Goal: Task Accomplishment & Management: Complete application form

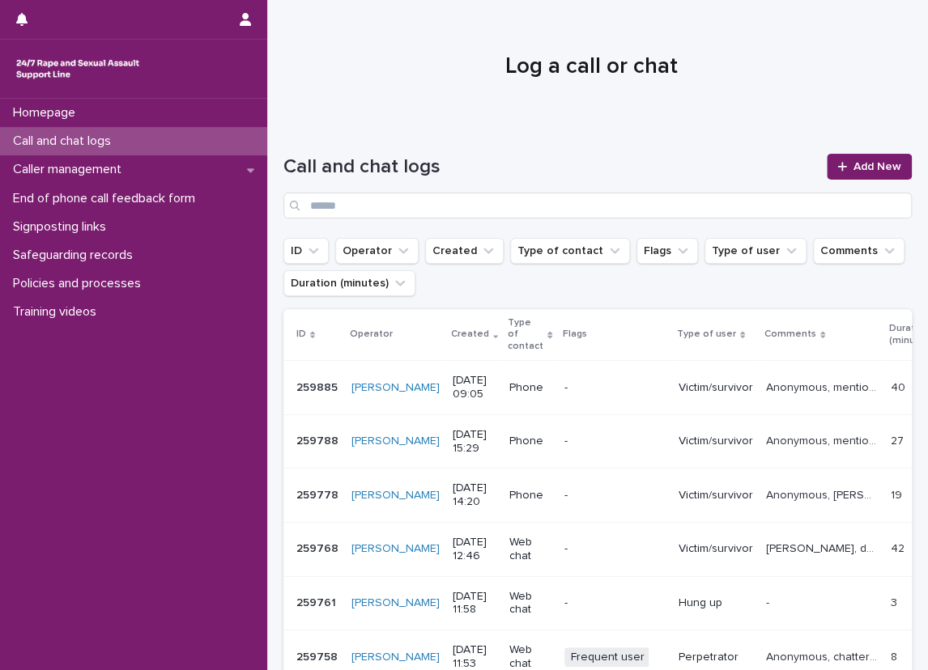
drag, startPoint x: 0, startPoint y: 0, endPoint x: 867, endPoint y: 24, distance: 867.2
click at [867, 24] on div at bounding box center [591, 59] width 648 height 121
click at [168, 229] on div "Signposting links" at bounding box center [133, 227] width 267 height 28
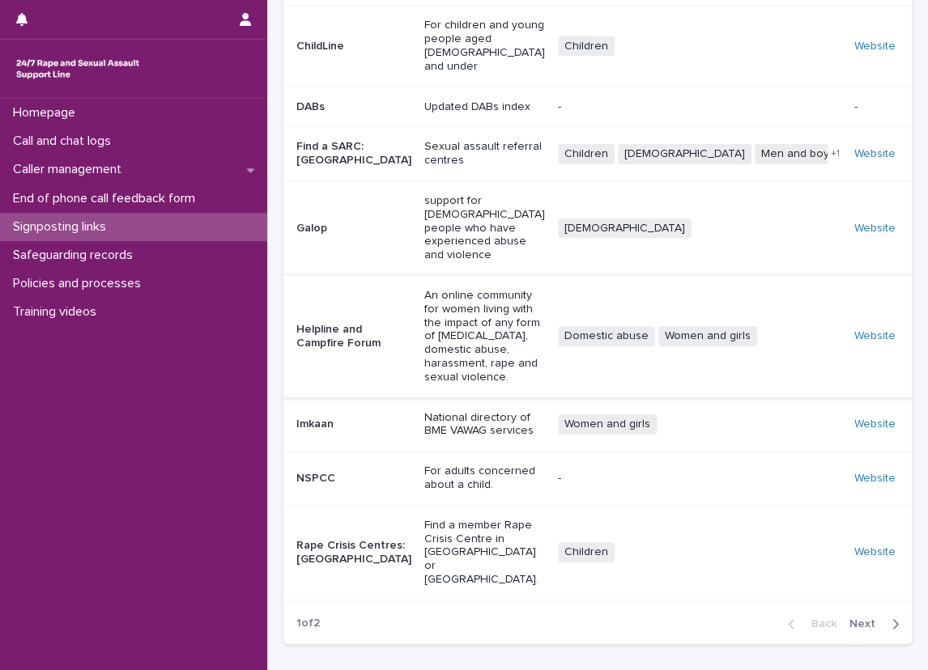
scroll to position [259, 0]
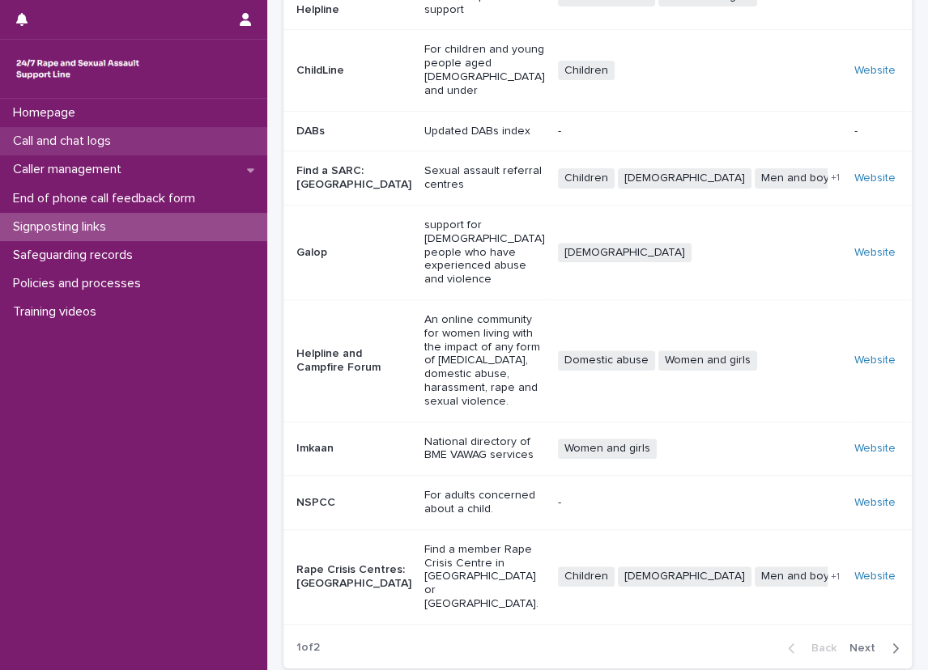
click at [109, 142] on p "Call and chat logs" at bounding box center [64, 141] width 117 height 15
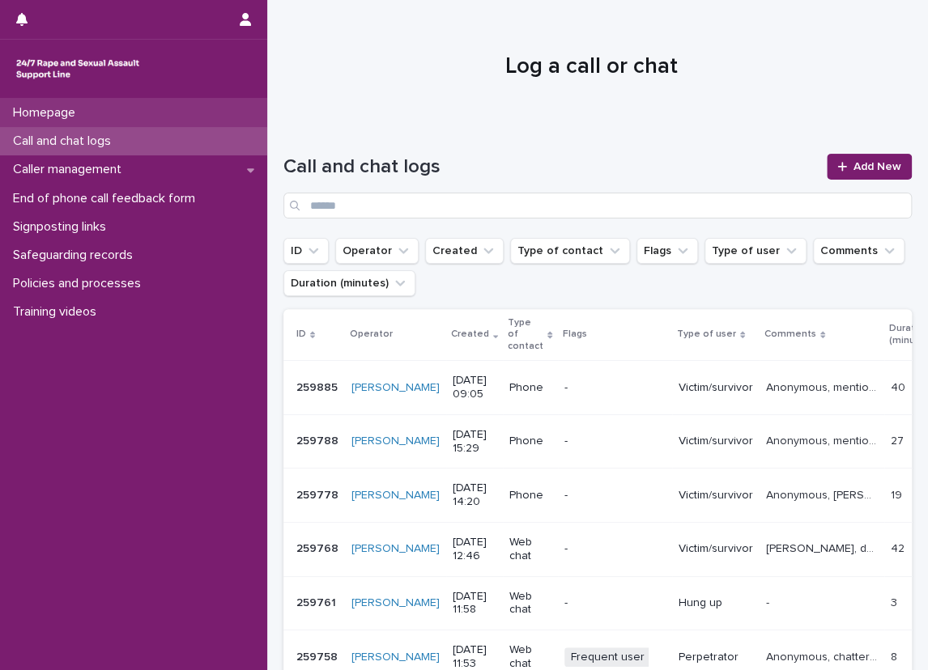
drag, startPoint x: 205, startPoint y: 146, endPoint x: 203, endPoint y: 108, distance: 38.1
click at [205, 146] on div "Call and chat logs" at bounding box center [133, 141] width 267 height 28
click at [203, 108] on div "Homepage" at bounding box center [133, 113] width 267 height 28
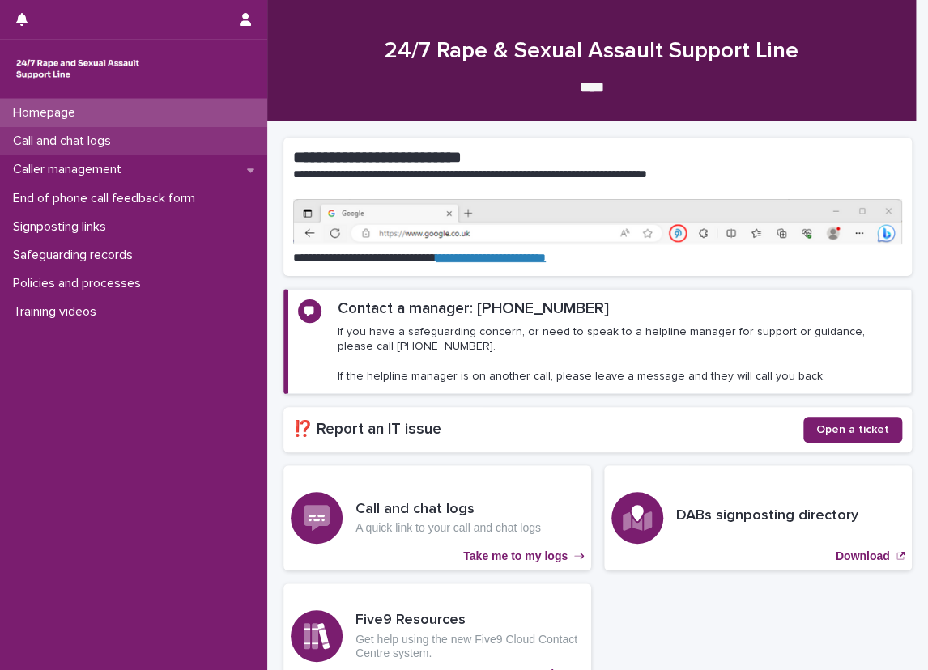
click at [214, 136] on div "Call and chat logs" at bounding box center [133, 141] width 267 height 28
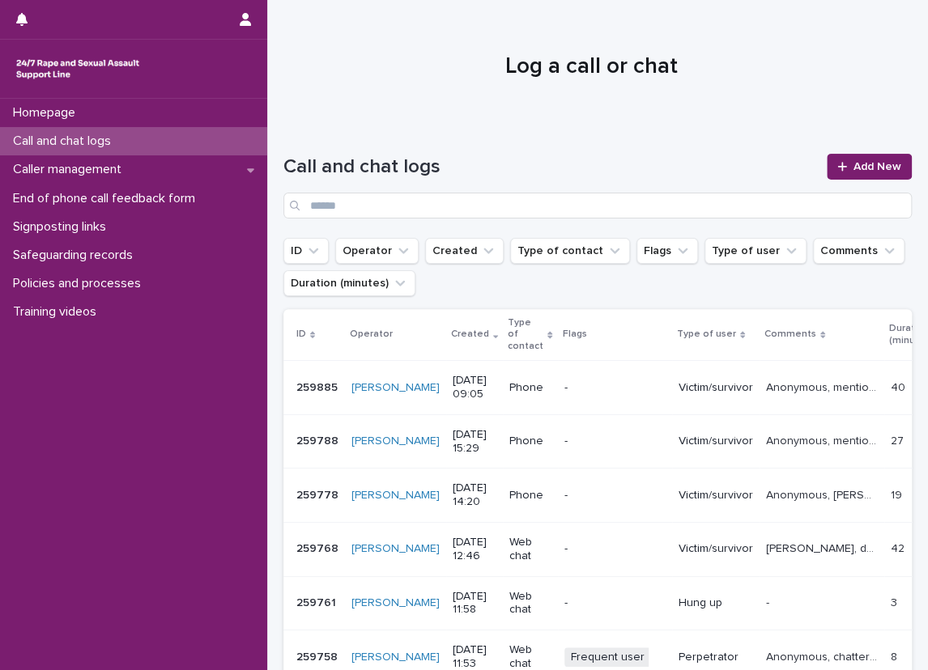
click at [389, 93] on div at bounding box center [591, 59] width 648 height 121
click at [891, 161] on link "Add New" at bounding box center [868, 167] width 85 height 26
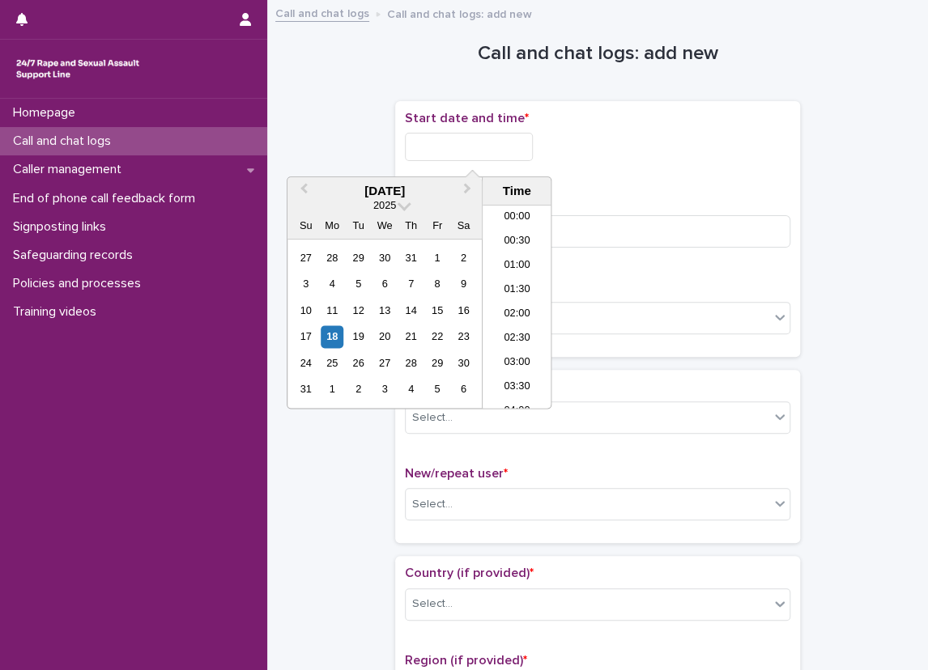
click at [442, 140] on input "text" at bounding box center [469, 147] width 128 height 28
click at [490, 281] on li "09:00" at bounding box center [516, 283] width 69 height 24
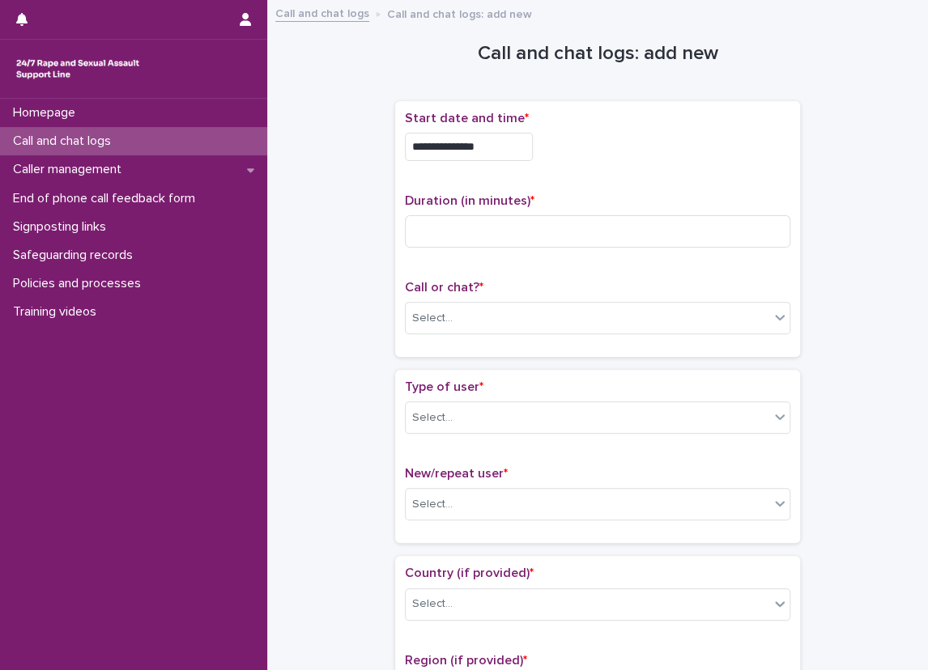
click at [507, 155] on input "**********" at bounding box center [469, 147] width 128 height 28
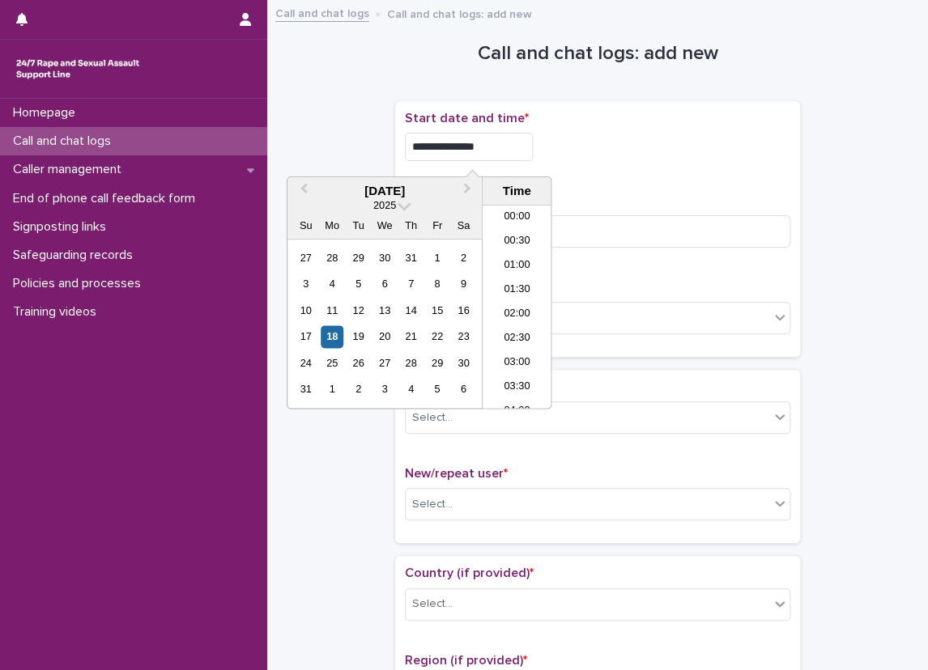
scroll to position [347, 0]
type input "**********"
click at [605, 146] on div "**********" at bounding box center [597, 147] width 385 height 28
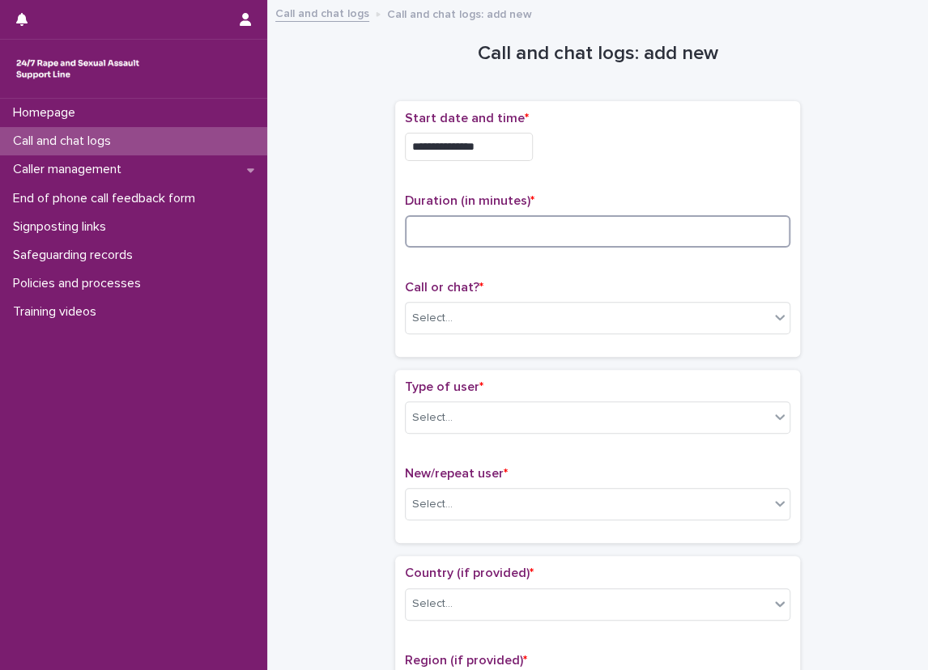
click at [557, 223] on input at bounding box center [597, 231] width 385 height 32
type input "**"
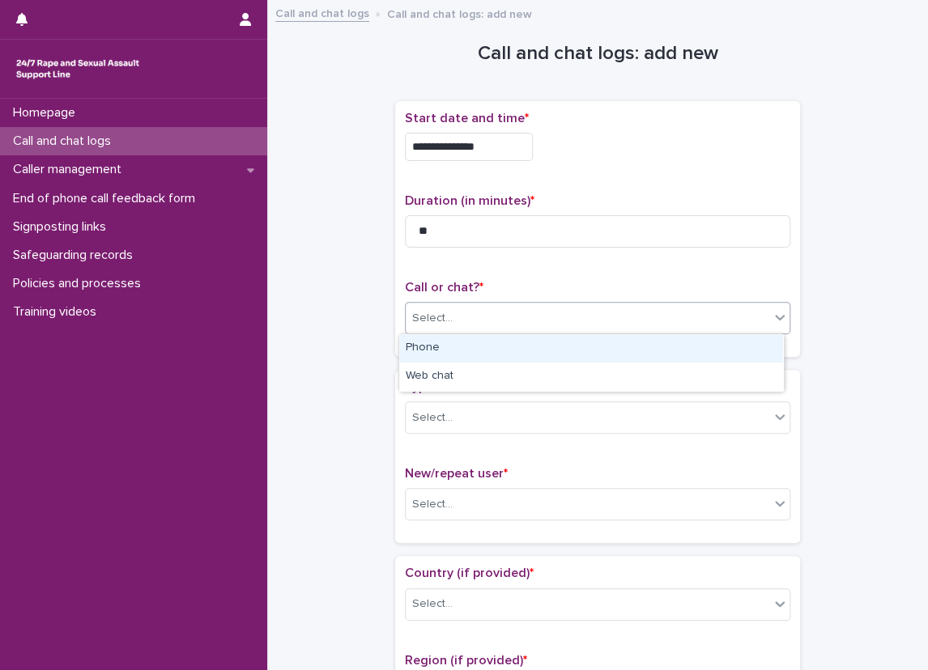
click at [482, 313] on div "Select..." at bounding box center [586, 318] width 363 height 27
click at [472, 346] on div "Phone" at bounding box center [591, 348] width 384 height 28
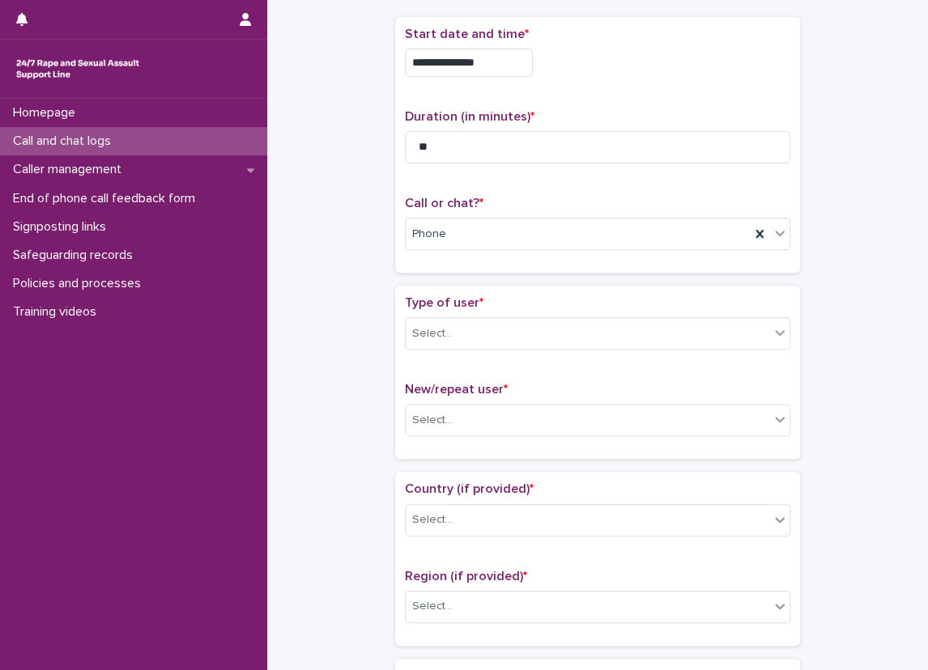
scroll to position [243, 0]
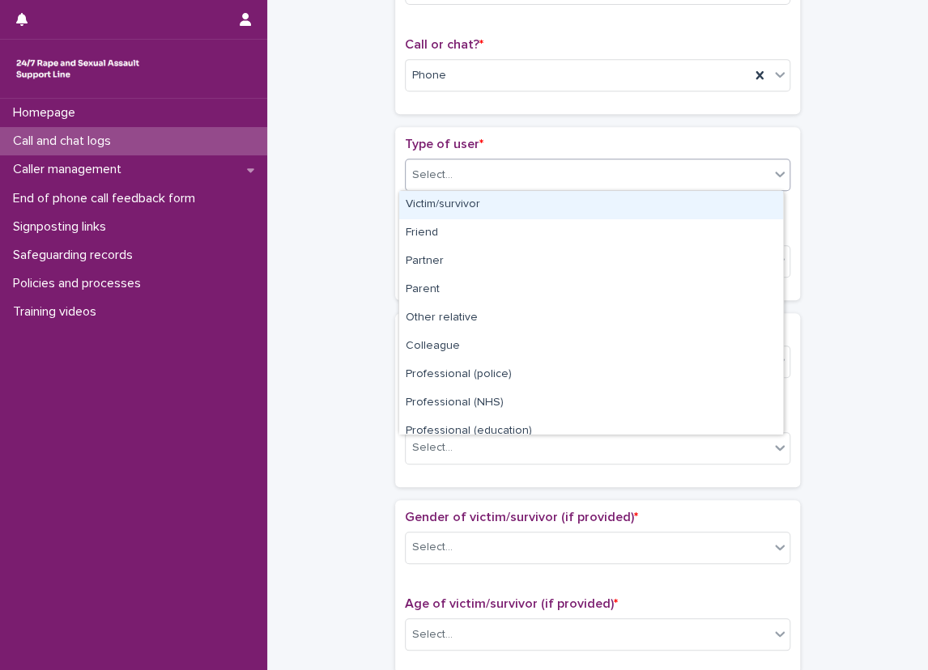
click at [503, 159] on div "Select..." at bounding box center [597, 175] width 385 height 32
click at [480, 205] on div "Victim/survivor" at bounding box center [591, 205] width 384 height 28
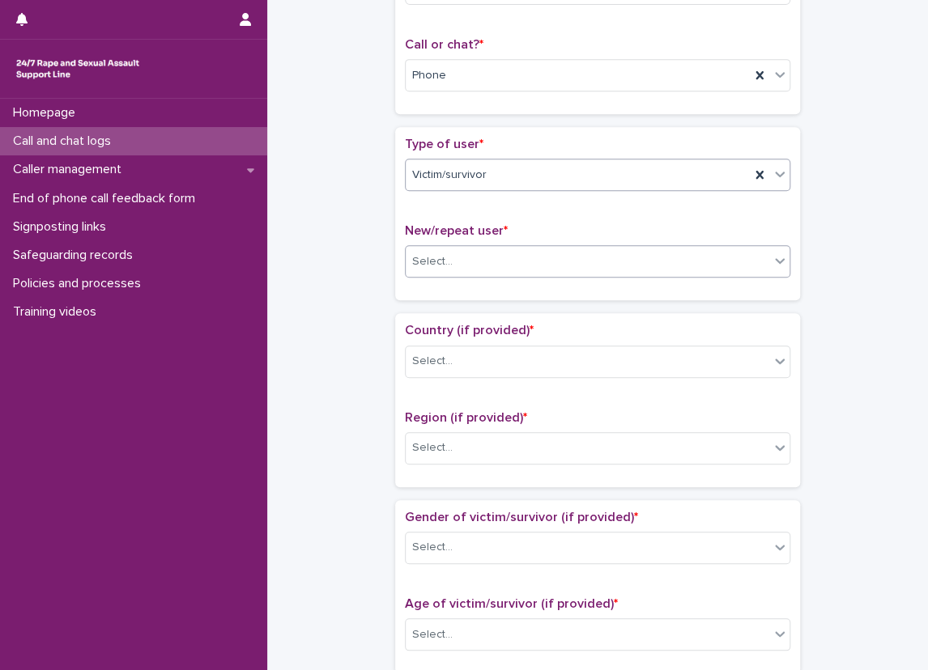
click at [474, 257] on div "Select..." at bounding box center [586, 261] width 363 height 27
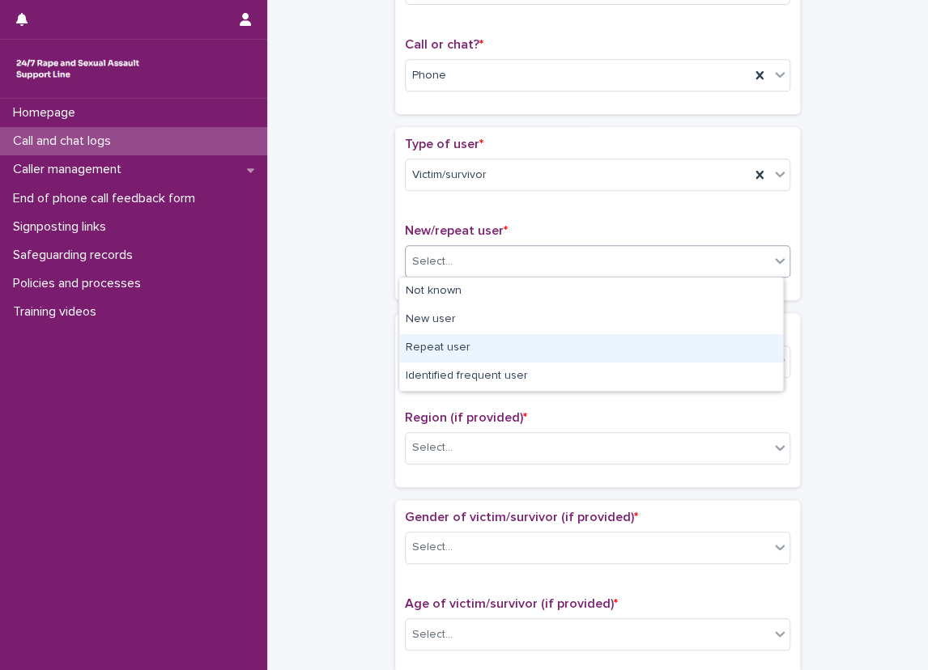
click at [463, 340] on div "Repeat user" at bounding box center [591, 348] width 384 height 28
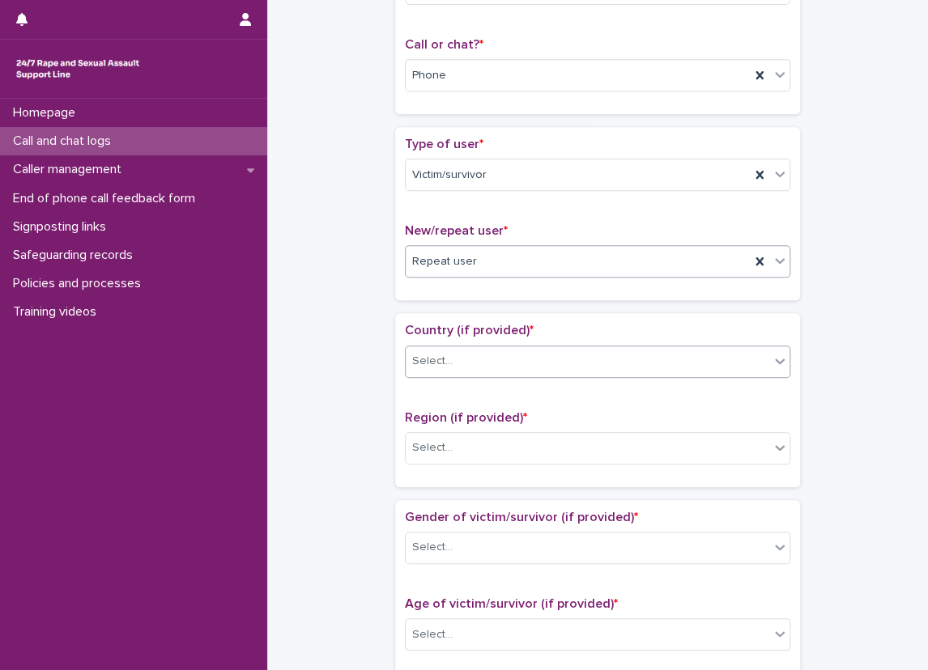
click at [453, 351] on div "Select..." at bounding box center [586, 361] width 363 height 27
click at [449, 375] on div "Select..." at bounding box center [597, 362] width 385 height 32
click at [452, 362] on div "Select..." at bounding box center [586, 361] width 363 height 27
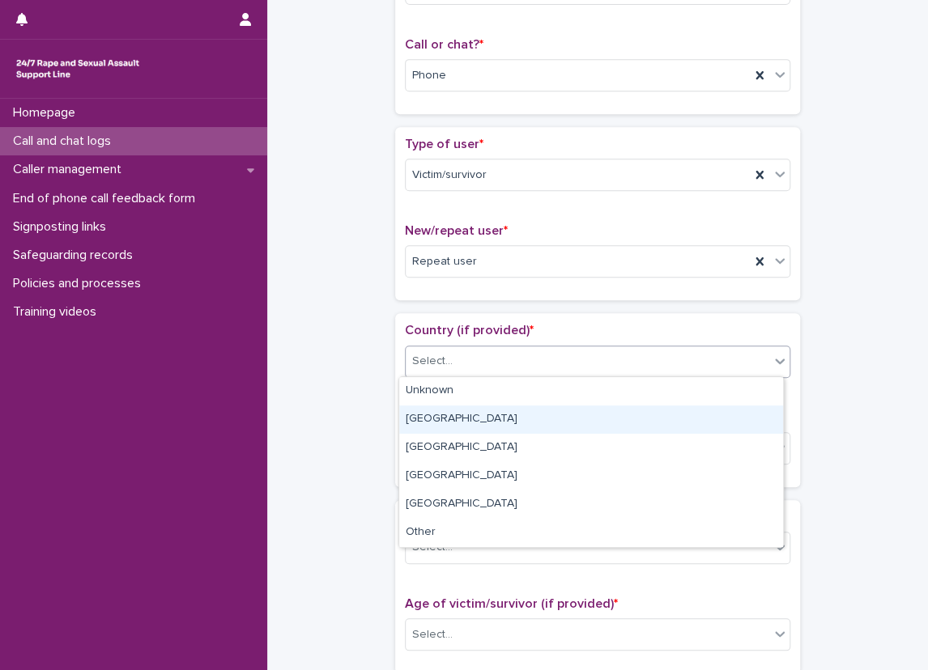
click at [444, 431] on div "[GEOGRAPHIC_DATA]" at bounding box center [591, 419] width 384 height 28
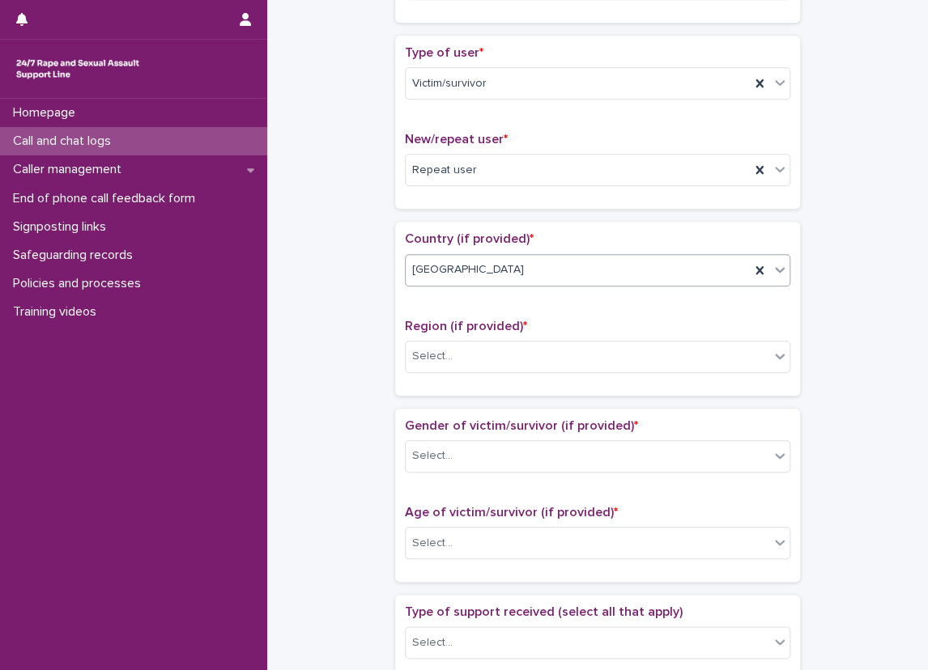
scroll to position [405, 0]
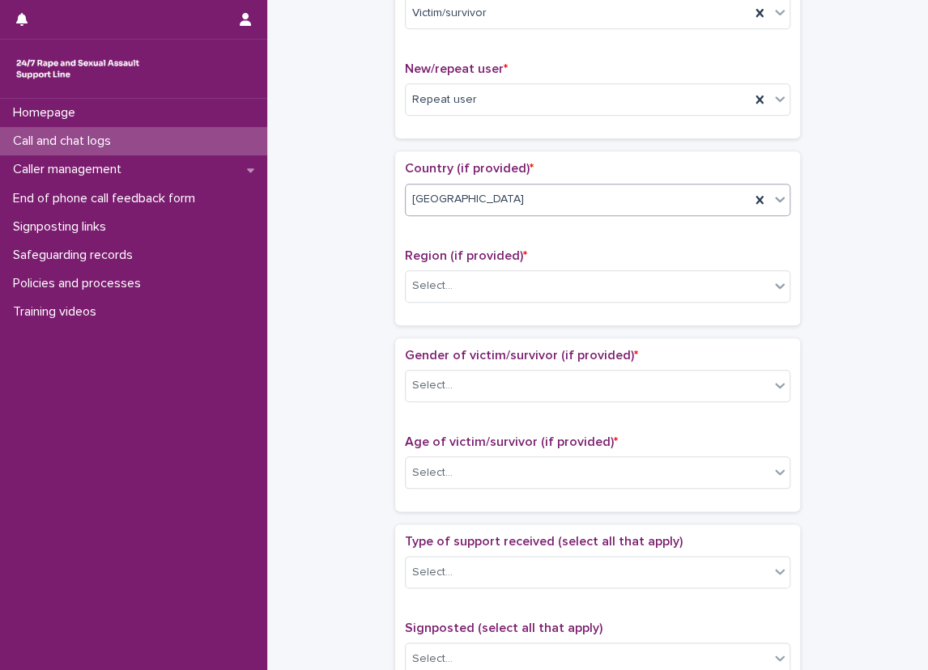
click at [448, 309] on div "Region (if provided) * Select..." at bounding box center [597, 281] width 385 height 67
click at [454, 291] on div at bounding box center [455, 286] width 2 height 17
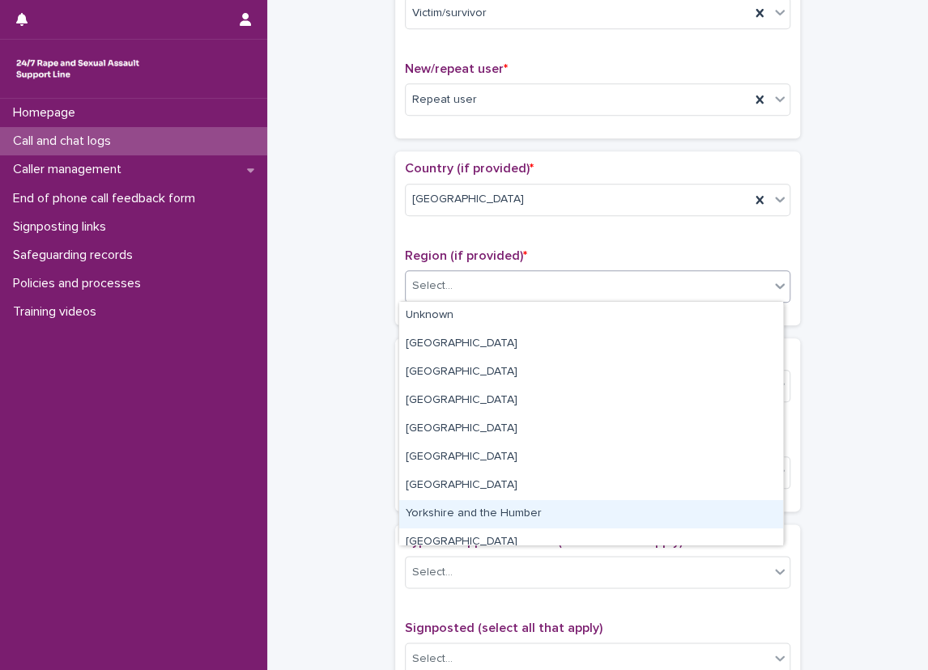
scroll to position [69, 0]
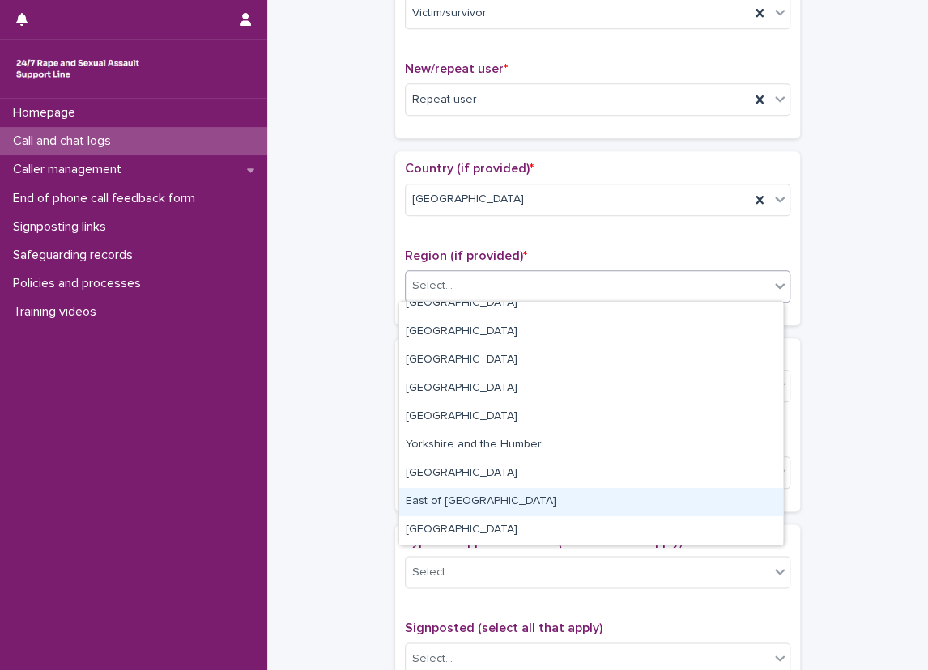
click at [448, 503] on div "East of [GEOGRAPHIC_DATA]" at bounding box center [591, 502] width 384 height 28
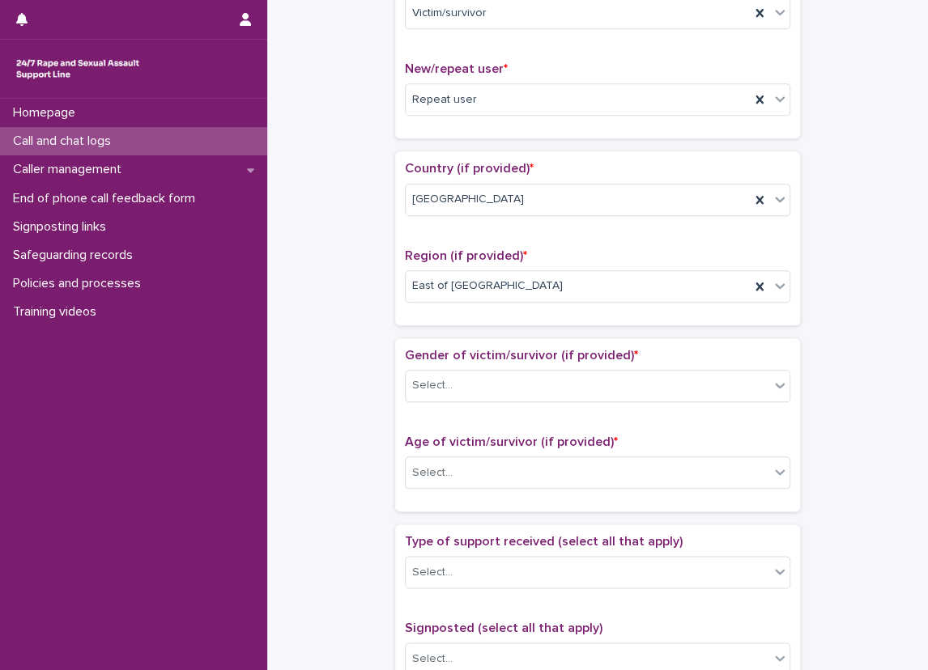
click at [346, 282] on div "**********" at bounding box center [597, 432] width 628 height 1655
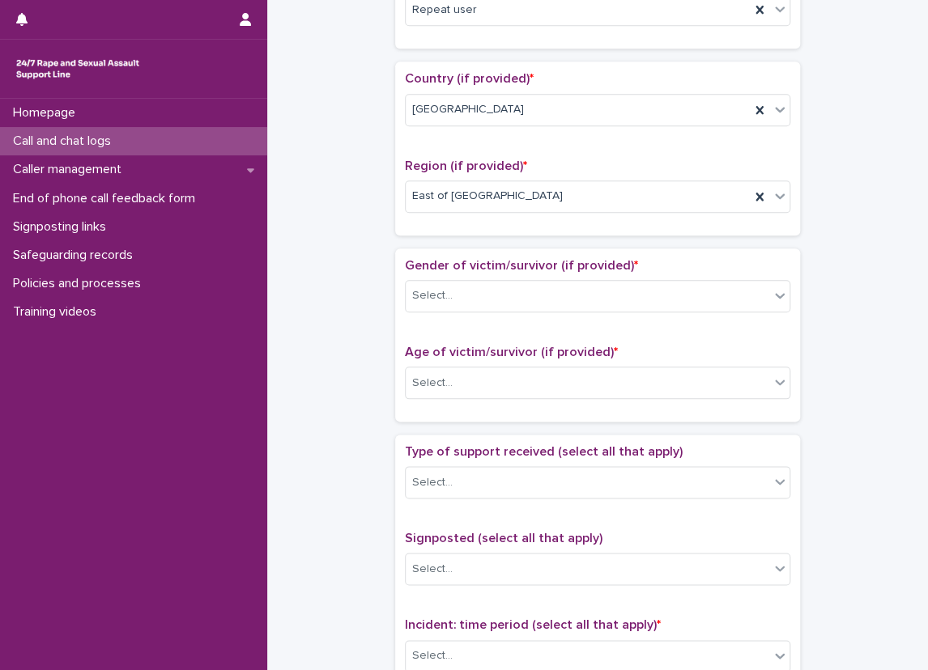
scroll to position [647, 0]
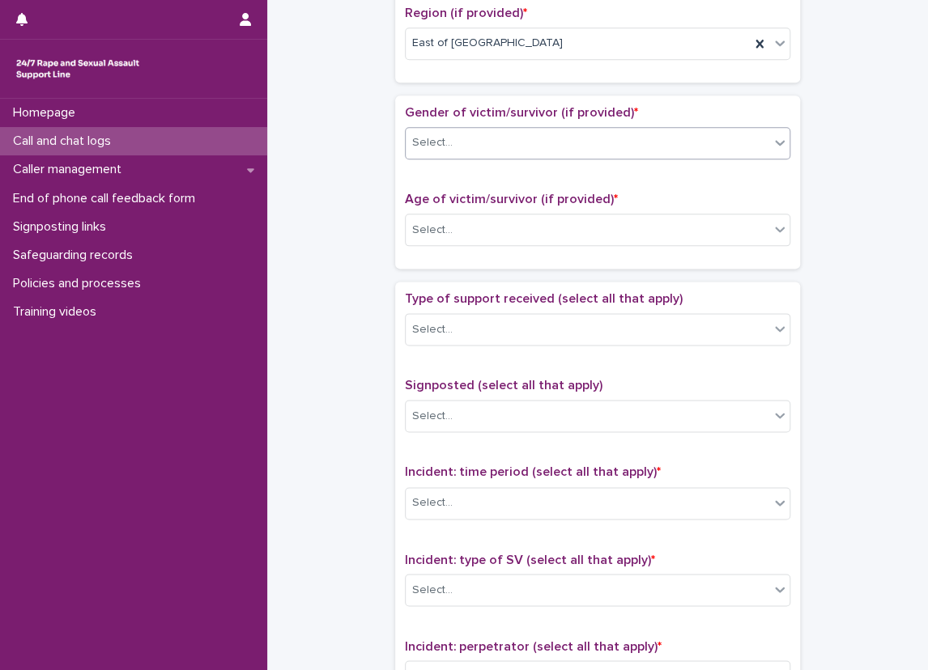
click at [459, 127] on div "Select..." at bounding box center [597, 143] width 385 height 32
click at [452, 135] on div "Select..." at bounding box center [586, 142] width 363 height 27
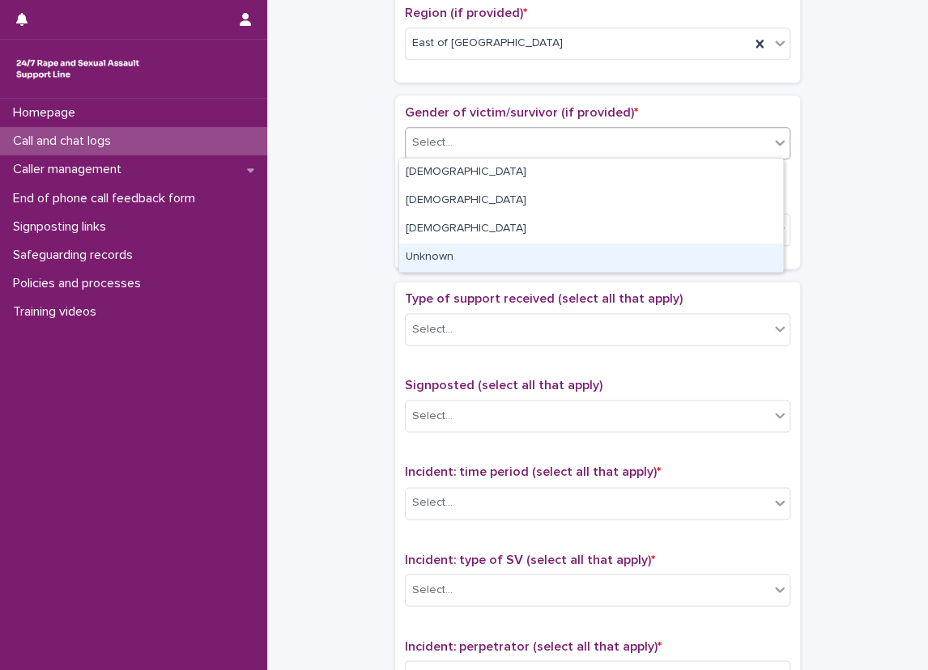
click at [442, 260] on div "Unknown" at bounding box center [591, 258] width 384 height 28
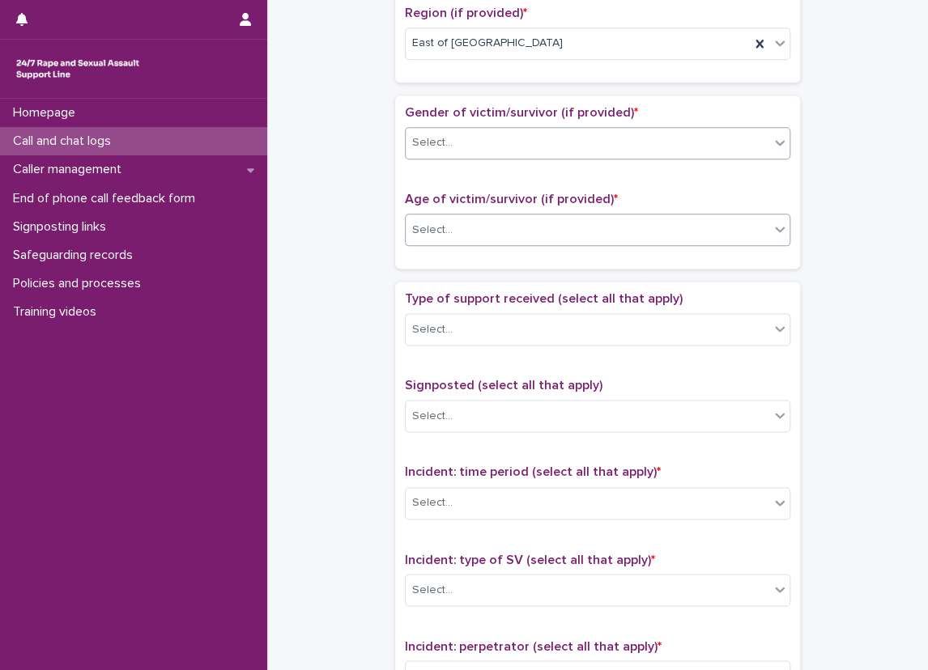
click at [439, 230] on div "Select..." at bounding box center [432, 230] width 40 height 17
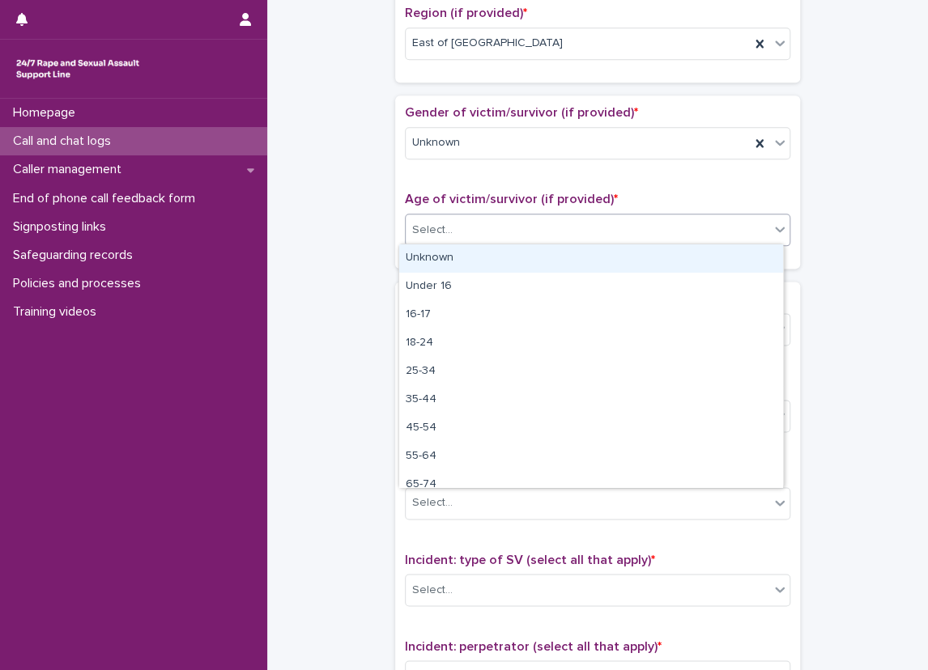
click at [439, 265] on div "Unknown" at bounding box center [591, 258] width 384 height 28
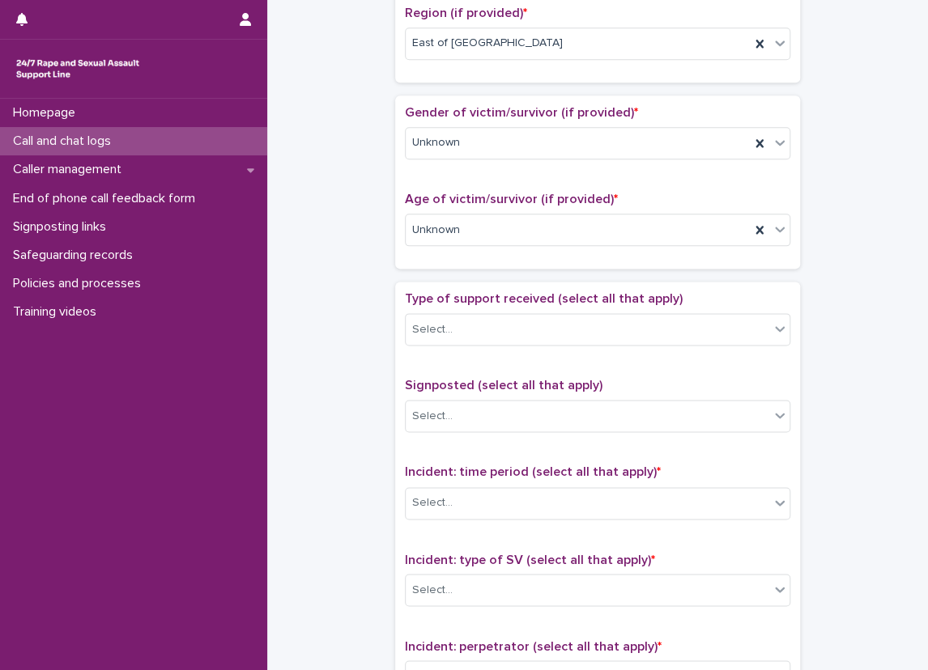
click at [383, 312] on div "**********" at bounding box center [597, 189] width 628 height 1655
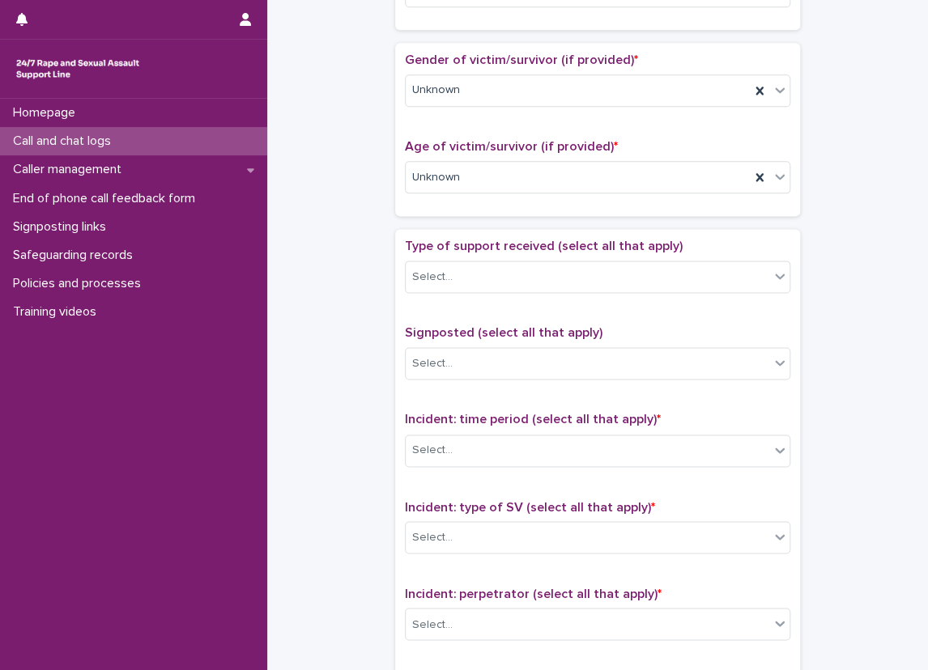
scroll to position [809, 0]
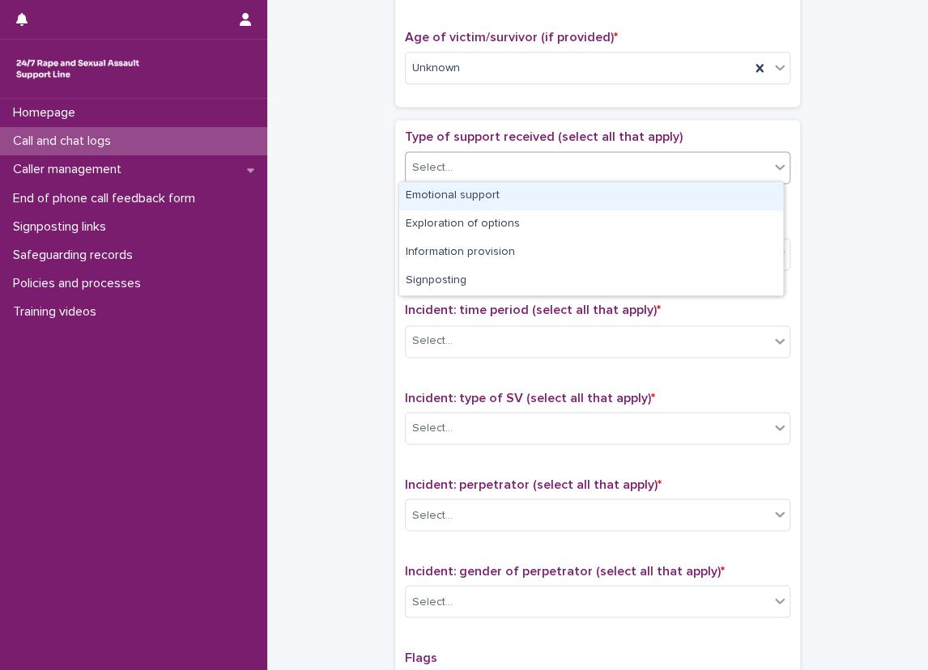
drag, startPoint x: 464, startPoint y: 161, endPoint x: 464, endPoint y: 171, distance: 9.7
click at [464, 160] on div "Select..." at bounding box center [586, 168] width 363 height 27
click at [465, 197] on div "Emotional support" at bounding box center [591, 196] width 384 height 28
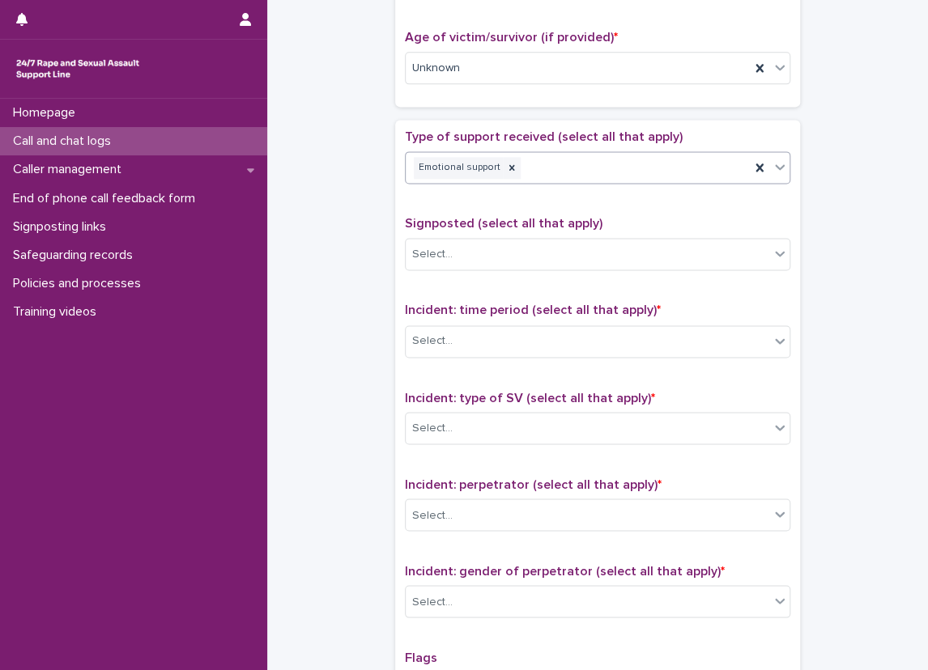
click at [571, 168] on div "Emotional support" at bounding box center [577, 168] width 344 height 28
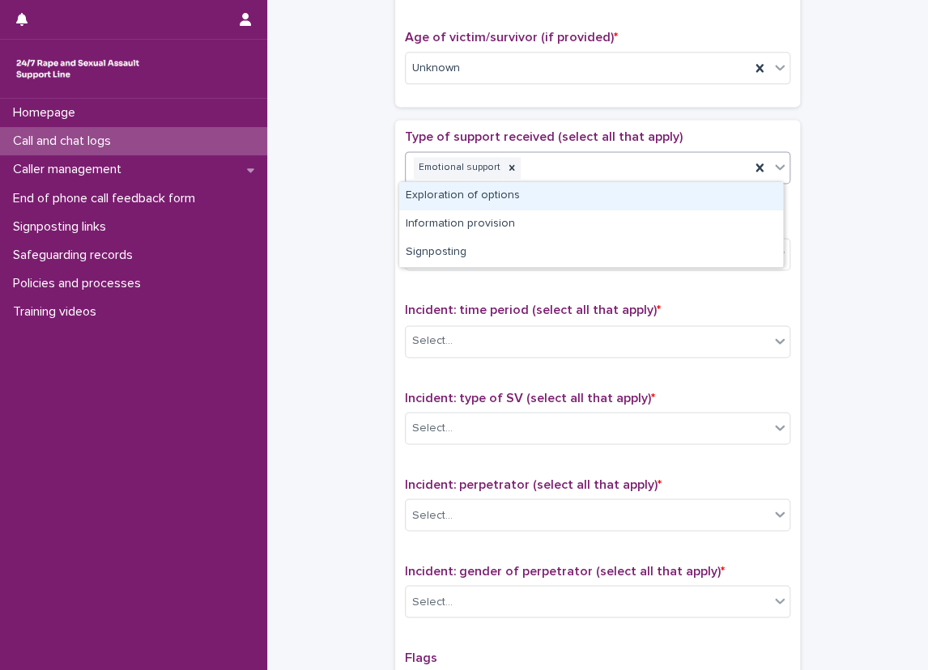
click at [575, 196] on div "Exploration of options" at bounding box center [591, 196] width 384 height 28
click at [645, 169] on div "Emotional support Exploration of options" at bounding box center [577, 168] width 344 height 28
click at [635, 194] on div "Information provision" at bounding box center [591, 196] width 384 height 28
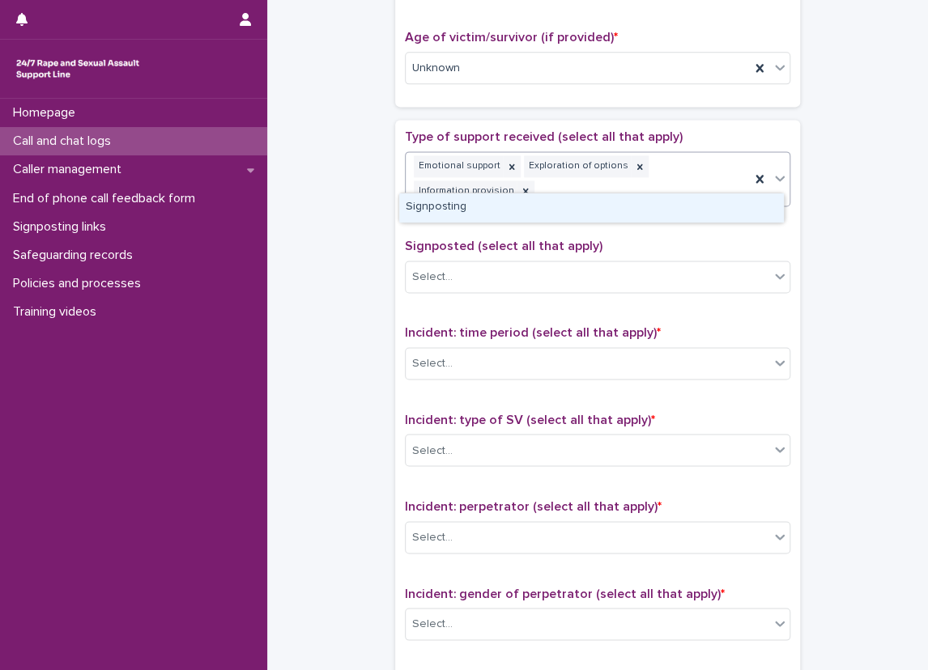
click at [650, 171] on div "Emotional support Exploration of options Information provision" at bounding box center [577, 178] width 344 height 53
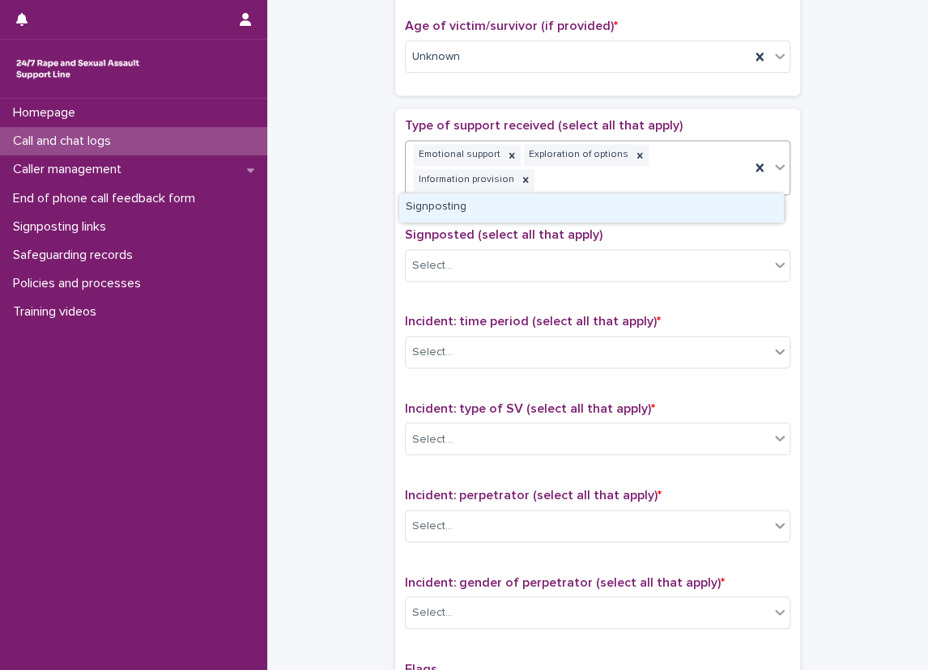
click at [638, 206] on div "Signposting" at bounding box center [591, 207] width 384 height 28
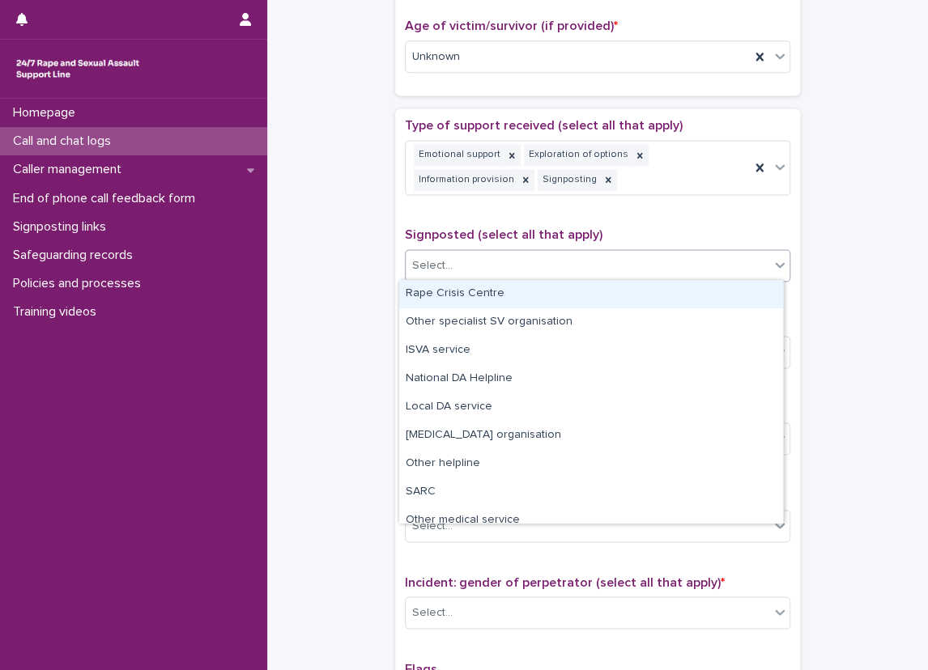
click at [517, 261] on div "Select..." at bounding box center [586, 266] width 363 height 27
click at [456, 291] on div "Rape Crisis Centre" at bounding box center [591, 294] width 384 height 28
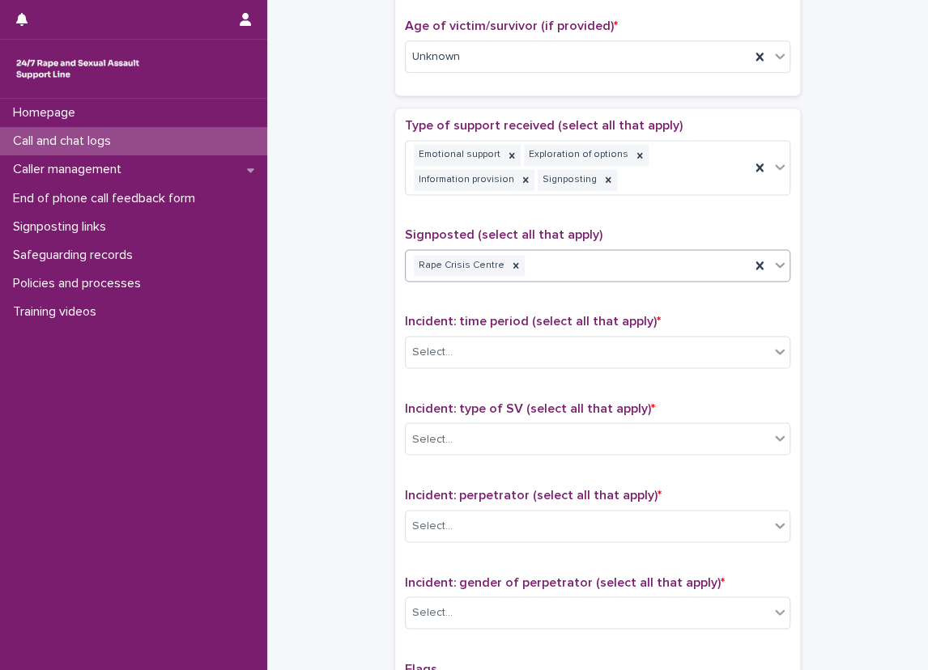
click at [528, 259] on input "text" at bounding box center [529, 266] width 2 height 14
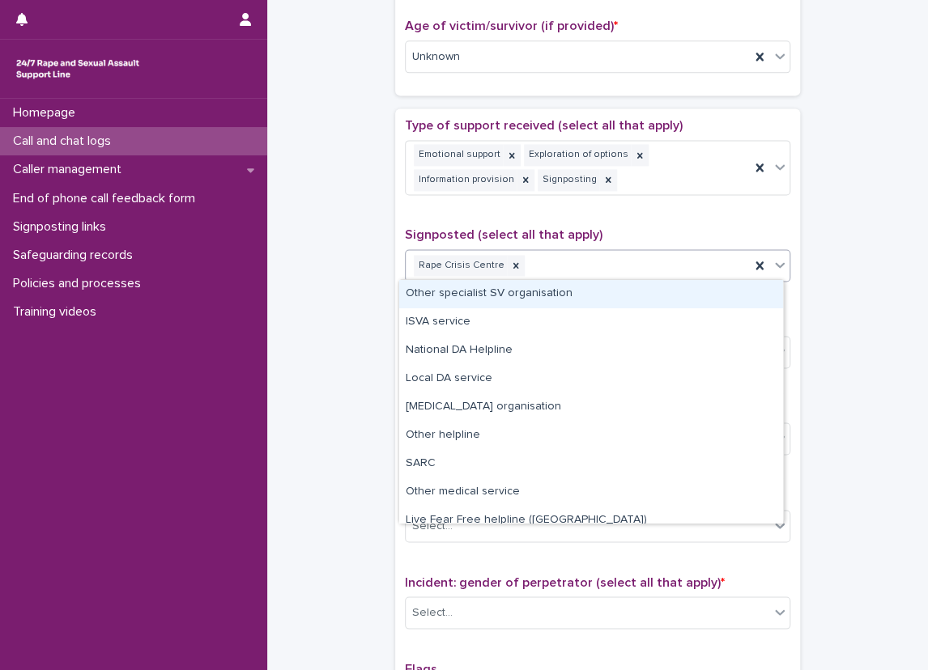
click at [546, 299] on div "Other specialist SV organisation" at bounding box center [591, 294] width 384 height 28
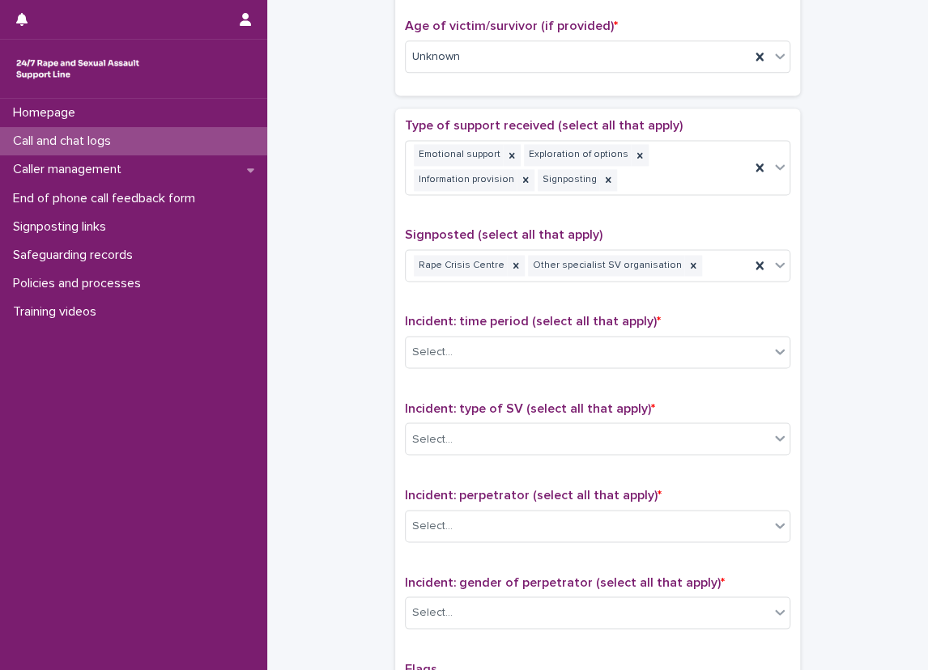
click at [330, 321] on div "**********" at bounding box center [597, 27] width 628 height 1677
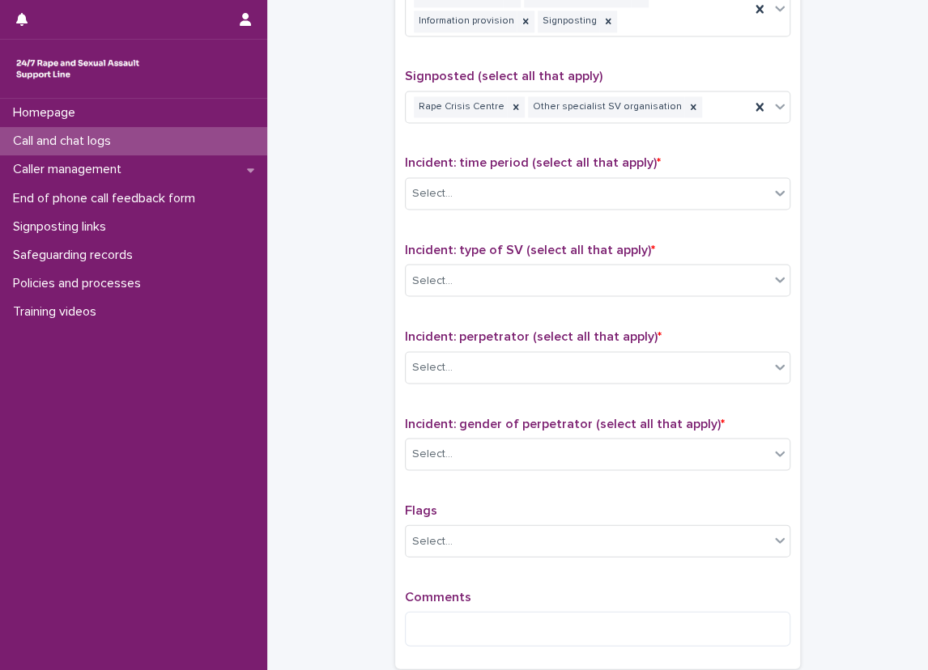
scroll to position [983, 0]
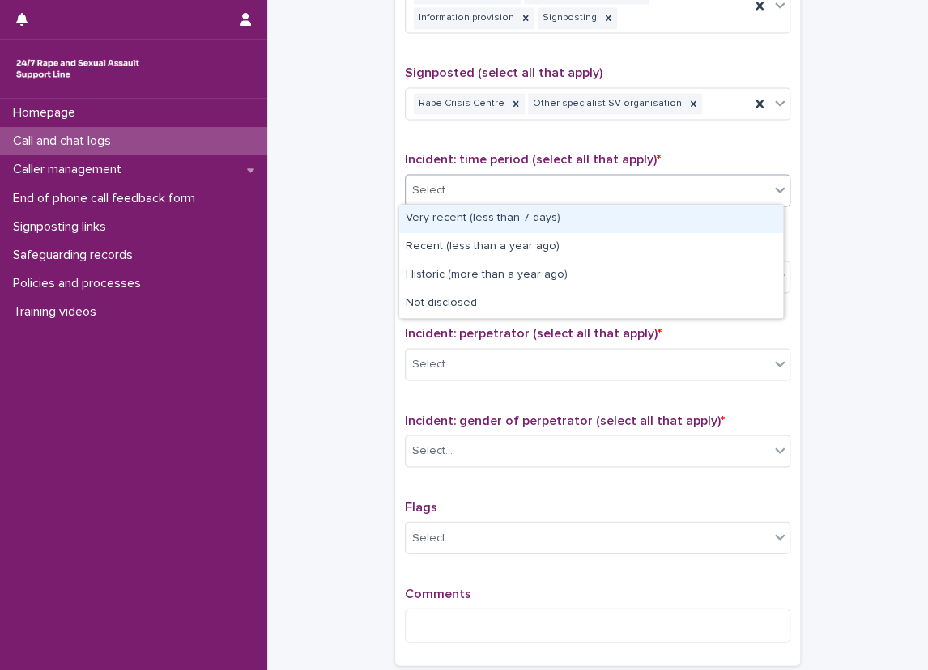
click at [517, 189] on div "Select..." at bounding box center [586, 190] width 363 height 27
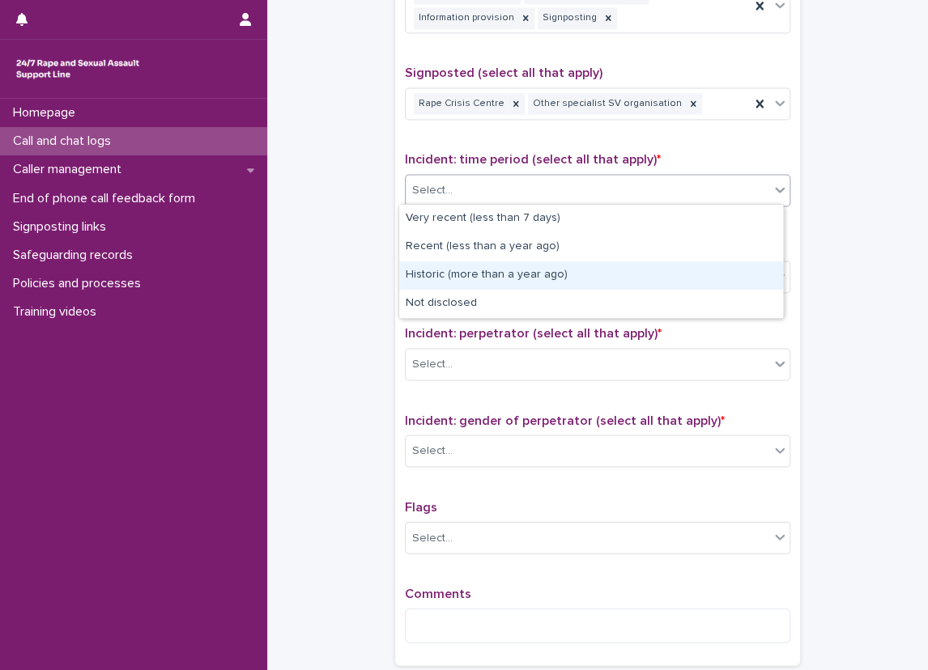
click at [488, 274] on div "Historic (more than a year ago)" at bounding box center [591, 275] width 384 height 28
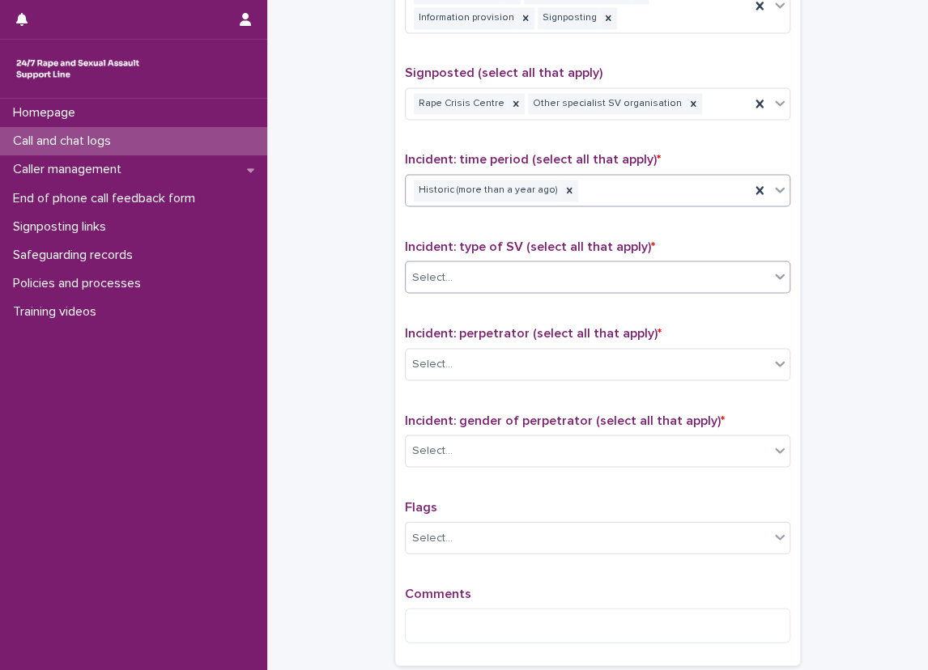
click at [495, 286] on div "Select..." at bounding box center [586, 277] width 363 height 27
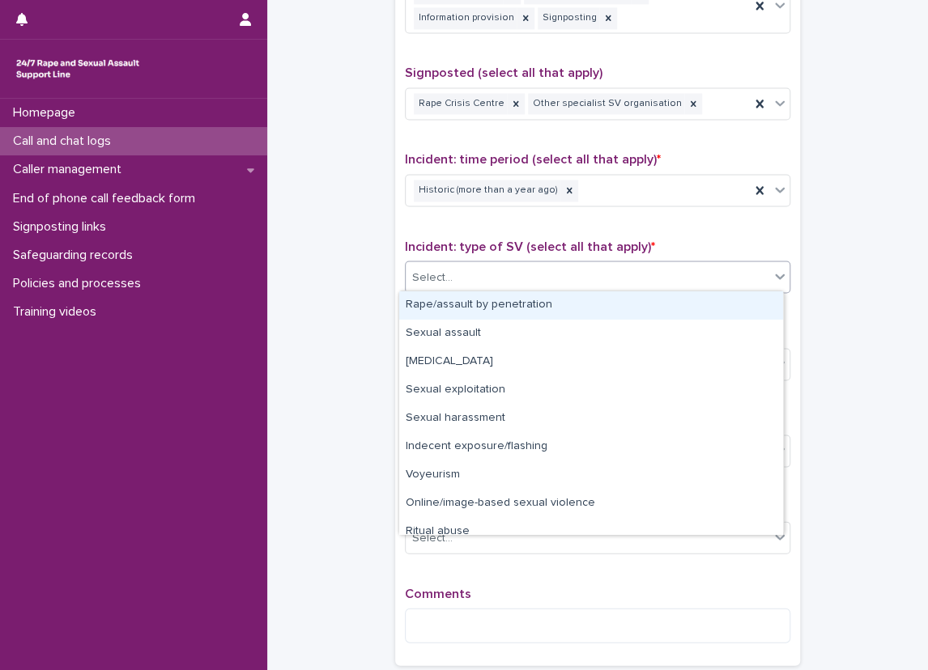
click at [494, 299] on div "Rape/assault by penetration" at bounding box center [591, 305] width 384 height 28
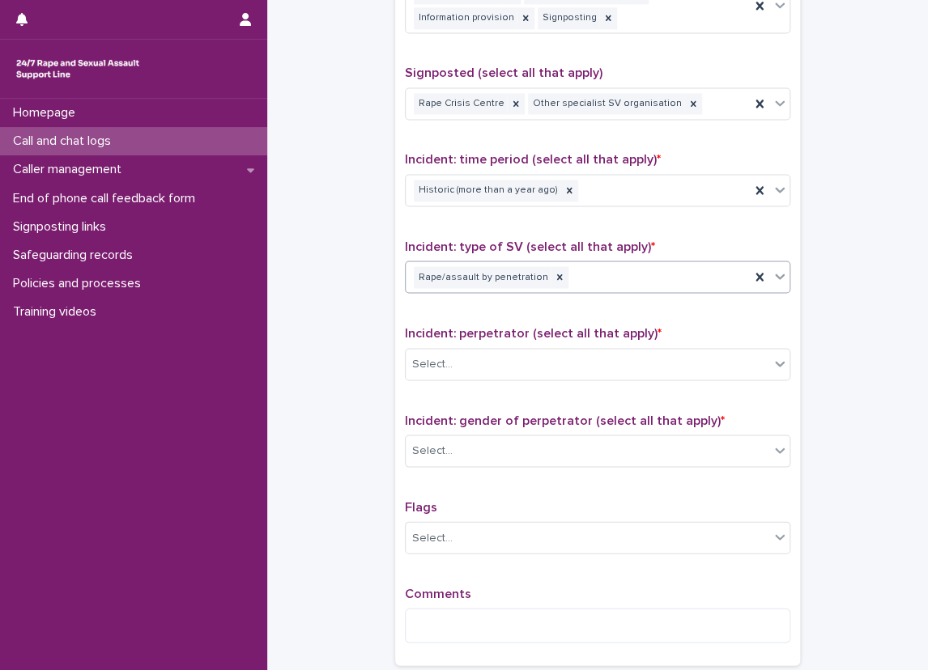
click at [580, 277] on div "Rape/assault by penetration" at bounding box center [577, 277] width 344 height 28
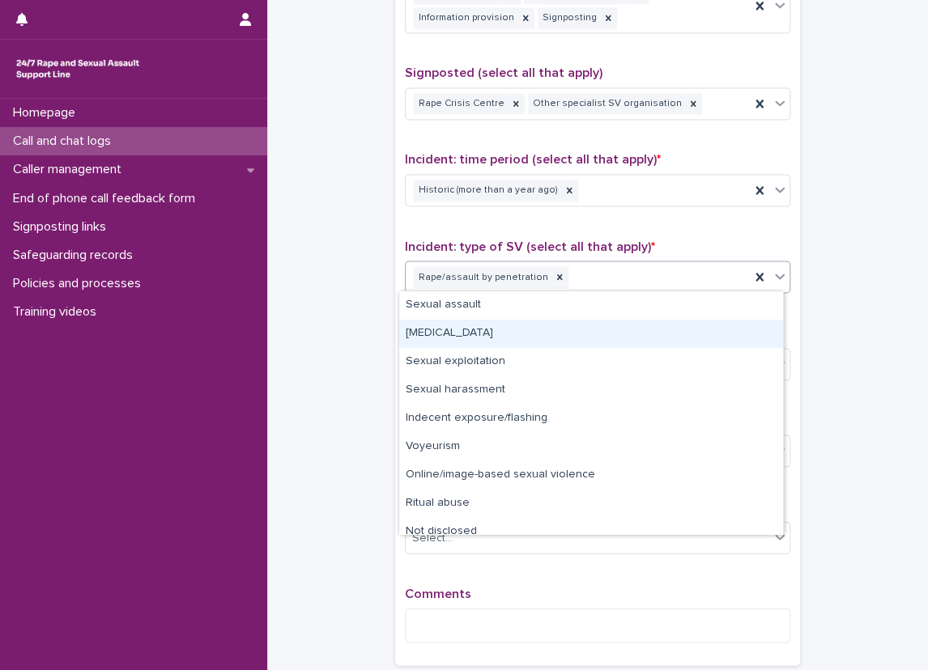
click at [568, 321] on div "[MEDICAL_DATA]" at bounding box center [591, 334] width 384 height 28
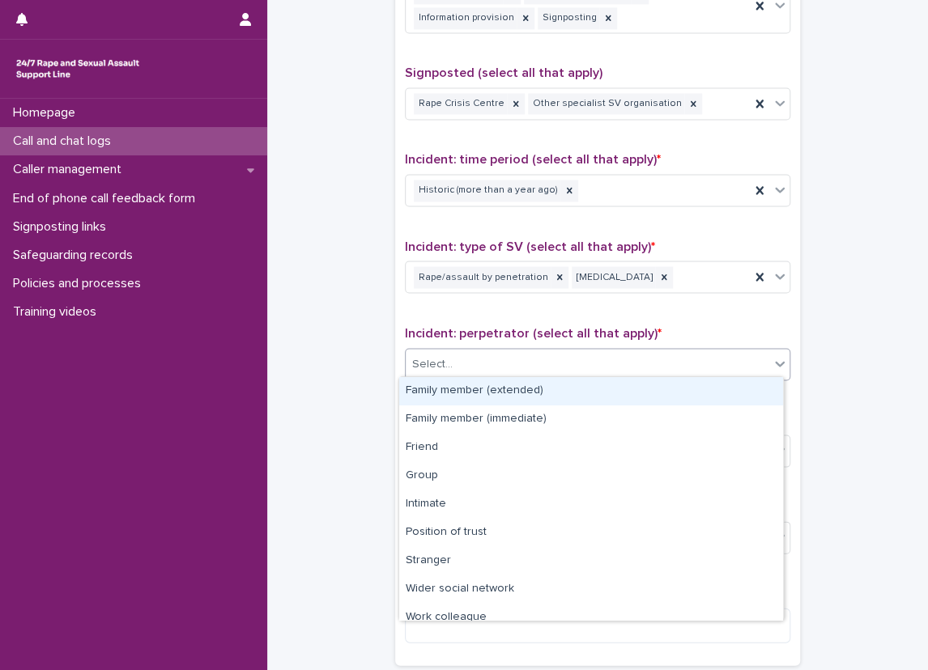
click at [564, 374] on div "Select..." at bounding box center [597, 364] width 385 height 32
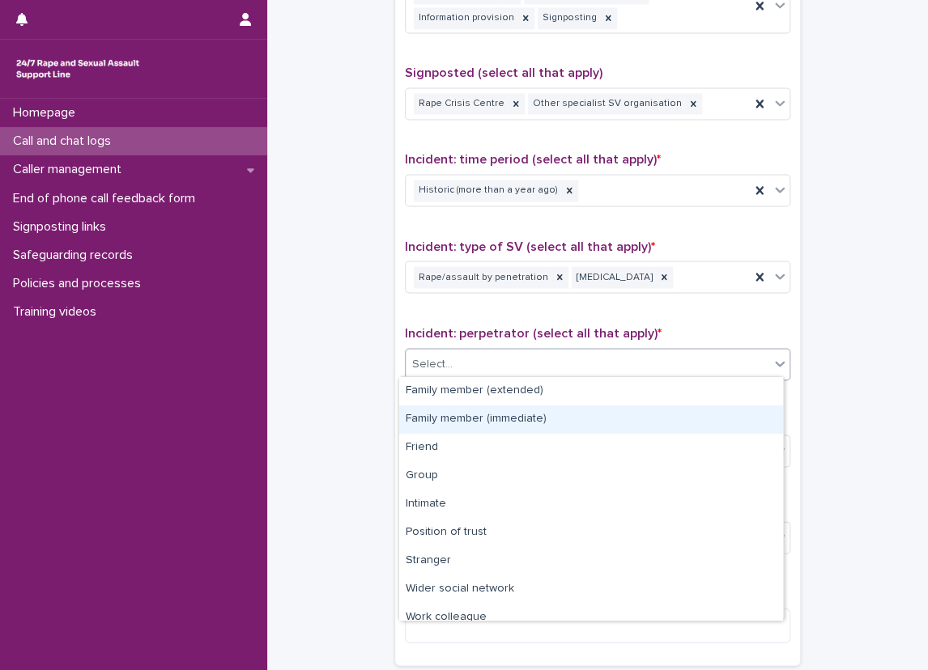
click at [516, 408] on div "Family member (immediate)" at bounding box center [591, 419] width 384 height 28
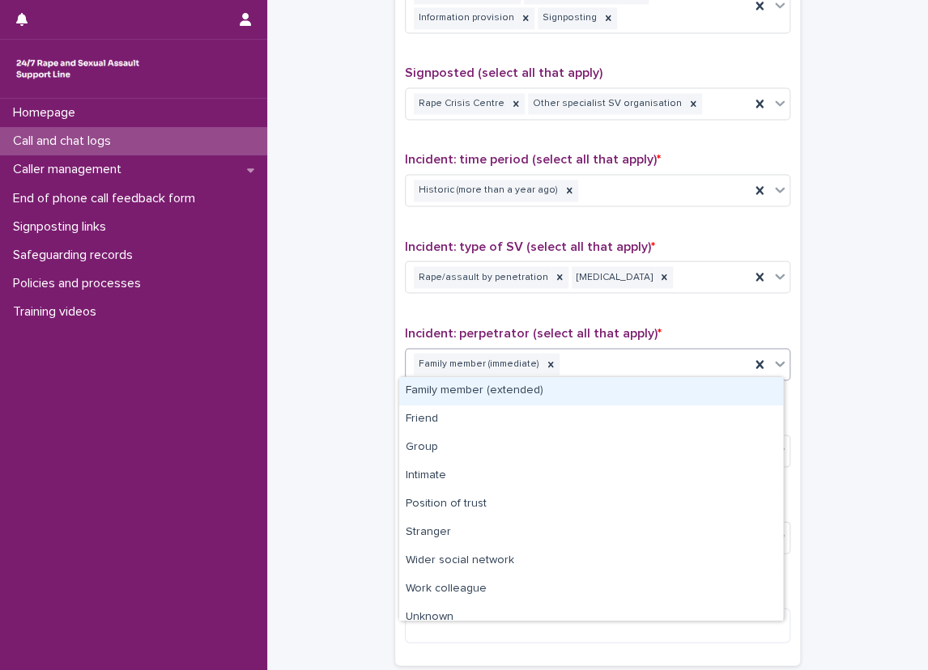
click at [619, 368] on div "Family member (immediate)" at bounding box center [577, 364] width 344 height 28
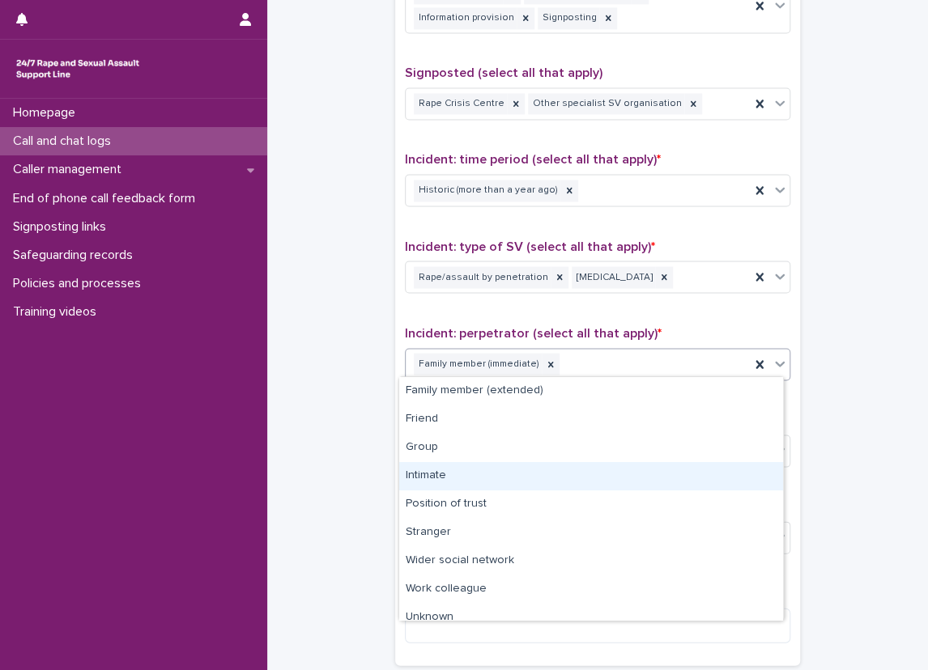
click at [586, 483] on div "Intimate" at bounding box center [591, 476] width 384 height 28
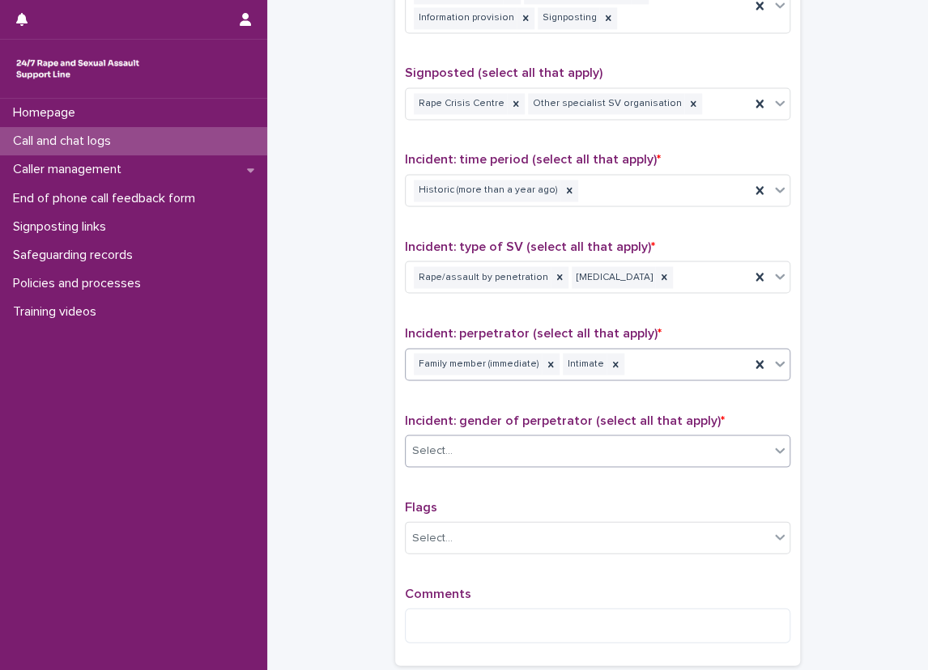
click at [564, 441] on div "Select..." at bounding box center [586, 450] width 363 height 27
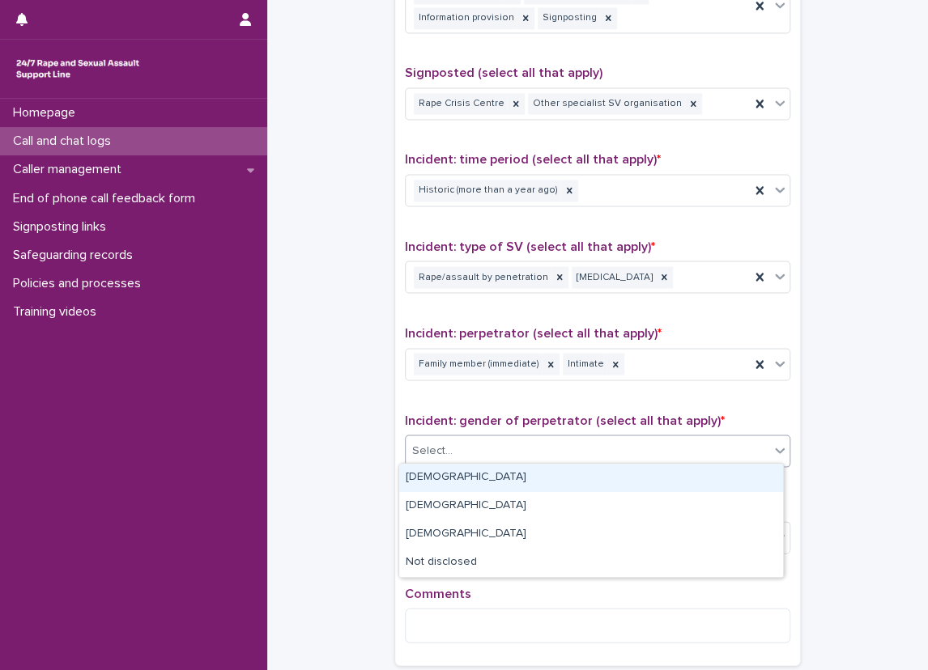
click at [541, 480] on div "[DEMOGRAPHIC_DATA]" at bounding box center [591, 478] width 384 height 28
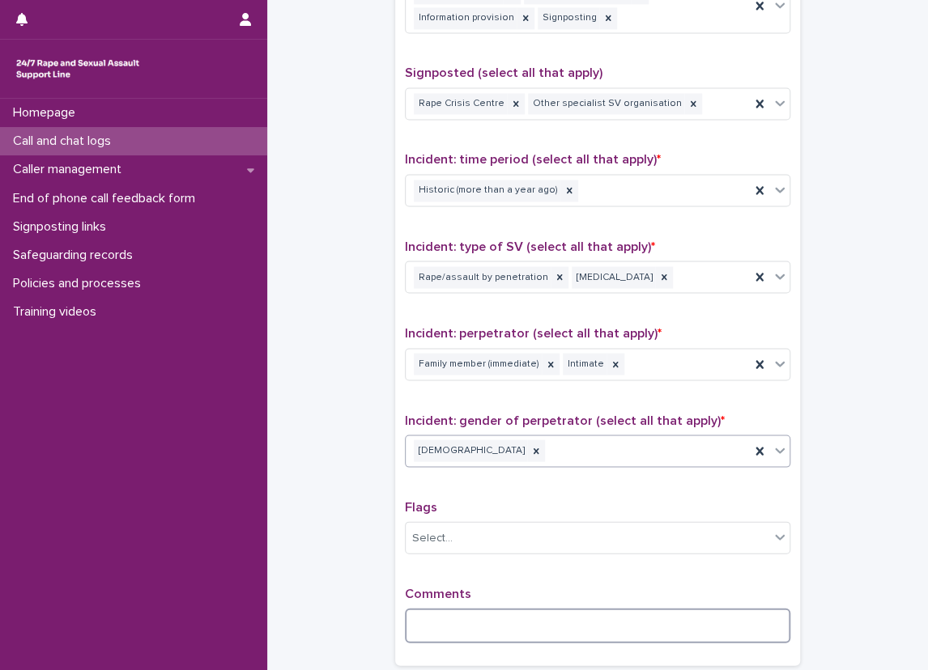
click at [511, 609] on textarea at bounding box center [597, 625] width 385 height 35
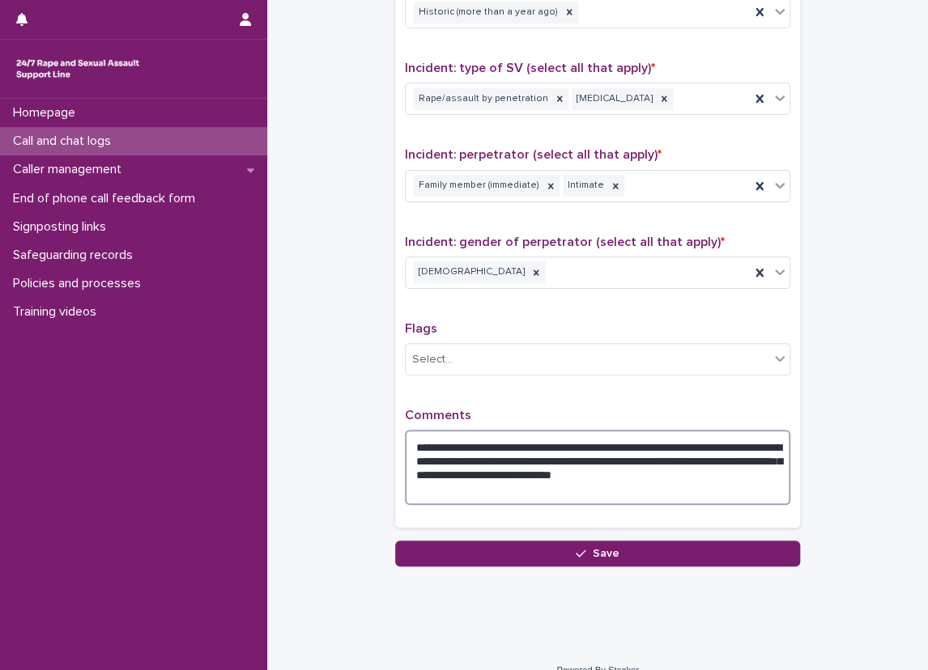
scroll to position [1179, 0]
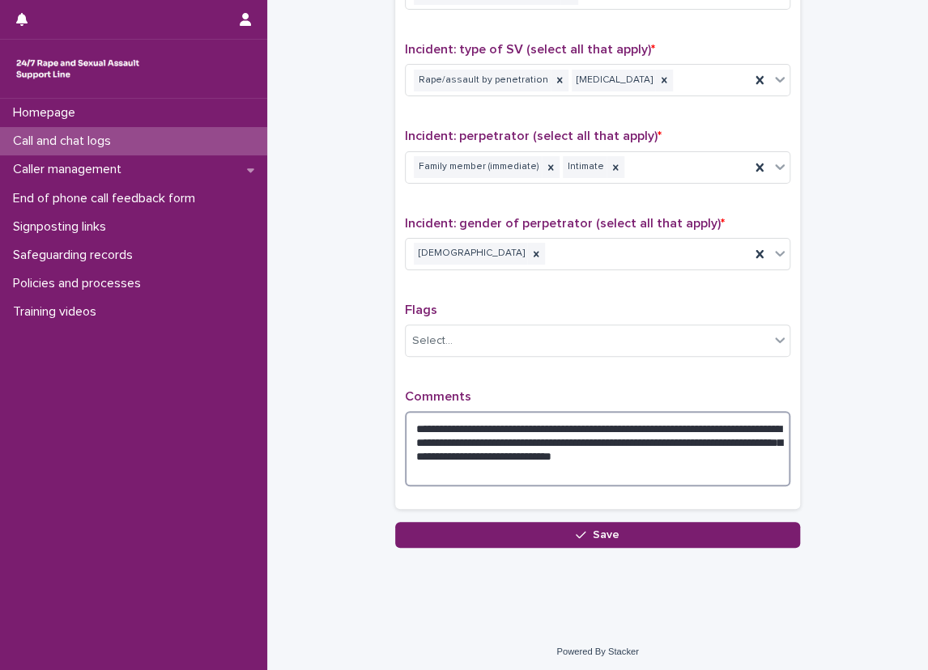
click at [490, 463] on textarea "**********" at bounding box center [597, 448] width 385 height 75
type textarea "**********"
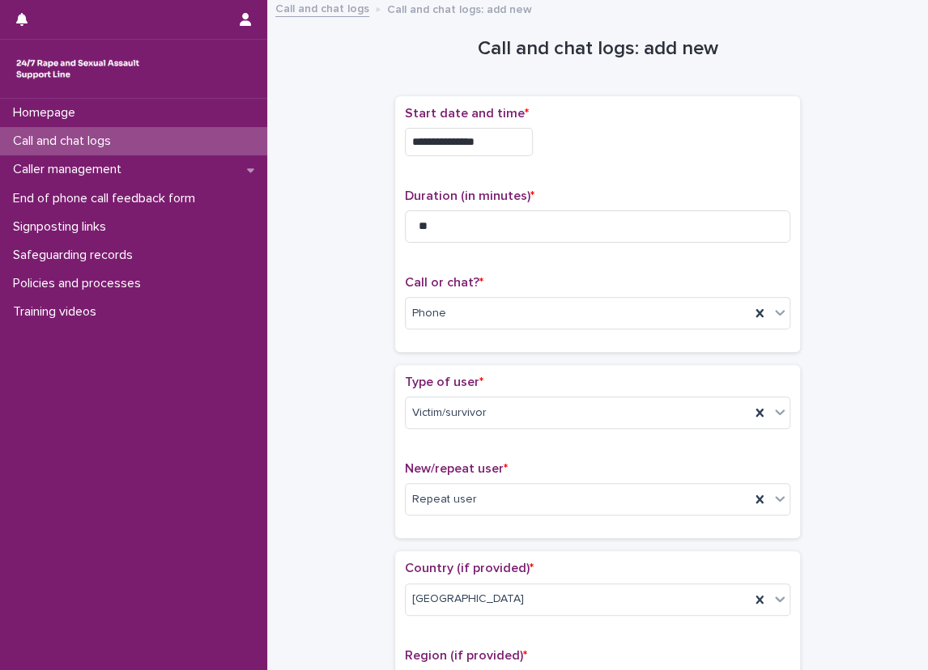
scroll to position [0, 0]
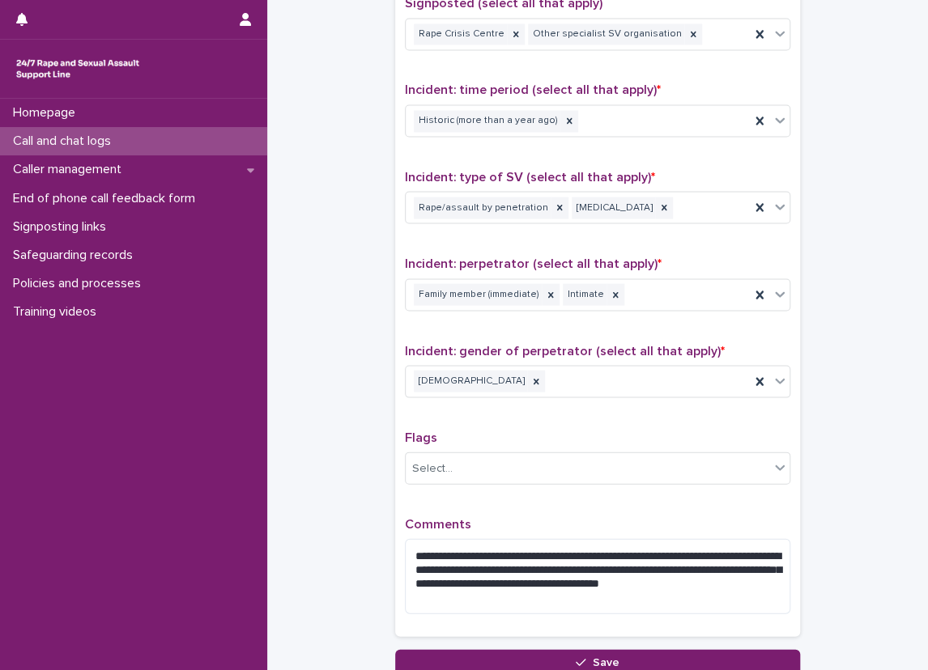
scroll to position [1133, 0]
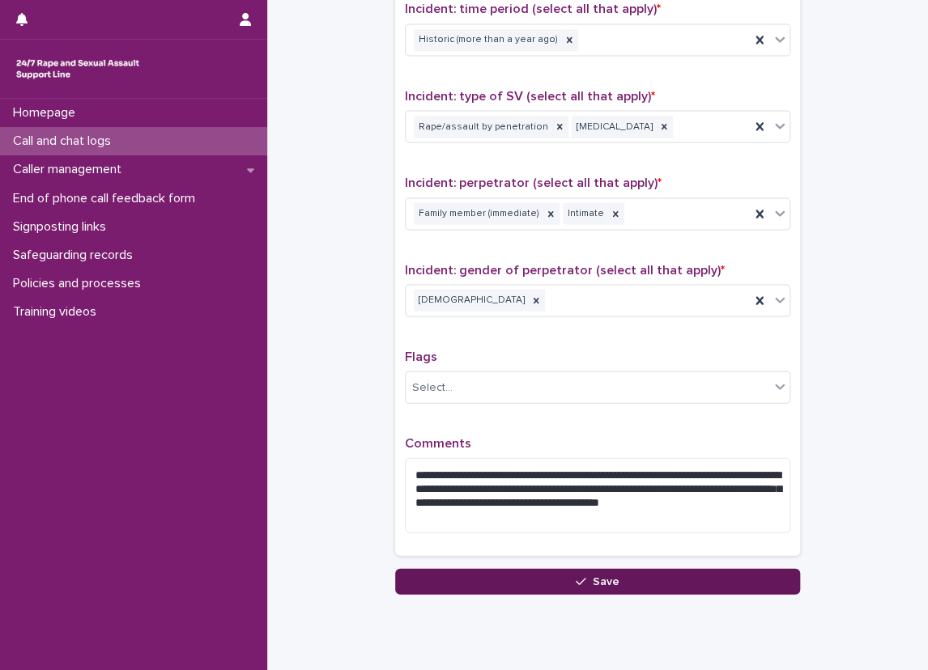
click at [454, 568] on button "Save" at bounding box center [597, 581] width 405 height 26
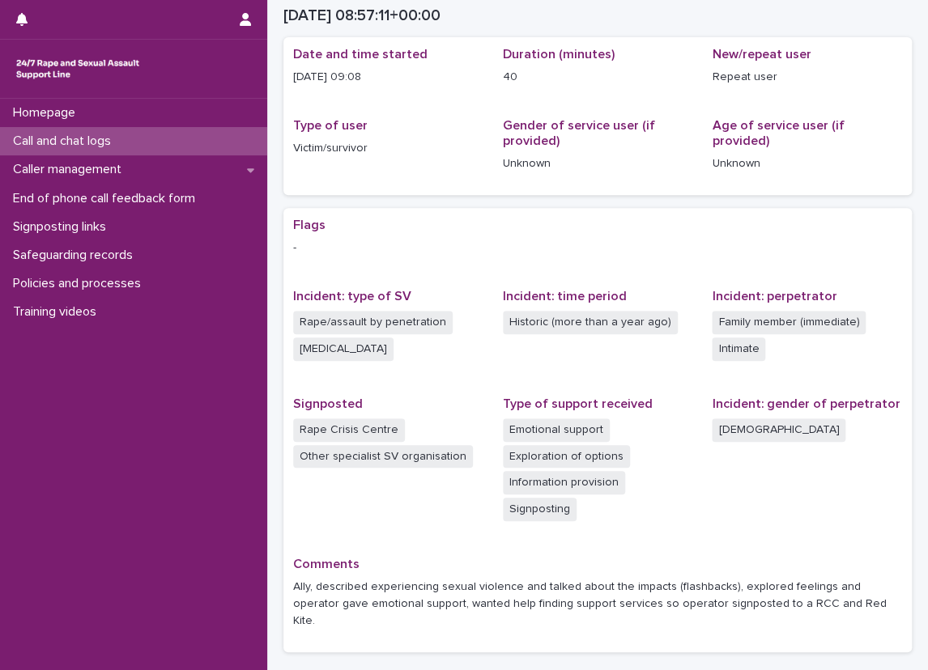
scroll to position [145, 0]
click at [813, 314] on span "Family member (immediate)" at bounding box center [788, 321] width 154 height 23
click at [819, 258] on div "Flags -" at bounding box center [597, 243] width 609 height 52
click at [231, 141] on div "Call and chat logs" at bounding box center [133, 141] width 267 height 28
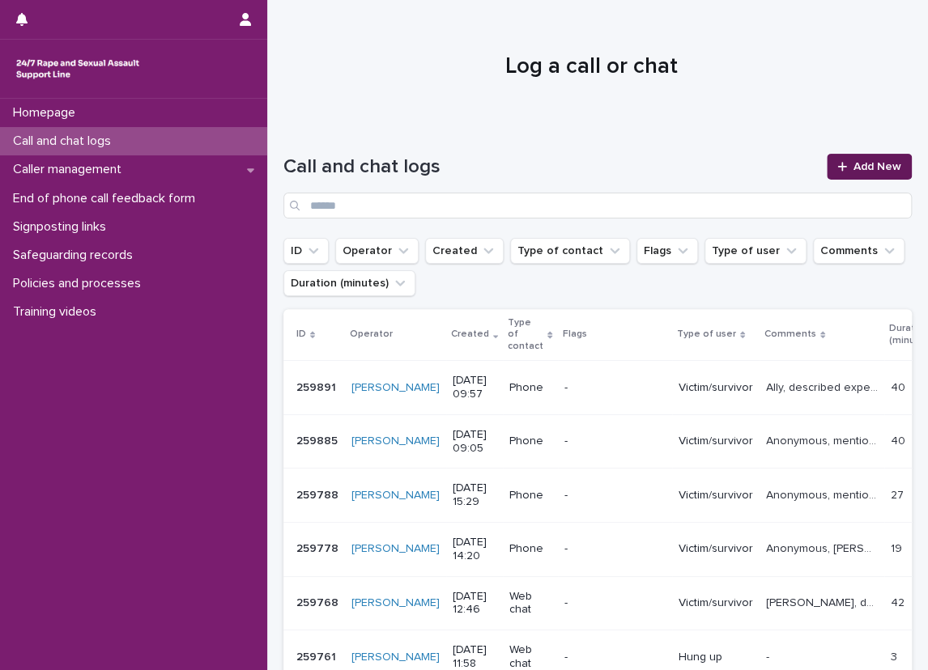
click at [839, 159] on link "Add New" at bounding box center [868, 167] width 85 height 26
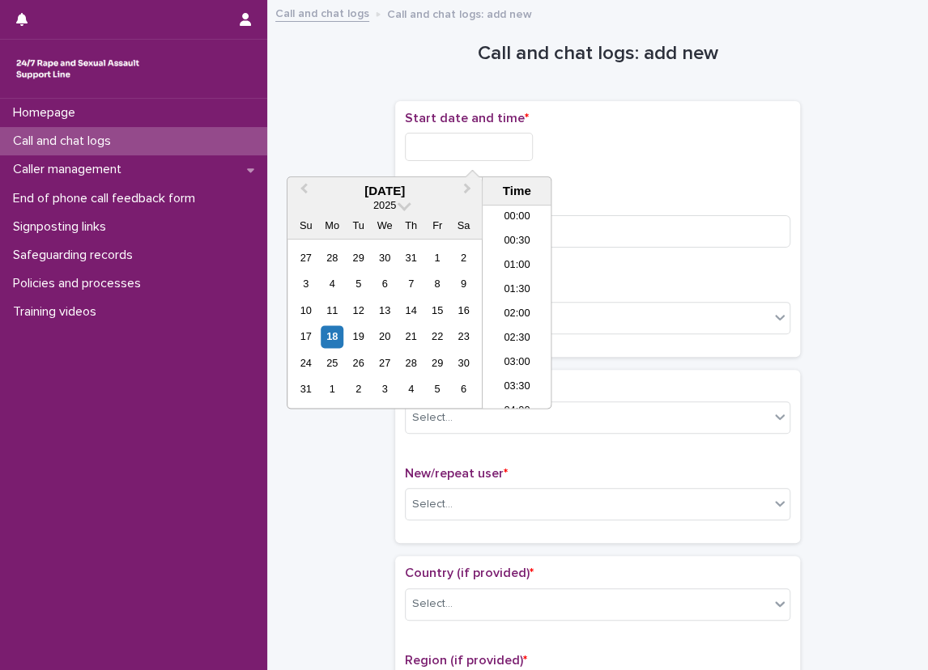
click at [520, 151] on input "text" at bounding box center [469, 147] width 128 height 28
click at [533, 296] on li "10:00" at bounding box center [516, 307] width 69 height 24
click at [501, 157] on input "**********" at bounding box center [469, 147] width 128 height 28
type input "**********"
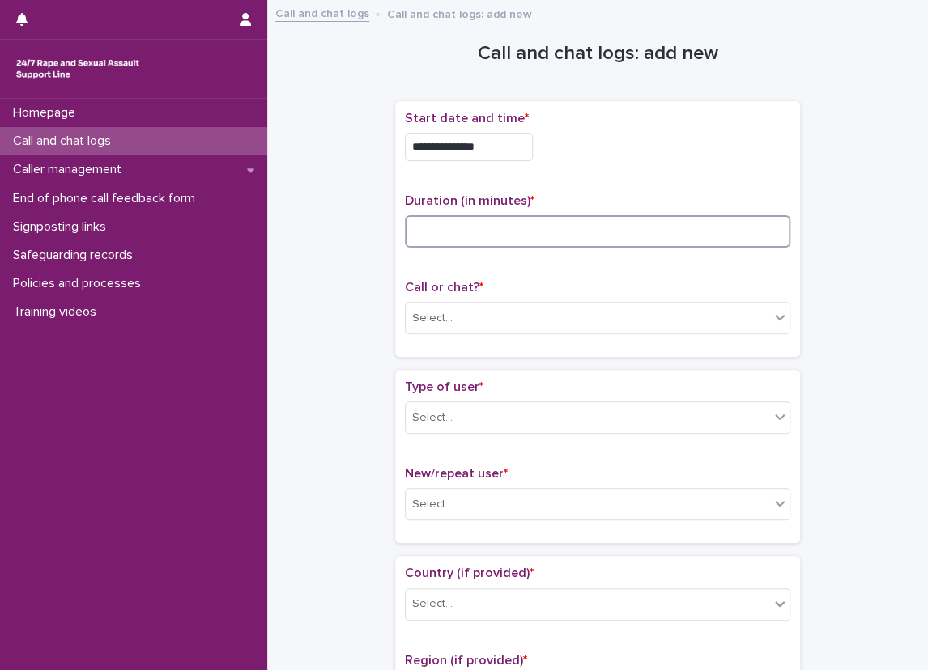
click at [586, 241] on input at bounding box center [597, 231] width 385 height 32
type input "*"
click at [490, 316] on div "Select..." at bounding box center [586, 318] width 363 height 27
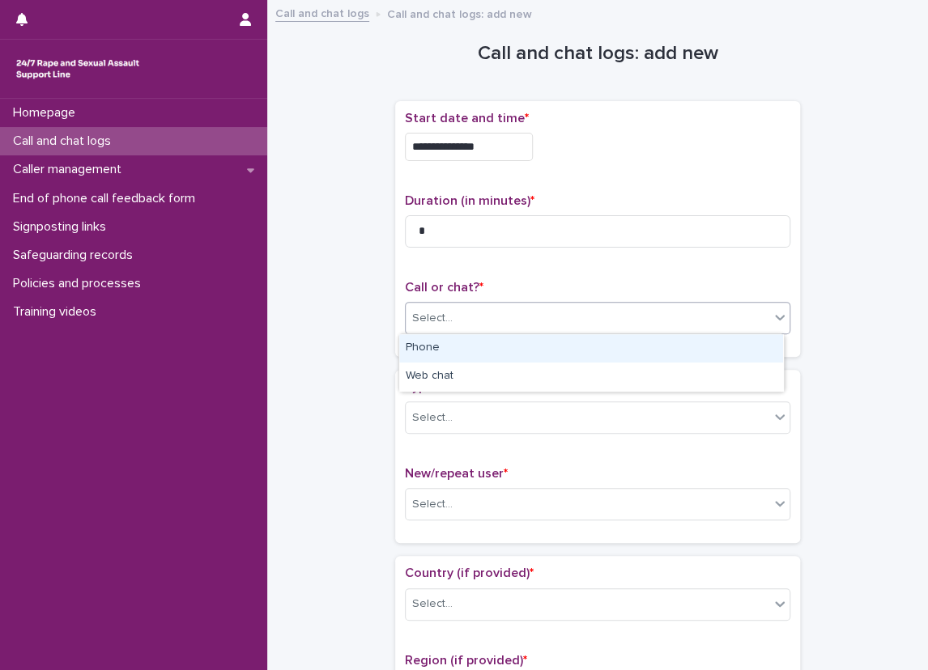
click at [464, 358] on div "Phone" at bounding box center [591, 348] width 384 height 28
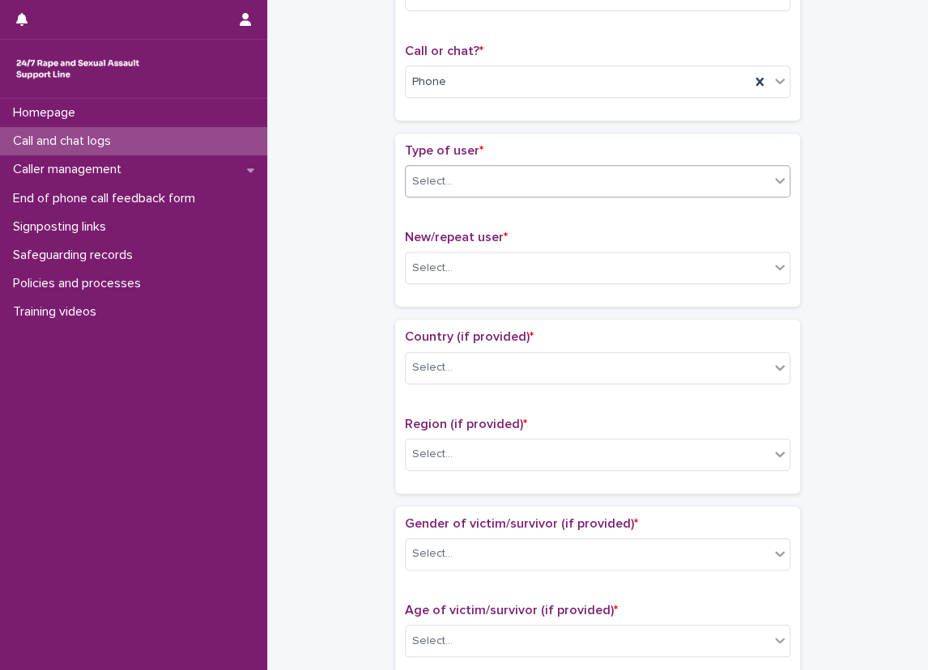
scroll to position [243, 0]
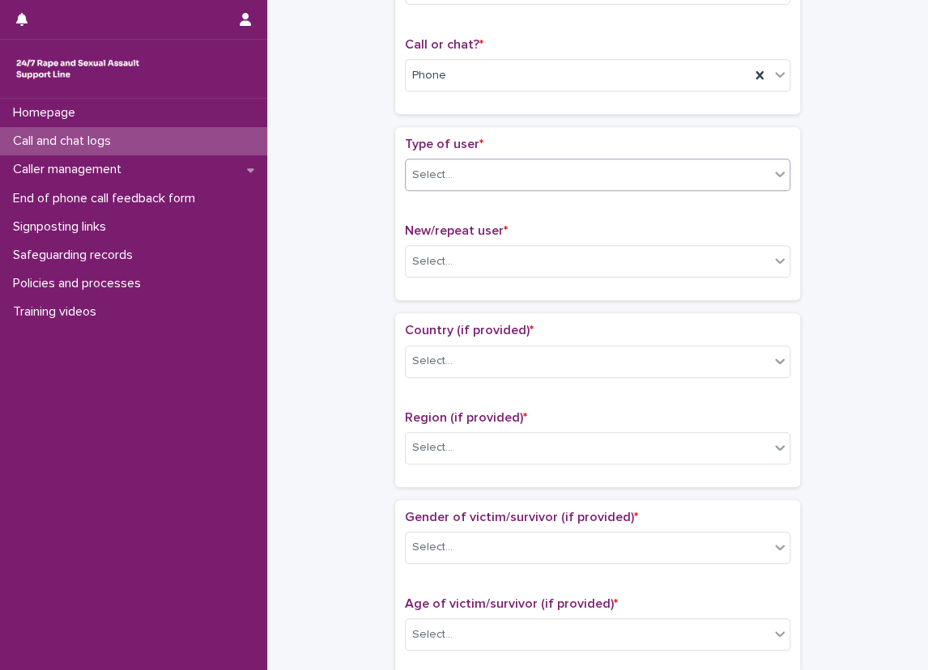
click at [444, 185] on div "Select..." at bounding box center [586, 175] width 363 height 27
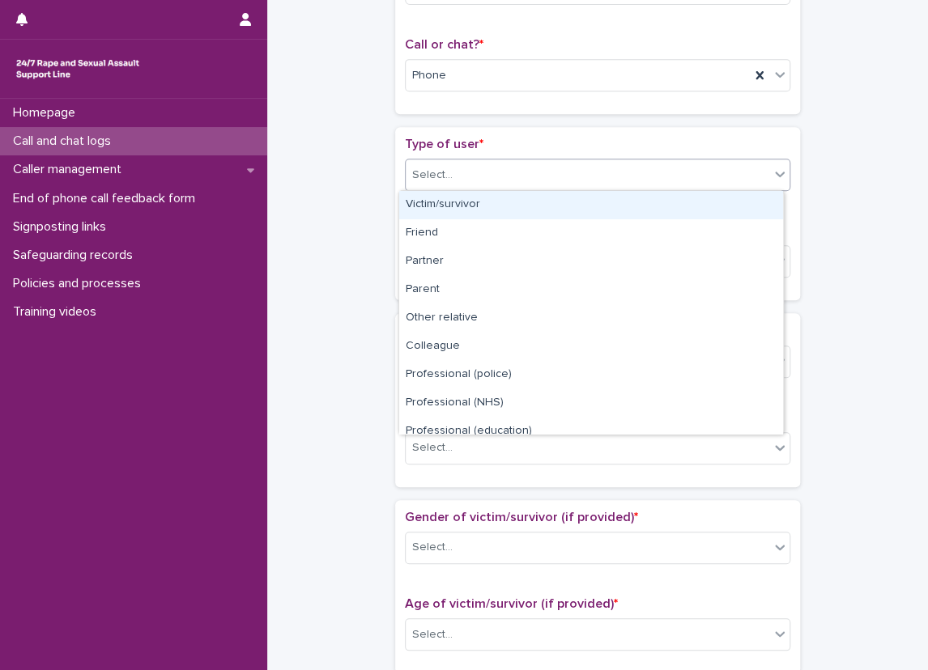
click at [446, 197] on div "Victim/survivor" at bounding box center [591, 205] width 384 height 28
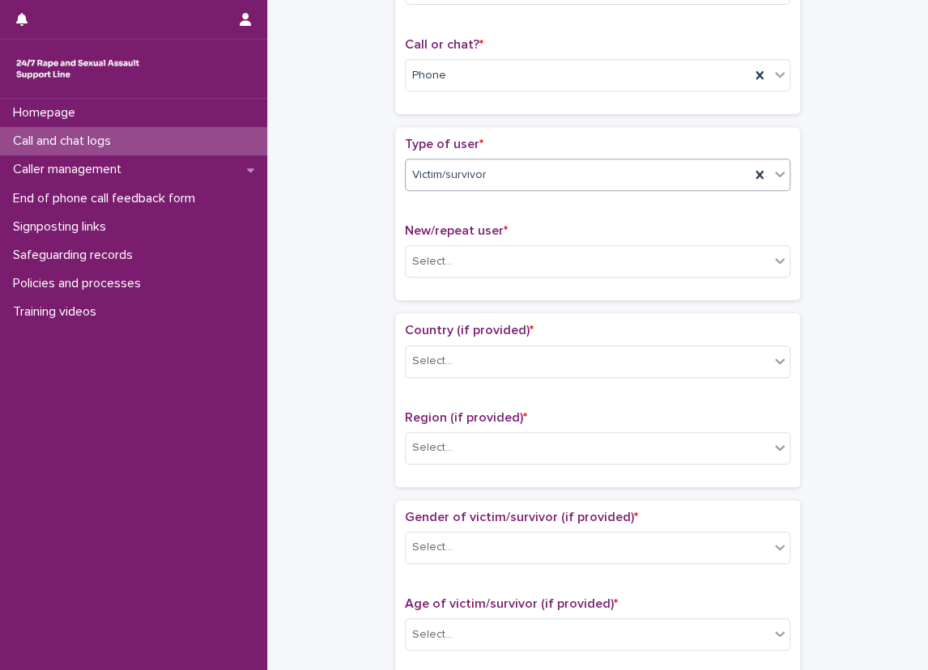
click at [359, 199] on div "**********" at bounding box center [597, 594] width 628 height 1655
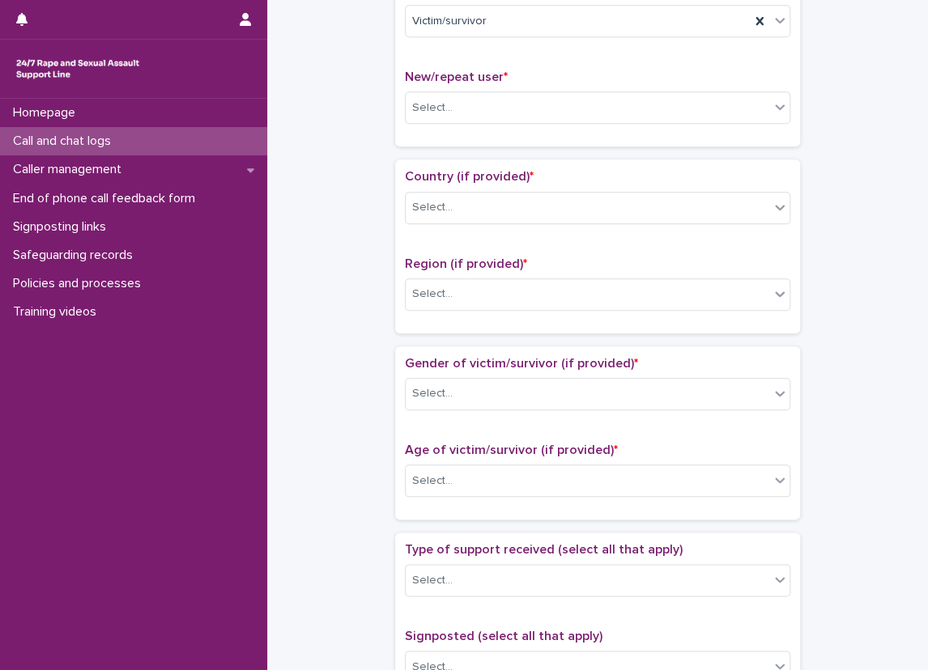
scroll to position [405, 0]
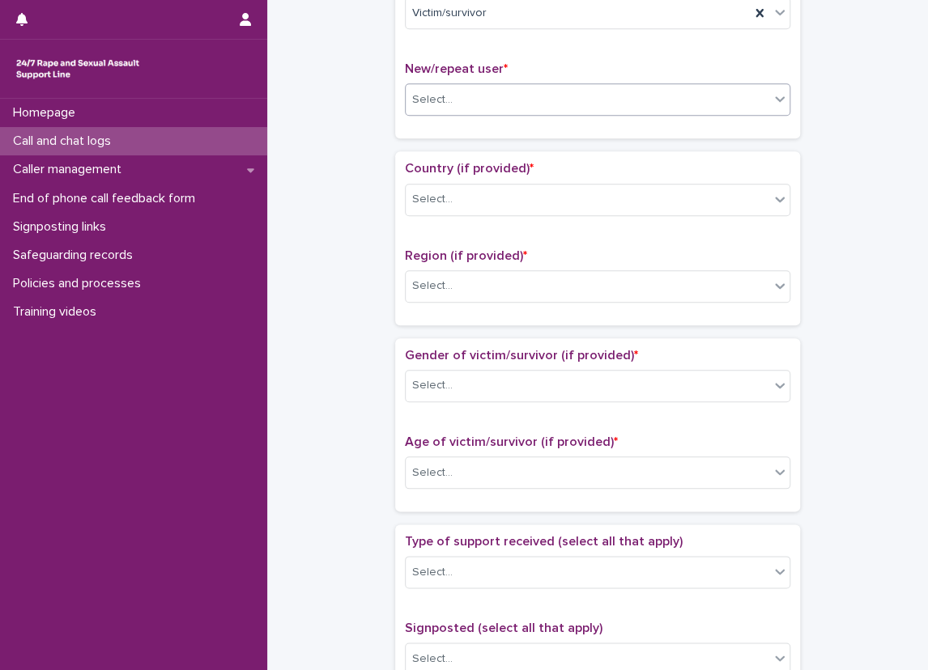
click at [428, 108] on div "Select..." at bounding box center [586, 100] width 363 height 27
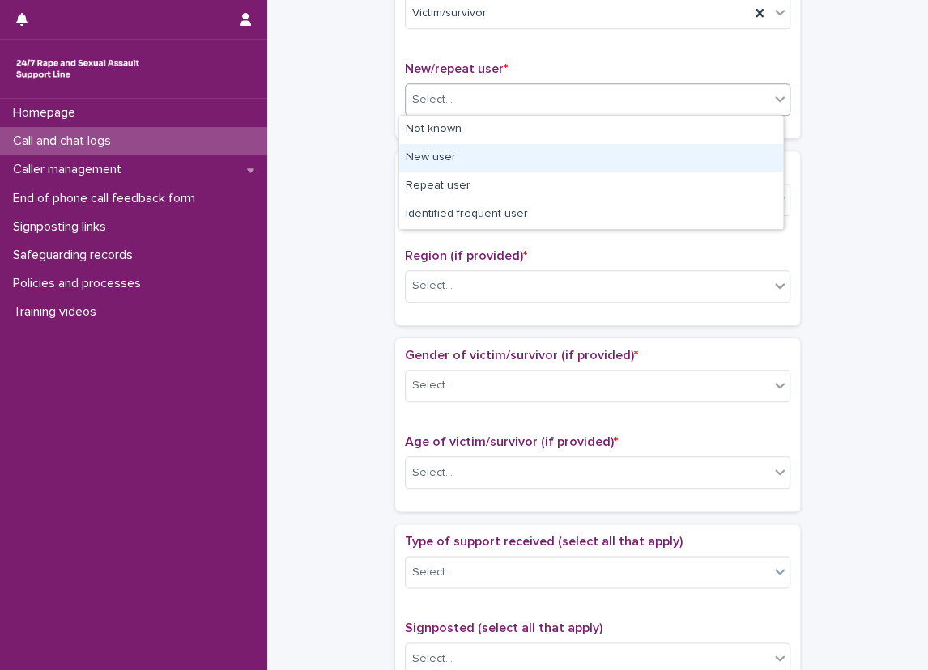
click at [441, 156] on div "New user" at bounding box center [591, 158] width 384 height 28
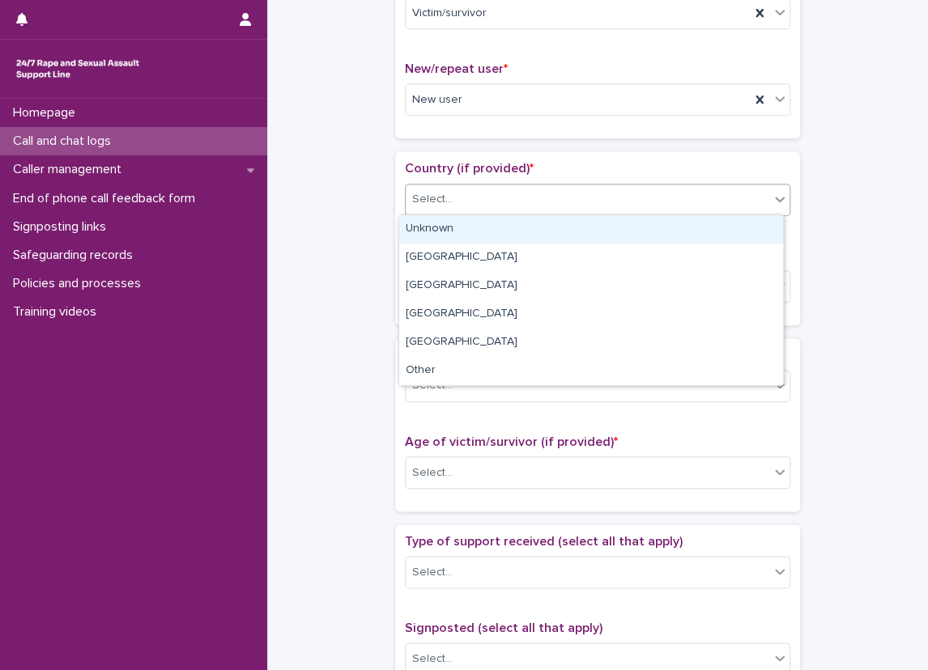
click at [438, 191] on div "Select..." at bounding box center [432, 199] width 40 height 17
click at [438, 231] on div "Unknown" at bounding box center [591, 229] width 384 height 28
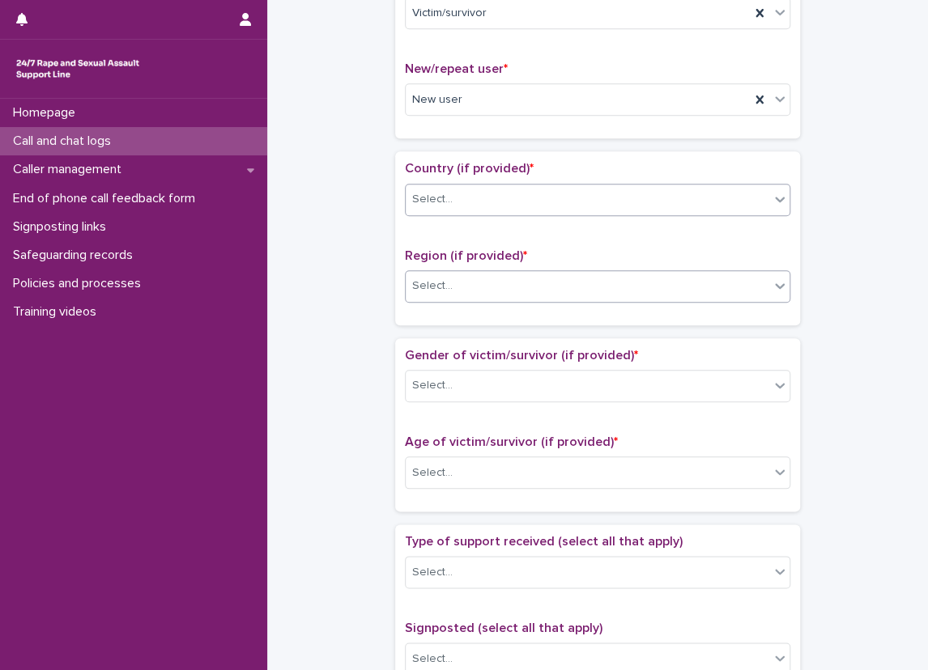
click at [431, 291] on div "Select..." at bounding box center [432, 286] width 40 height 17
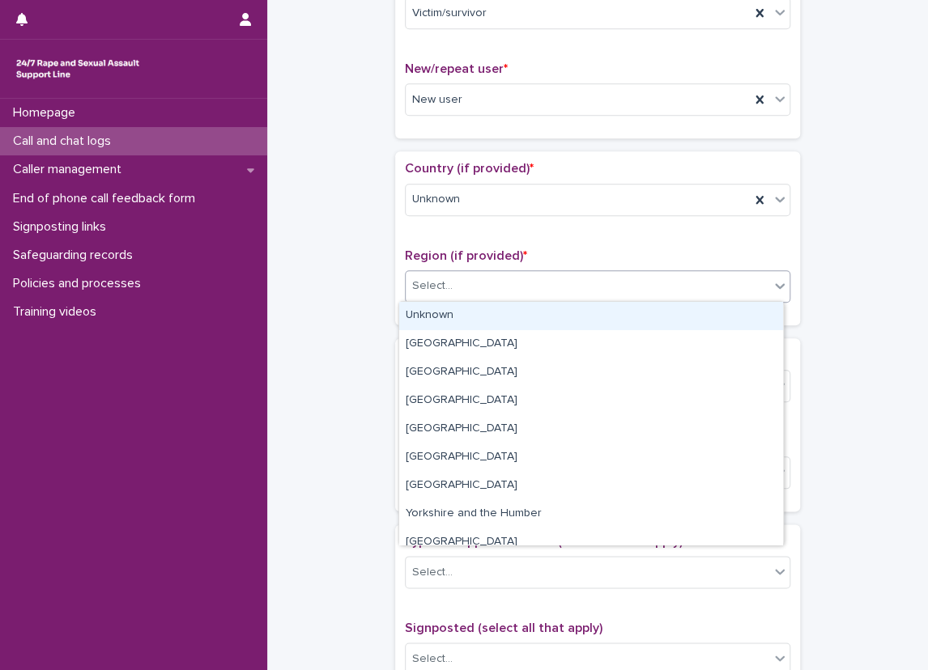
click at [431, 314] on div "Unknown" at bounding box center [591, 316] width 384 height 28
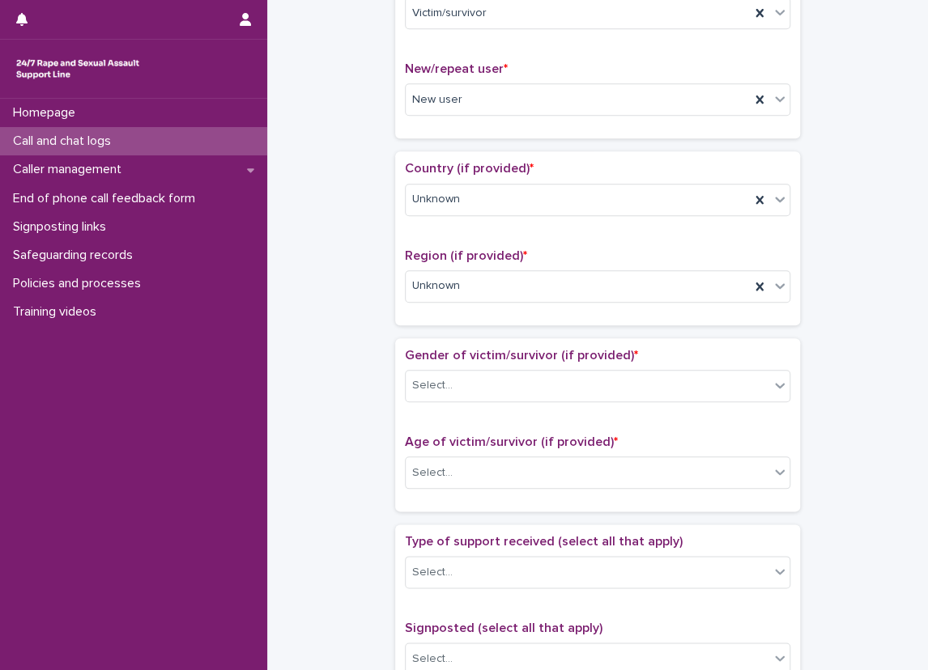
click at [384, 302] on div "**********" at bounding box center [597, 432] width 628 height 1655
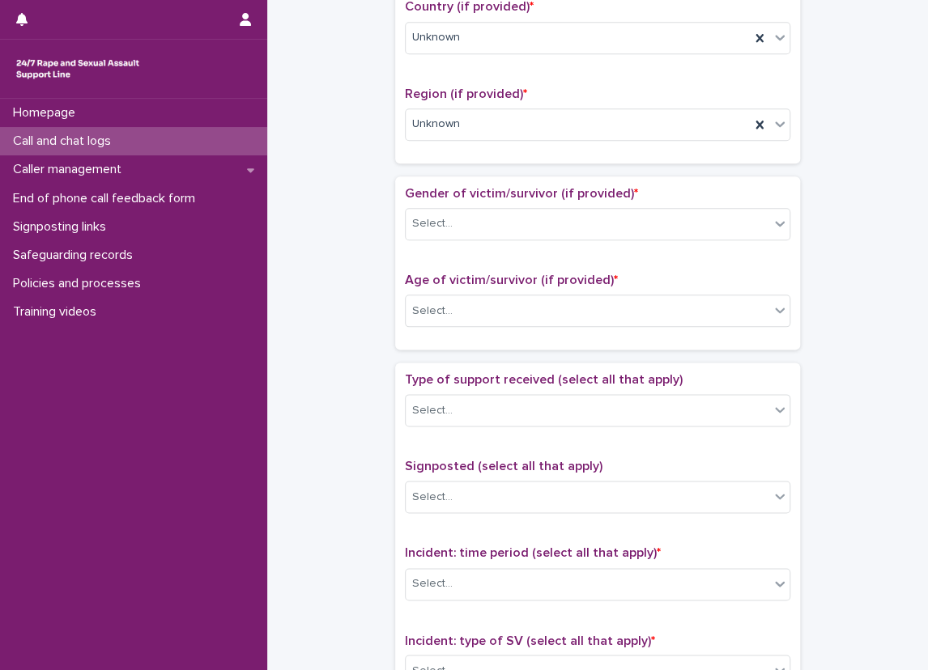
scroll to position [728, 0]
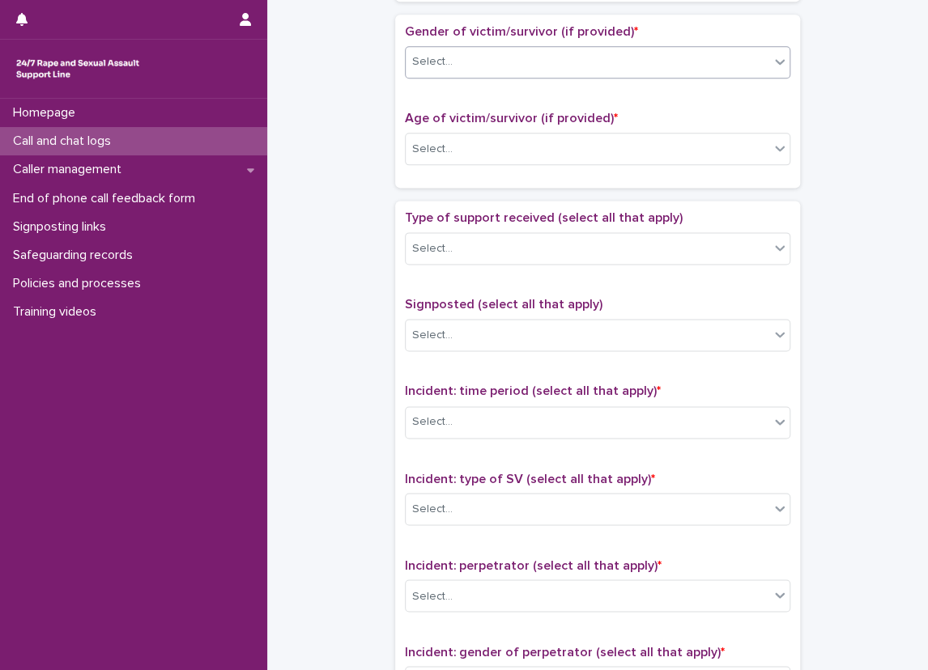
click at [459, 67] on div "Select..." at bounding box center [586, 62] width 363 height 27
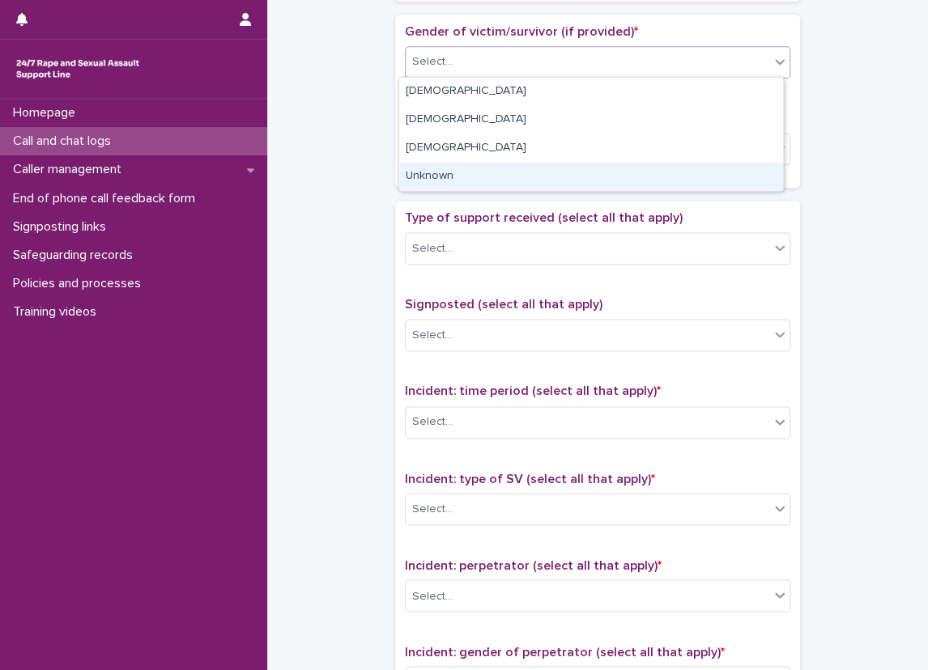
click at [468, 172] on div "Unknown" at bounding box center [591, 177] width 384 height 28
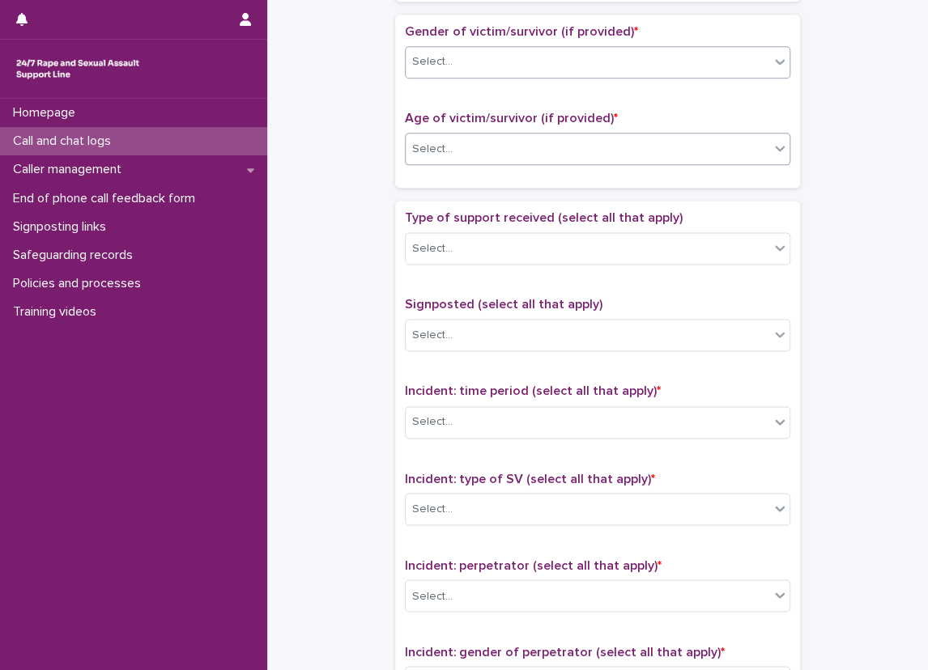
click at [468, 138] on div "Select..." at bounding box center [586, 149] width 363 height 27
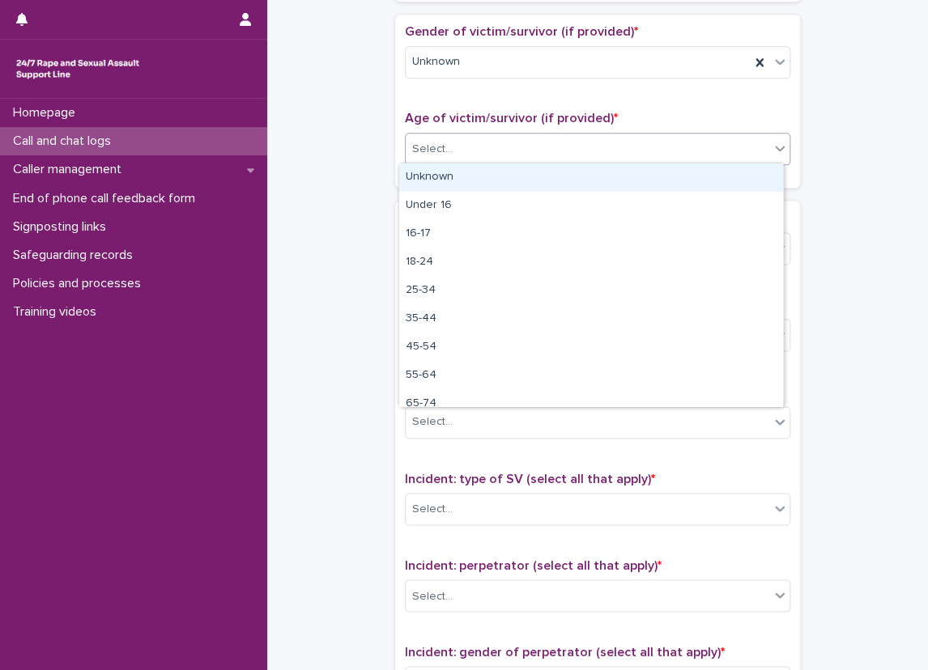
click at [469, 189] on div "Unknown" at bounding box center [591, 177] width 384 height 28
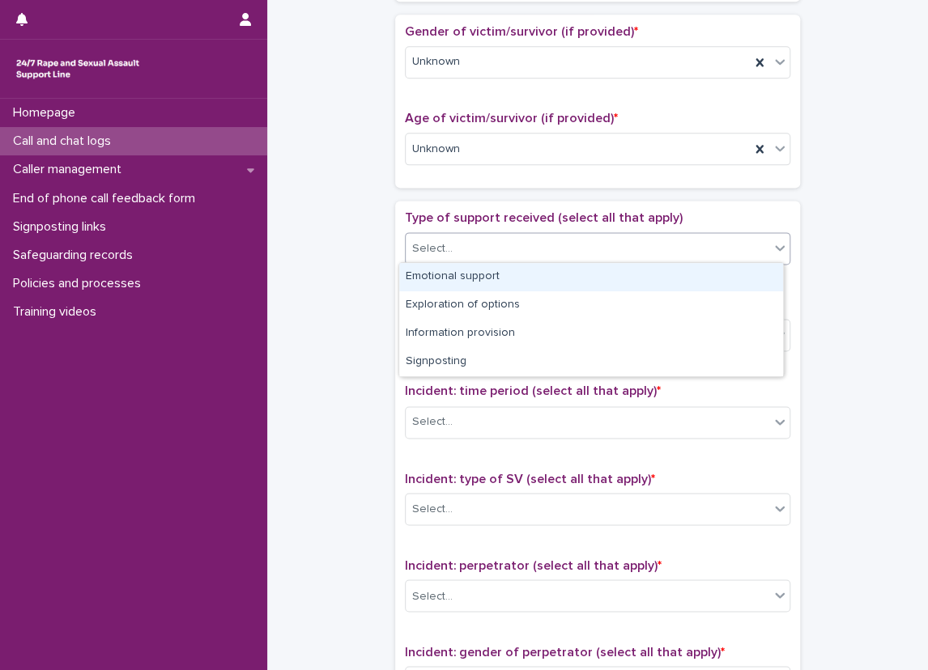
click at [454, 244] on input "text" at bounding box center [455, 249] width 2 height 14
click at [444, 275] on div "Emotional support" at bounding box center [591, 277] width 384 height 28
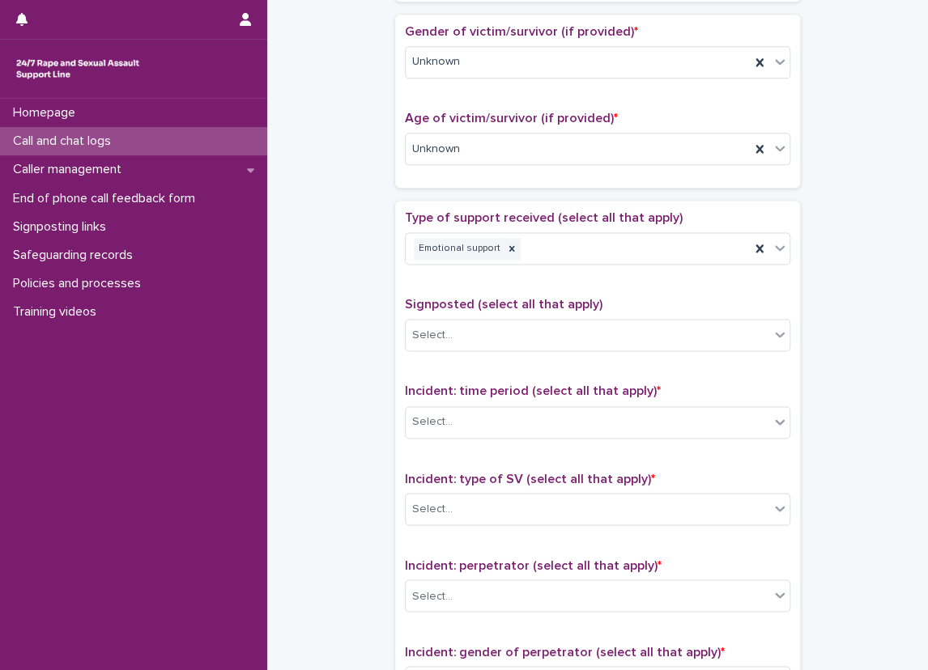
click at [405, 270] on div "Type of support received (select all that apply) Emotional support" at bounding box center [597, 243] width 385 height 67
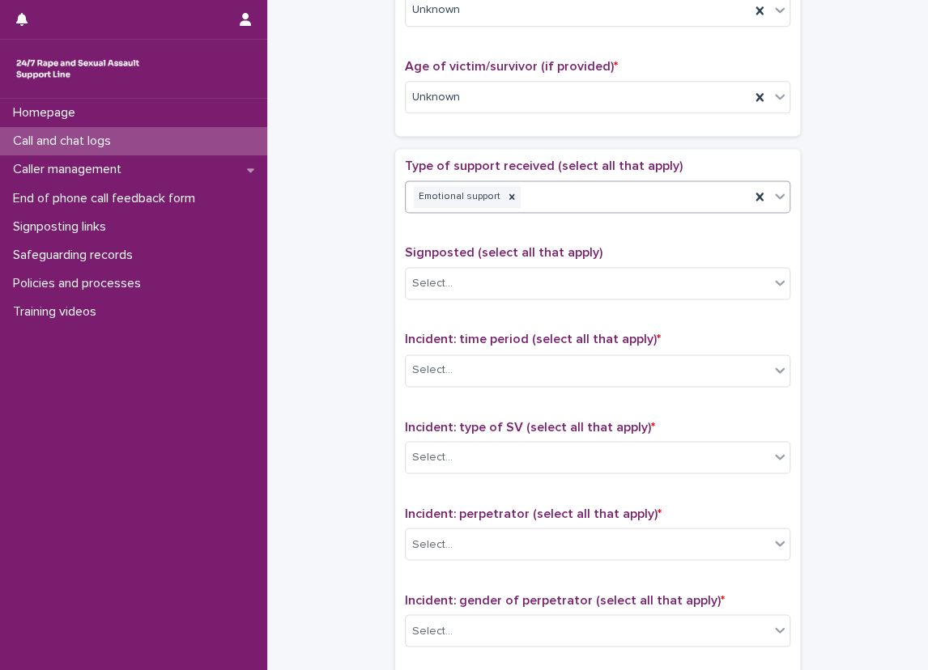
scroll to position [809, 0]
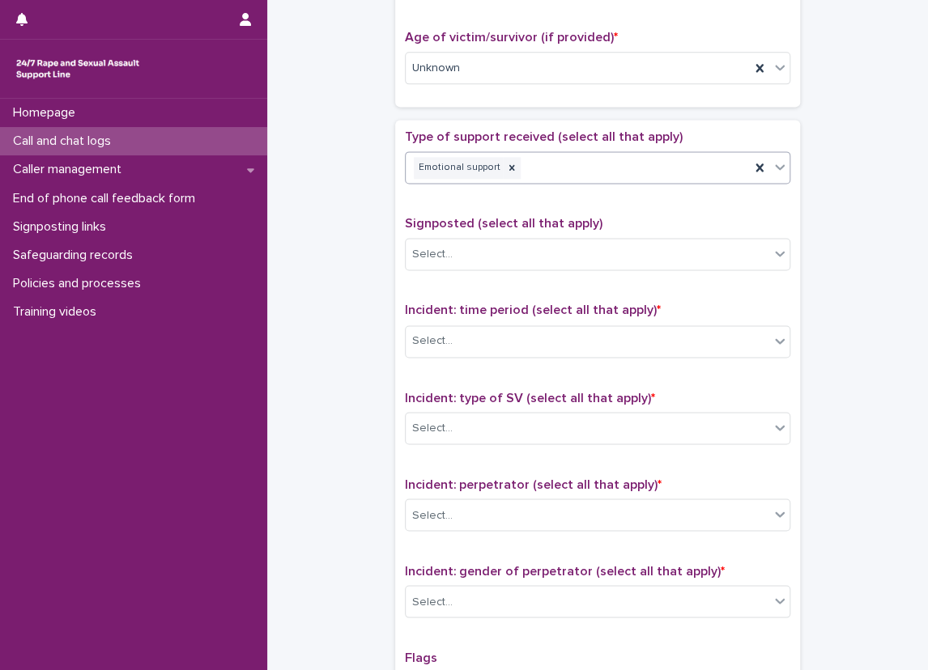
click at [609, 154] on div "Emotional support" at bounding box center [577, 168] width 344 height 28
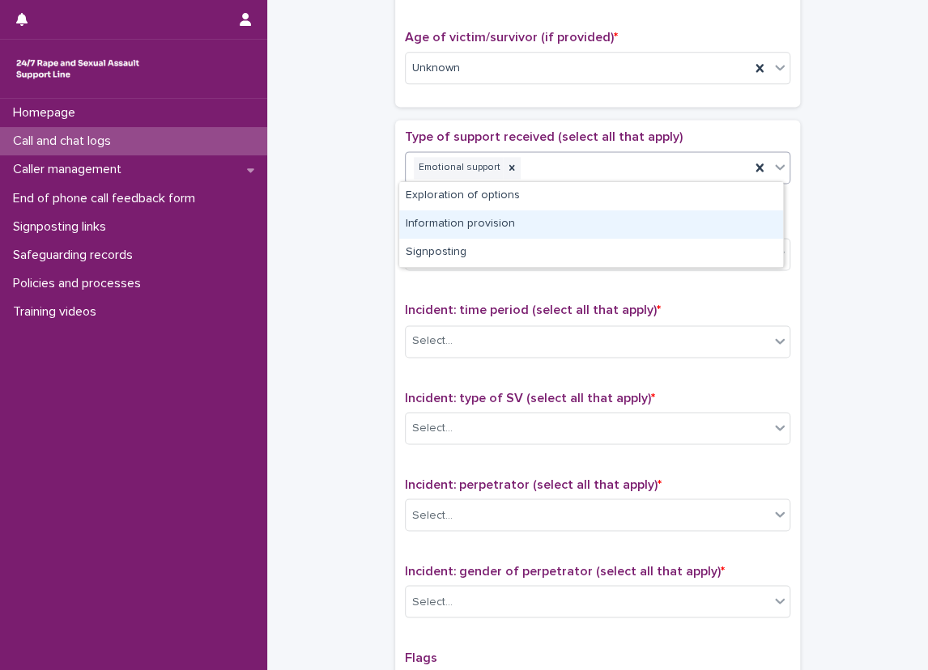
click at [597, 215] on div "Information provision" at bounding box center [591, 224] width 384 height 28
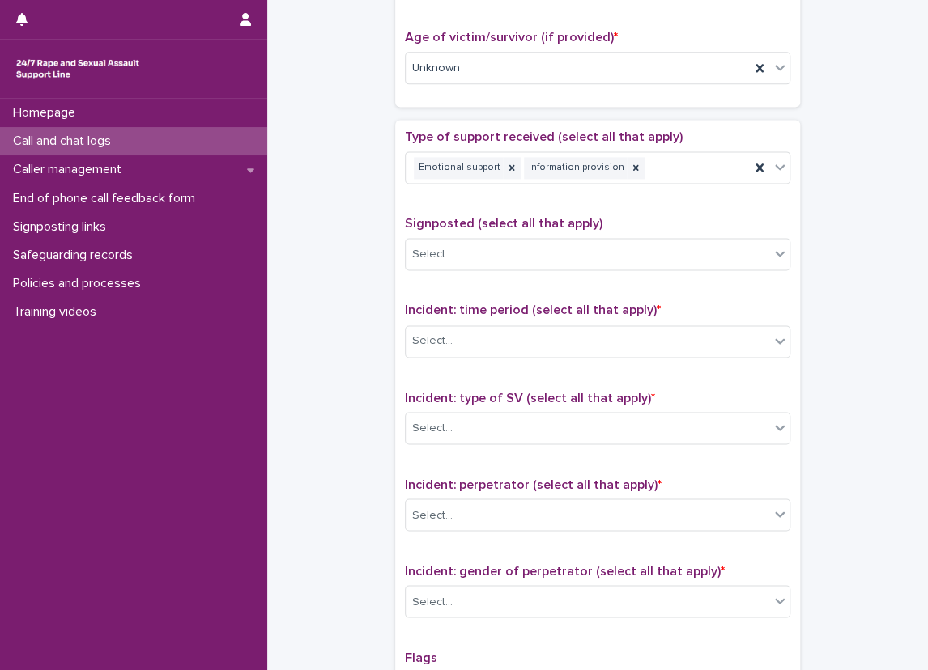
click at [395, 213] on div "Type of support received (select all that apply) Emotional support Information …" at bounding box center [597, 468] width 405 height 696
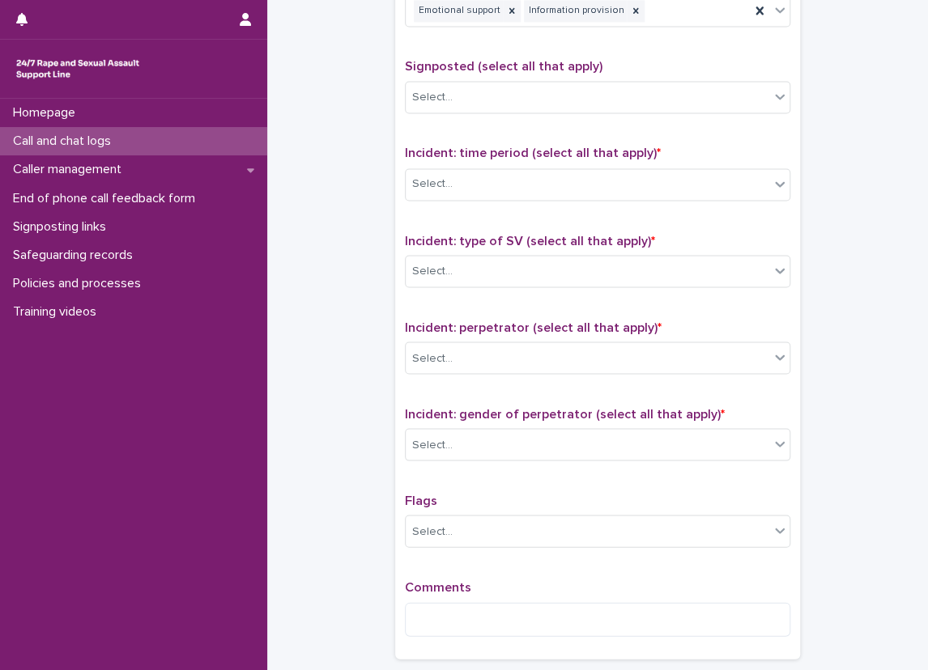
scroll to position [971, 0]
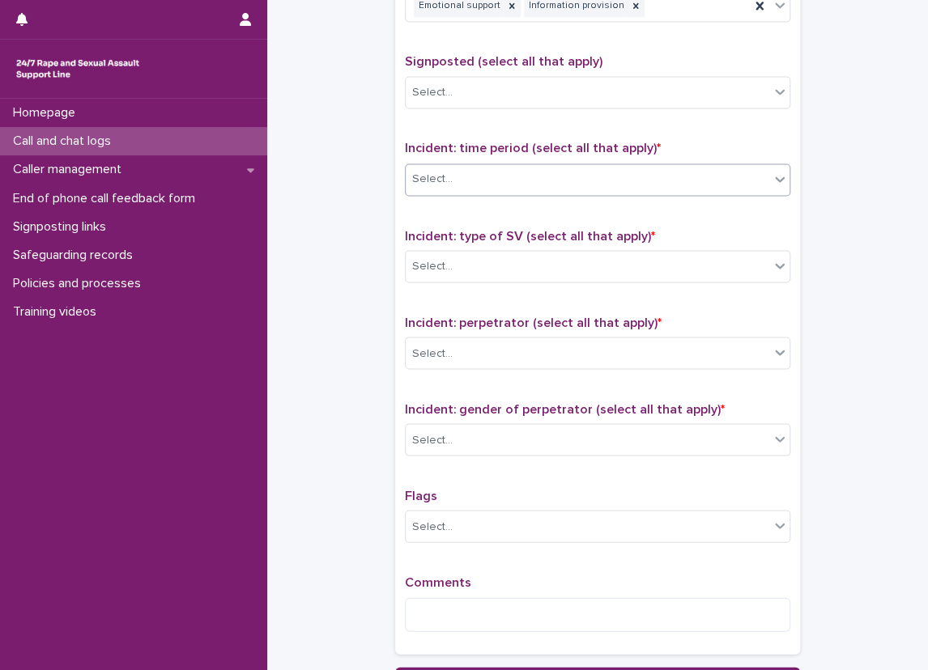
click at [463, 163] on div "Select..." at bounding box center [597, 179] width 385 height 32
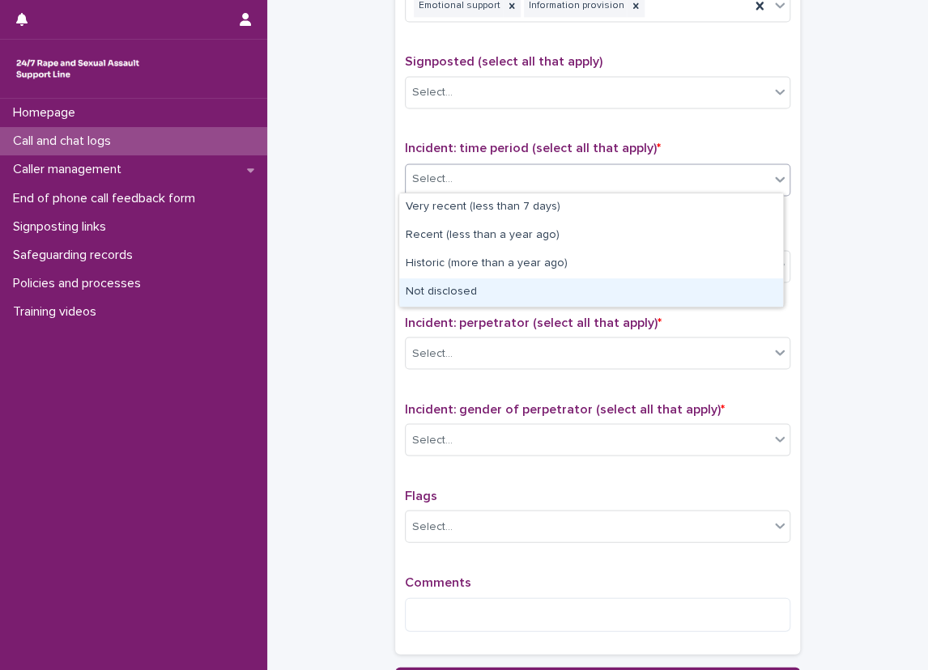
click at [469, 287] on div "Not disclosed" at bounding box center [591, 292] width 384 height 28
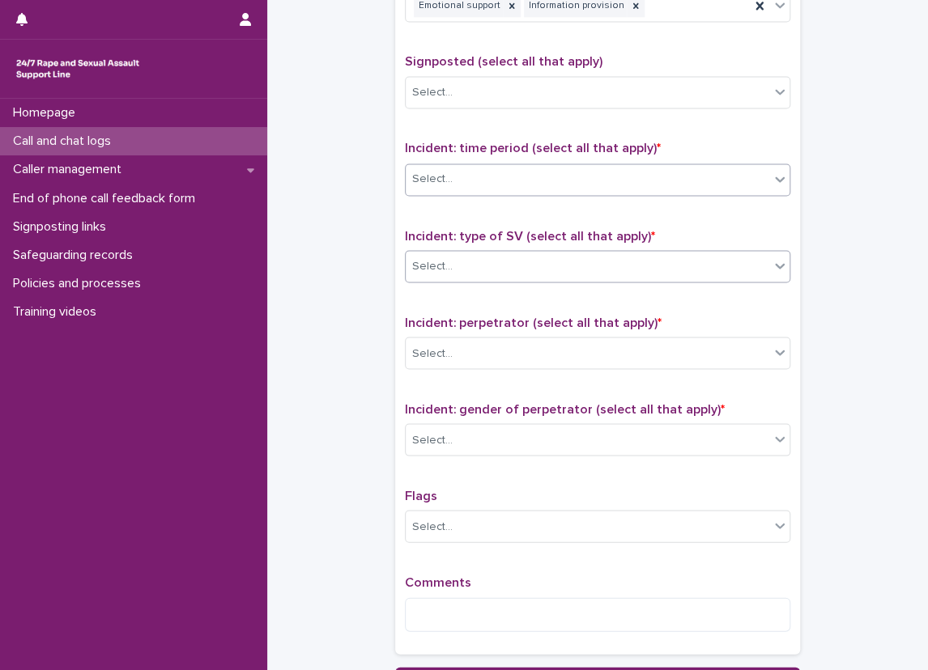
click at [465, 264] on div "Select..." at bounding box center [586, 266] width 363 height 27
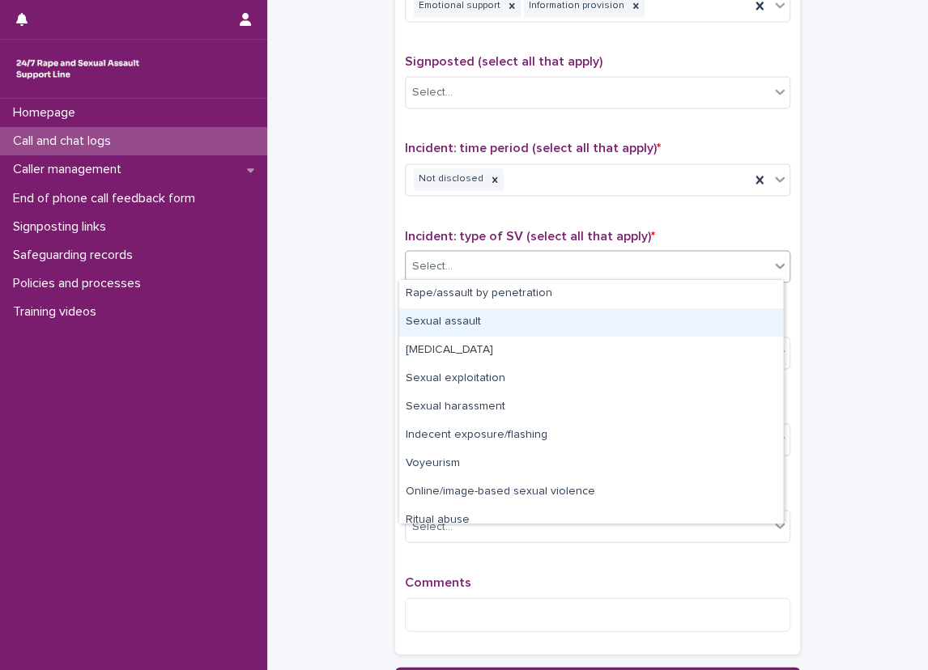
click at [456, 311] on div "Sexual assault" at bounding box center [591, 322] width 384 height 28
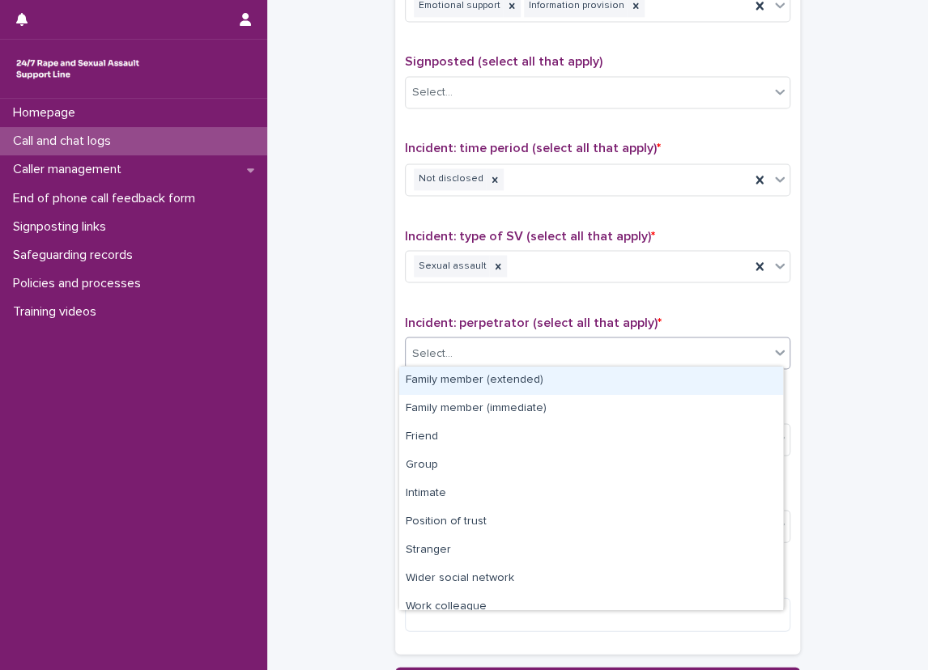
click at [448, 340] on div "Select..." at bounding box center [586, 353] width 363 height 27
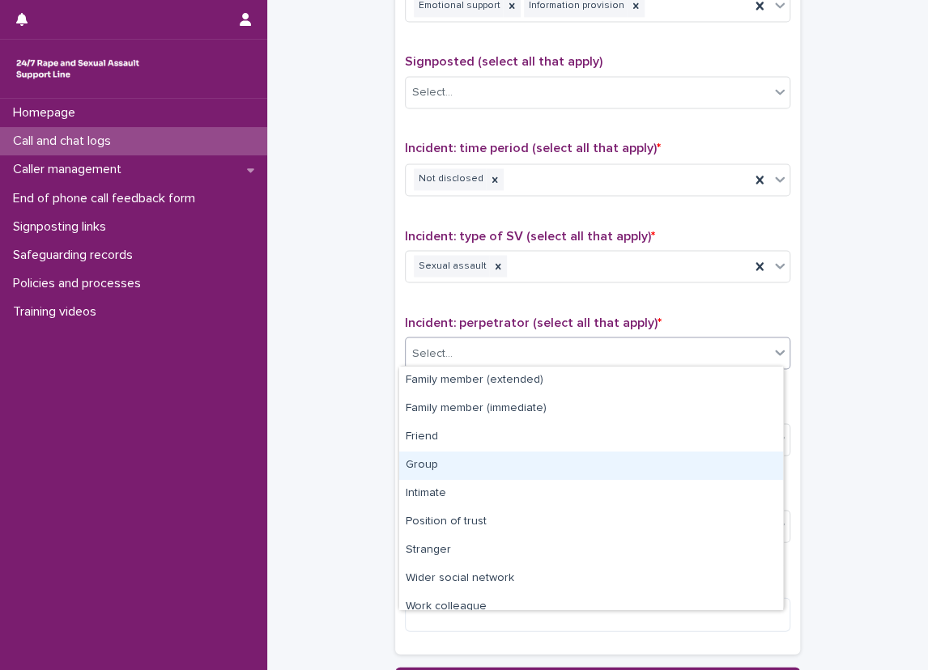
scroll to position [69, 0]
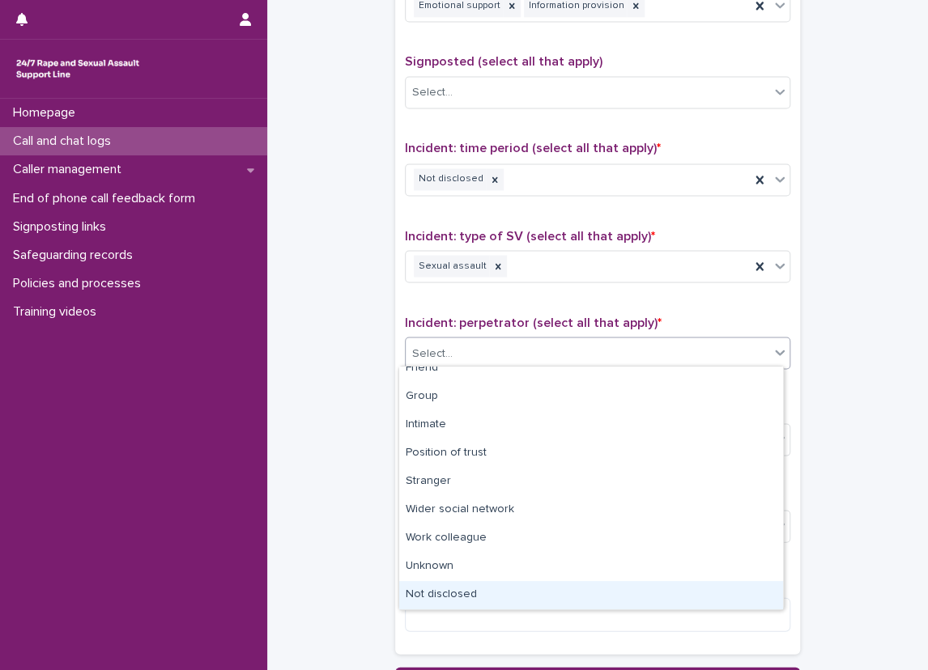
click at [458, 593] on div "Not disclosed" at bounding box center [591, 595] width 384 height 28
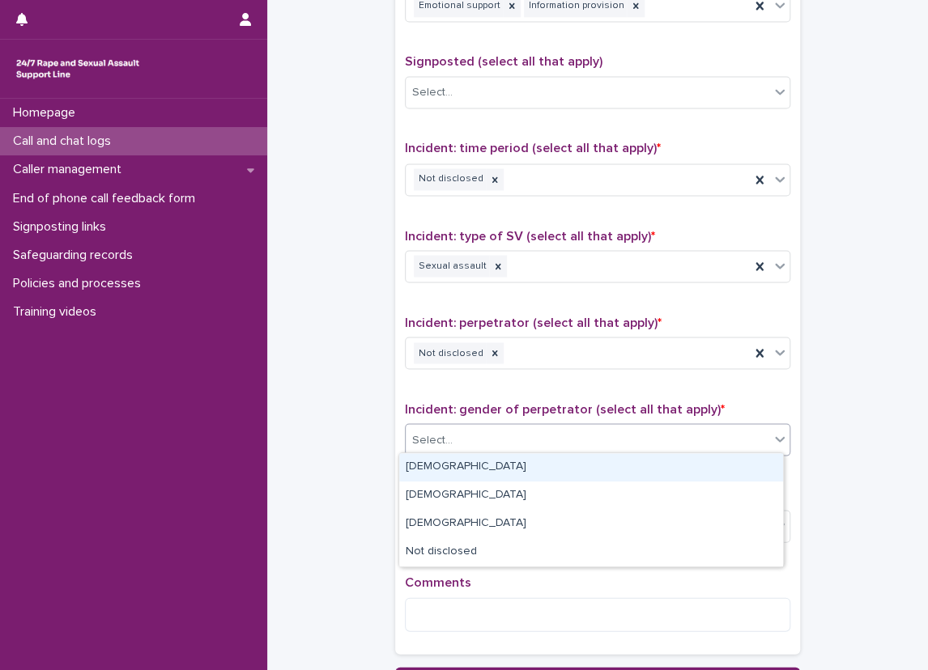
click at [456, 437] on div "Select..." at bounding box center [586, 440] width 363 height 27
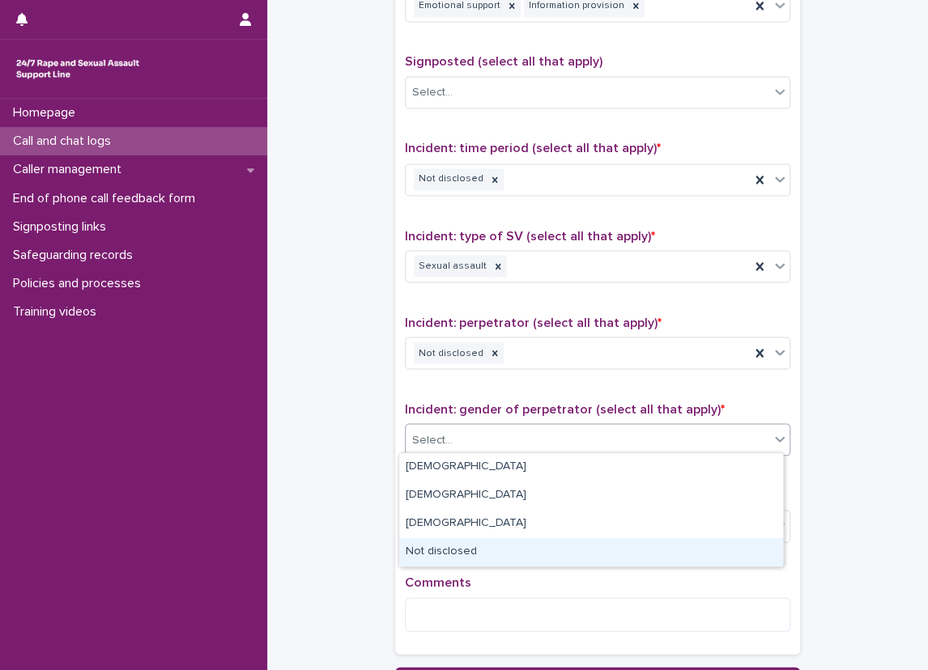
click at [441, 538] on div "Not disclosed" at bounding box center [591, 552] width 384 height 28
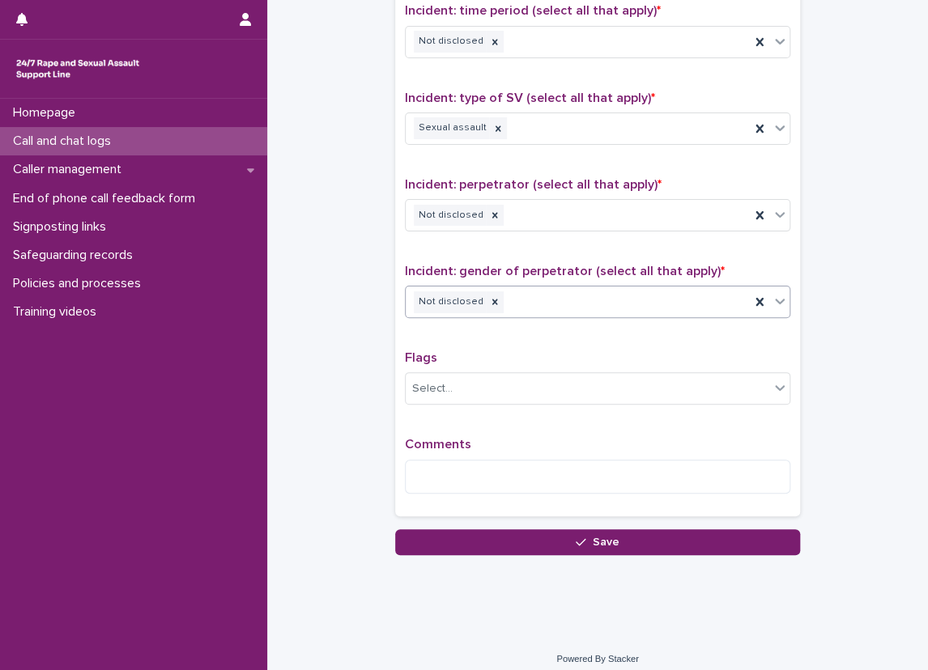
scroll to position [1117, 0]
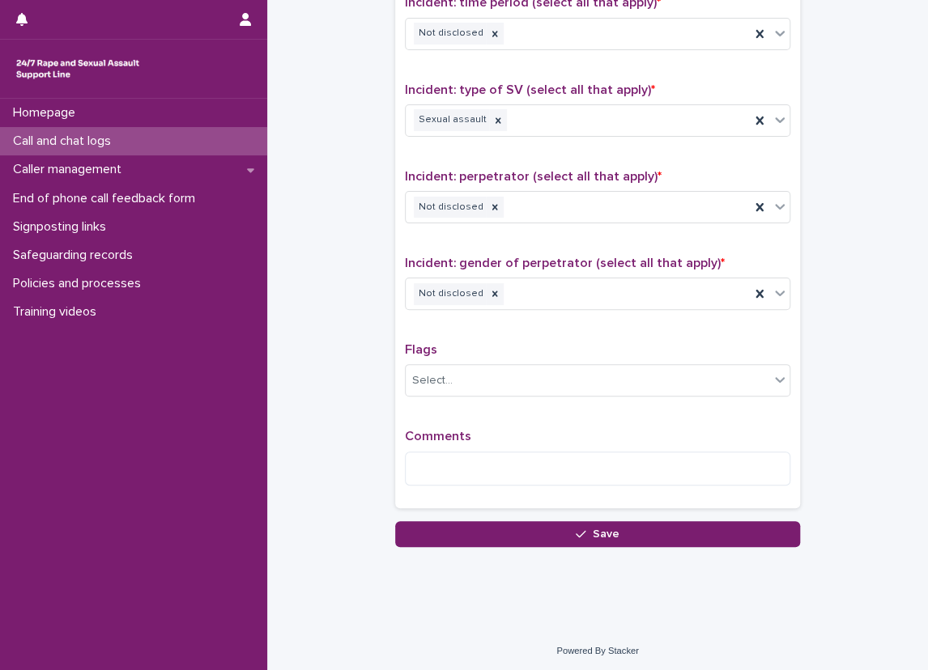
click at [458, 483] on div "Comments" at bounding box center [597, 464] width 385 height 70
click at [461, 461] on textarea at bounding box center [597, 469] width 385 height 35
click at [490, 454] on textarea "******" at bounding box center [597, 469] width 385 height 35
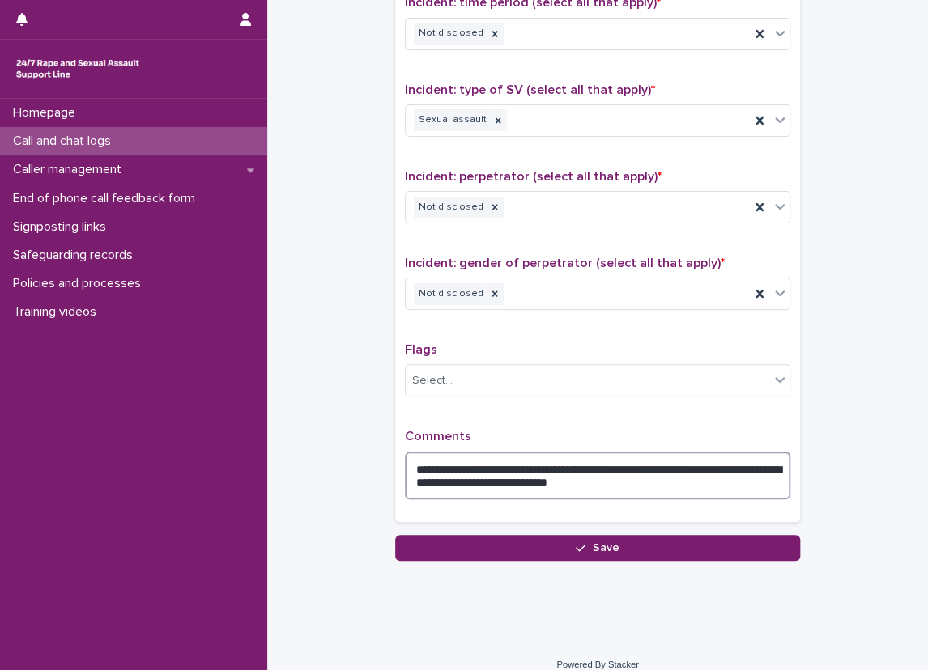
type textarea "**********"
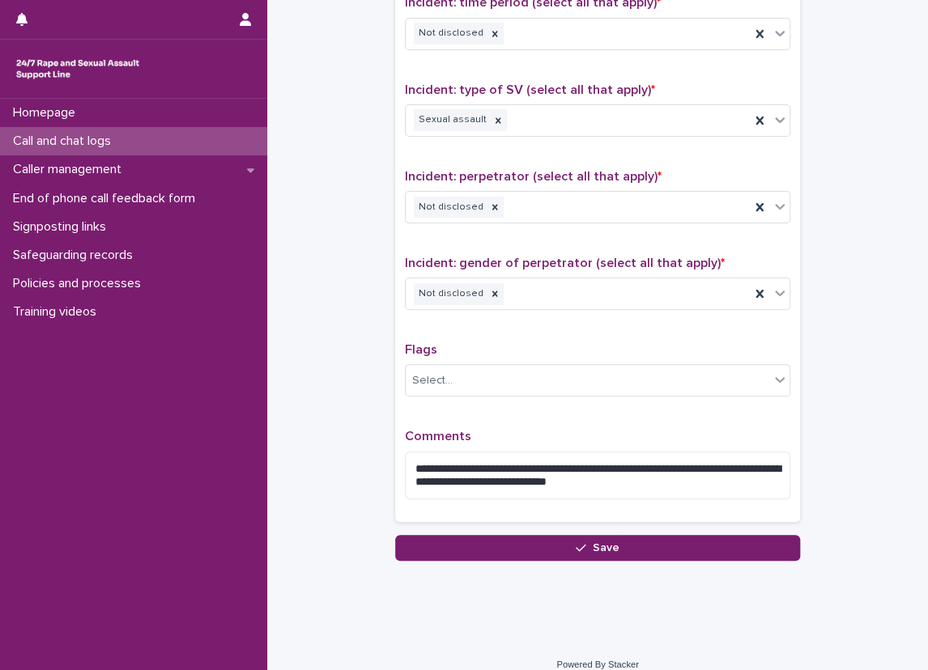
click at [487, 422] on div "**********" at bounding box center [597, 167] width 385 height 690
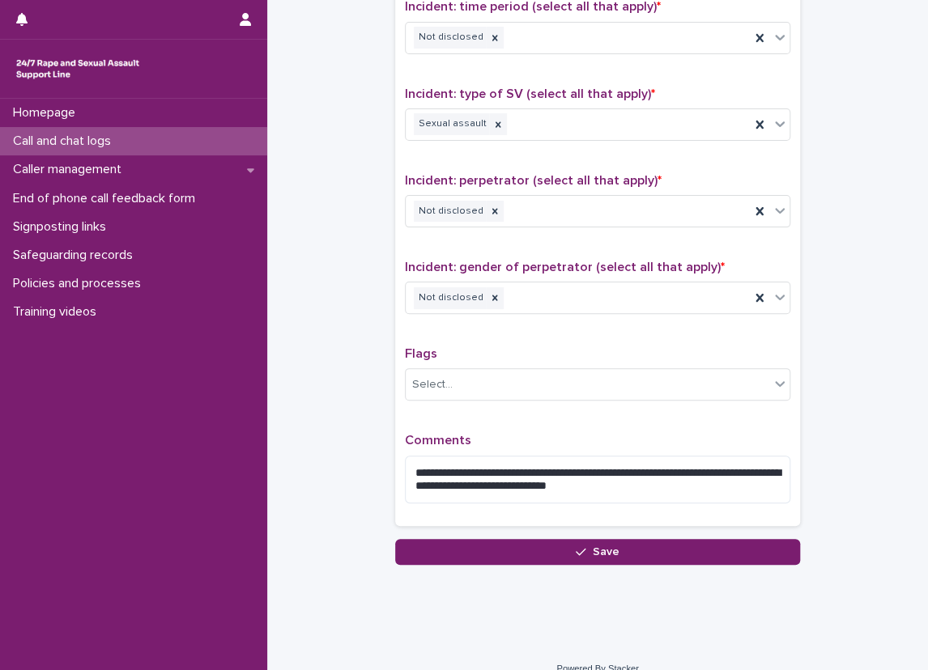
scroll to position [1131, 0]
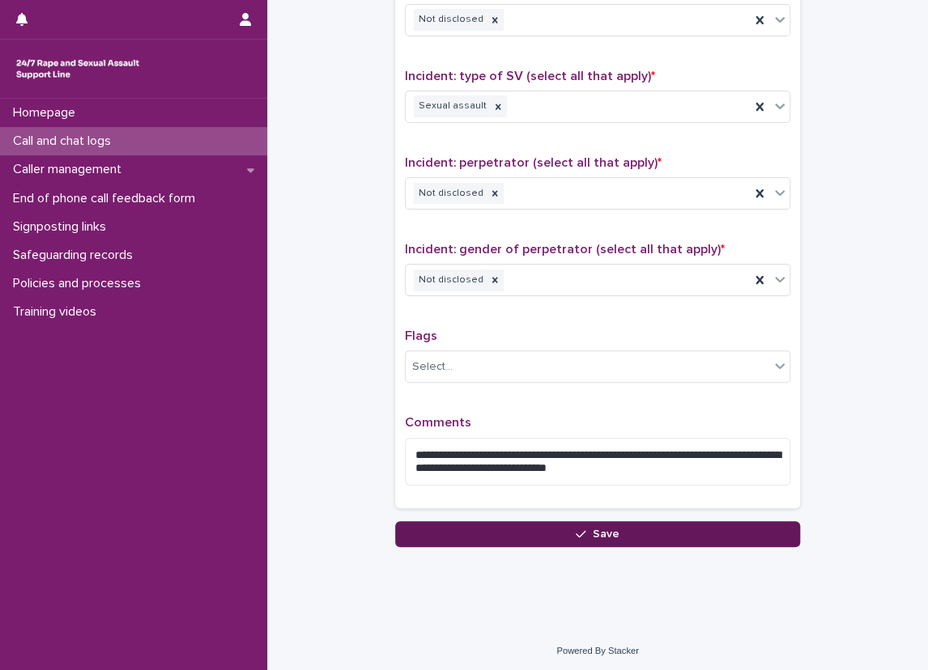
click at [476, 524] on button "Save" at bounding box center [597, 534] width 405 height 26
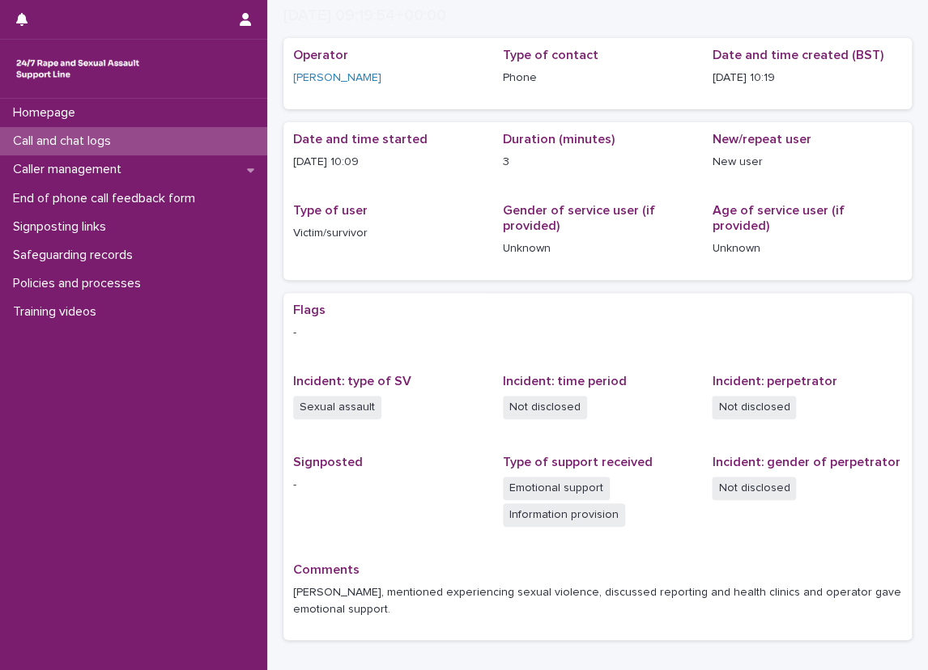
scroll to position [87, 0]
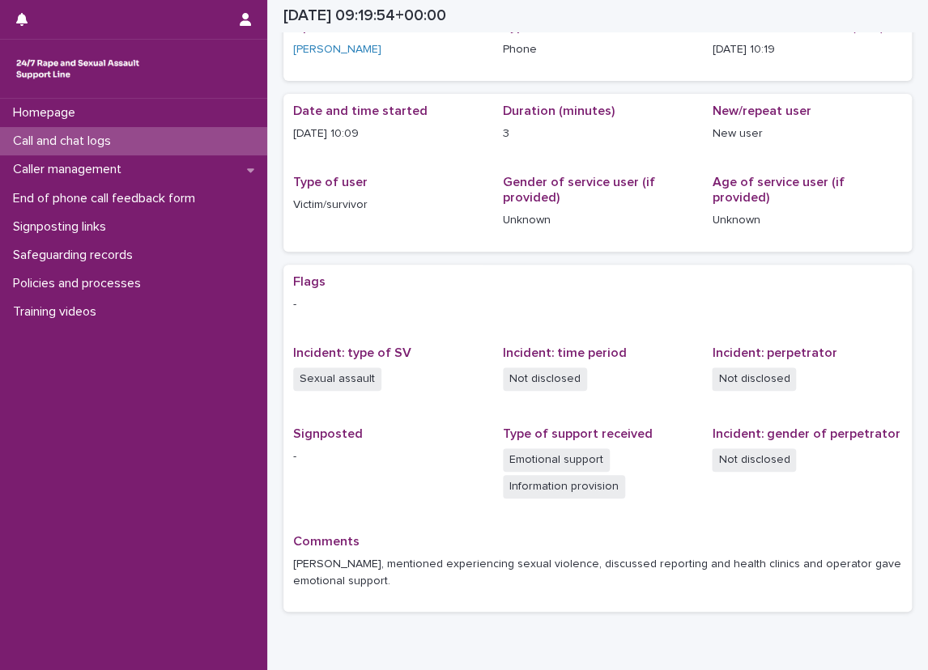
click at [451, 452] on p "-" at bounding box center [388, 456] width 190 height 17
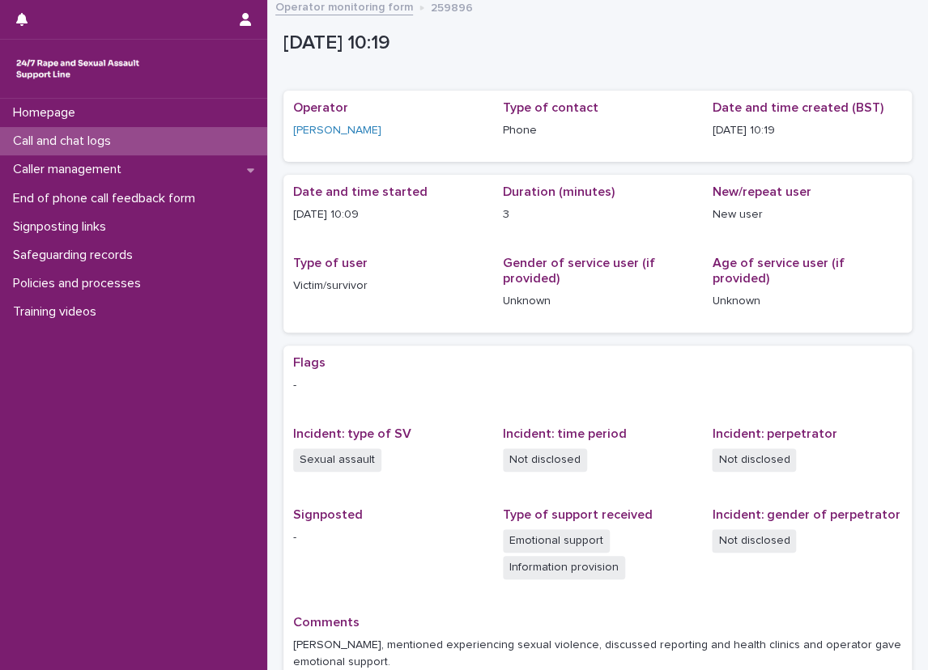
scroll to position [0, 0]
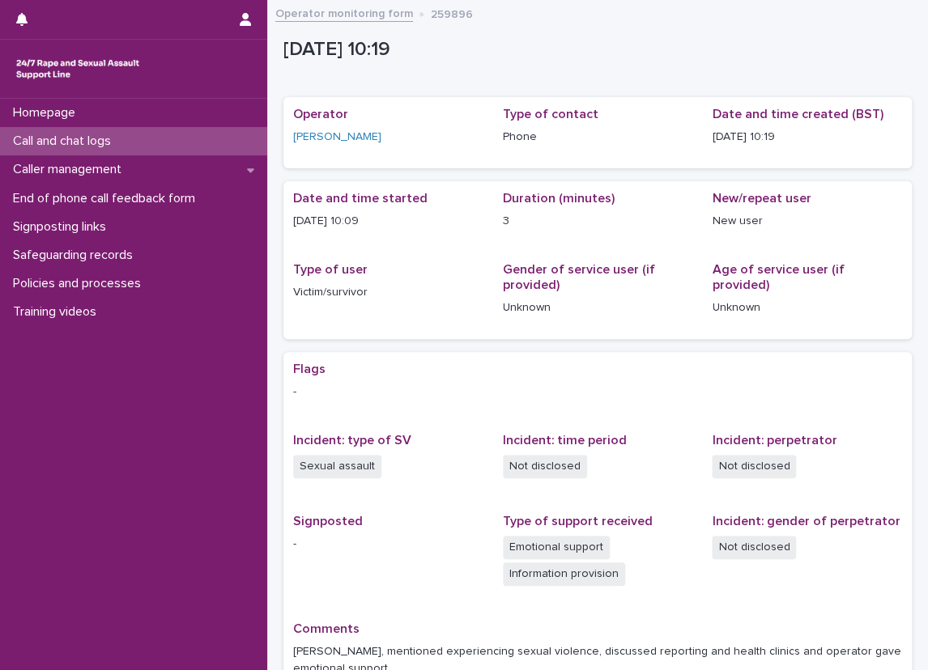
click at [170, 137] on div "Call and chat logs" at bounding box center [133, 141] width 267 height 28
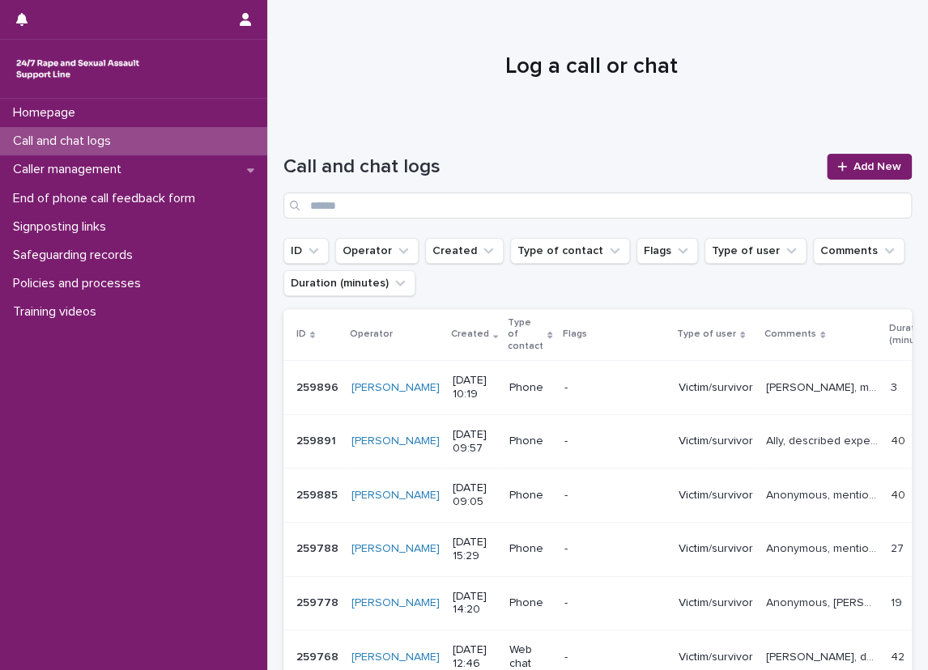
click at [568, 177] on h1 "Call and chat logs" at bounding box center [549, 166] width 533 height 23
click at [247, 160] on div "Caller management" at bounding box center [133, 169] width 267 height 28
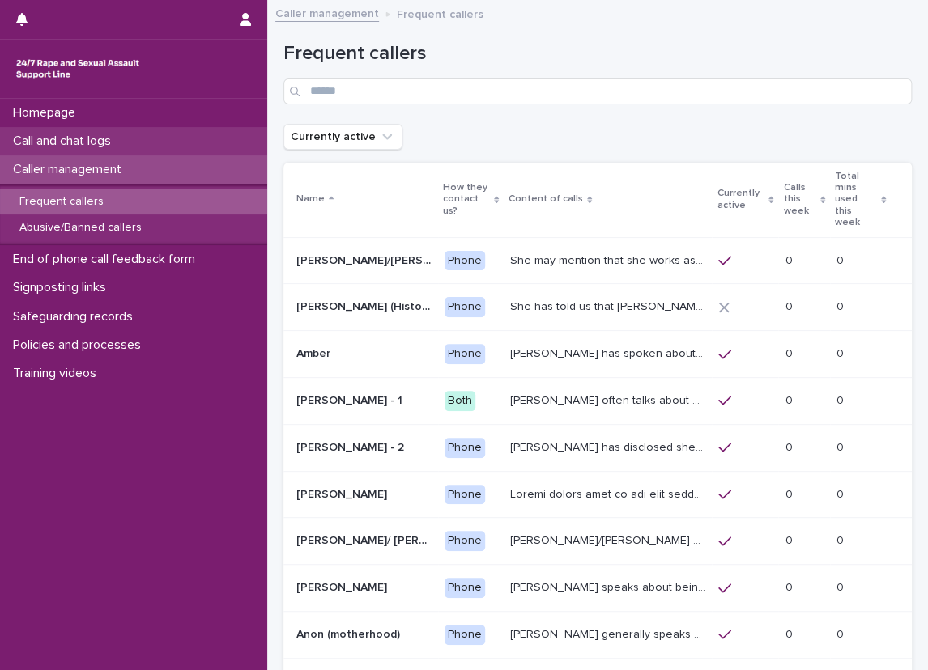
click at [223, 133] on div "Call and chat logs" at bounding box center [133, 141] width 267 height 28
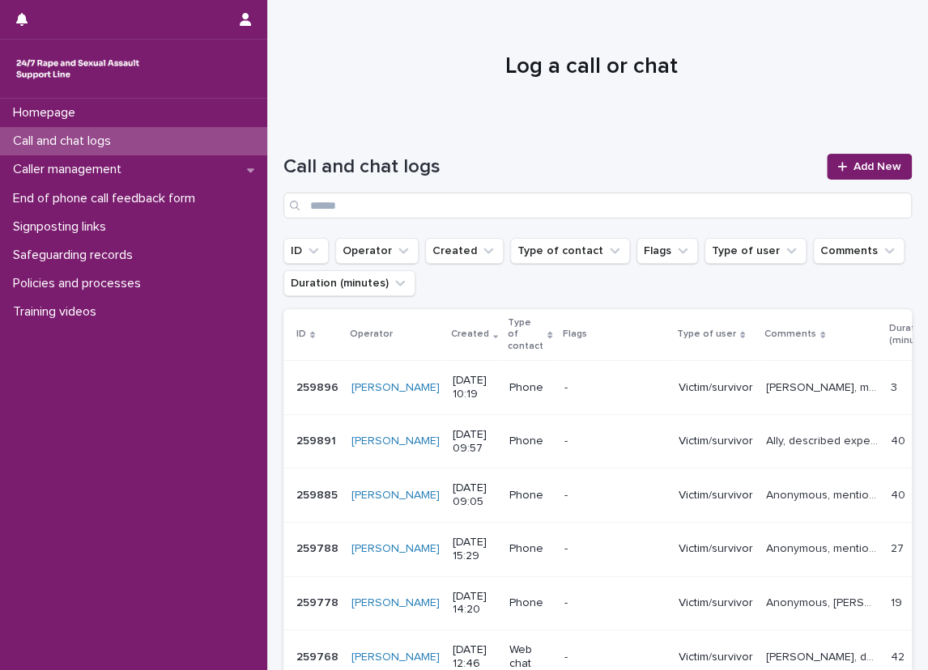
click at [248, 131] on div "Call and chat logs" at bounding box center [133, 141] width 267 height 28
click at [247, 159] on div "Caller management" at bounding box center [133, 169] width 267 height 28
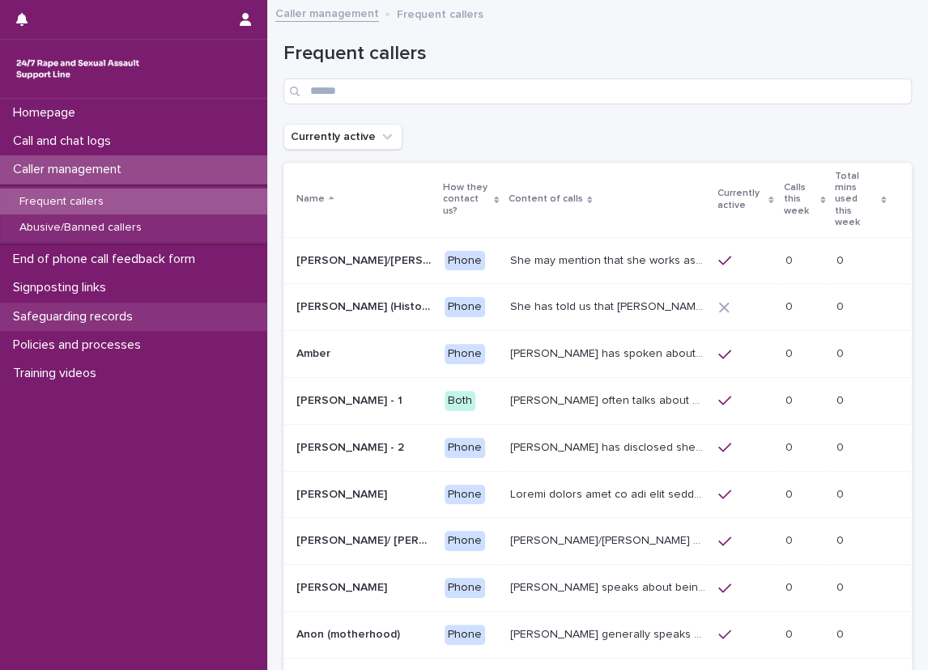
click at [243, 322] on div "Safeguarding records" at bounding box center [133, 317] width 267 height 28
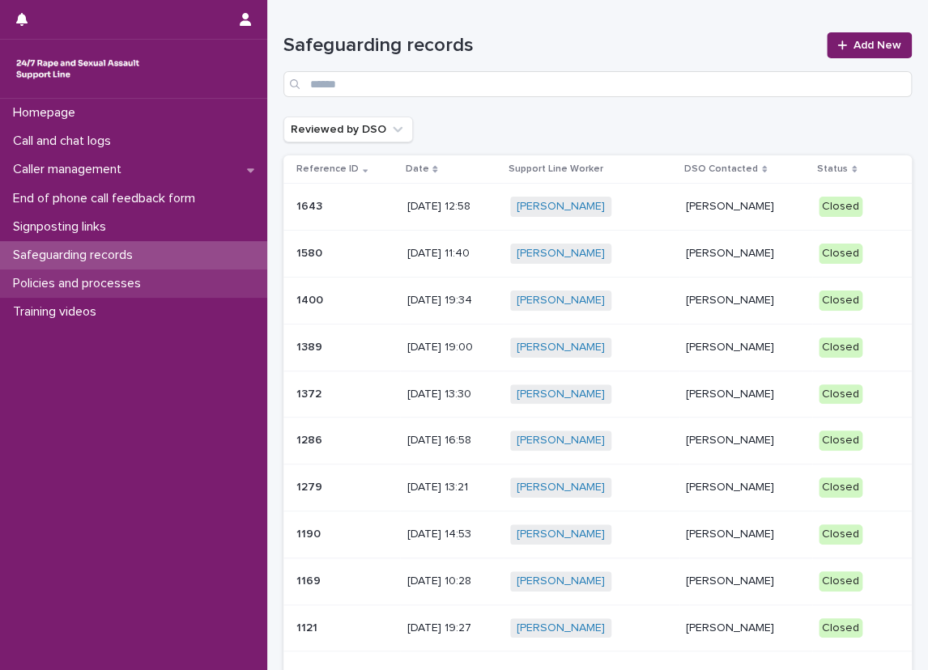
click at [242, 275] on div "Policies and processes" at bounding box center [133, 284] width 267 height 28
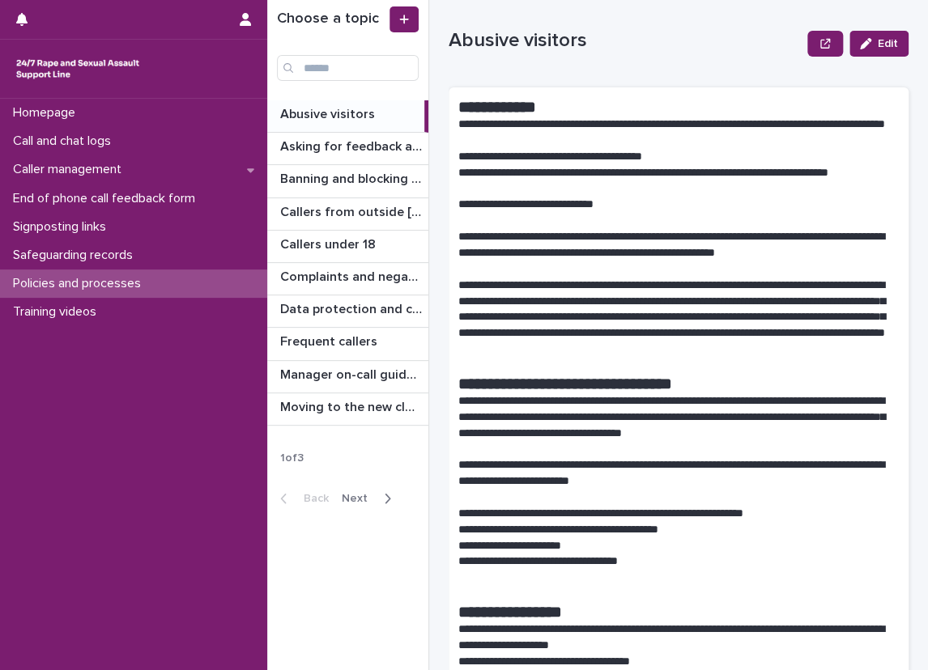
click at [367, 495] on span "Next" at bounding box center [360, 498] width 36 height 11
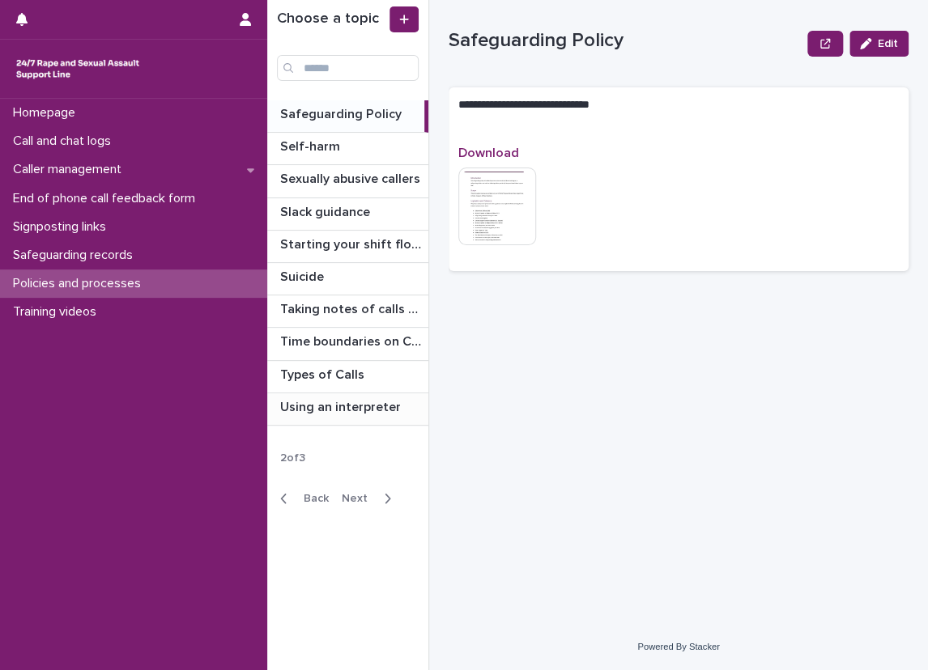
click at [377, 402] on p "Using an interpreter" at bounding box center [342, 406] width 124 height 19
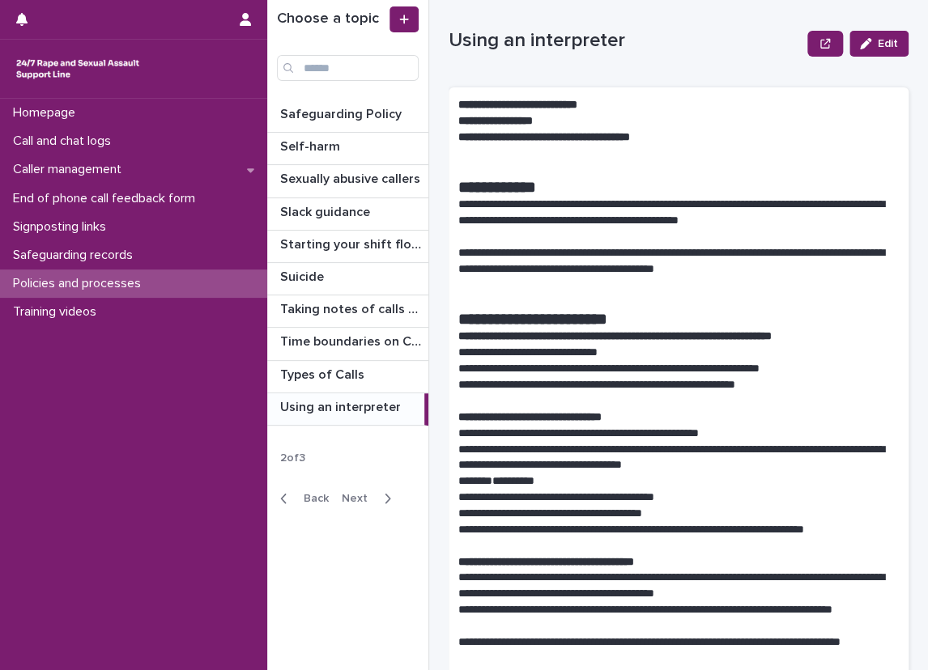
click at [441, 217] on div "**********" at bounding box center [597, 335] width 660 height 670
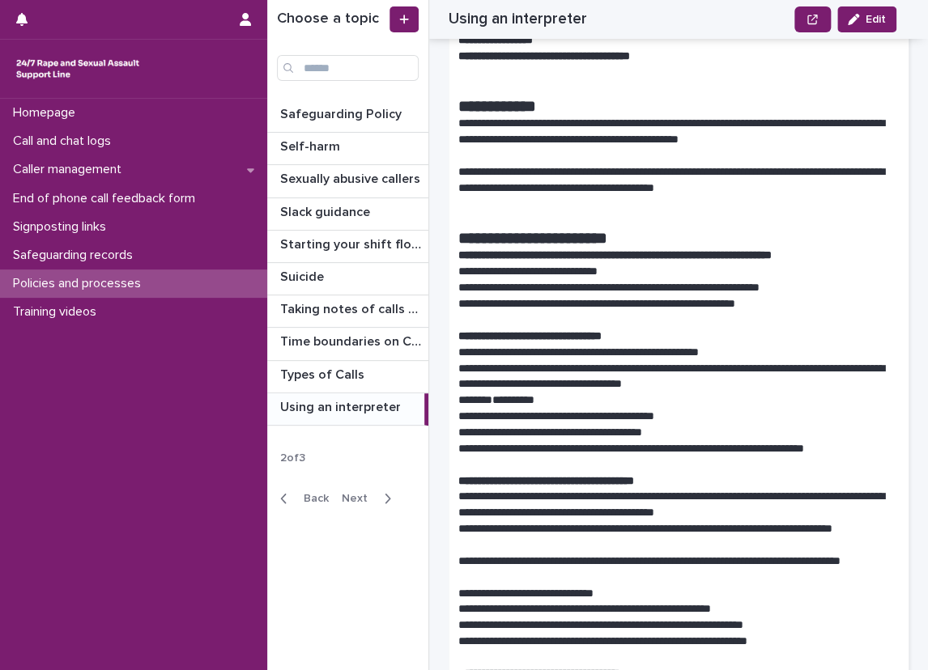
click at [875, 270] on p "**********" at bounding box center [672, 272] width 428 height 16
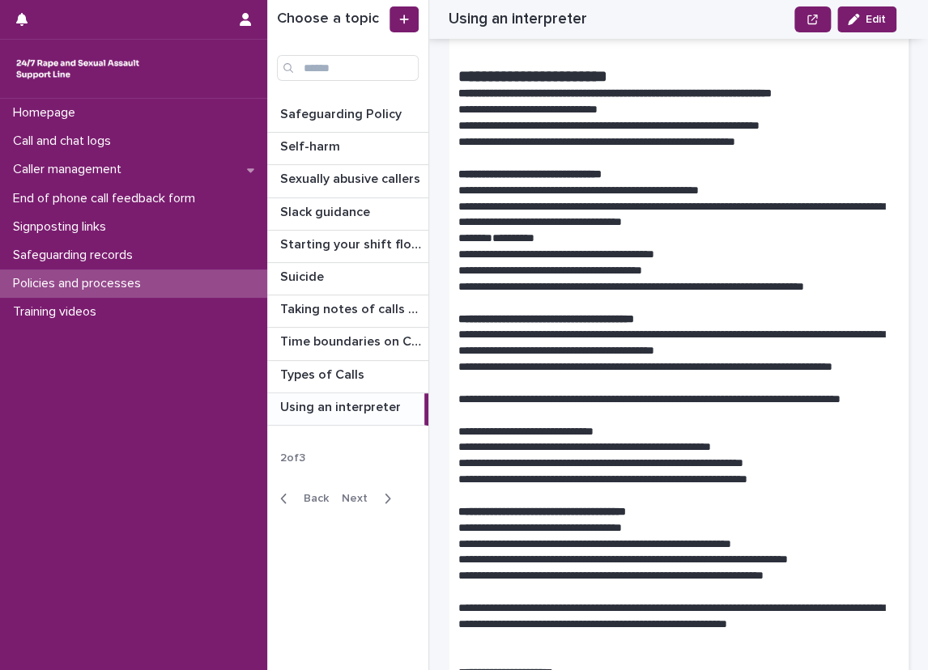
scroll to position [265, 0]
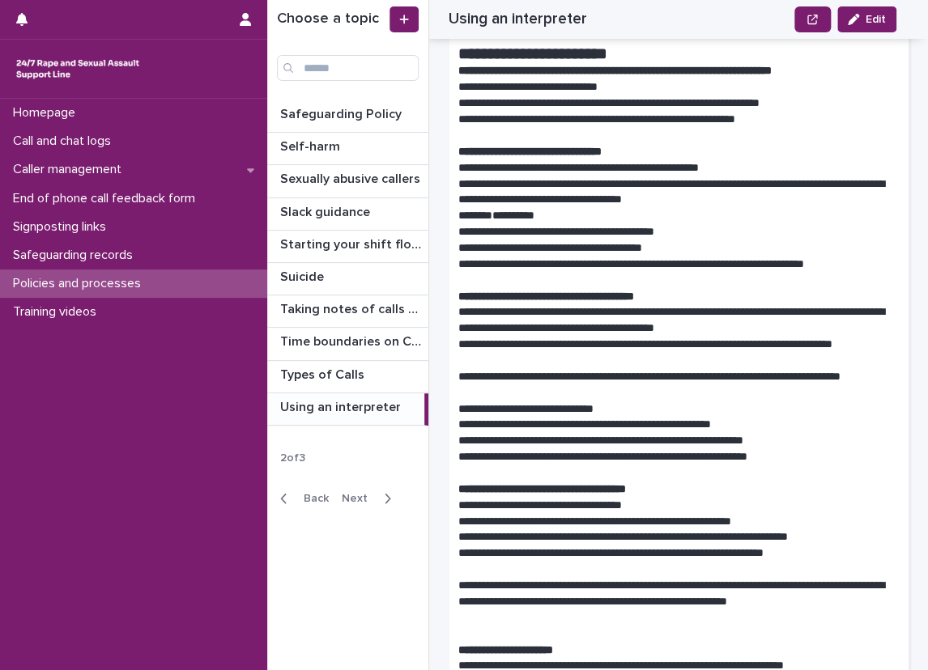
click at [881, 186] on p "**********" at bounding box center [672, 192] width 428 height 32
click at [885, 230] on p "**********" at bounding box center [672, 232] width 428 height 16
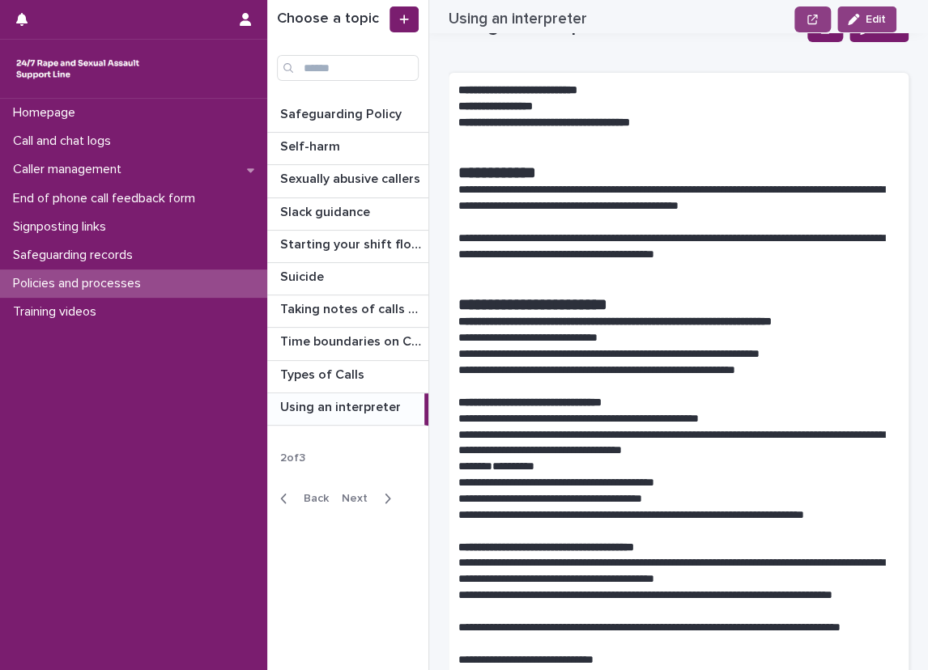
scroll to position [0, 0]
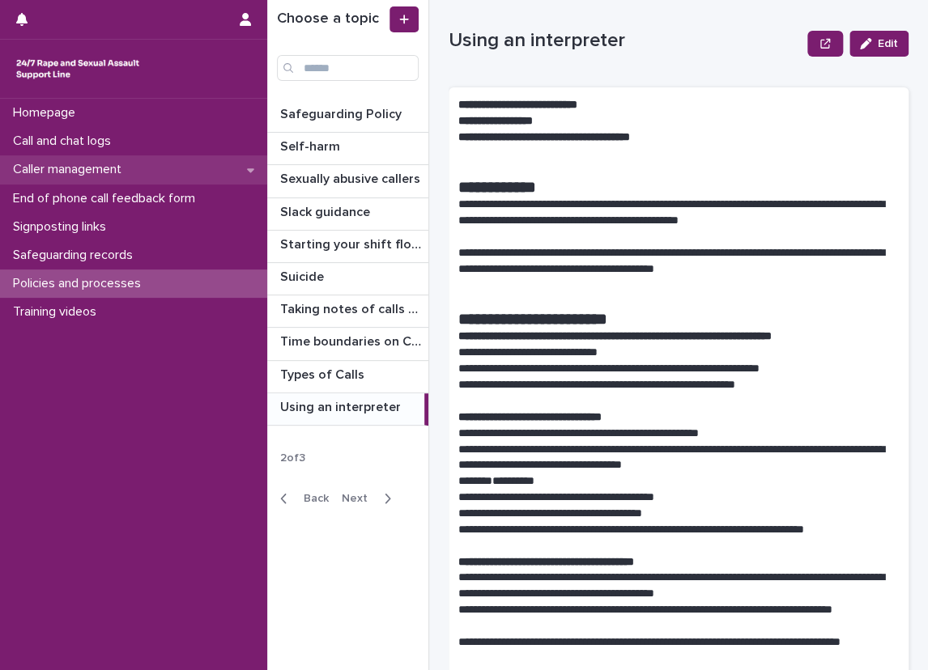
click at [134, 175] on p "Caller management" at bounding box center [70, 169] width 128 height 15
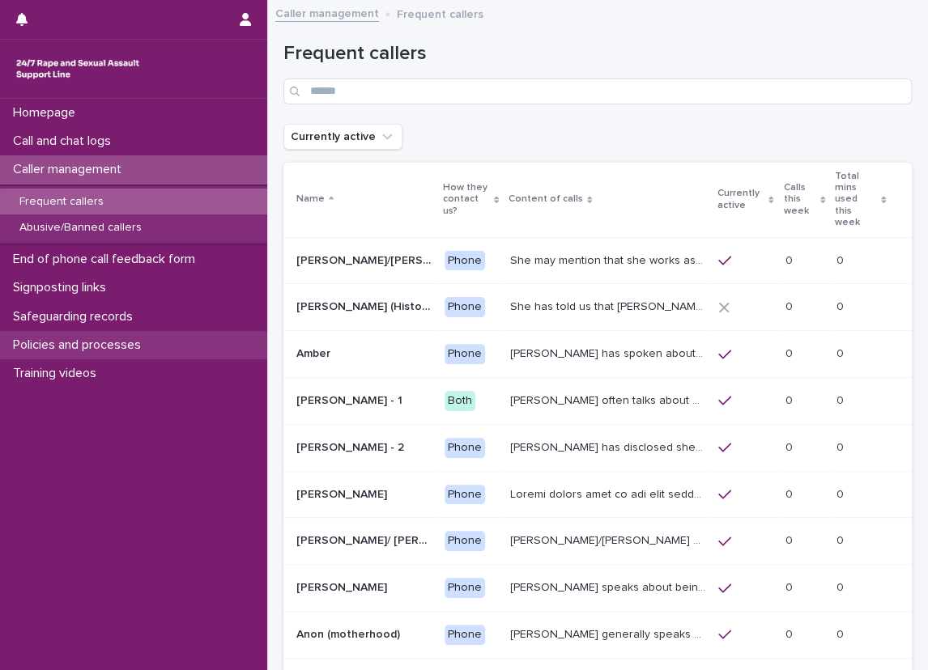
click at [140, 334] on div "Policies and processes" at bounding box center [133, 345] width 267 height 28
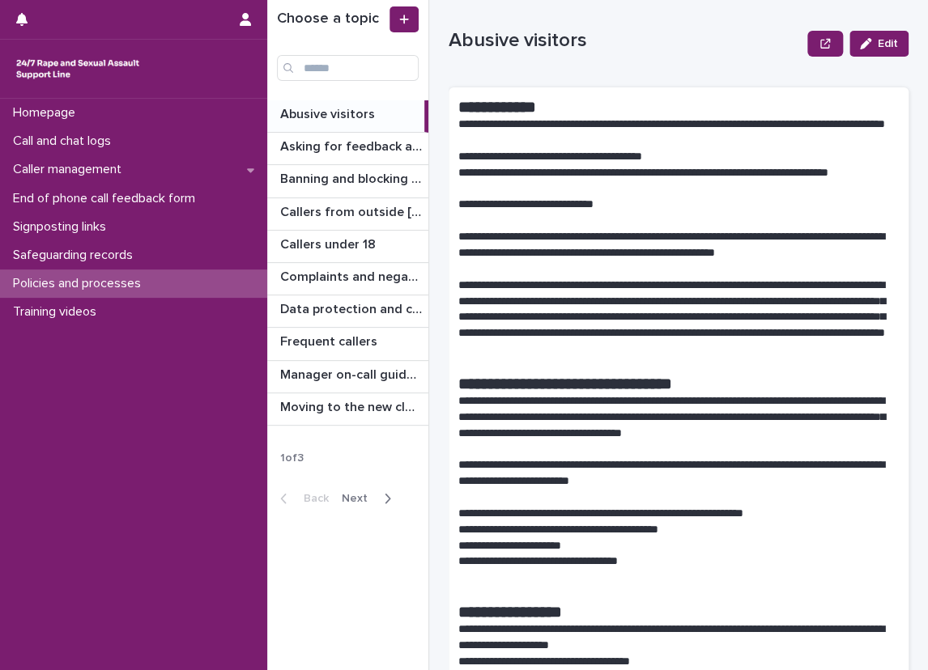
click at [355, 493] on span "Next" at bounding box center [360, 498] width 36 height 11
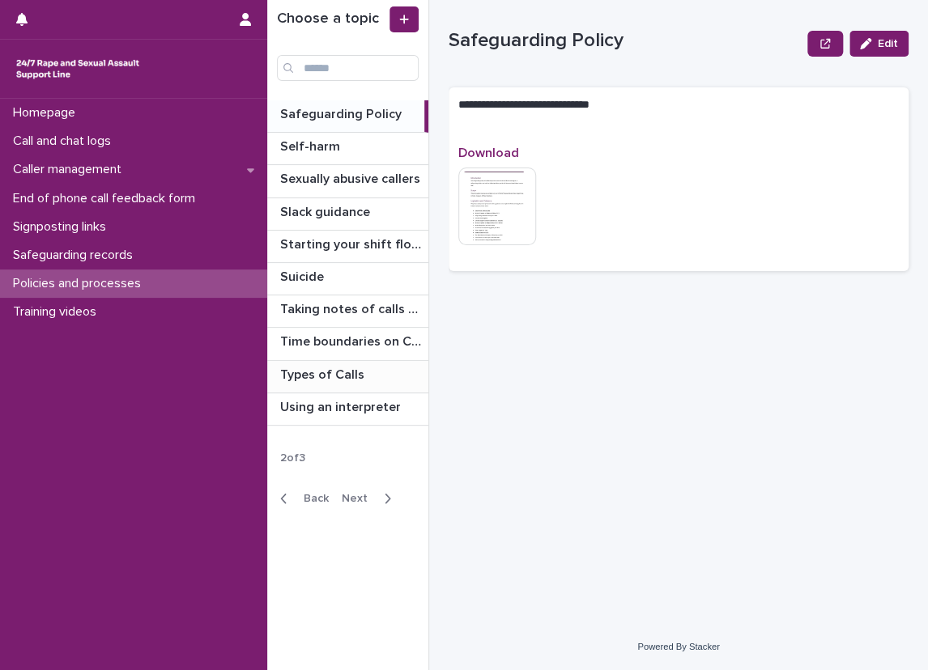
click at [334, 385] on div "Types of Calls Types of Calls" at bounding box center [347, 377] width 161 height 32
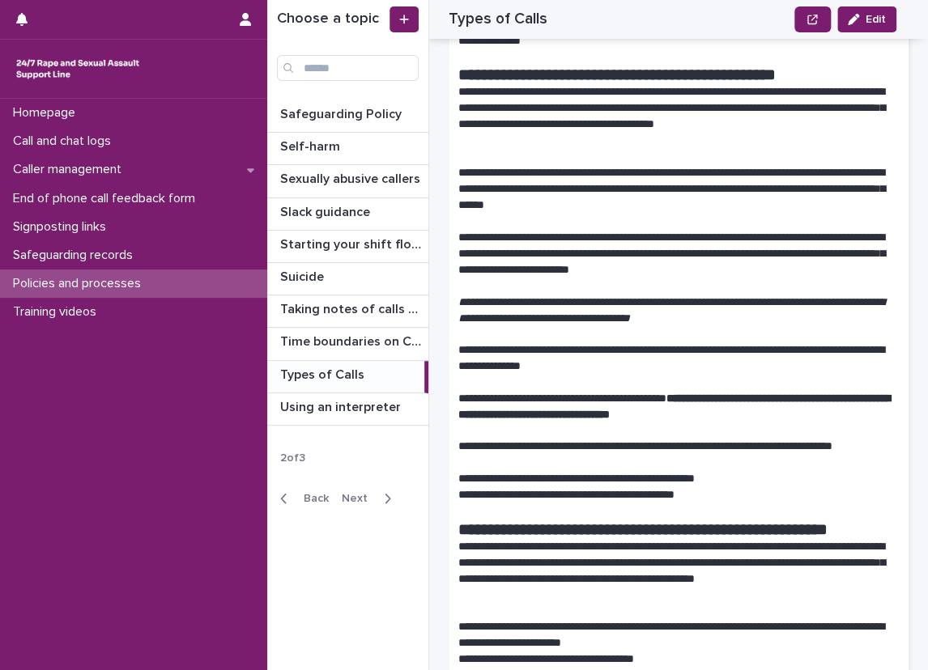
scroll to position [1003, 0]
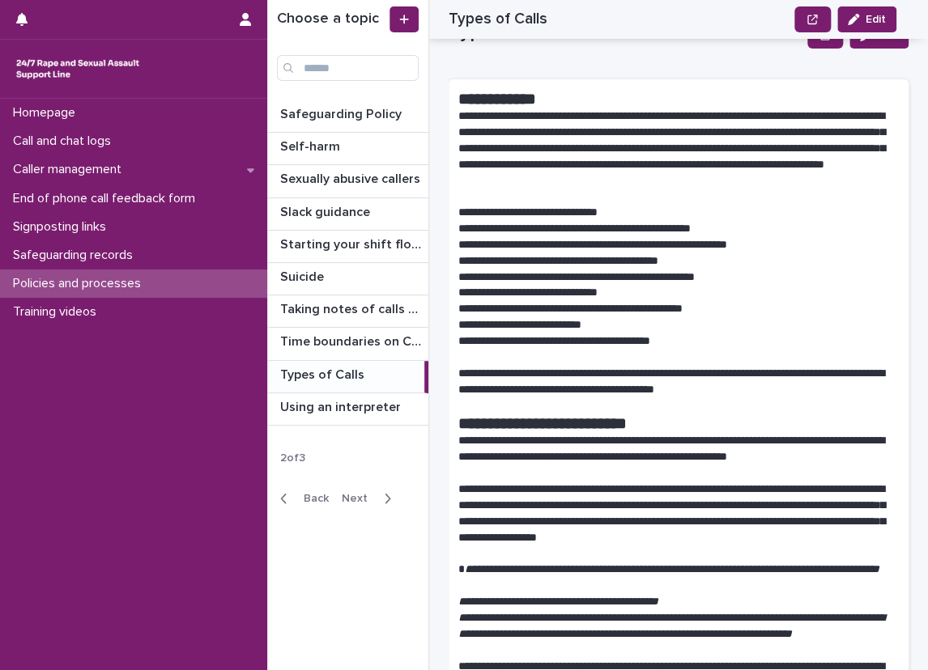
scroll to position [0, 0]
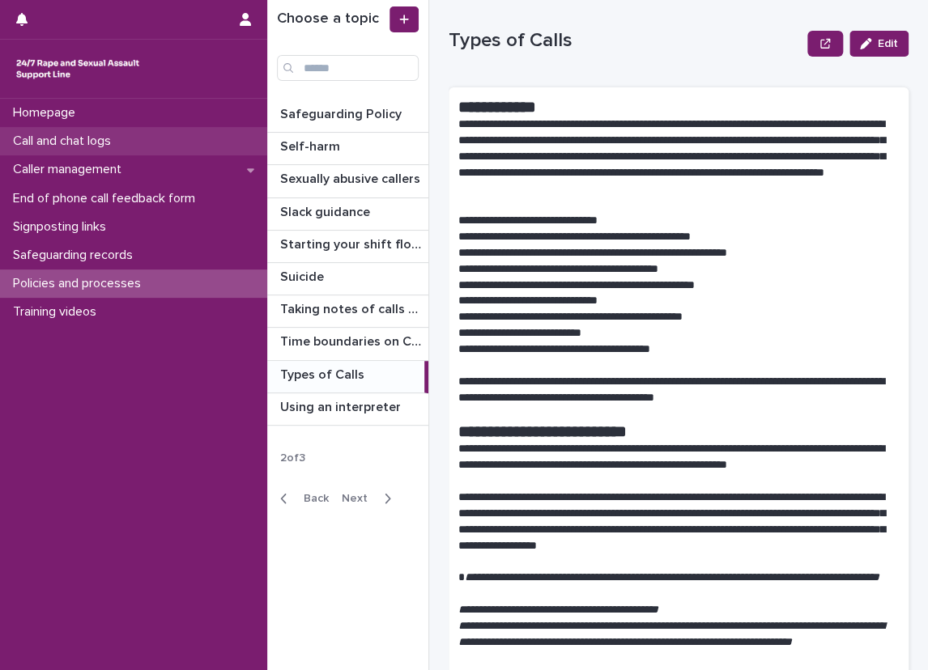
click at [209, 137] on div "Call and chat logs" at bounding box center [133, 141] width 267 height 28
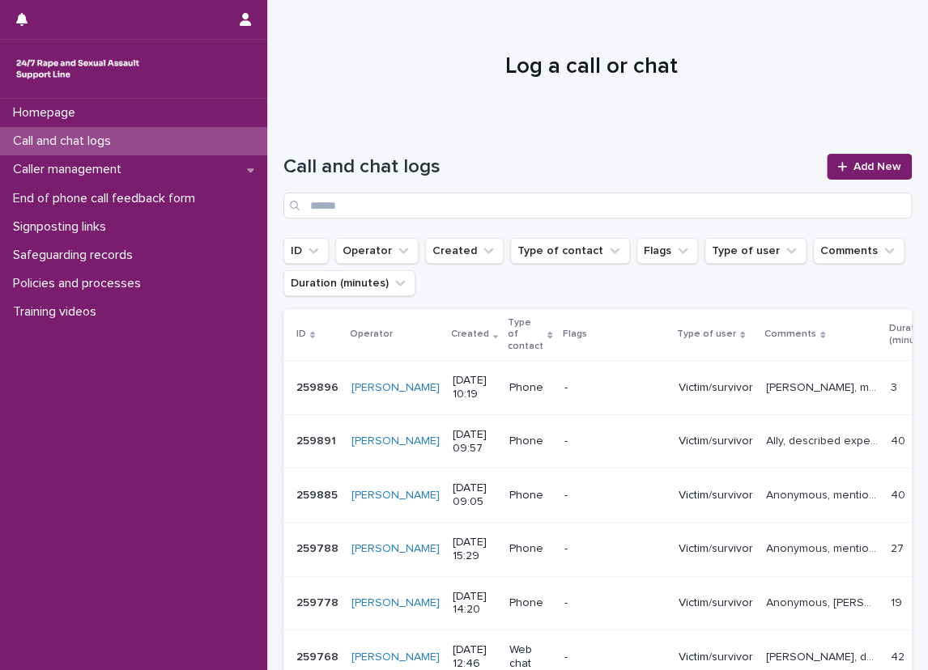
click at [297, 142] on div "Call and chat logs Add New" at bounding box center [597, 179] width 628 height 117
click at [104, 284] on p "Policies and processes" at bounding box center [79, 283] width 147 height 15
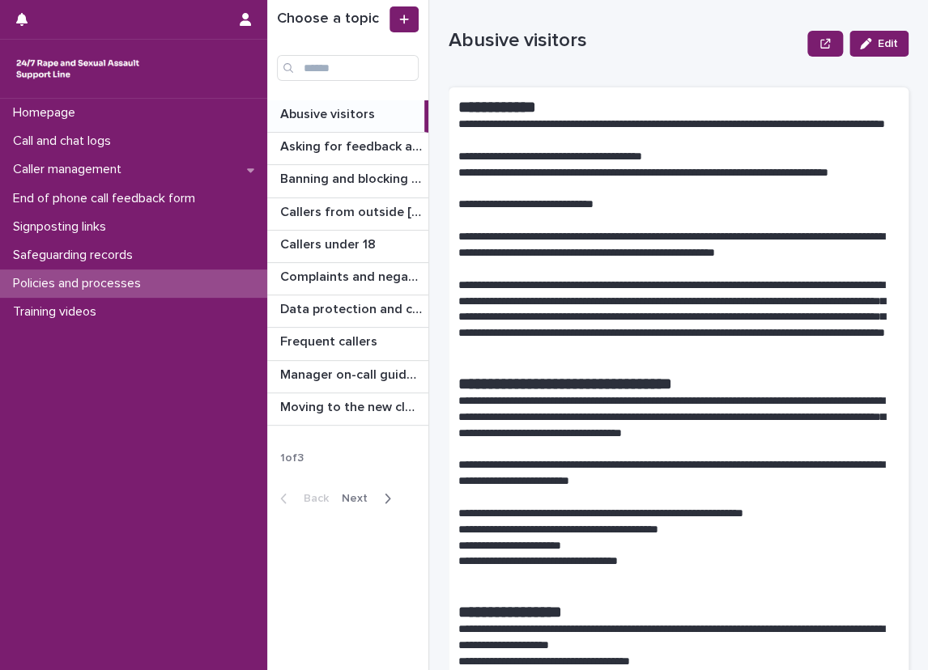
click at [380, 493] on div "button" at bounding box center [384, 498] width 14 height 15
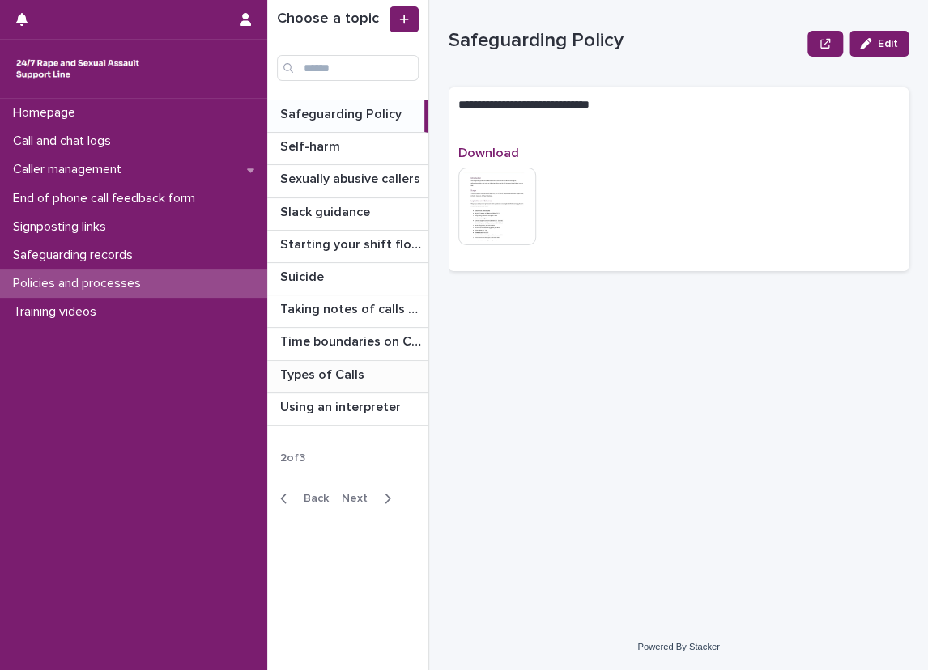
click at [358, 377] on p "Types of Calls" at bounding box center [323, 373] width 87 height 19
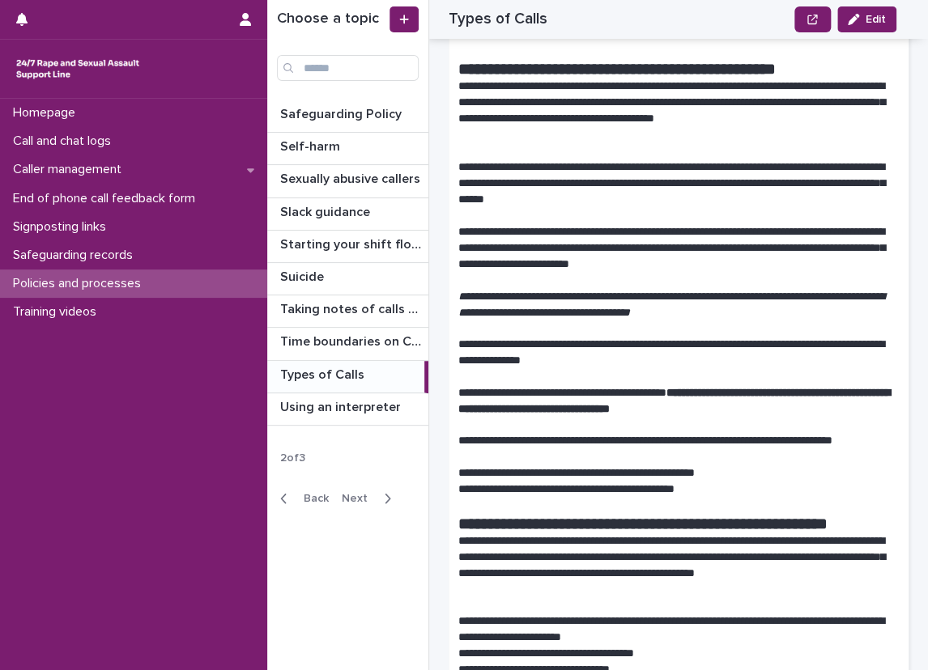
scroll to position [971, 0]
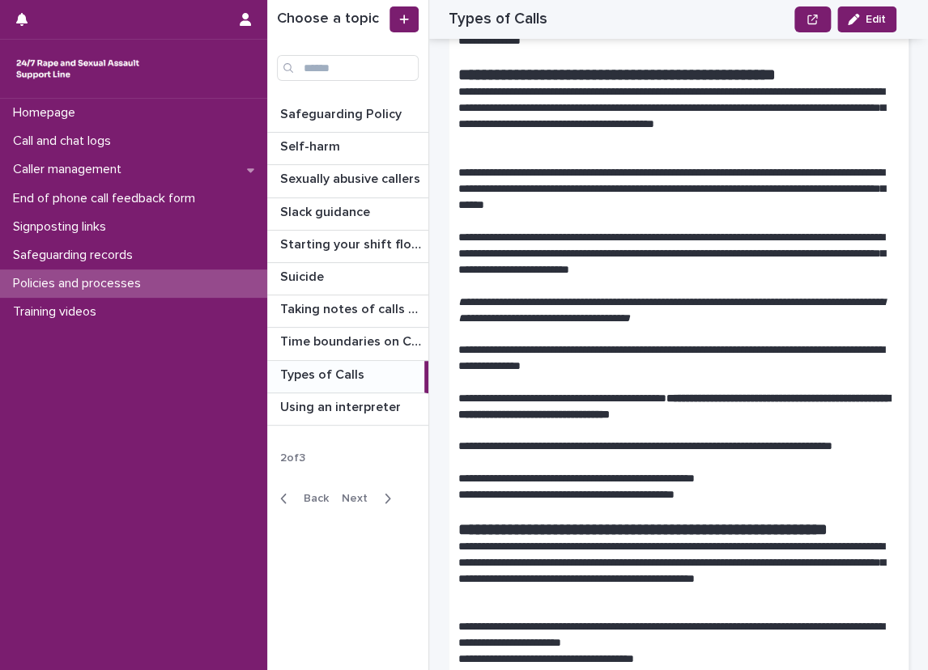
click at [495, 311] on em "**********" at bounding box center [671, 309] width 426 height 28
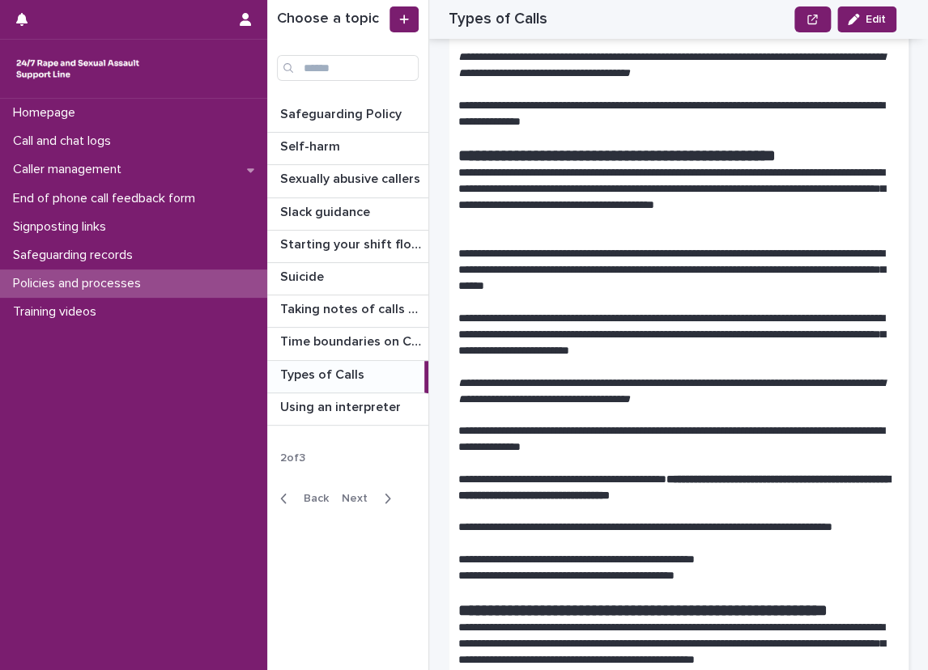
click at [494, 310] on p at bounding box center [678, 302] width 440 height 16
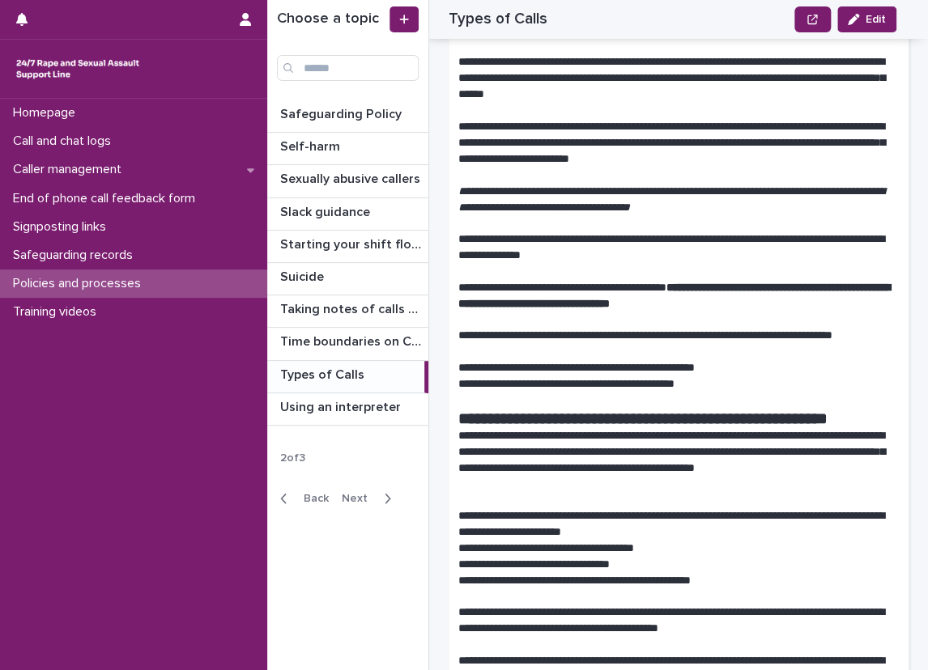
scroll to position [971, 0]
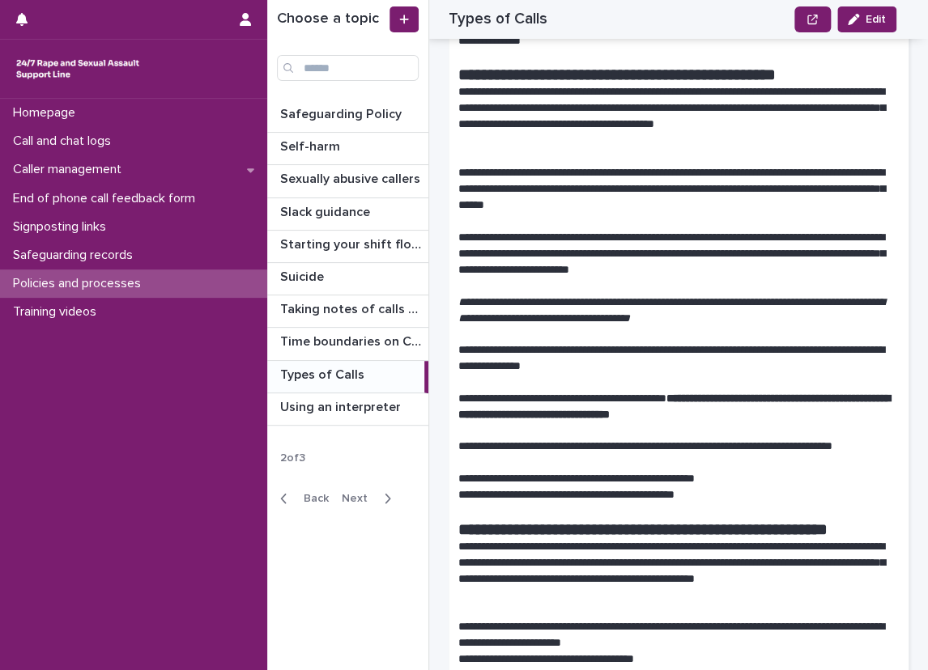
click at [621, 229] on p at bounding box center [678, 221] width 440 height 16
click at [632, 214] on p "**********" at bounding box center [672, 189] width 428 height 49
click at [191, 133] on div "Call and chat logs" at bounding box center [133, 141] width 267 height 28
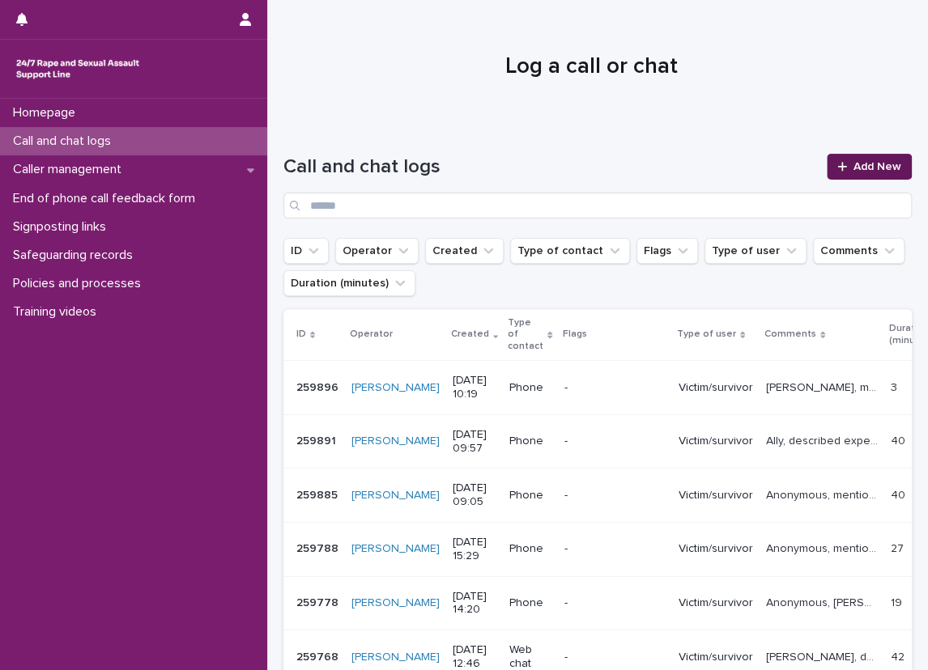
click at [854, 163] on span "Add New" at bounding box center [877, 166] width 48 height 11
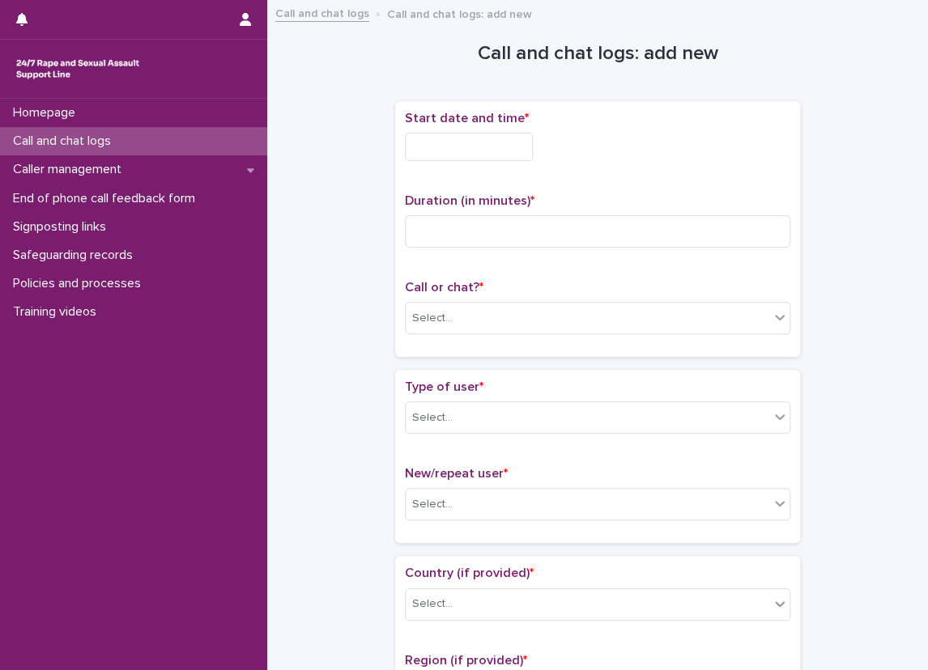
click at [518, 152] on input "text" at bounding box center [469, 147] width 128 height 28
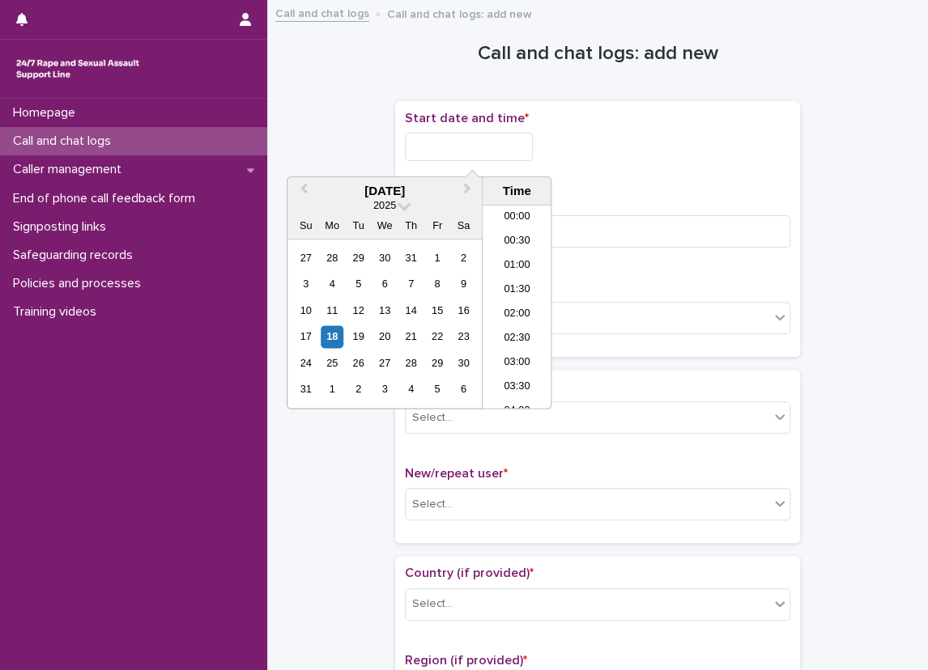
scroll to position [421, 0]
click at [500, 291] on li "10:00" at bounding box center [516, 282] width 69 height 24
click at [481, 148] on input "**********" at bounding box center [469, 147] width 128 height 28
type input "**********"
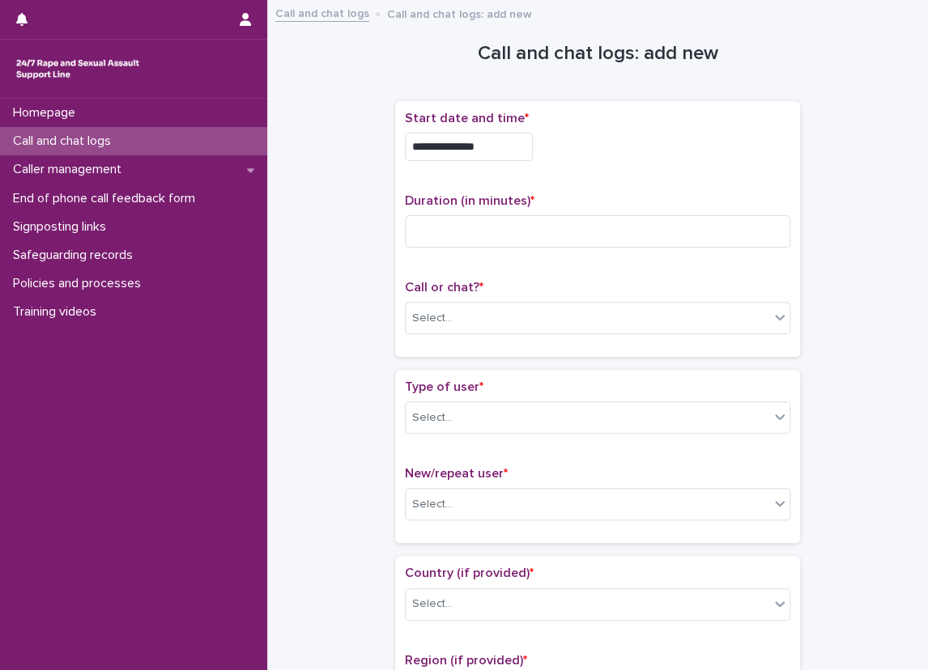
click at [625, 189] on div "**********" at bounding box center [597, 229] width 385 height 236
click at [591, 190] on div "**********" at bounding box center [597, 229] width 385 height 236
click at [495, 236] on input at bounding box center [597, 231] width 385 height 32
type input "**"
click at [520, 322] on div "Select..." at bounding box center [586, 318] width 363 height 27
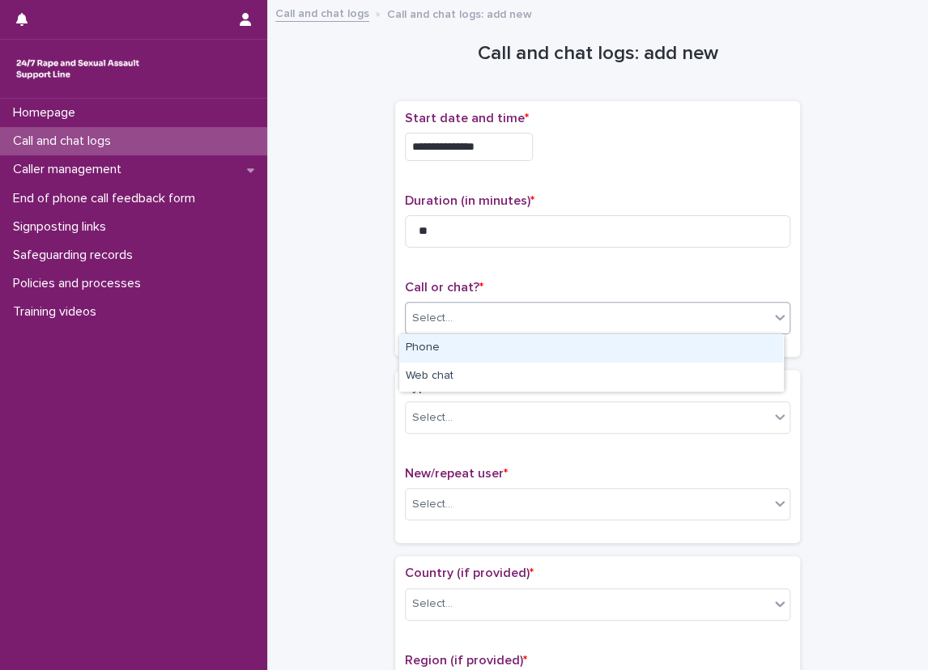
click at [522, 350] on div "Phone" at bounding box center [591, 348] width 384 height 28
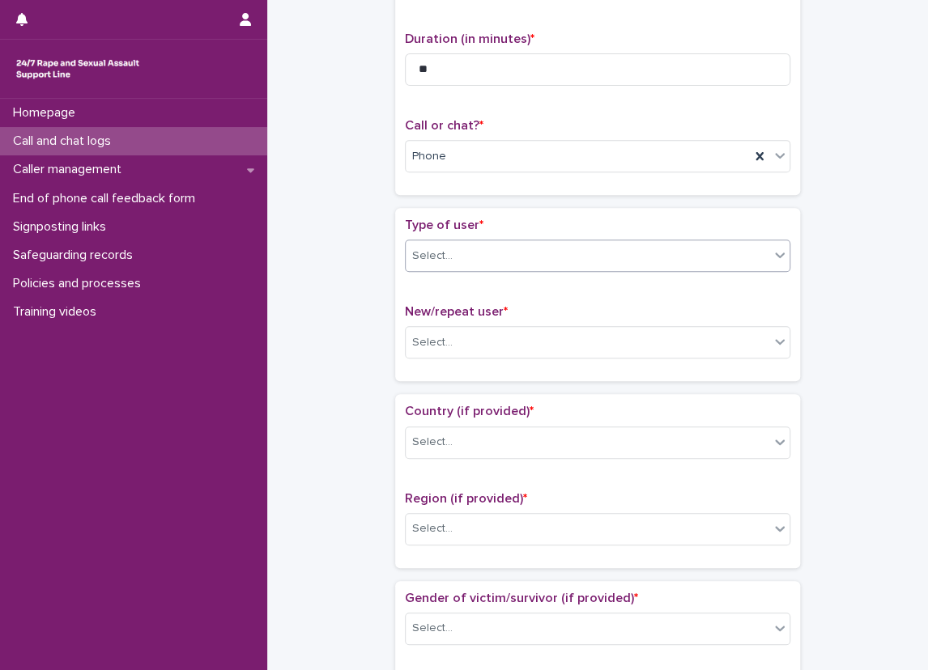
click at [529, 264] on div "Select..." at bounding box center [586, 256] width 363 height 27
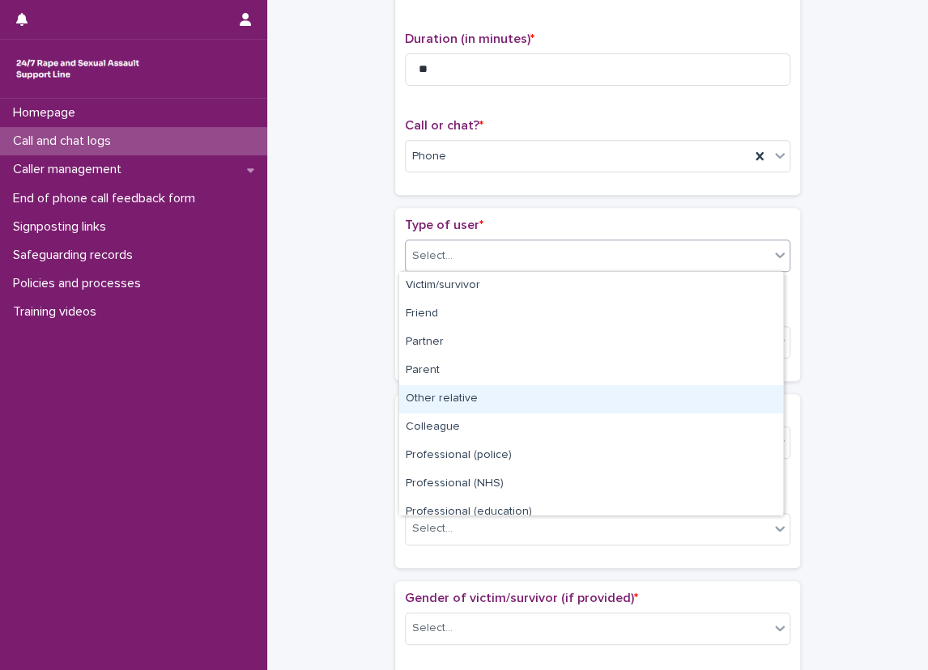
drag, startPoint x: 522, startPoint y: 299, endPoint x: 378, endPoint y: 363, distance: 157.3
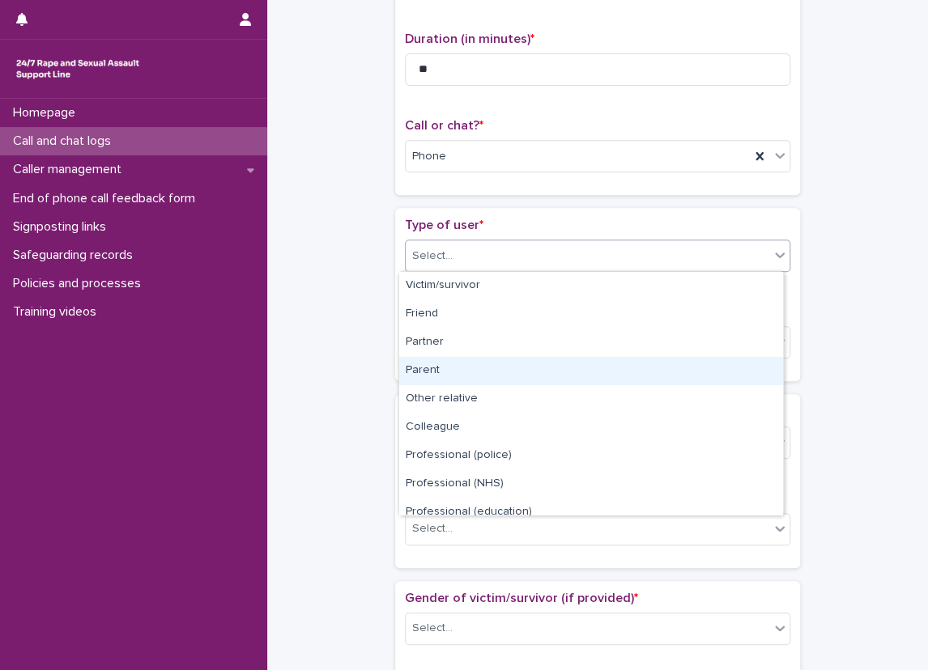
scroll to position [182, 0]
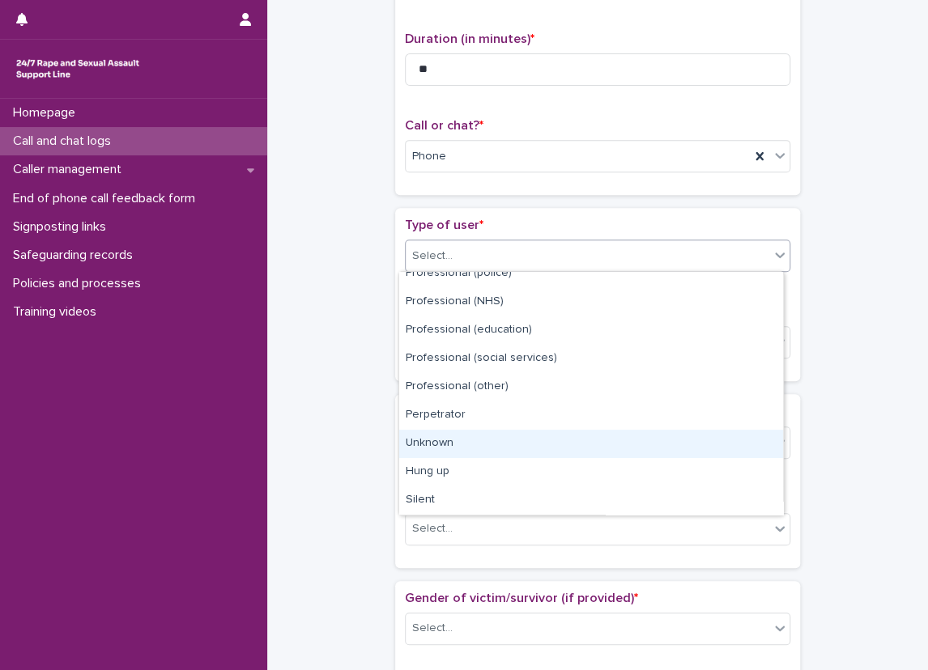
click at [470, 442] on div "Unknown" at bounding box center [591, 444] width 384 height 28
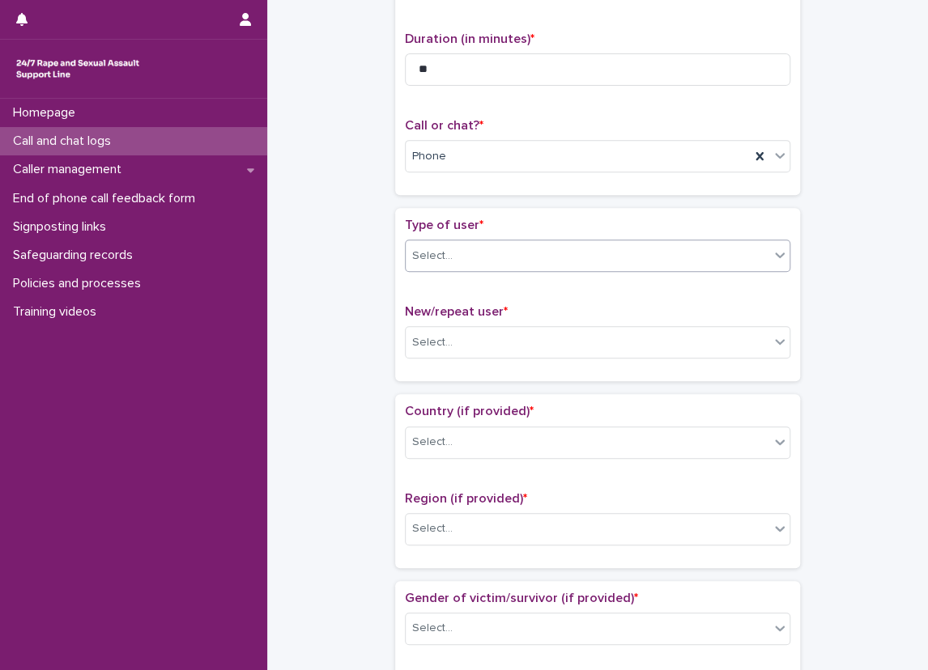
click at [375, 310] on div "**********" at bounding box center [597, 675] width 628 height 1655
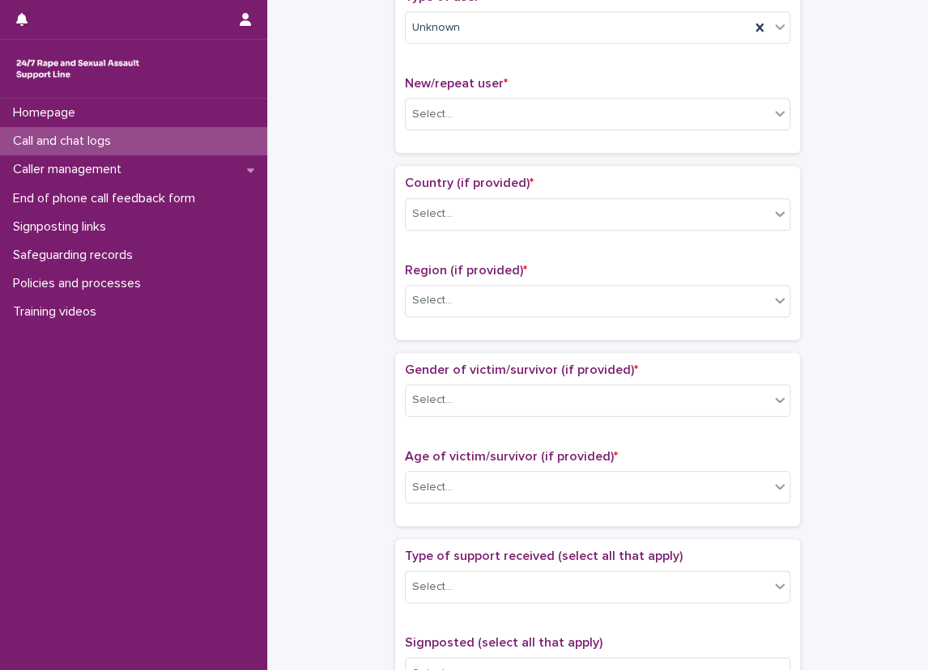
scroll to position [405, 0]
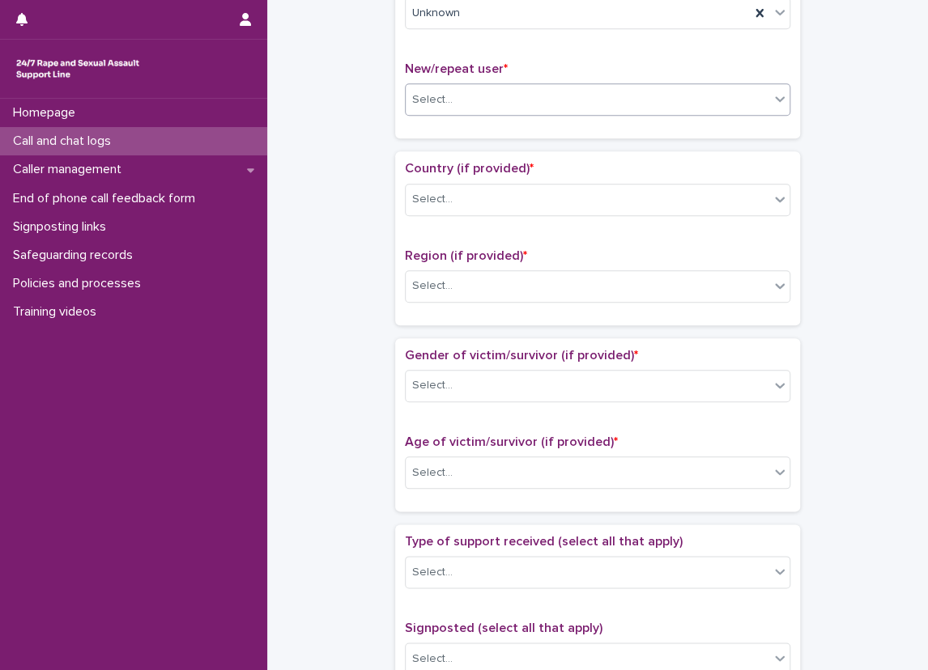
click at [491, 90] on div "Select..." at bounding box center [586, 100] width 363 height 27
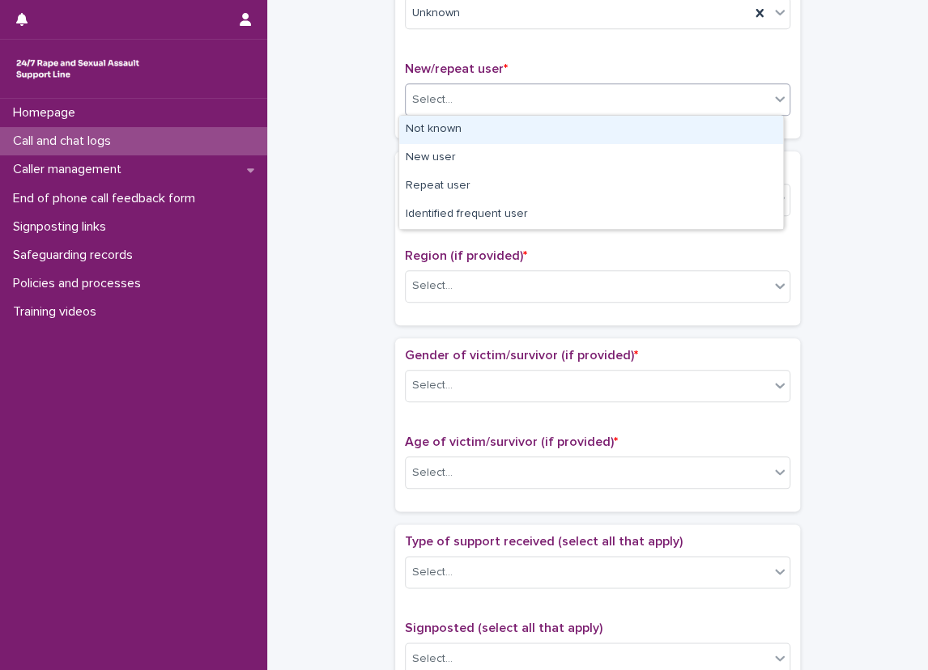
click at [462, 137] on div "Not known" at bounding box center [591, 130] width 384 height 28
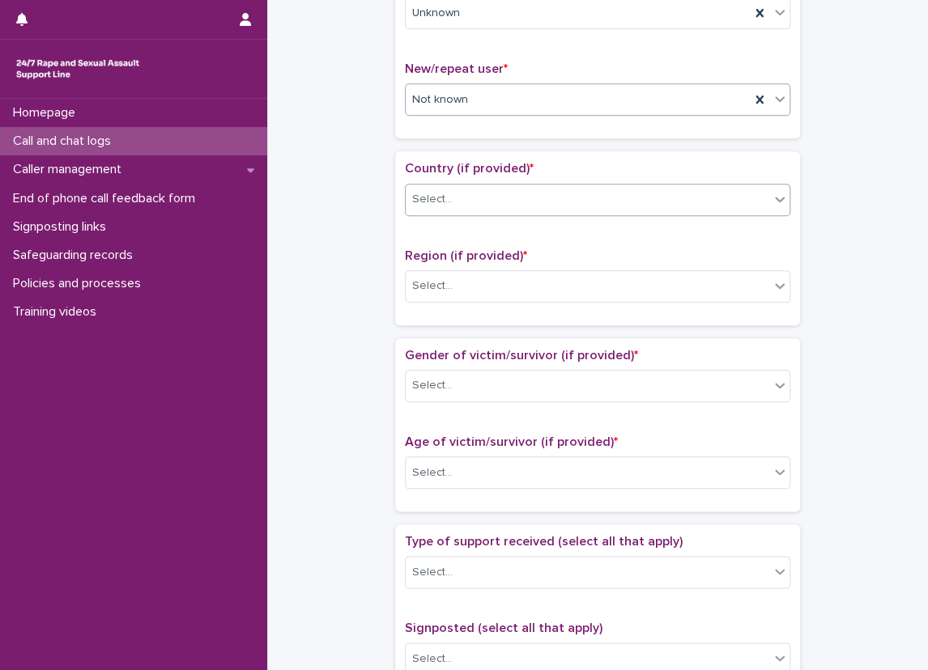
click at [481, 193] on div "Select..." at bounding box center [586, 199] width 363 height 27
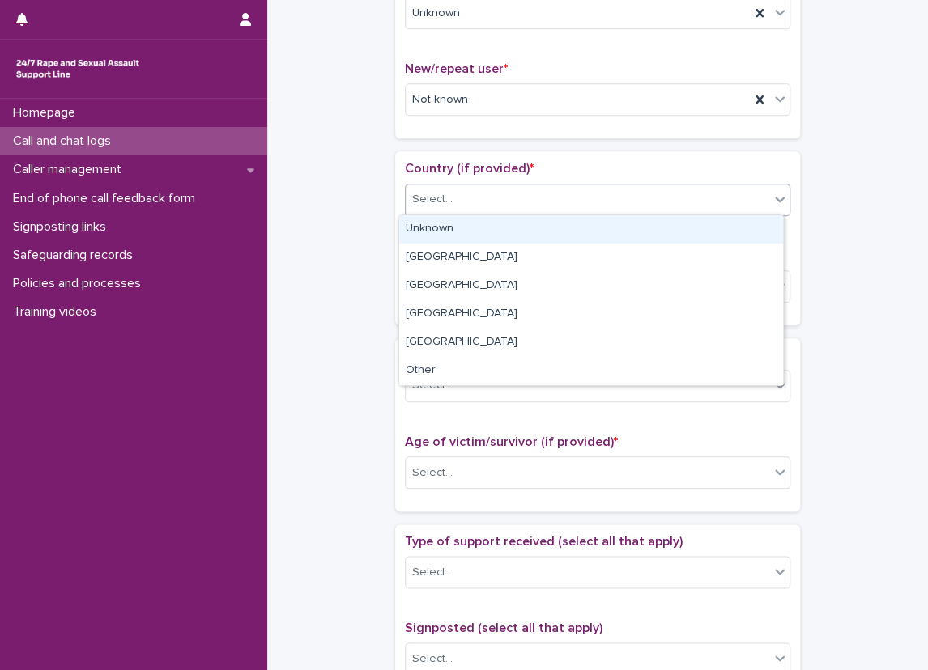
click at [488, 234] on div "Unknown" at bounding box center [591, 229] width 384 height 28
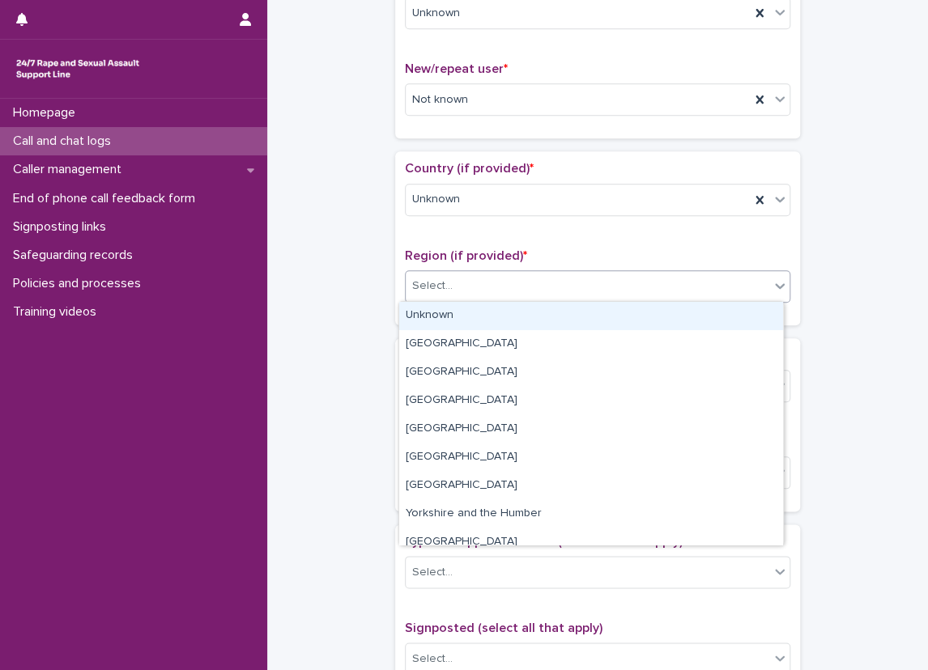
click at [476, 287] on div "Select..." at bounding box center [586, 286] width 363 height 27
click at [472, 314] on div "Unknown" at bounding box center [591, 316] width 384 height 28
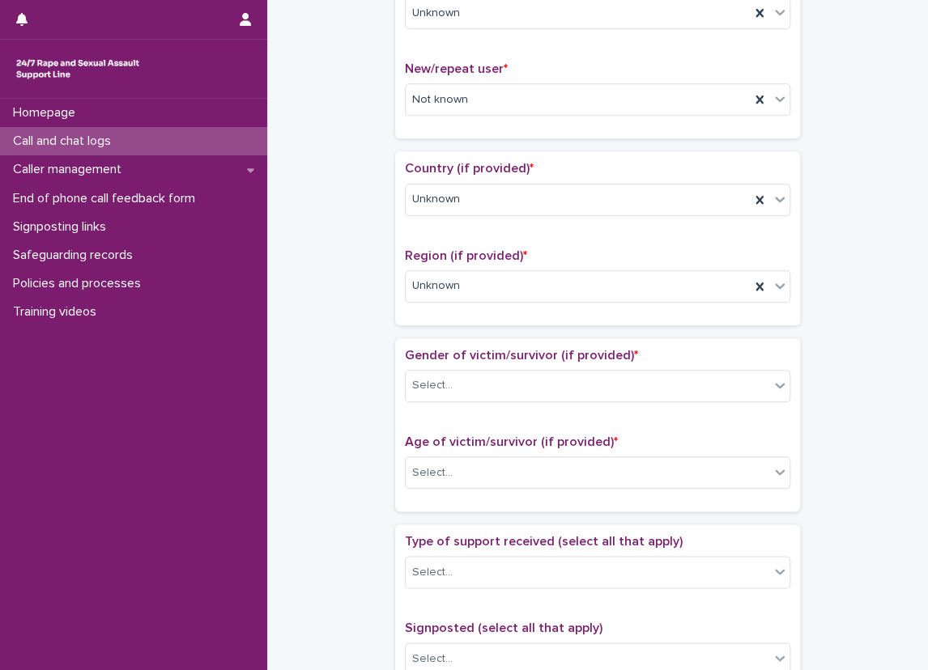
click at [359, 301] on div "**********" at bounding box center [597, 432] width 628 height 1655
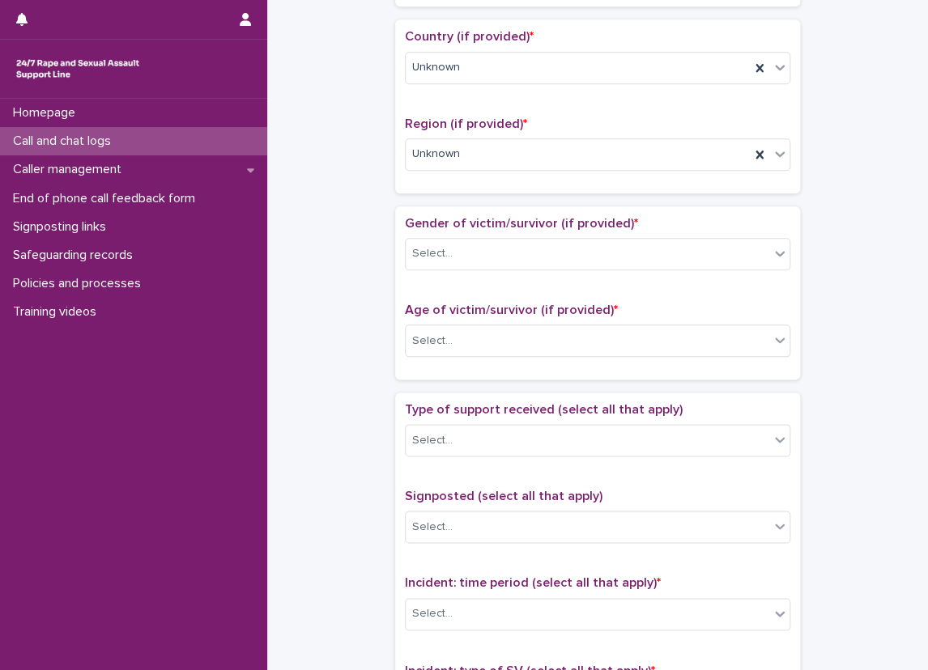
scroll to position [567, 0]
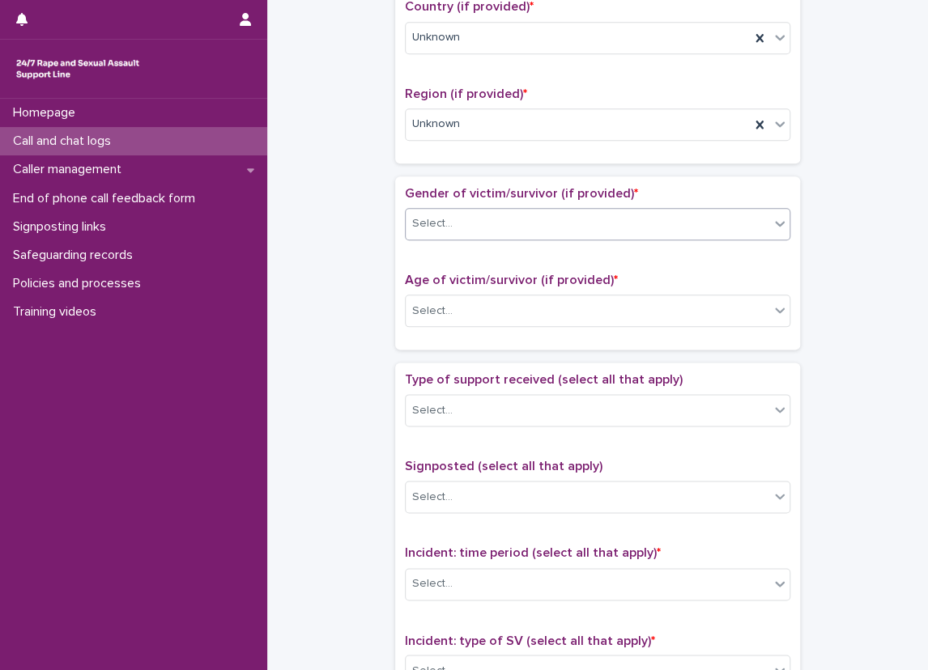
click at [454, 219] on input "text" at bounding box center [455, 224] width 2 height 14
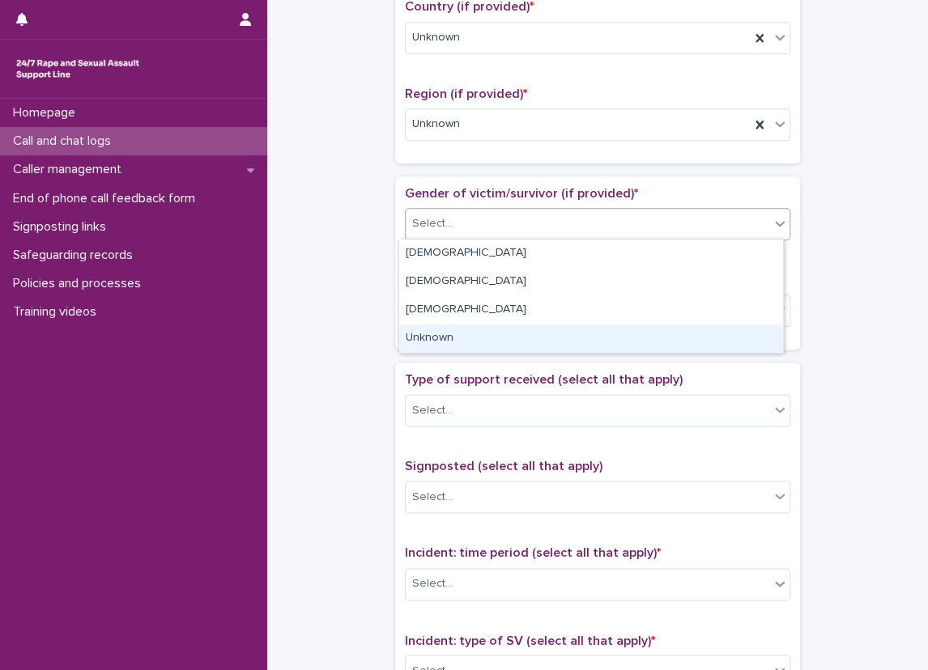
click at [462, 336] on div "Unknown" at bounding box center [591, 339] width 384 height 28
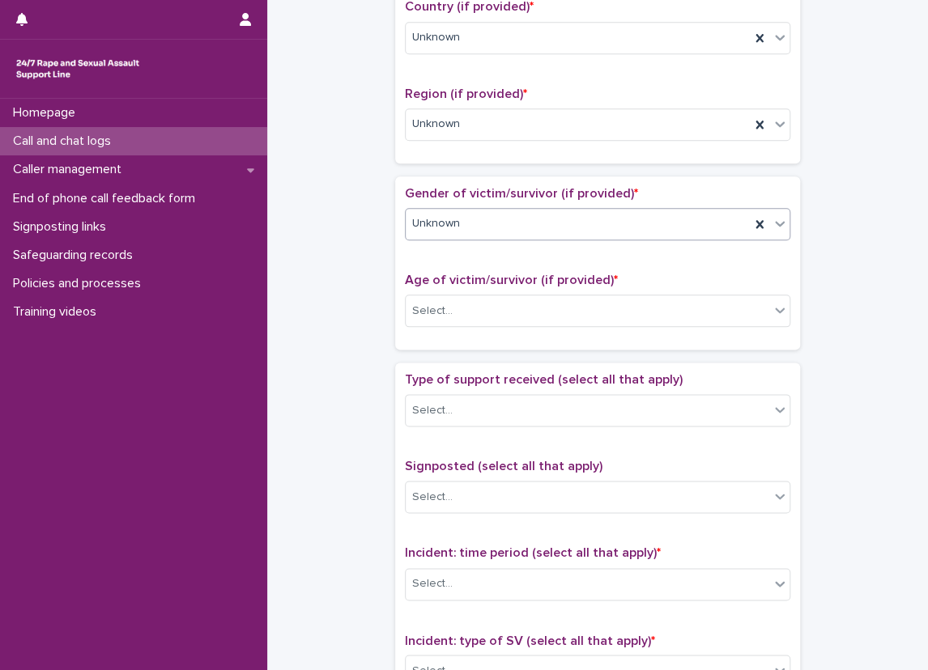
click at [461, 329] on div "Age of victim/survivor (if provided) * Select..." at bounding box center [597, 306] width 385 height 67
click at [461, 325] on div "Age of victim/survivor (if provided) * Select..." at bounding box center [597, 306] width 385 height 67
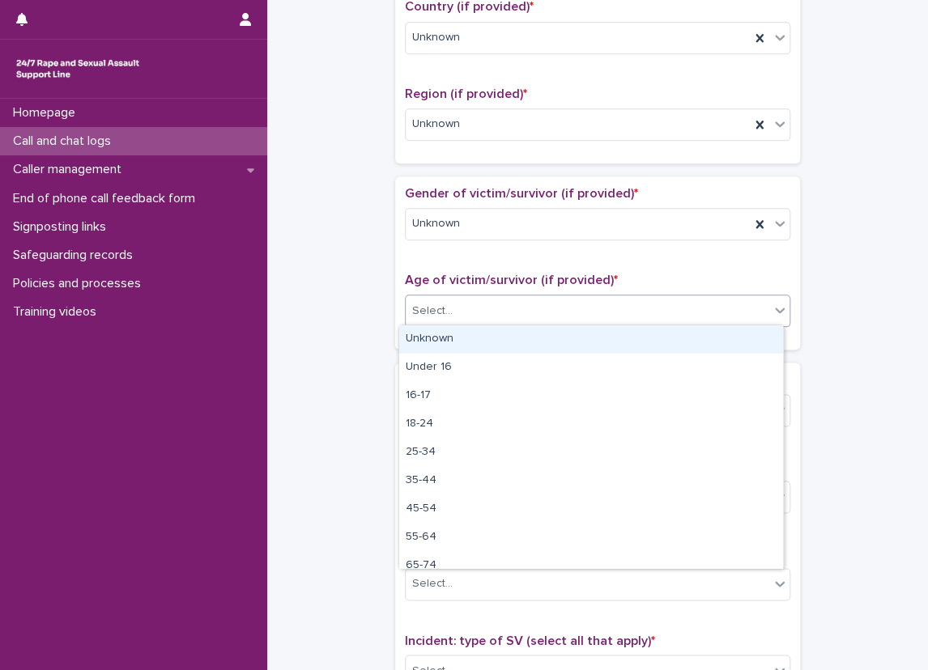
click at [461, 316] on div "Select..." at bounding box center [586, 311] width 363 height 27
click at [465, 344] on div "Unknown" at bounding box center [591, 339] width 384 height 28
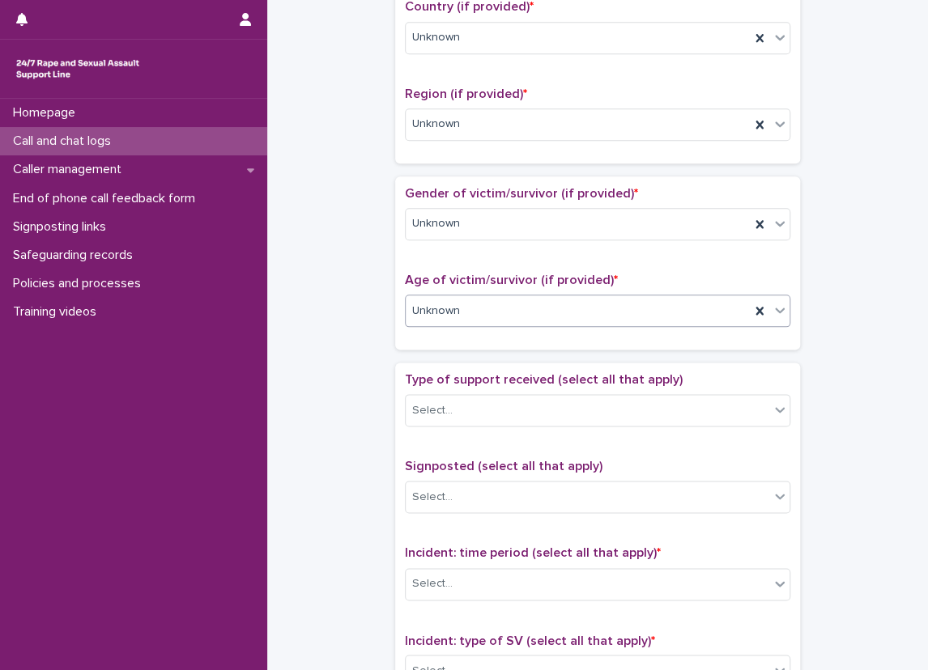
click at [376, 345] on div "**********" at bounding box center [597, 270] width 628 height 1655
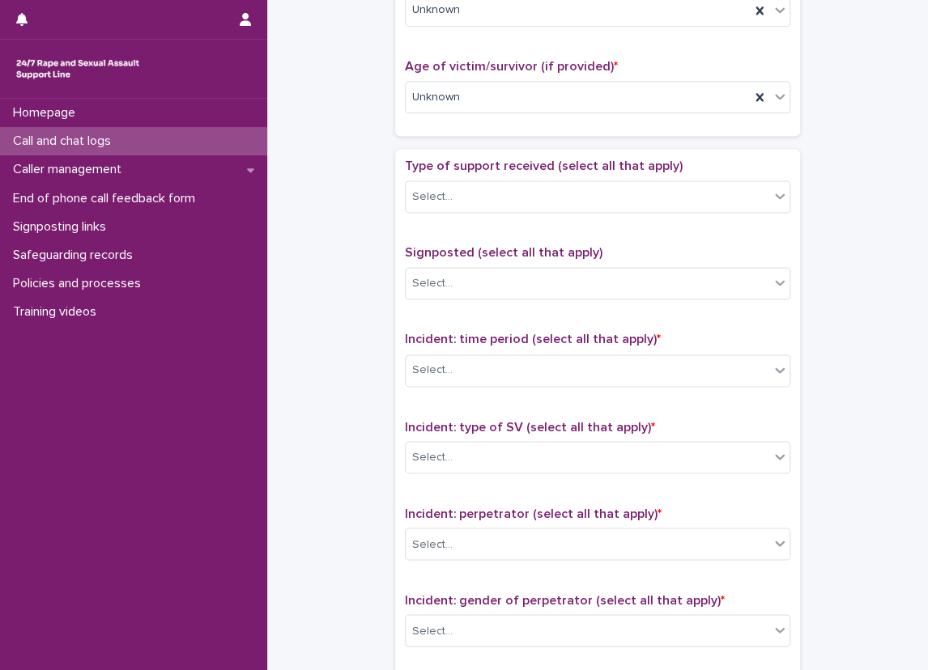
scroll to position [809, 0]
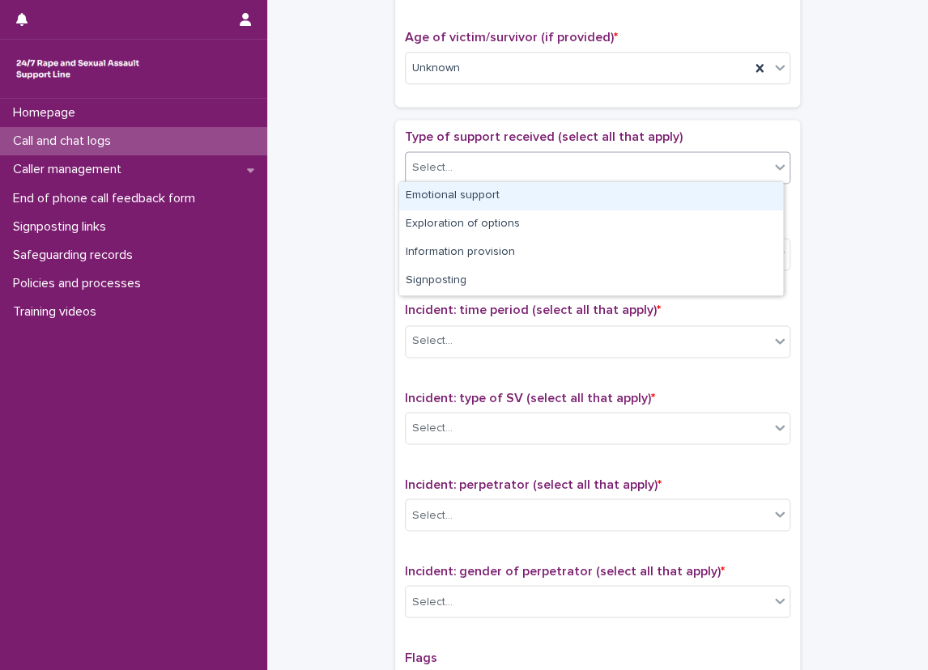
click at [620, 180] on div "Select..." at bounding box center [597, 167] width 385 height 32
click at [630, 201] on div "Emotional support" at bounding box center [591, 196] width 384 height 28
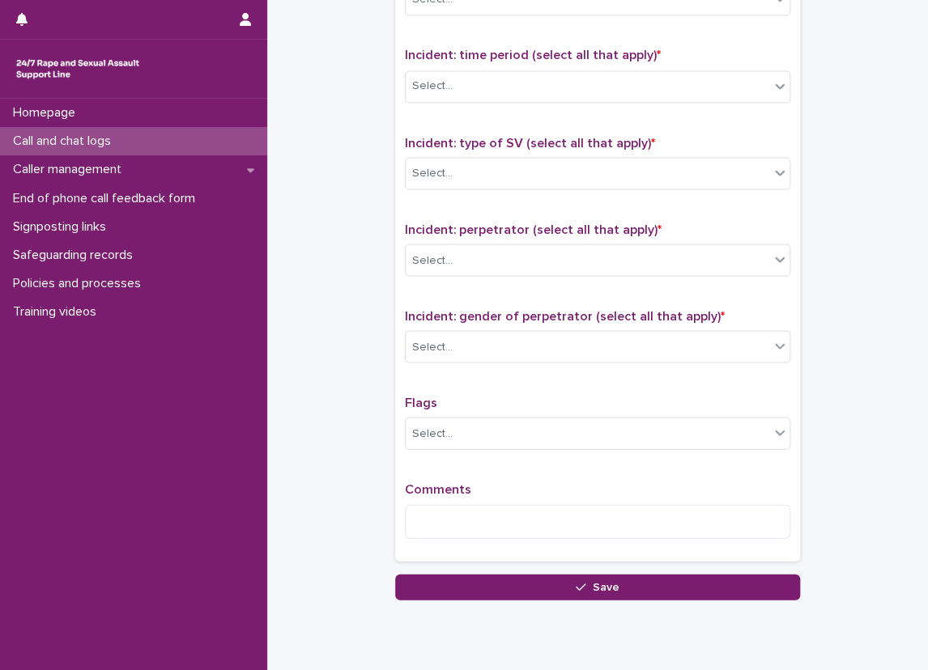
scroll to position [1036, 0]
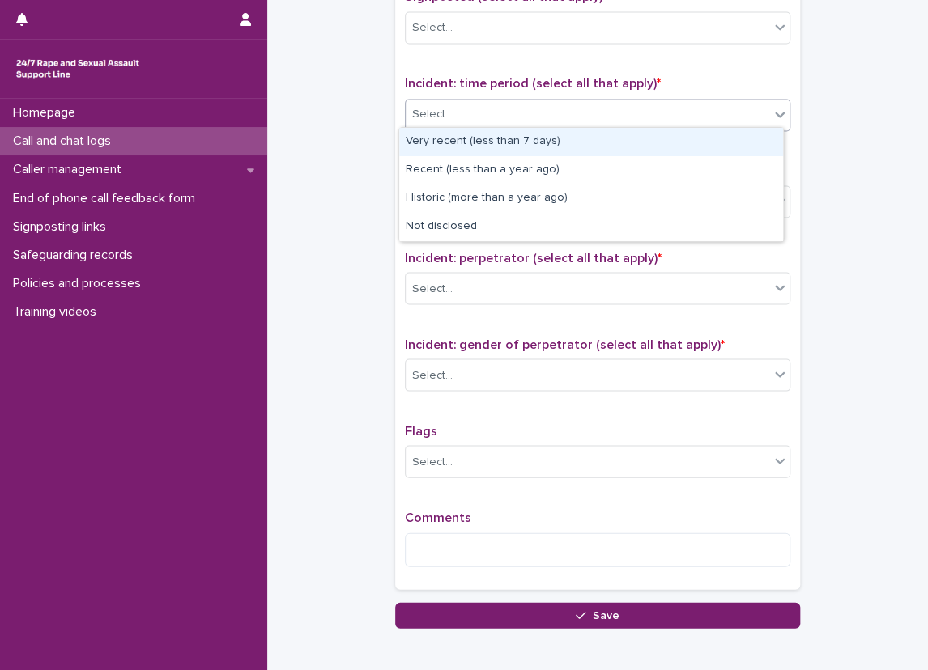
click at [669, 104] on div "Select..." at bounding box center [586, 114] width 363 height 27
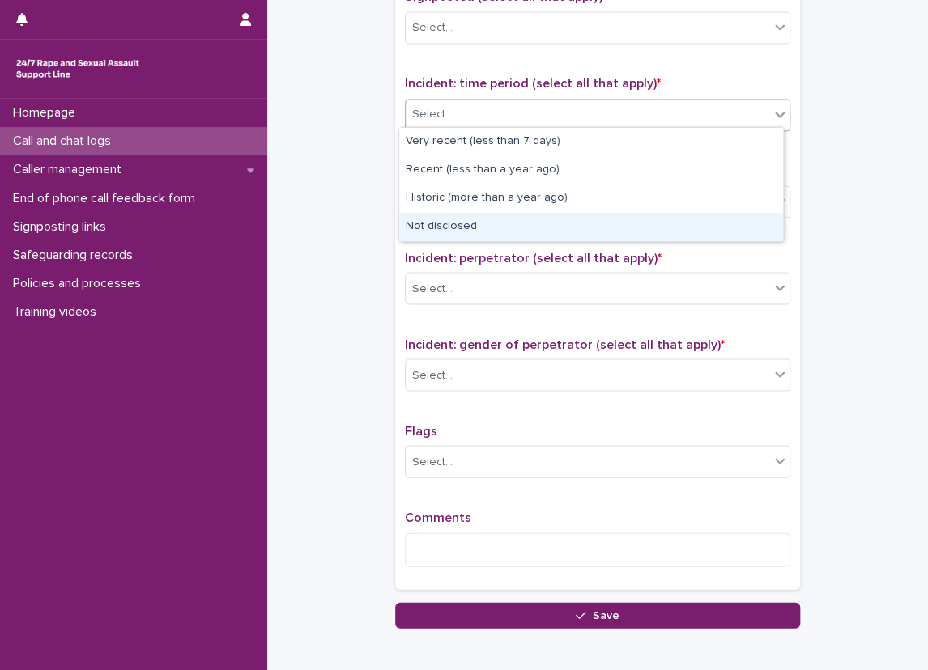
click at [616, 229] on div "Not disclosed" at bounding box center [591, 227] width 384 height 28
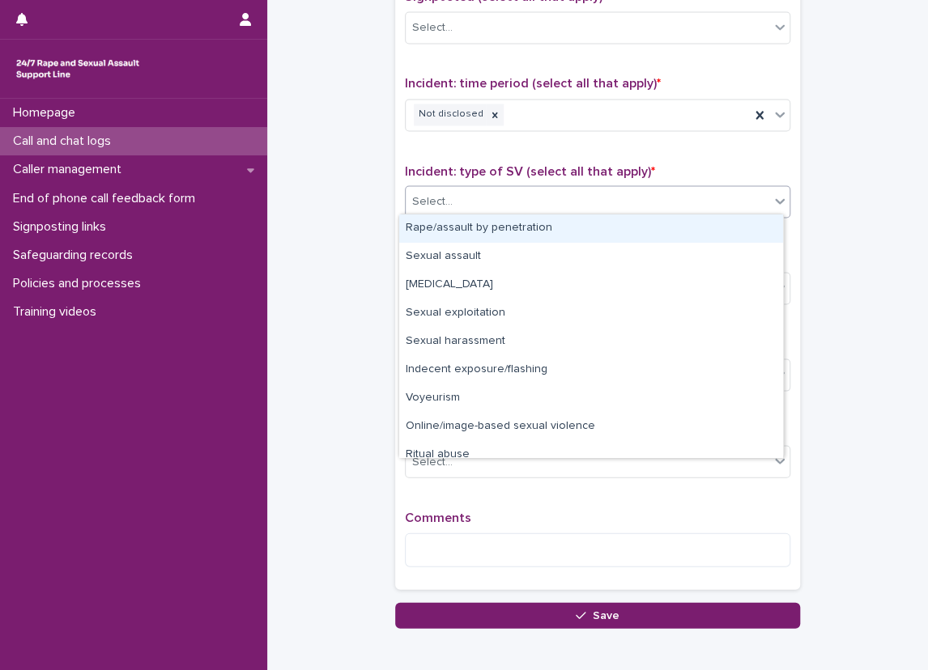
click at [614, 210] on div "Select..." at bounding box center [586, 201] width 363 height 27
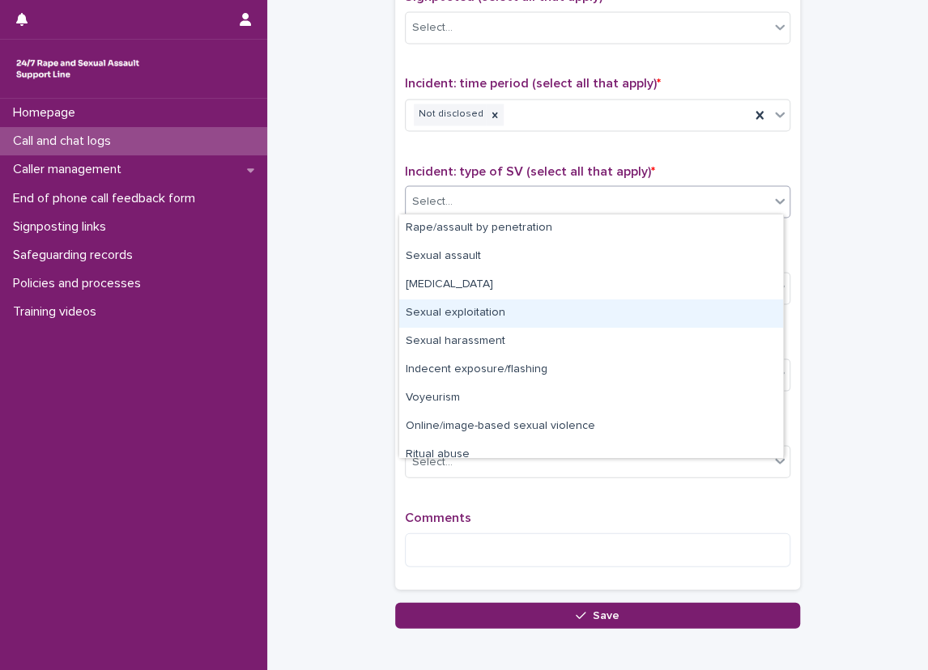
scroll to position [40, 0]
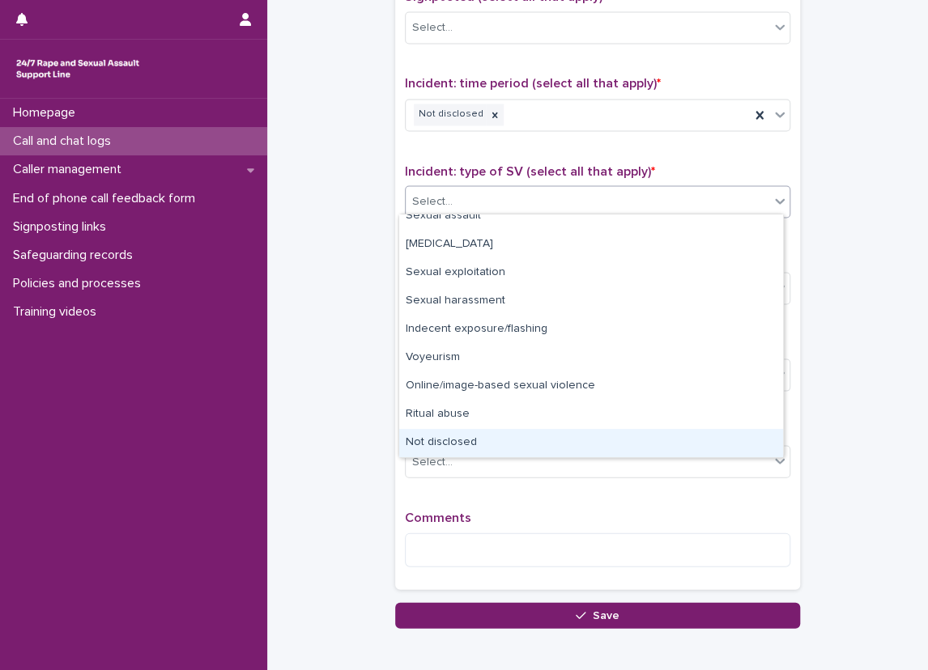
click at [549, 444] on div "Not disclosed" at bounding box center [591, 443] width 384 height 28
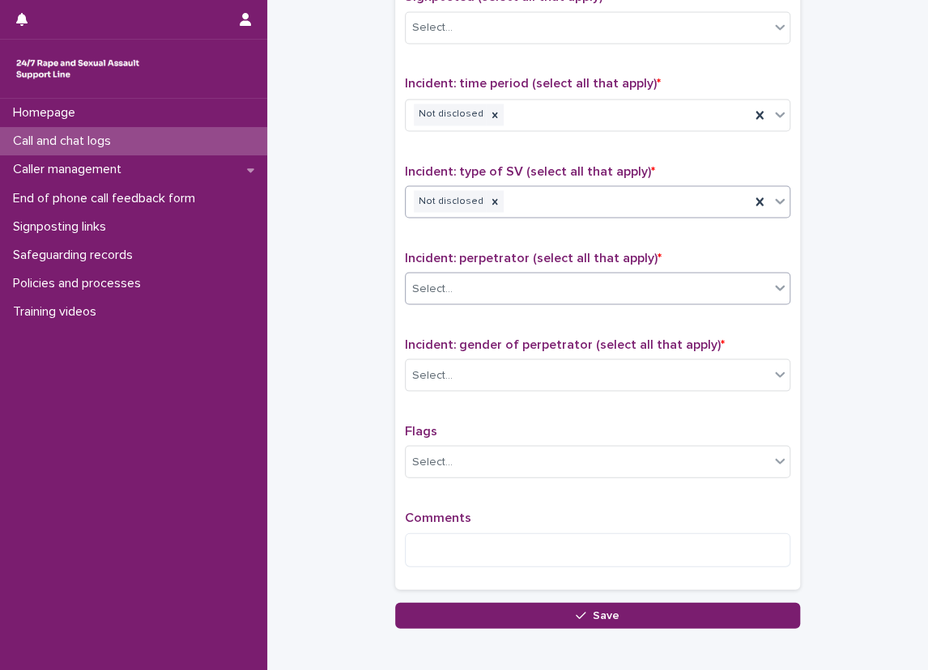
click at [549, 287] on div "Select..." at bounding box center [586, 288] width 363 height 27
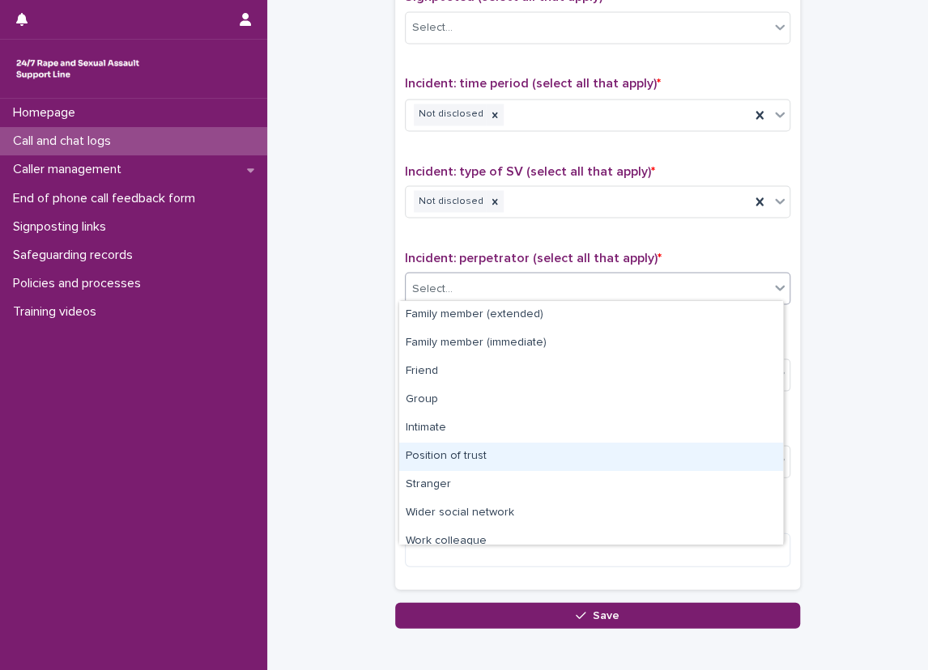
scroll to position [69, 0]
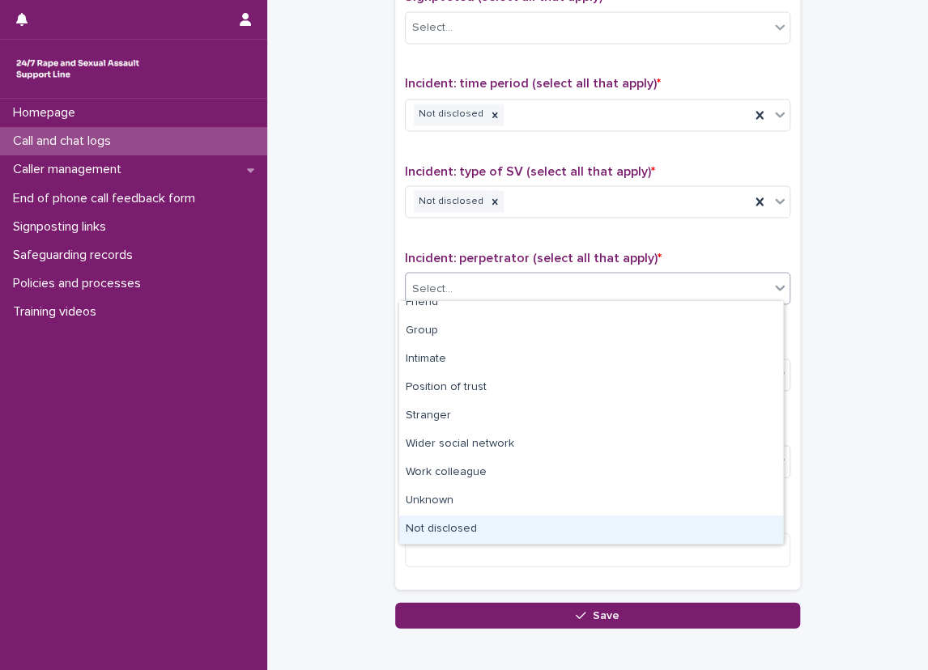
click at [499, 527] on div "Not disclosed" at bounding box center [591, 530] width 384 height 28
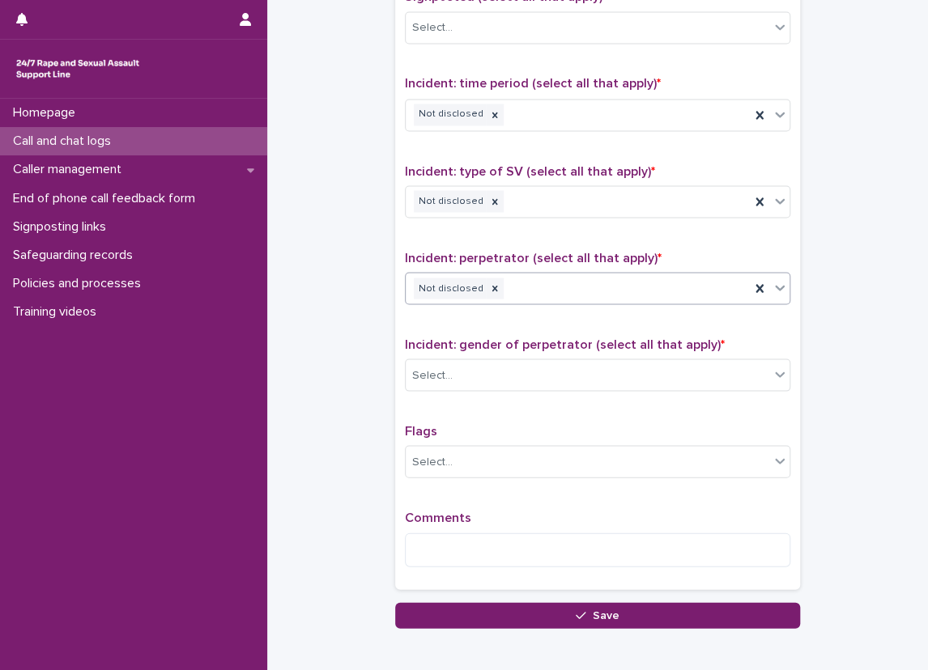
click at [541, 337] on p "Incident: gender of perpetrator (select all that apply) *" at bounding box center [597, 344] width 385 height 15
click at [550, 369] on div "Select..." at bounding box center [586, 375] width 363 height 27
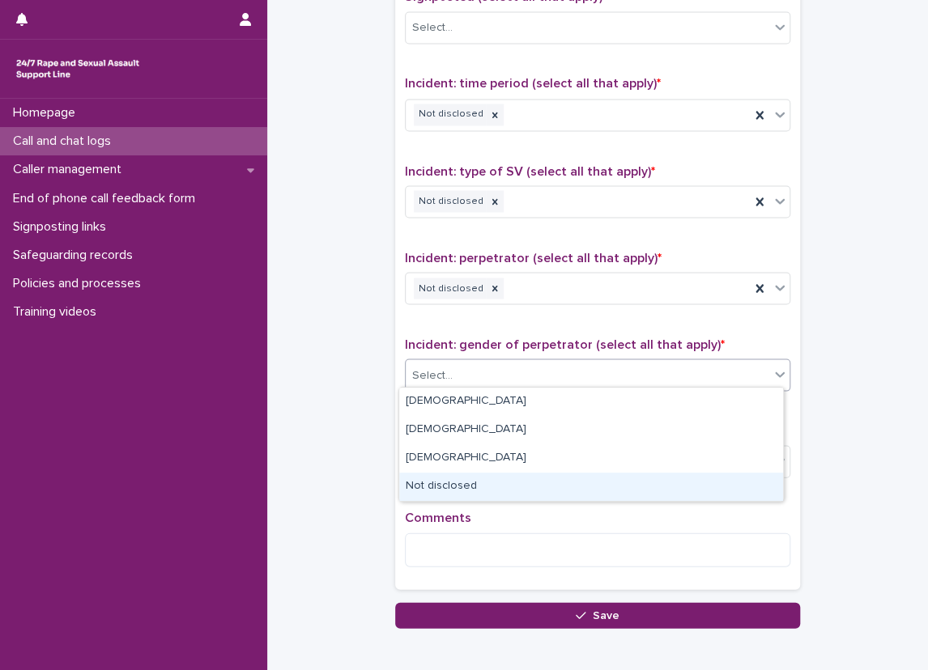
click at [501, 477] on div "Not disclosed" at bounding box center [591, 487] width 384 height 28
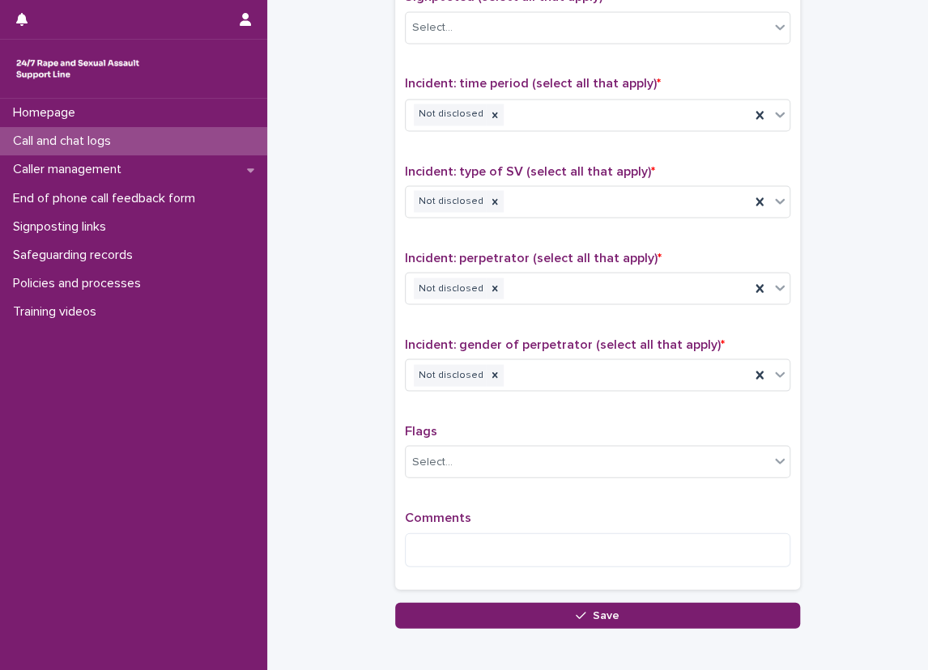
click at [499, 430] on p "Flags" at bounding box center [597, 430] width 385 height 15
click at [491, 533] on textarea at bounding box center [597, 550] width 385 height 35
drag, startPoint x: 678, startPoint y: 573, endPoint x: 678, endPoint y: 556, distance: 17.0
click at [678, 573] on div "**********" at bounding box center [597, 545] width 385 height 70
click at [678, 556] on textarea "**********" at bounding box center [597, 550] width 385 height 35
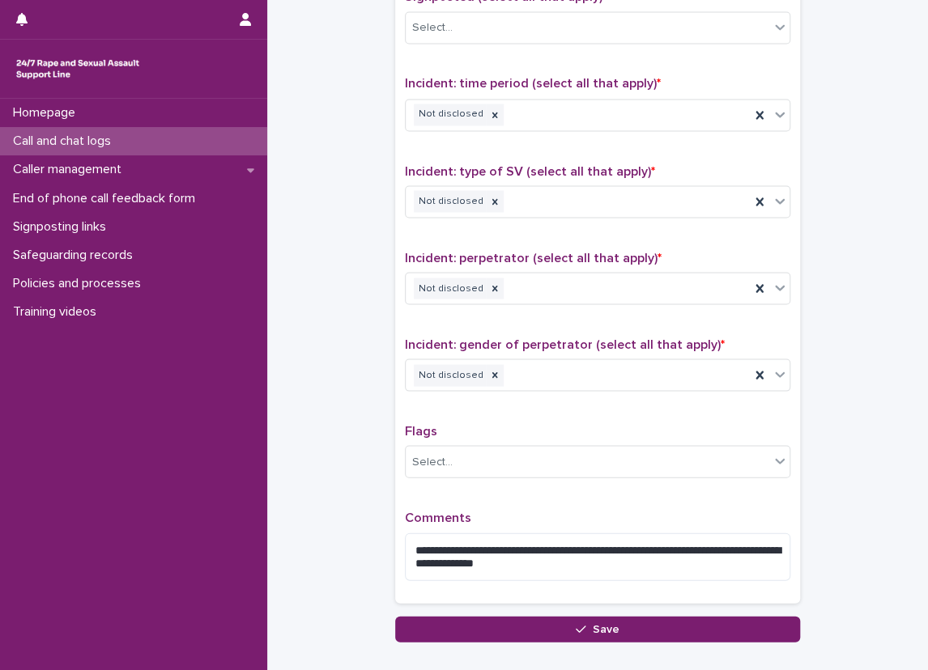
click at [704, 523] on div "**********" at bounding box center [597, 551] width 385 height 83
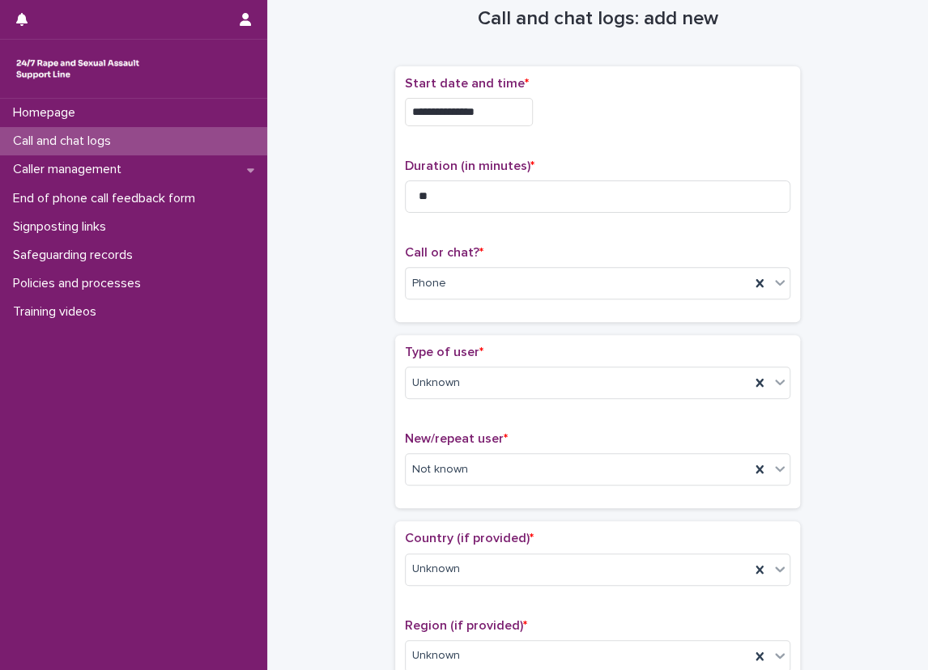
scroll to position [0, 0]
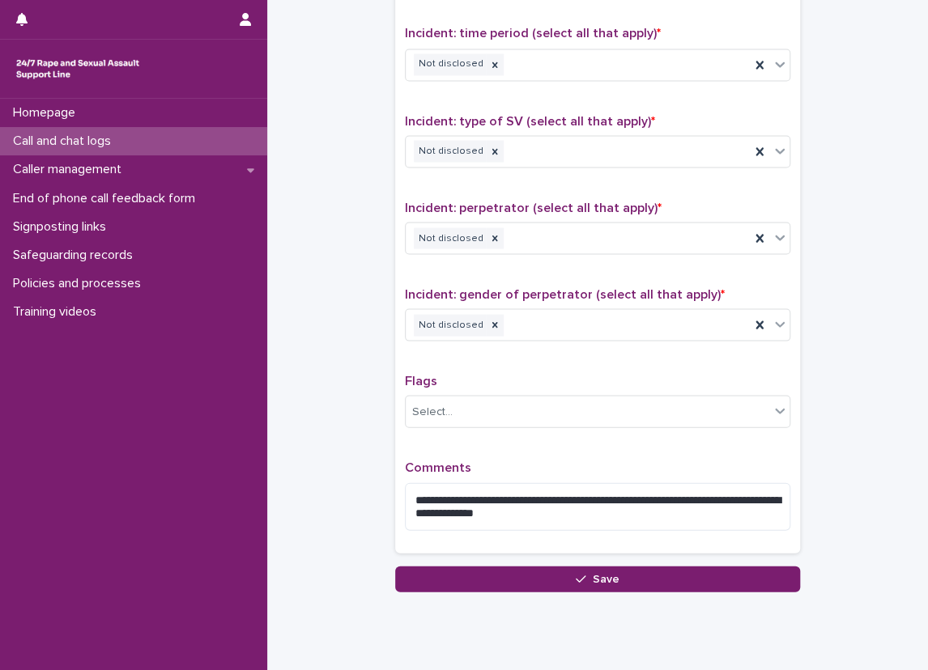
scroll to position [1131, 0]
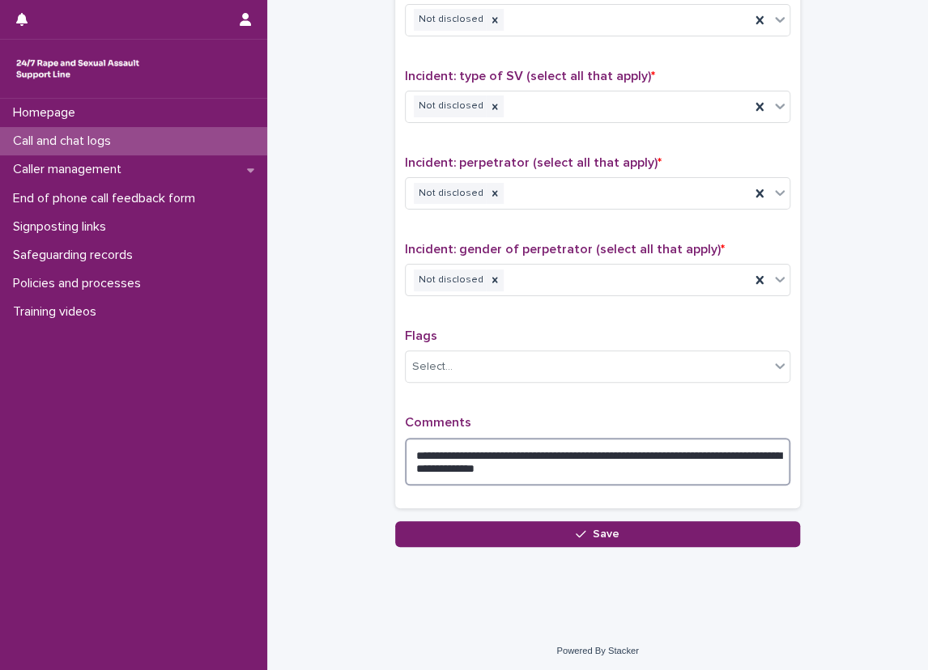
click at [672, 448] on textarea "**********" at bounding box center [597, 462] width 385 height 49
click at [683, 448] on textarea "**********" at bounding box center [597, 462] width 385 height 49
click at [485, 461] on textarea "**********" at bounding box center [597, 462] width 385 height 49
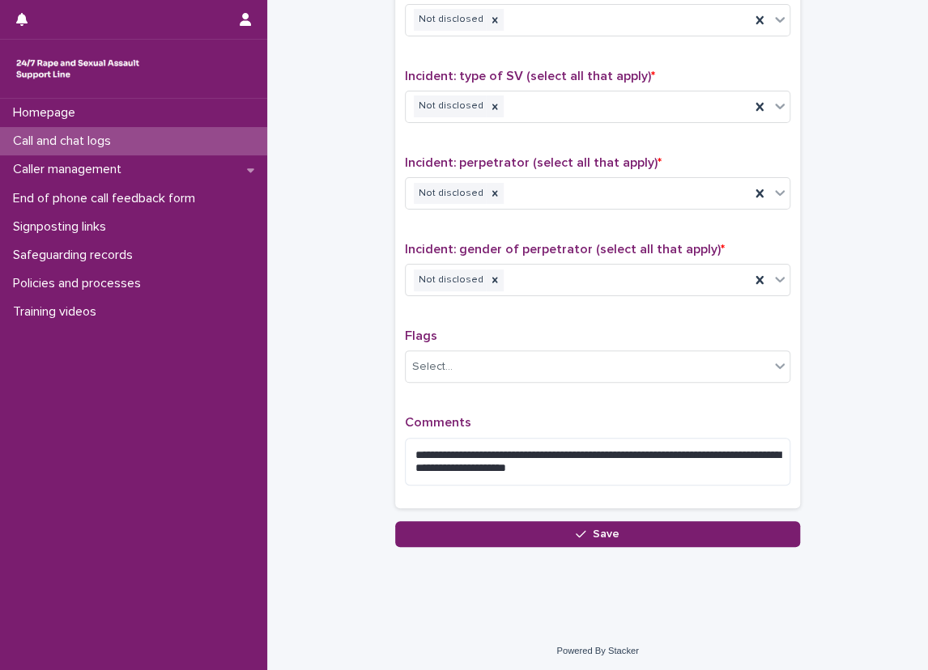
click at [509, 429] on div "**********" at bounding box center [597, 456] width 385 height 83
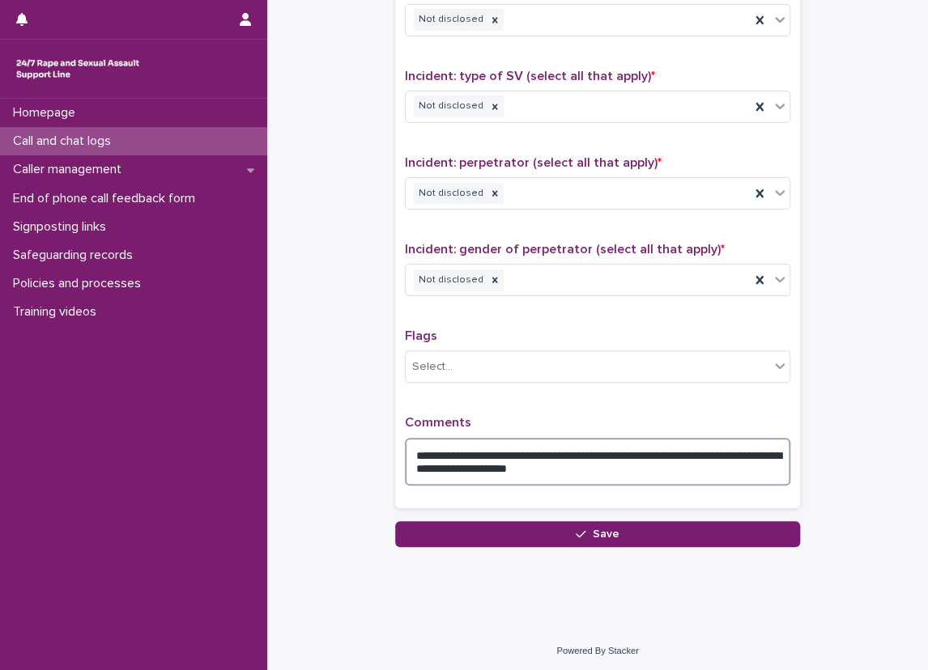
click at [533, 472] on textarea "**********" at bounding box center [597, 462] width 385 height 49
type textarea "**********"
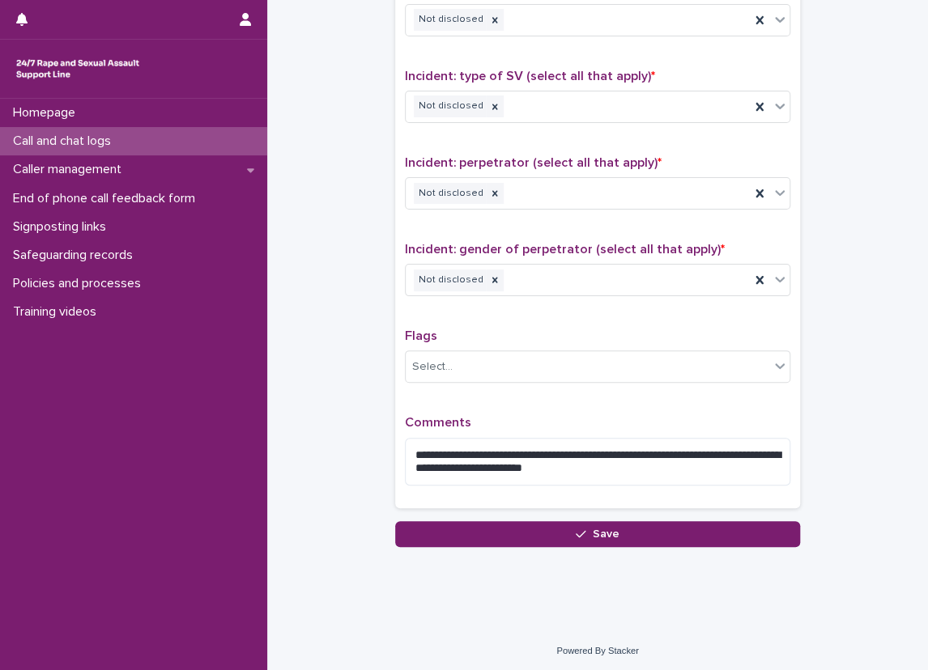
click at [549, 397] on div "**********" at bounding box center [597, 153] width 385 height 690
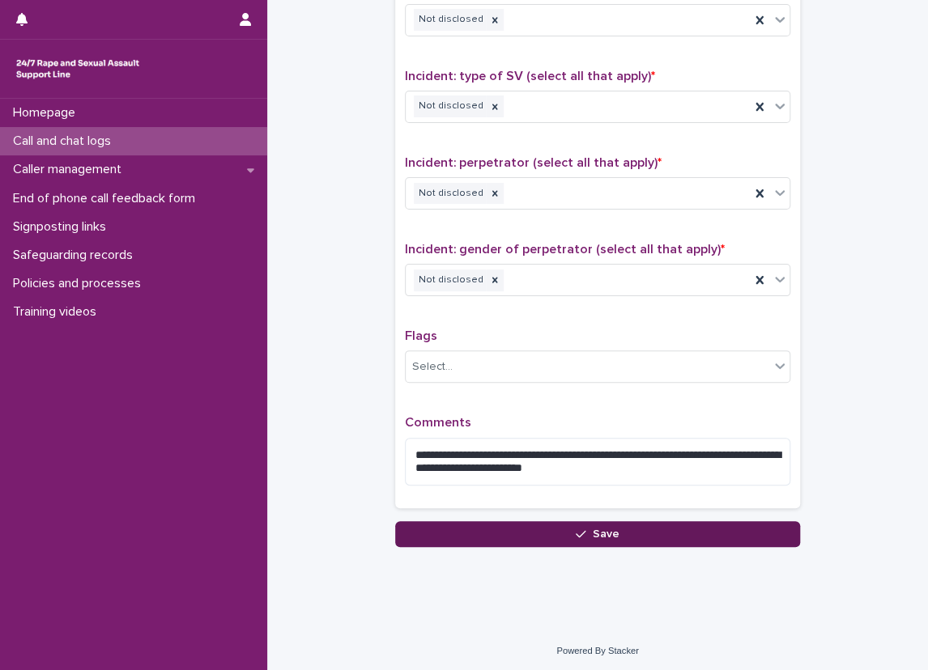
click at [620, 521] on button "Save" at bounding box center [597, 534] width 405 height 26
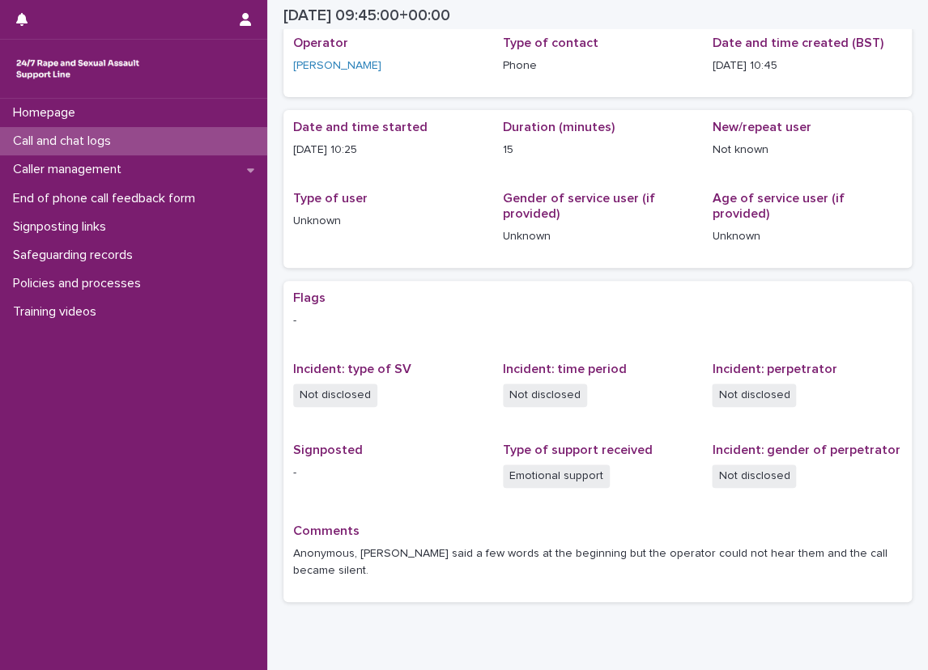
scroll to position [45, 0]
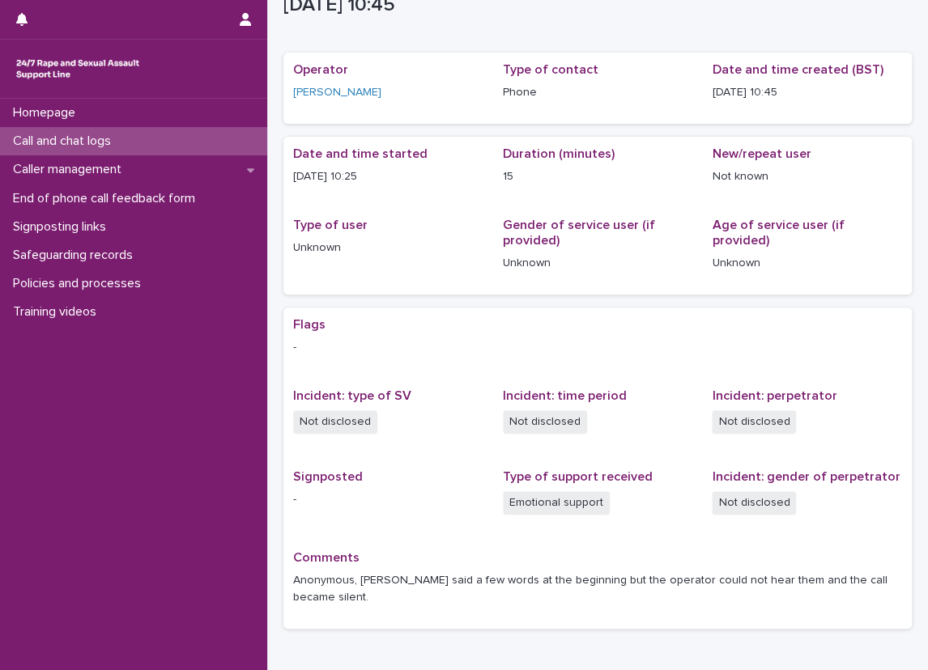
click at [620, 520] on div "Type of support received Emotional support" at bounding box center [598, 500] width 190 height 62
click at [150, 143] on div "Call and chat logs" at bounding box center [133, 141] width 267 height 28
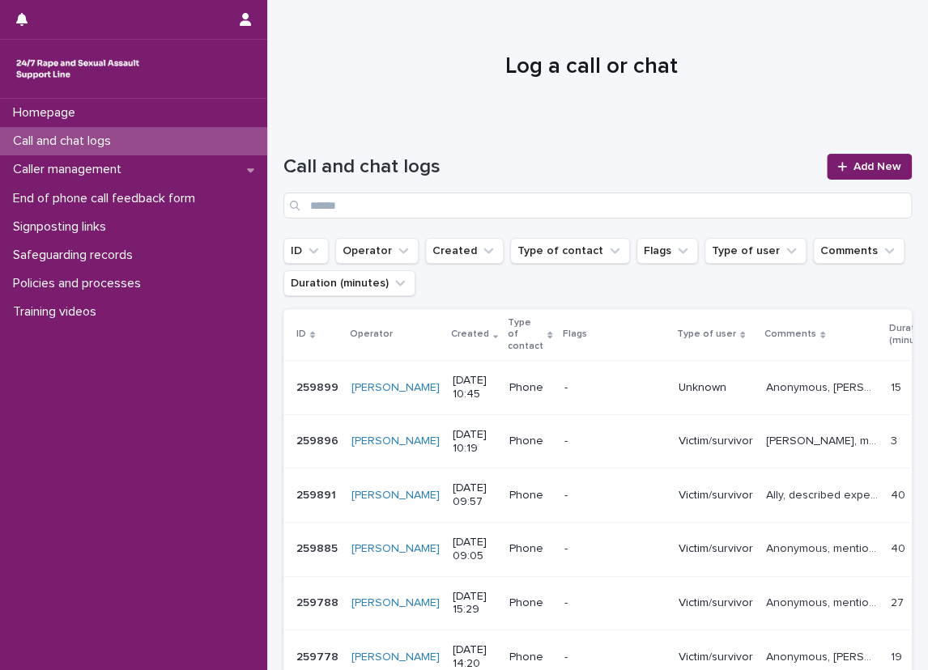
click at [339, 52] on div at bounding box center [591, 59] width 648 height 121
click at [826, 157] on link "Add New" at bounding box center [868, 167] width 85 height 26
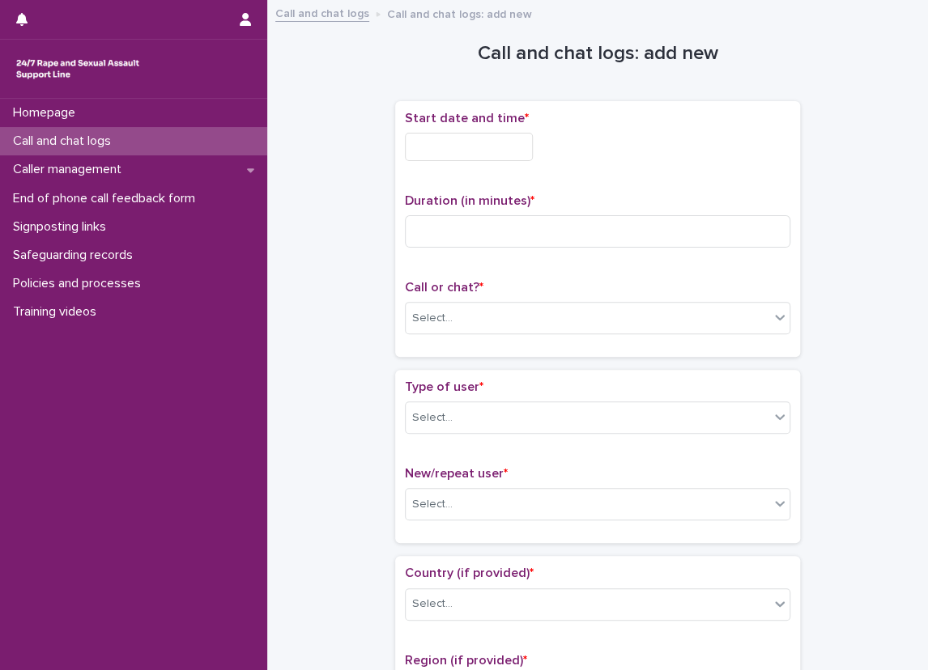
click at [529, 149] on input "text" at bounding box center [469, 147] width 128 height 28
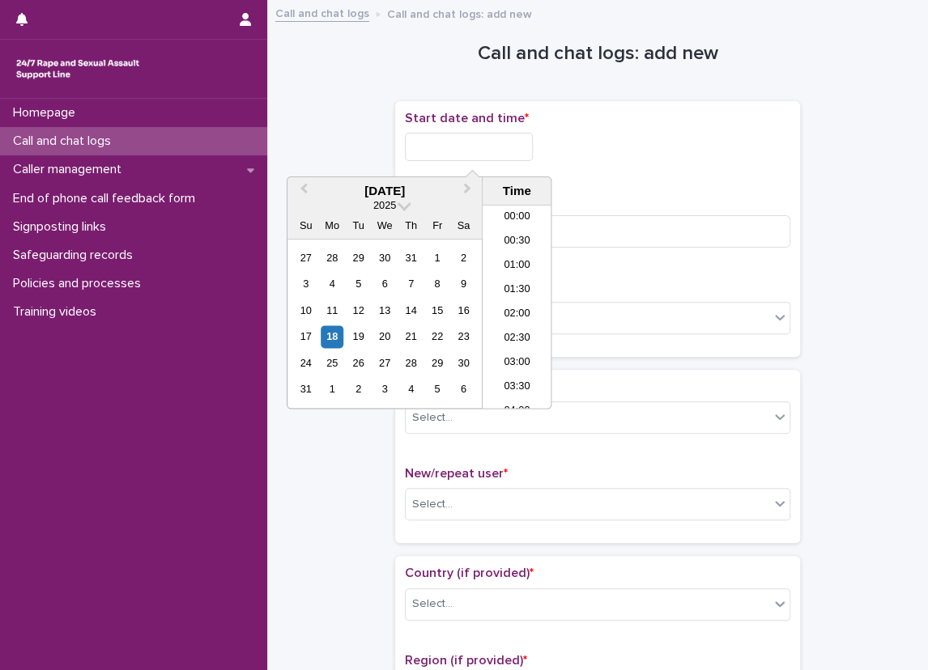
scroll to position [421, 0]
click at [522, 299] on li "10:30" at bounding box center [516, 307] width 69 height 24
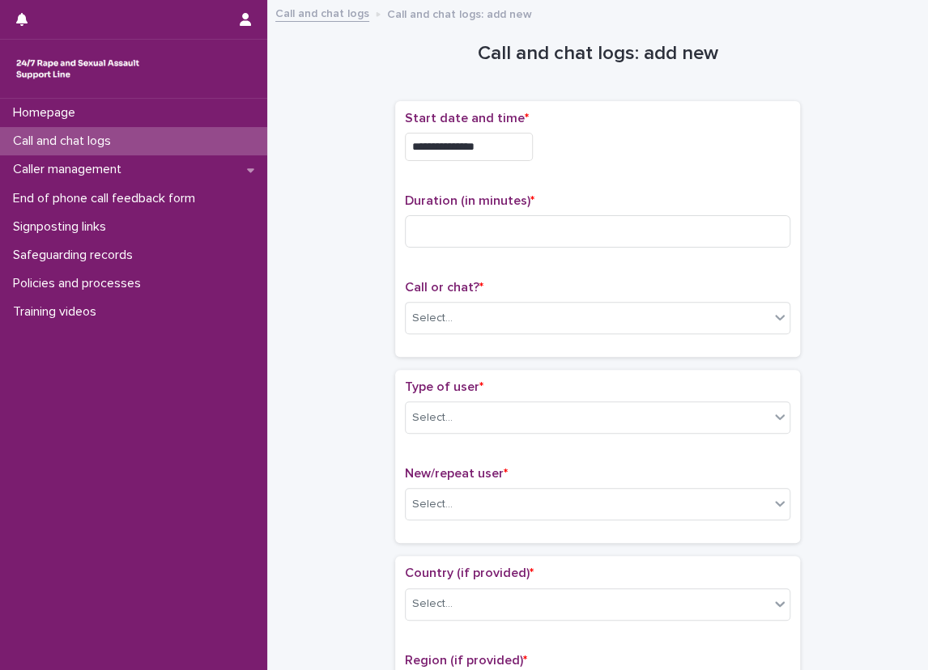
click at [523, 121] on p "Start date and time *" at bounding box center [597, 118] width 385 height 15
click at [523, 133] on input "**********" at bounding box center [469, 147] width 128 height 28
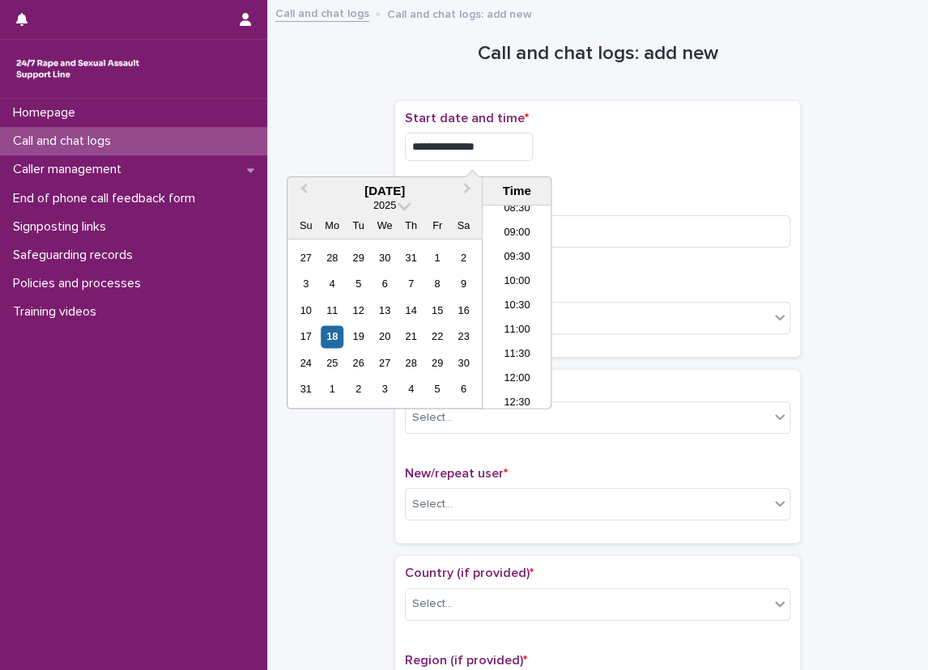
type input "**********"
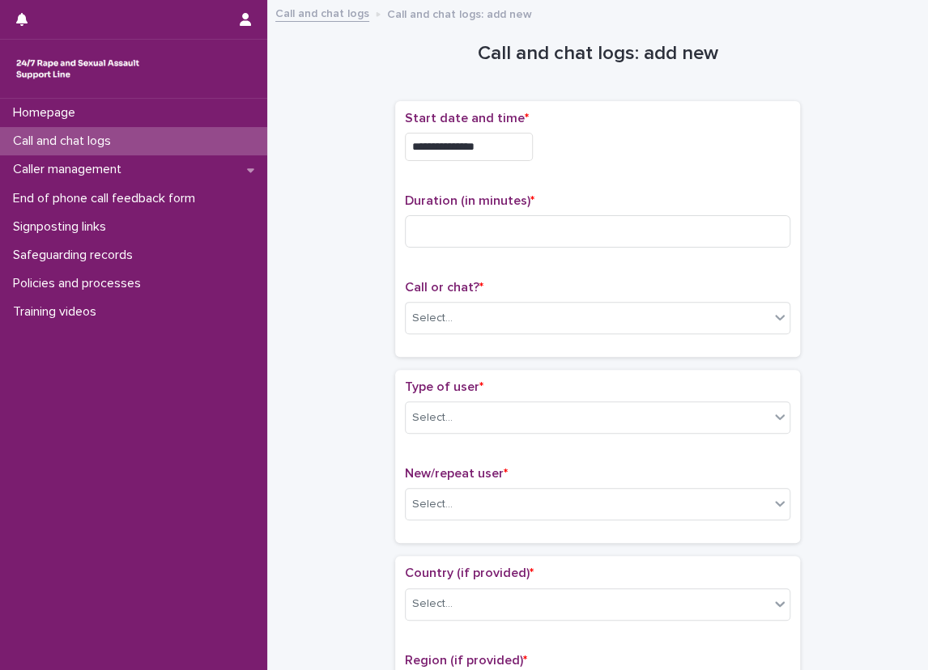
click at [649, 133] on div "**********" at bounding box center [597, 147] width 385 height 28
click at [418, 238] on input at bounding box center [597, 231] width 385 height 32
type input "*"
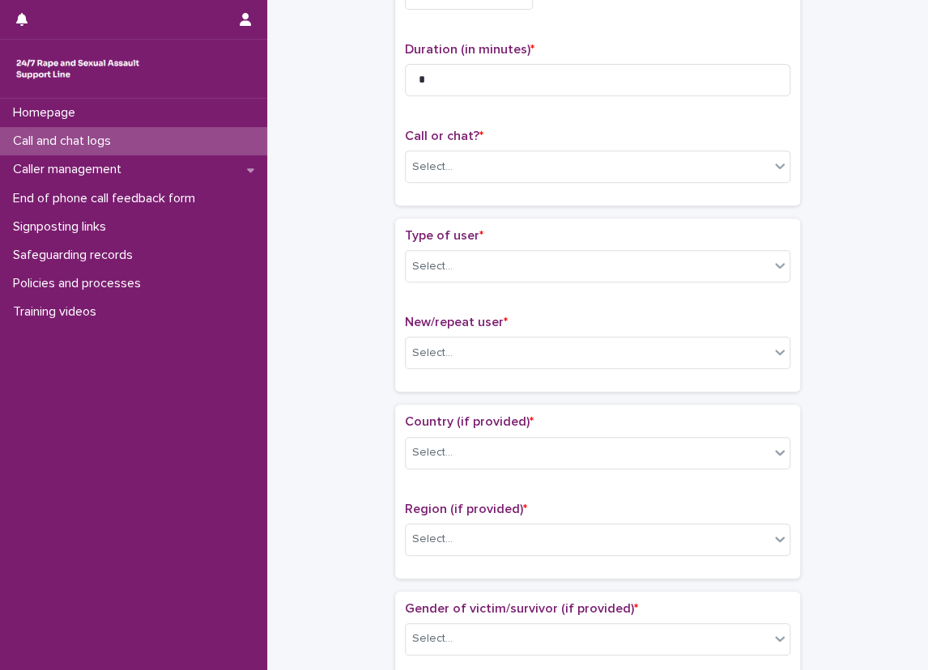
scroll to position [162, 0]
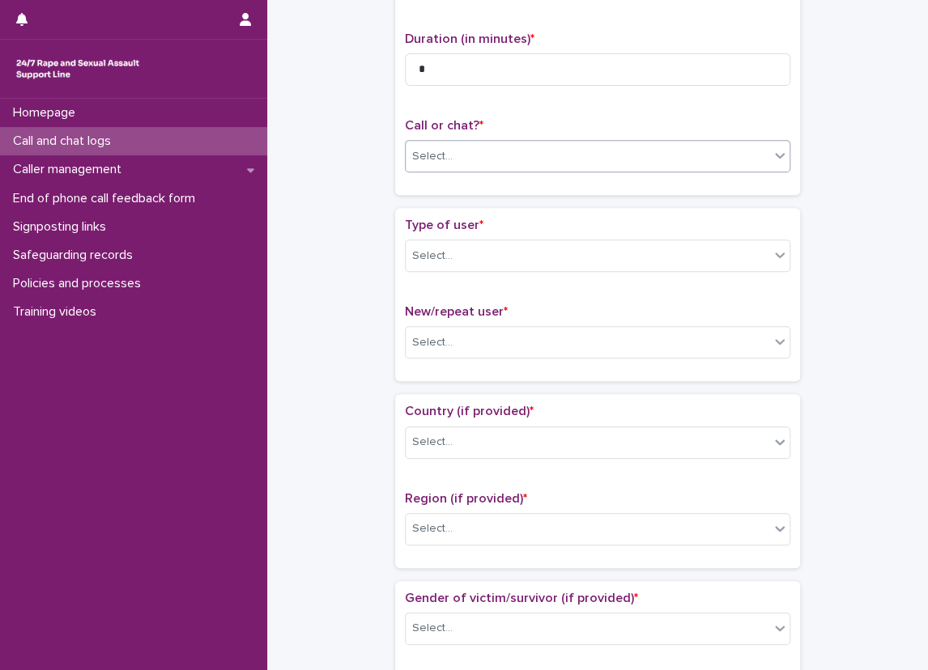
click at [454, 156] on input "text" at bounding box center [455, 157] width 2 height 14
click at [453, 175] on div "Phone" at bounding box center [591, 186] width 384 height 28
click at [465, 246] on div "Select..." at bounding box center [586, 256] width 363 height 27
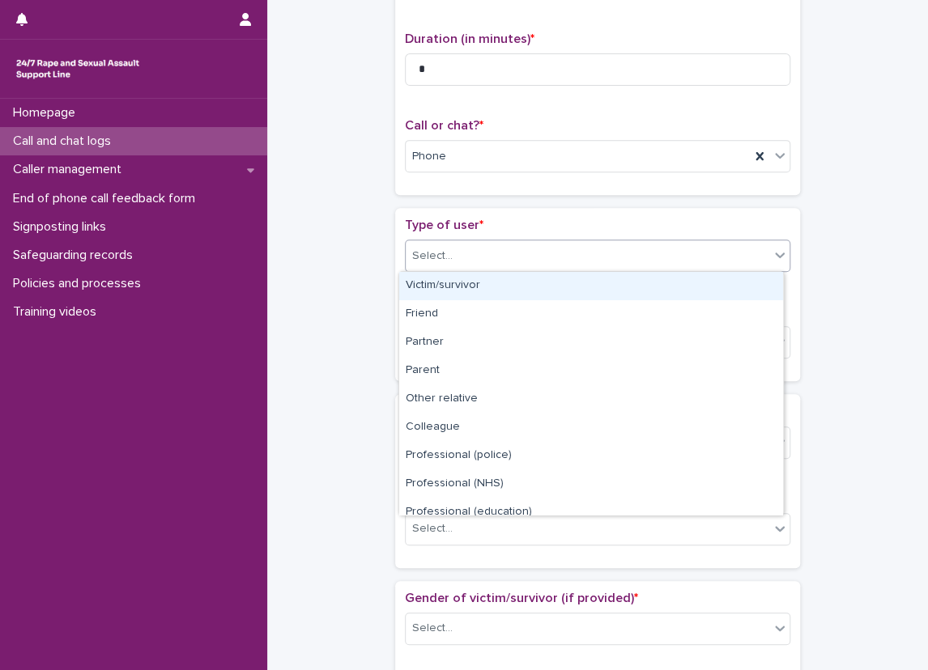
click at [473, 292] on div "Victim/survivor" at bounding box center [591, 286] width 384 height 28
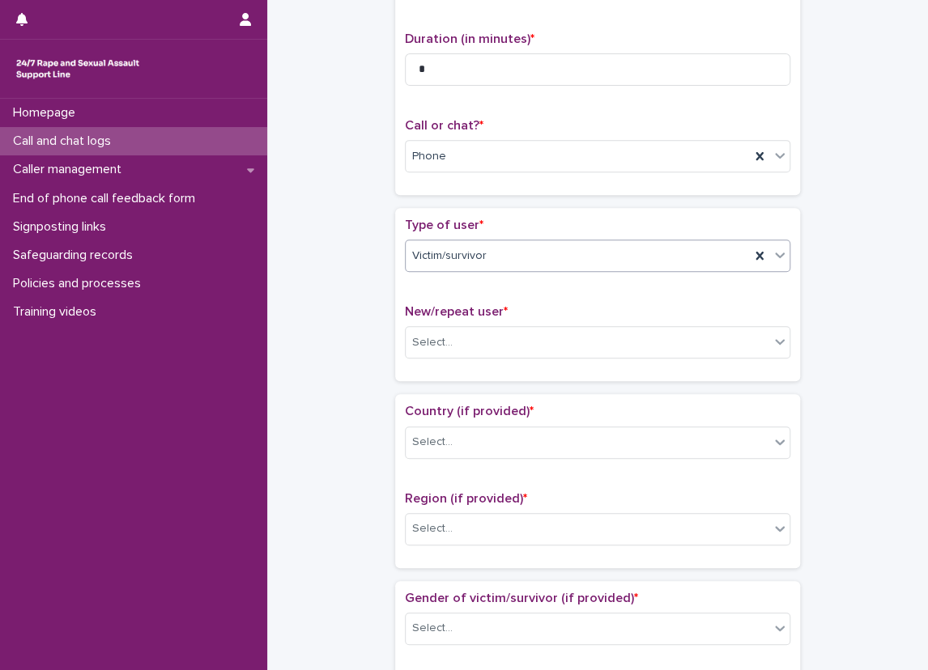
click at [473, 294] on div "Type of user * option Victim/survivor, selected. 0 results available. Select is…" at bounding box center [597, 295] width 385 height 154
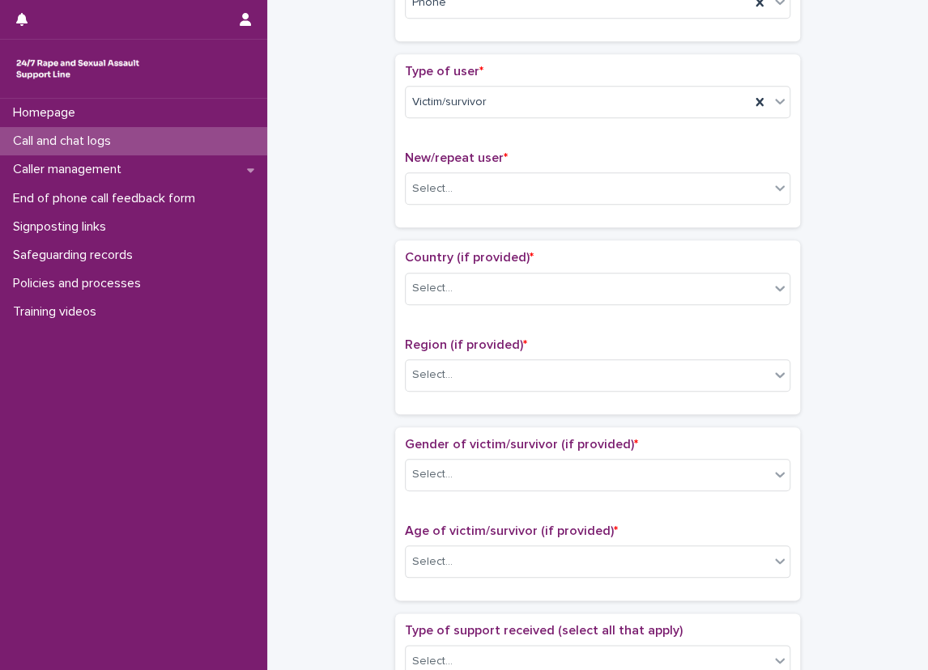
scroll to position [324, 0]
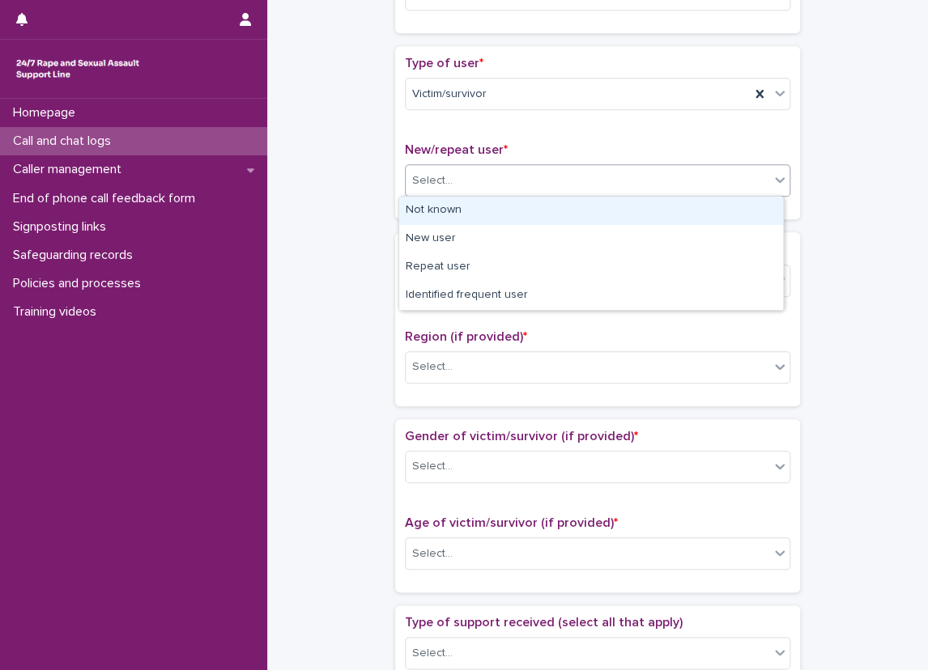
click at [462, 185] on div "Select..." at bounding box center [586, 181] width 363 height 27
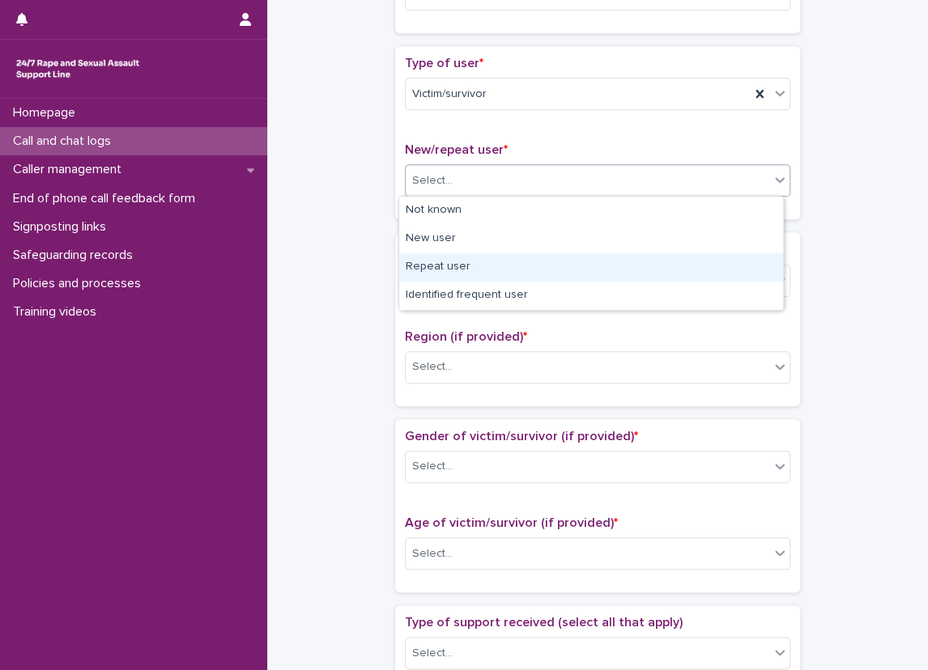
drag, startPoint x: 462, startPoint y: 202, endPoint x: 461, endPoint y: 252, distance: 49.4
click at [461, 274] on div "Repeat user" at bounding box center [591, 267] width 384 height 28
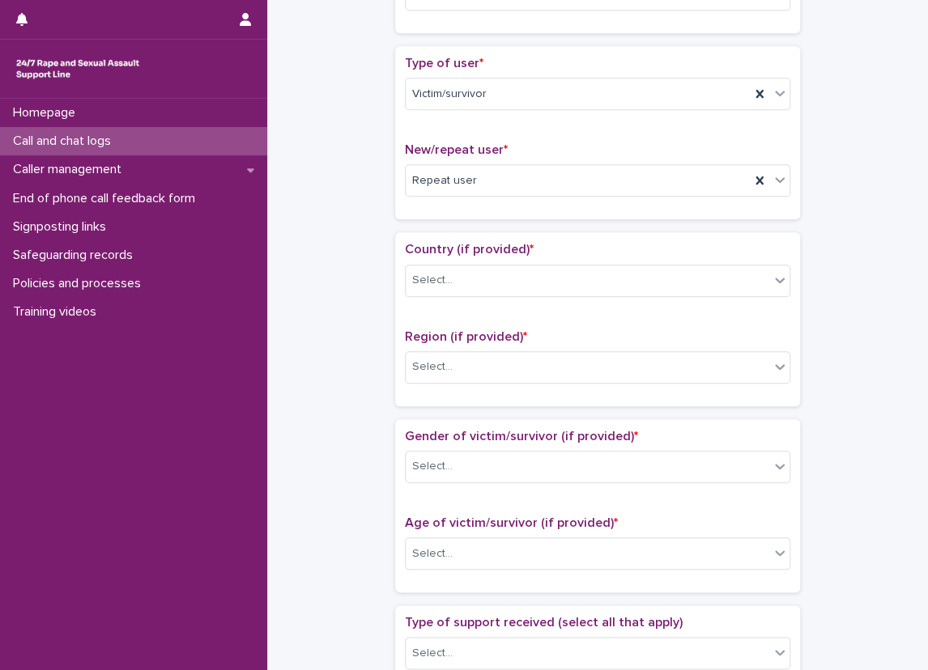
click at [452, 257] on div "Country (if provided) * Select..." at bounding box center [597, 275] width 385 height 67
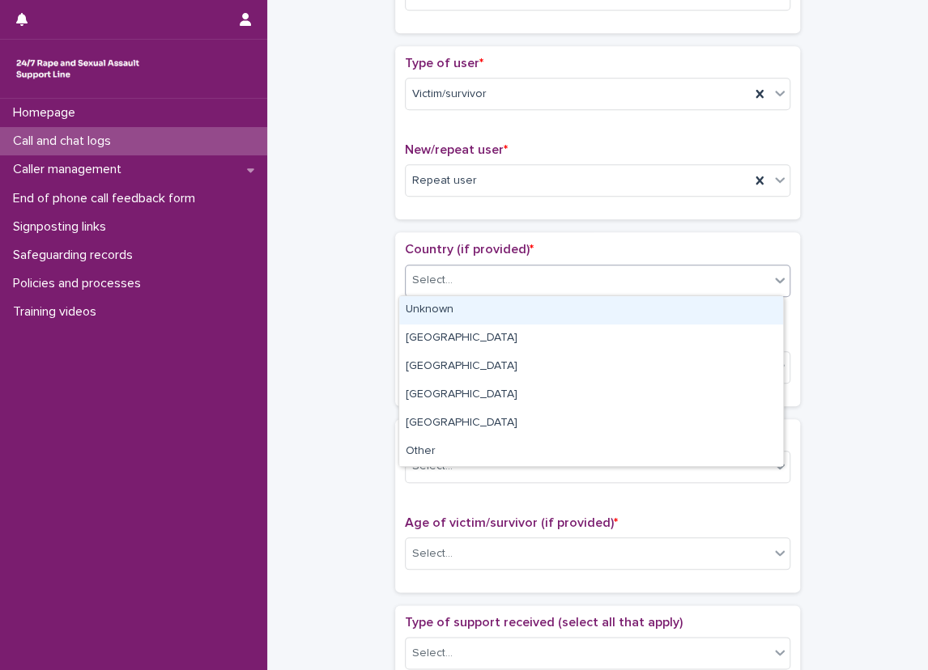
click at [456, 267] on div "Select..." at bounding box center [586, 280] width 363 height 27
click at [465, 303] on div "Unknown" at bounding box center [591, 310] width 384 height 28
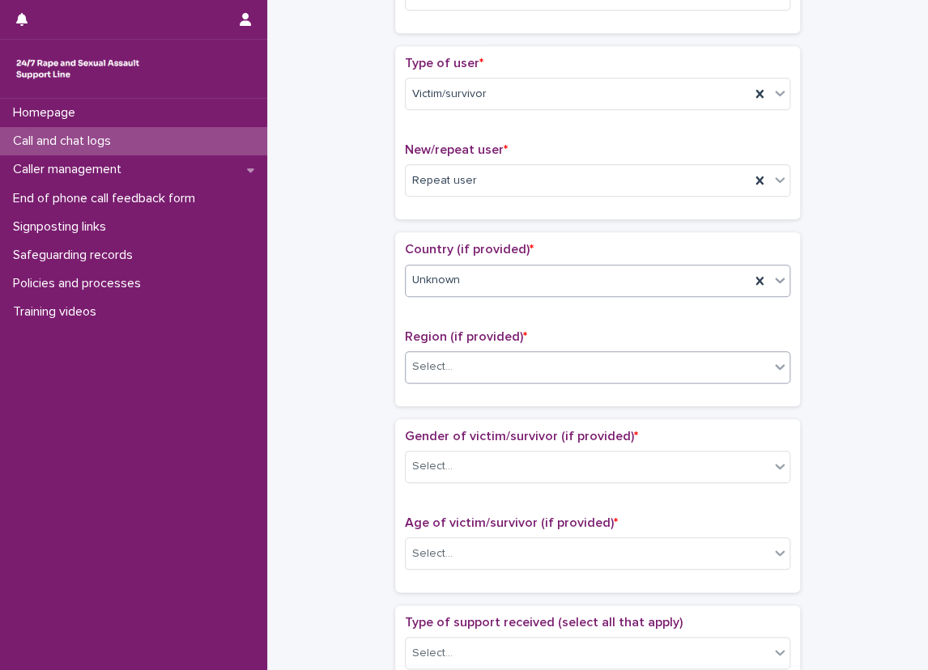
click at [455, 369] on div "Select..." at bounding box center [586, 367] width 363 height 27
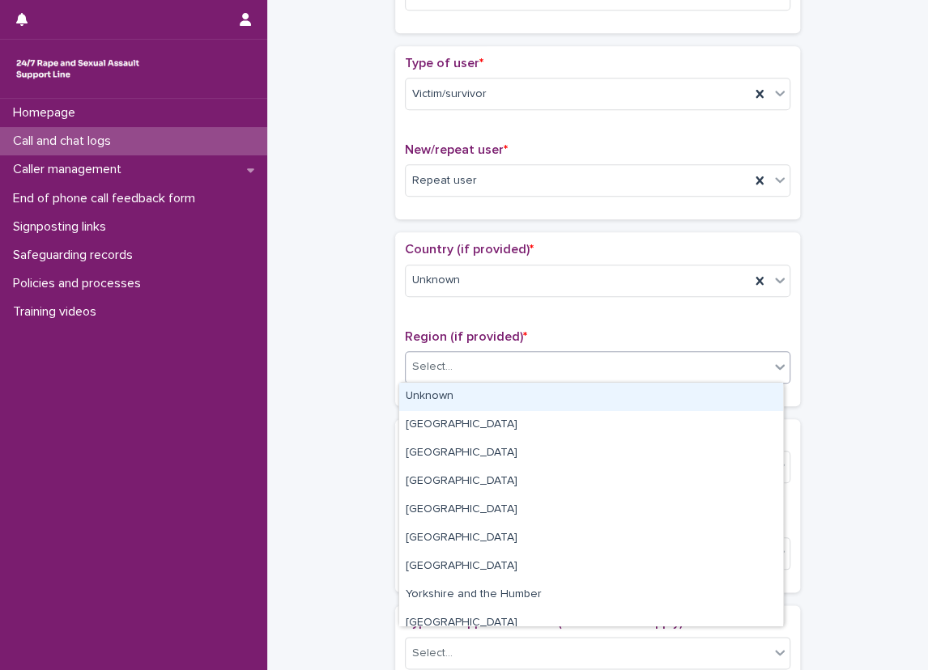
click at [455, 383] on div "Unknown" at bounding box center [591, 397] width 384 height 28
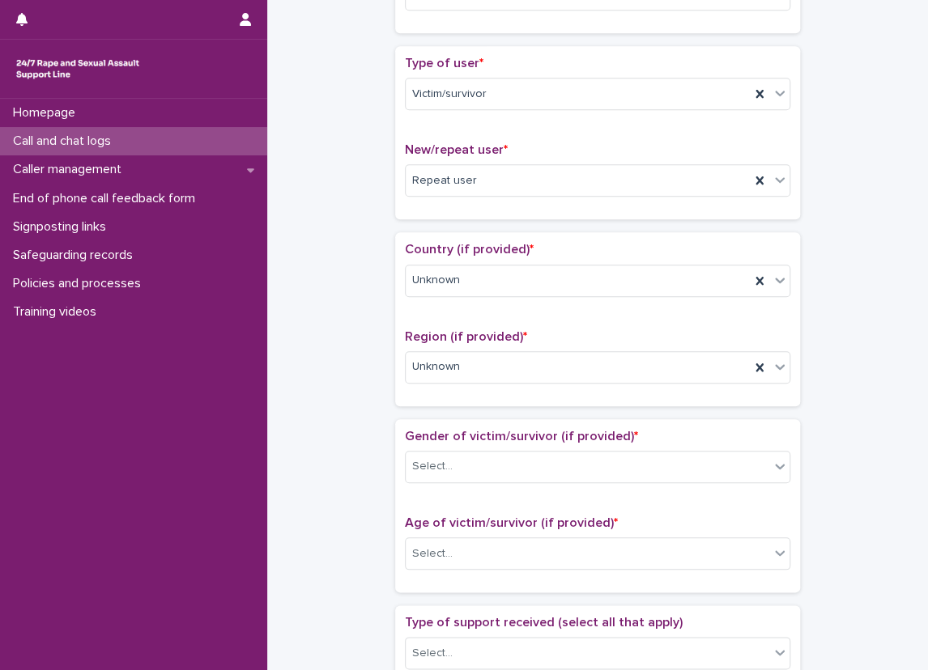
click at [362, 360] on div "**********" at bounding box center [597, 513] width 628 height 1655
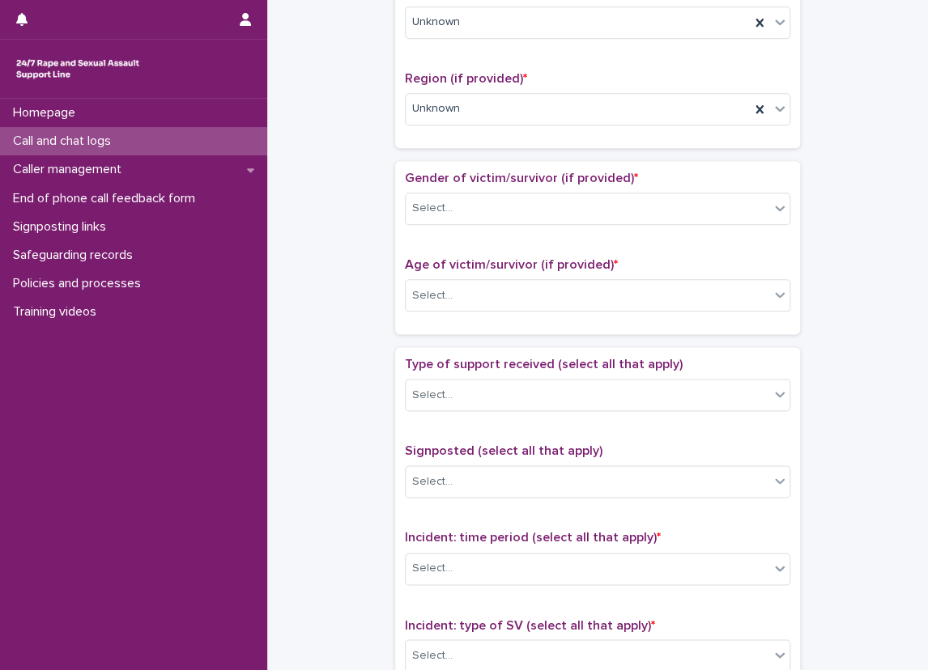
scroll to position [647, 0]
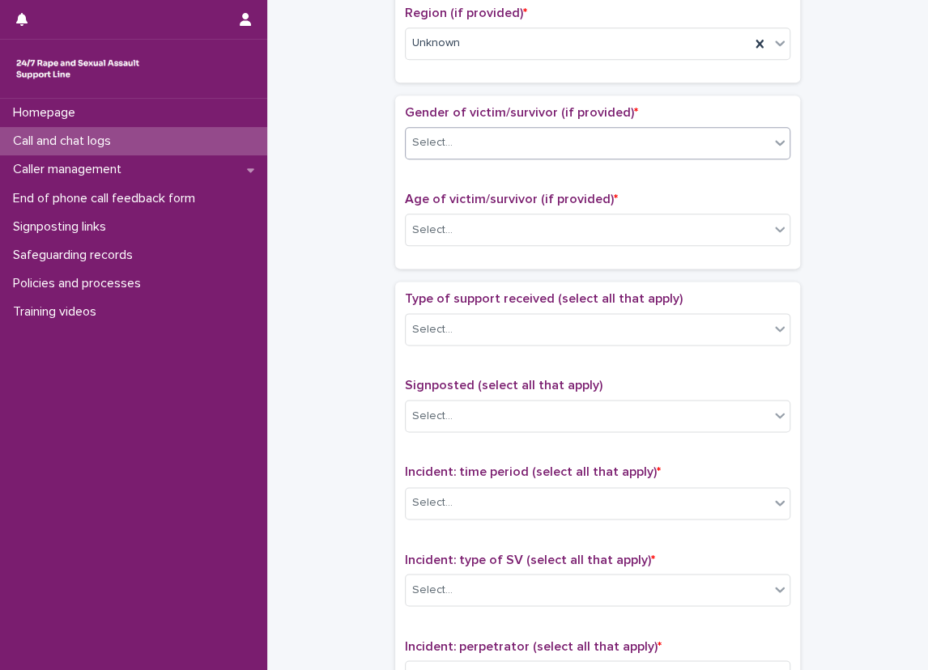
click at [554, 136] on div "Select..." at bounding box center [586, 142] width 363 height 27
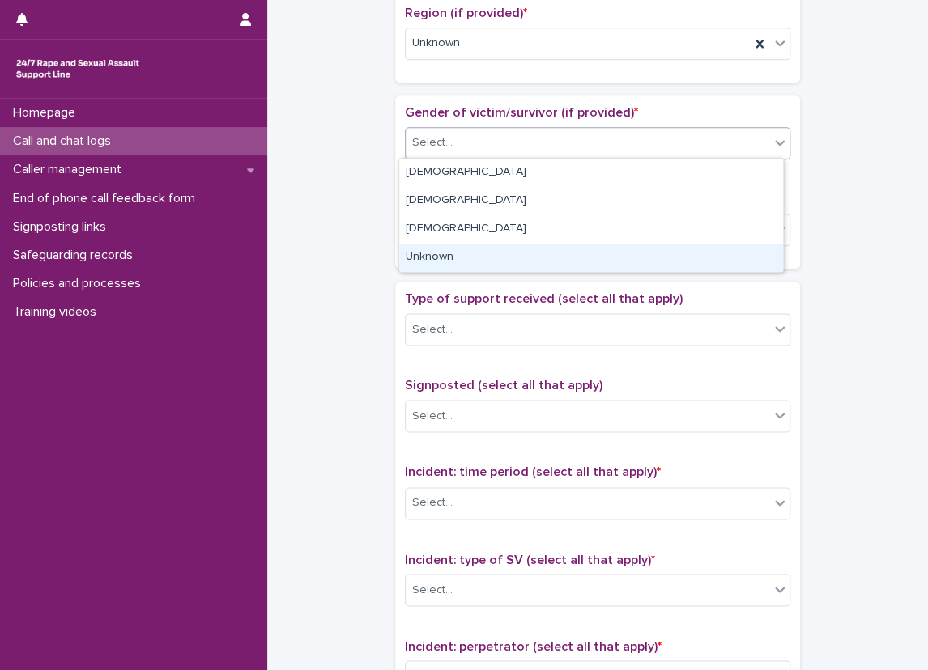
click at [575, 253] on div "Unknown" at bounding box center [591, 258] width 384 height 28
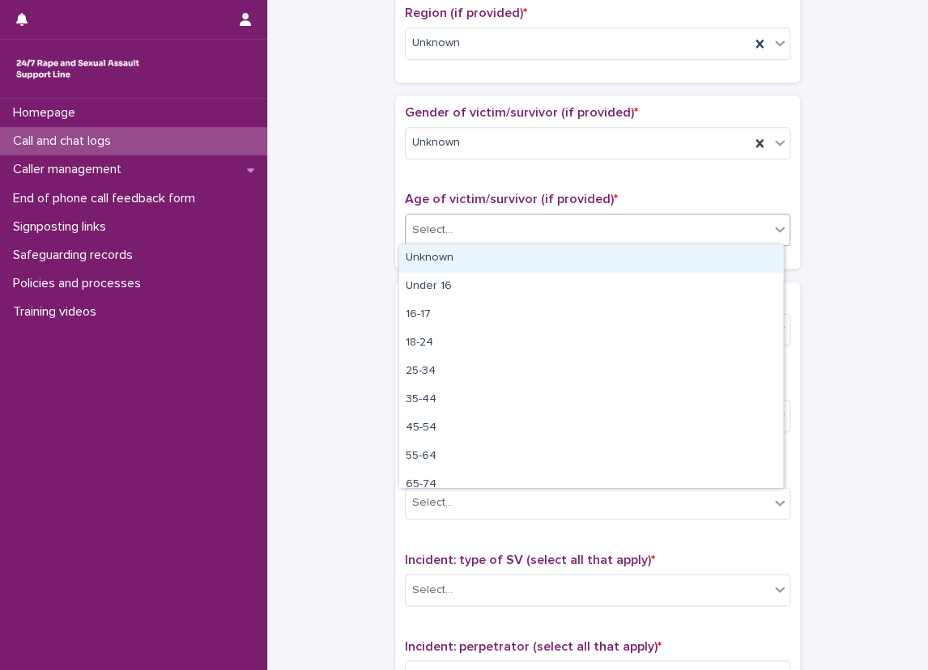
click at [570, 226] on div "Select..." at bounding box center [586, 230] width 363 height 27
click at [567, 243] on div "Select..." at bounding box center [597, 230] width 385 height 32
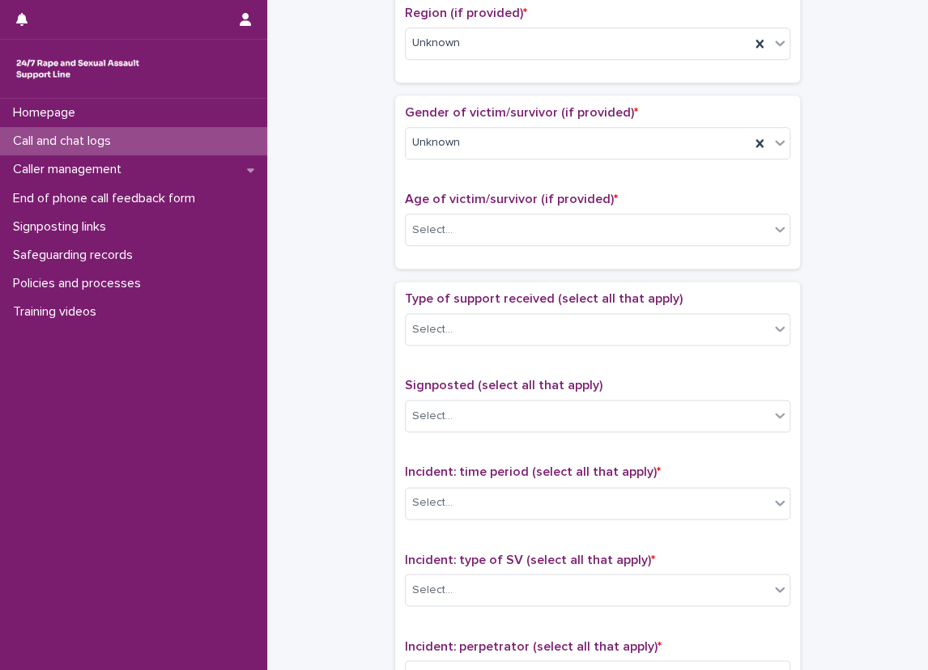
click at [378, 225] on div "**********" at bounding box center [597, 189] width 628 height 1655
click at [413, 227] on div "Select..." at bounding box center [432, 230] width 40 height 17
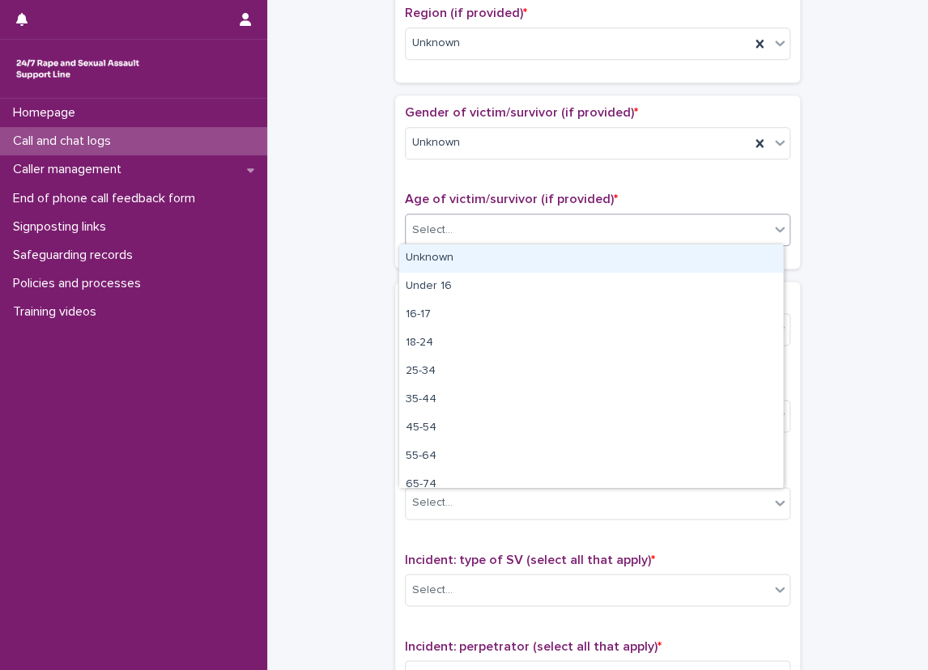
click at [414, 244] on div "Unknown" at bounding box center [591, 258] width 384 height 28
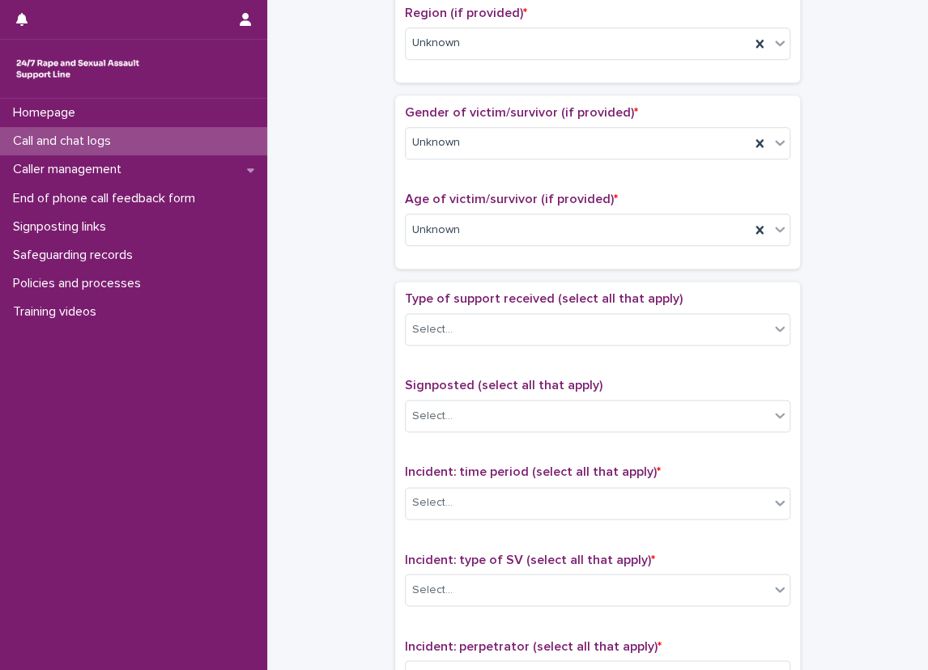
click at [365, 252] on div "**********" at bounding box center [597, 189] width 628 height 1655
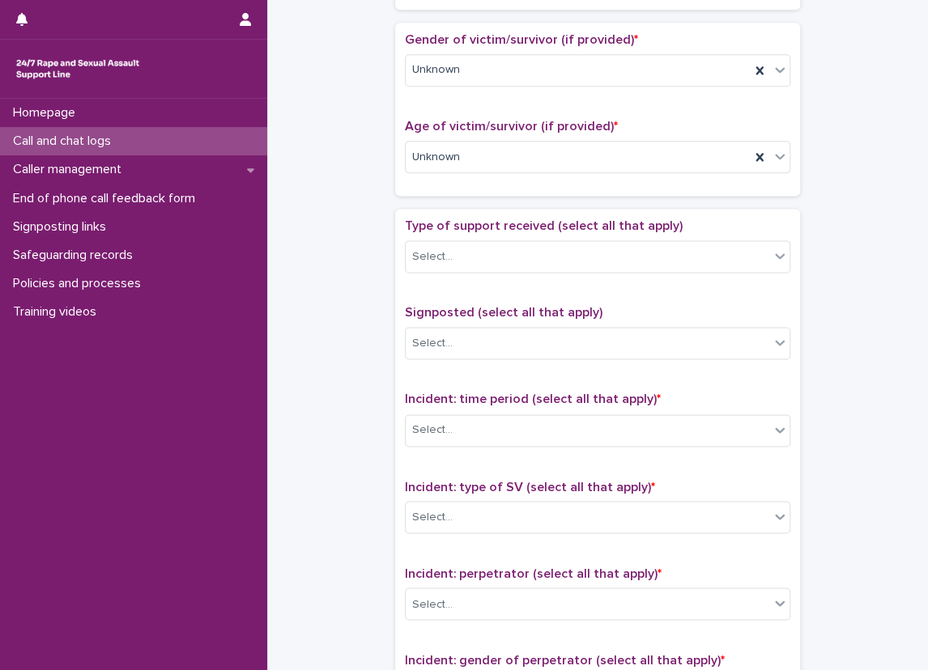
scroll to position [809, 0]
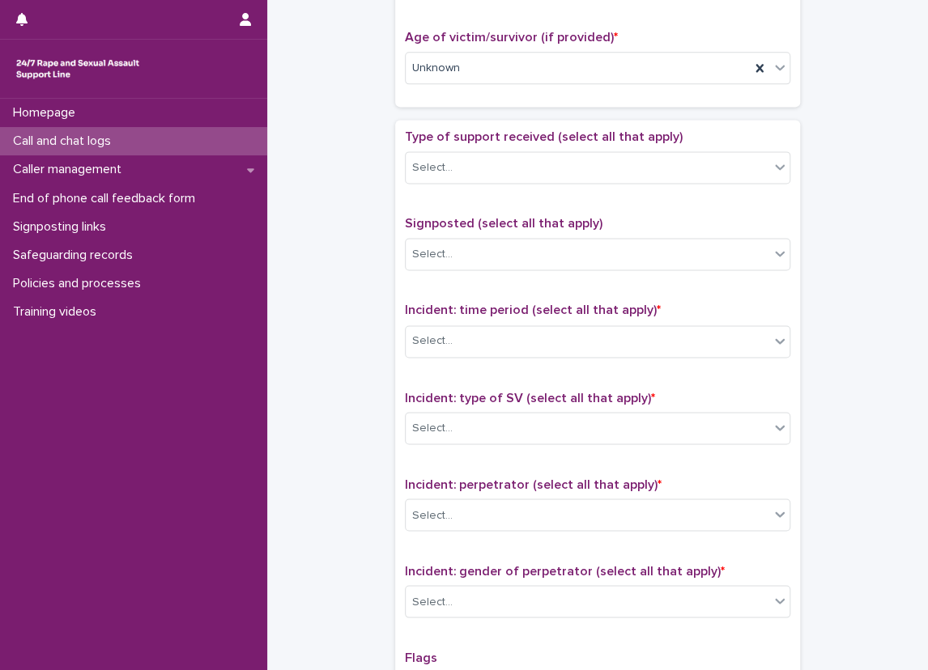
click at [418, 182] on div "Type of support received (select all that apply) Select..." at bounding box center [597, 162] width 385 height 67
click at [426, 172] on div "Select..." at bounding box center [432, 167] width 40 height 17
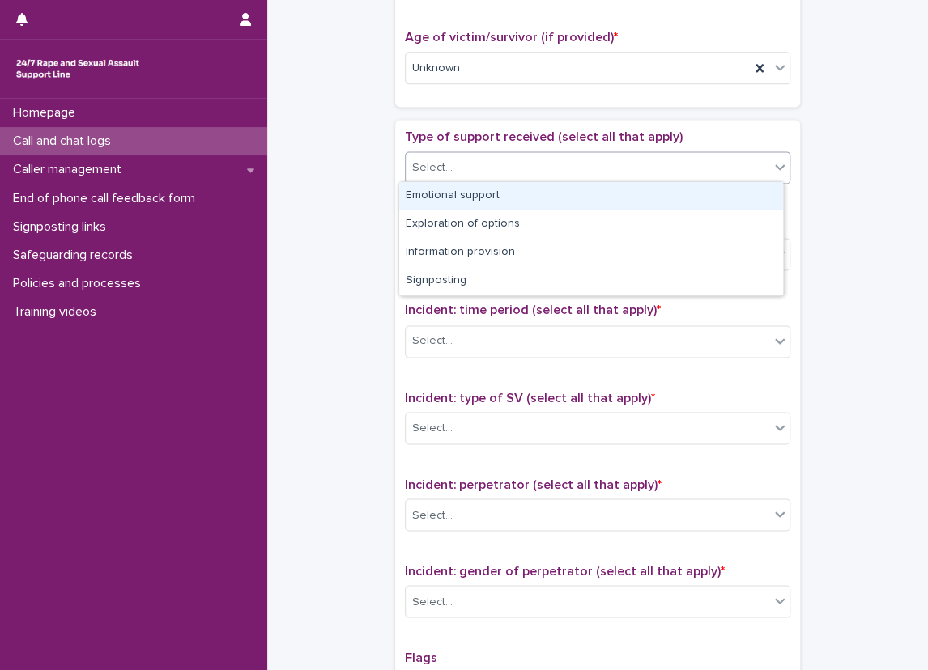
click at [442, 189] on div "Emotional support" at bounding box center [591, 196] width 384 height 28
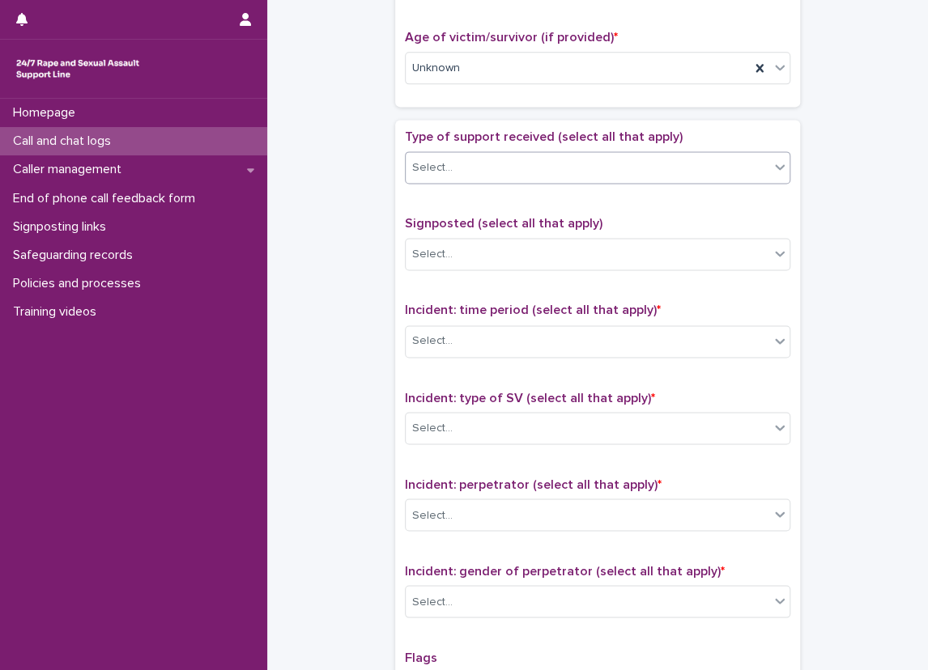
click at [384, 227] on div "**********" at bounding box center [597, 27] width 628 height 1655
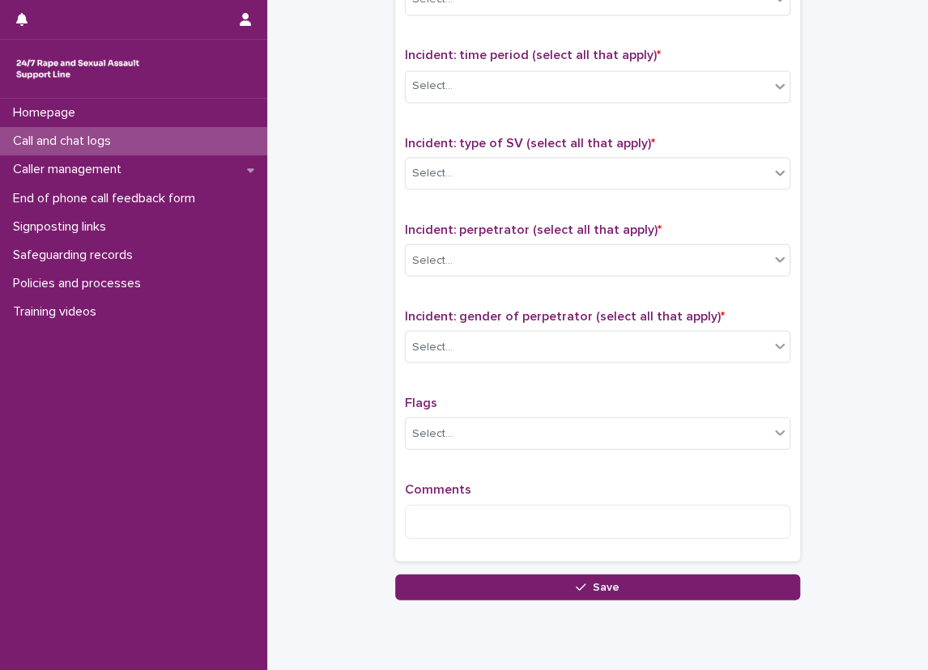
scroll to position [1036, 0]
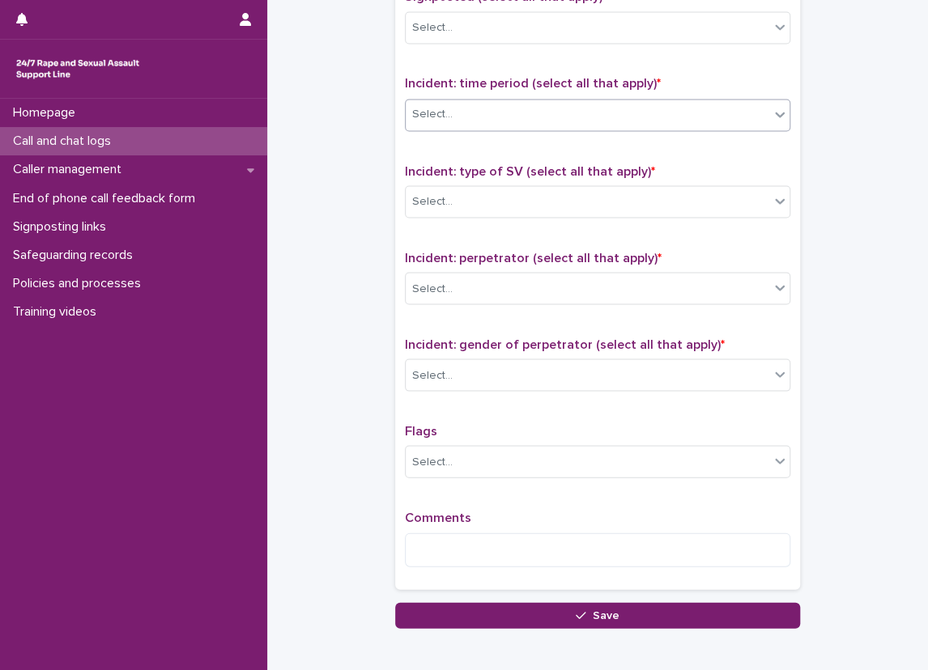
click at [532, 123] on div "Select..." at bounding box center [586, 114] width 363 height 27
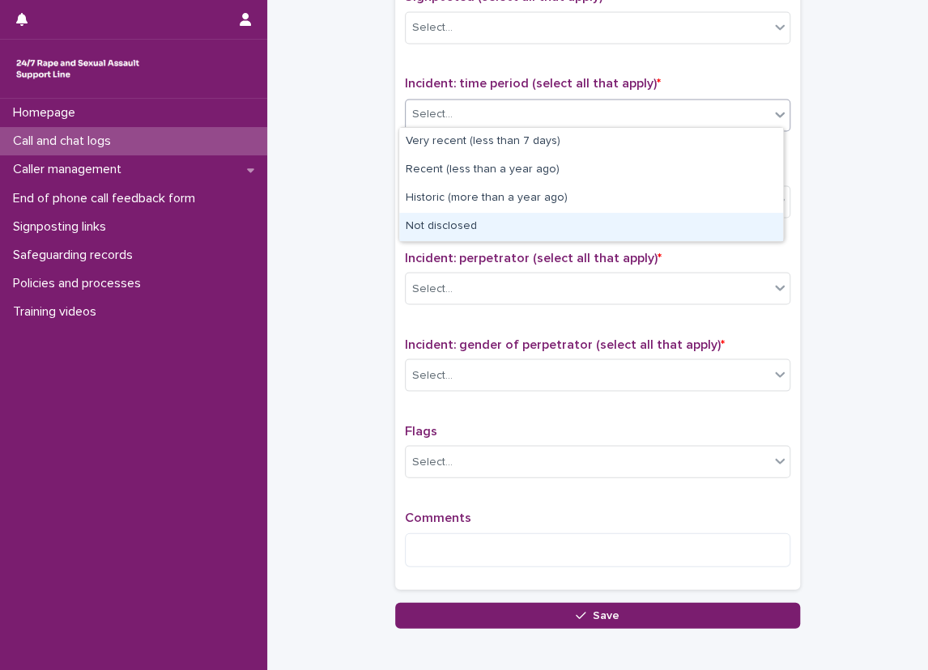
click at [494, 223] on div "Not disclosed" at bounding box center [591, 227] width 384 height 28
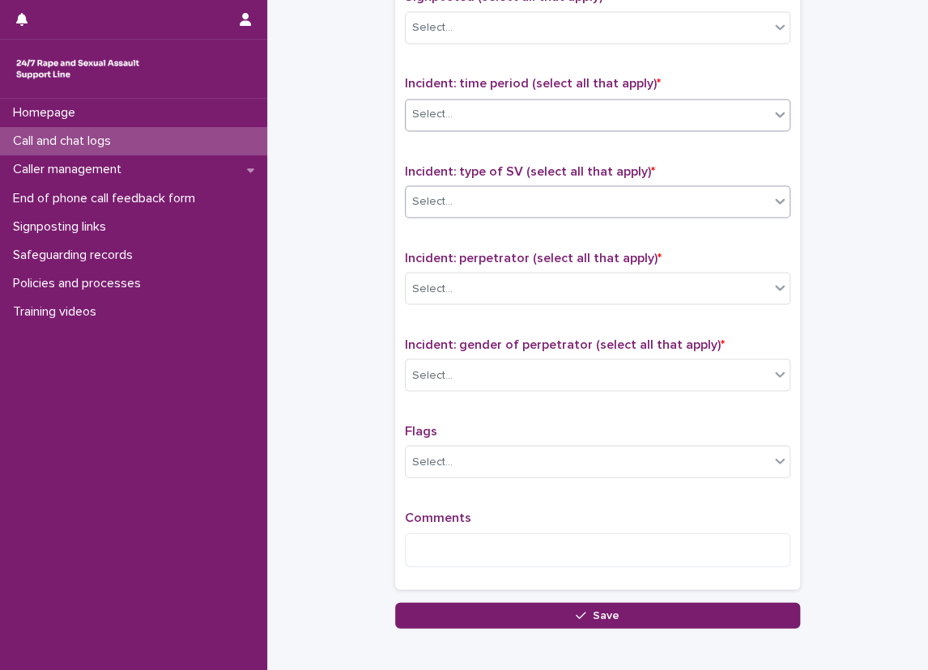
click at [492, 206] on div "Select..." at bounding box center [586, 201] width 363 height 27
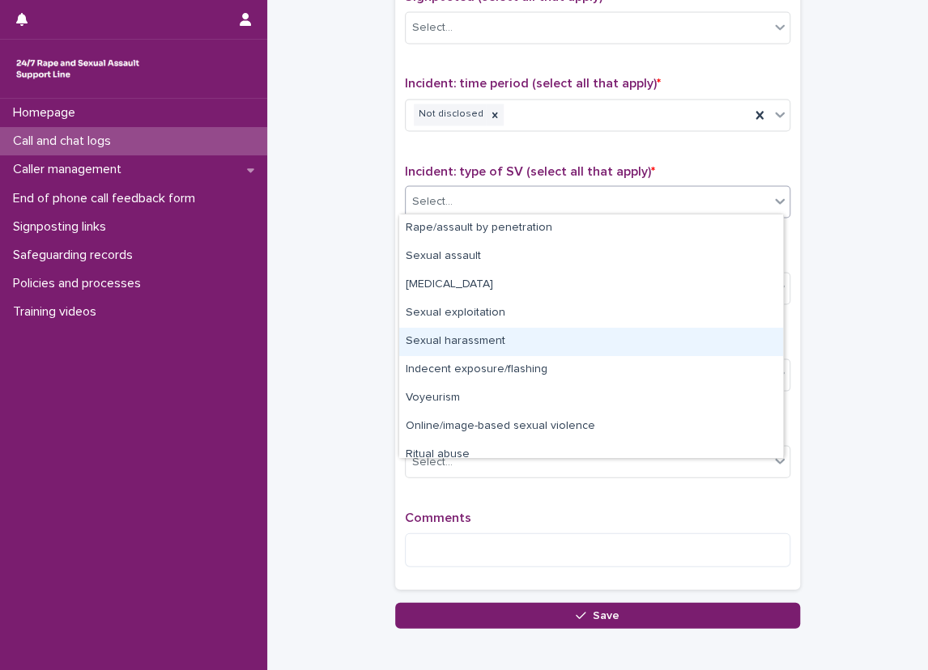
scroll to position [40, 0]
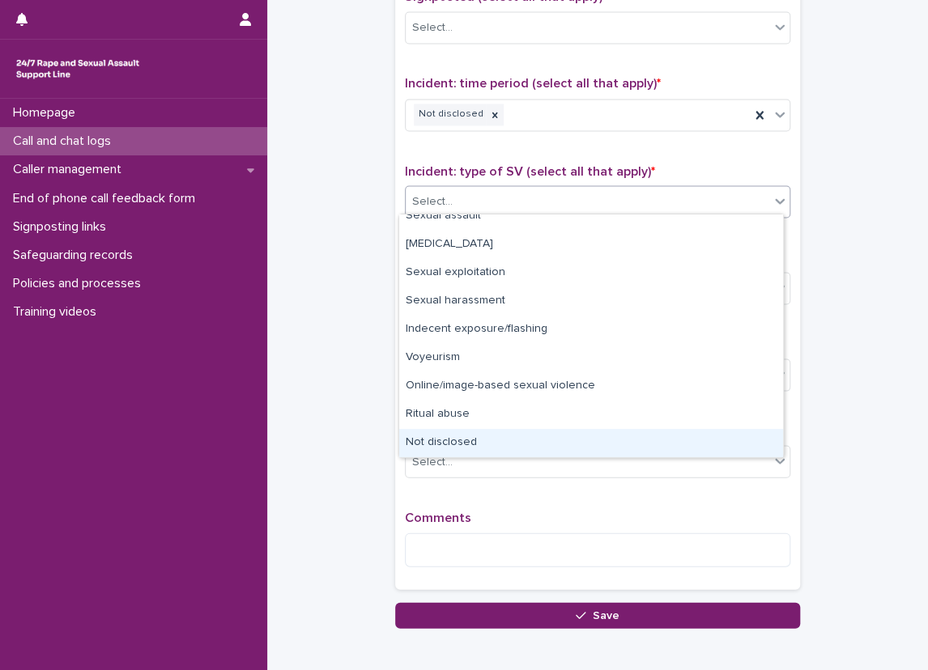
click at [484, 450] on div "Not disclosed" at bounding box center [591, 443] width 384 height 28
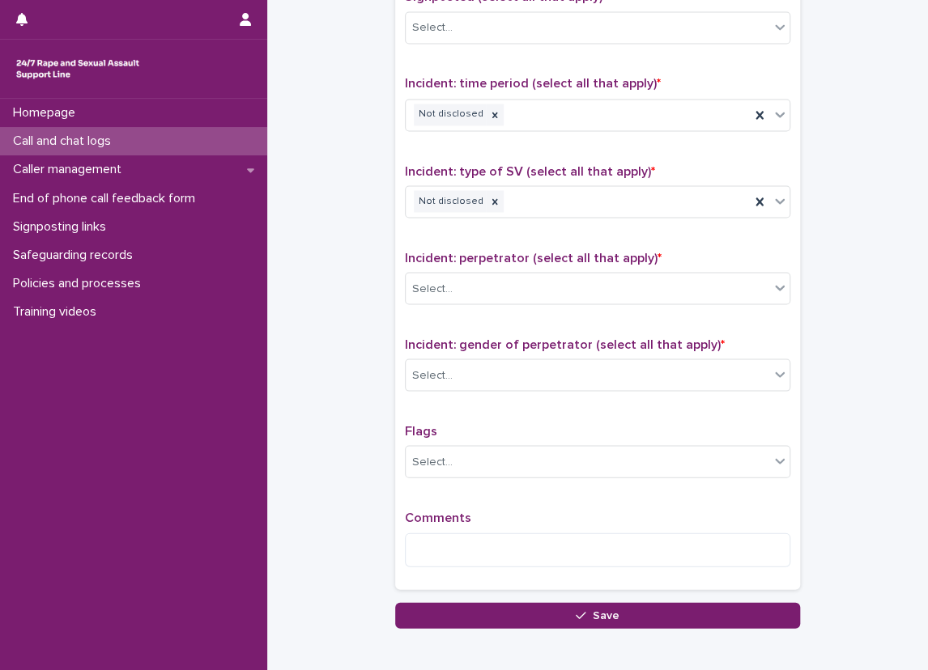
click at [483, 261] on p "Incident: perpetrator (select all that apply) *" at bounding box center [597, 257] width 385 height 15
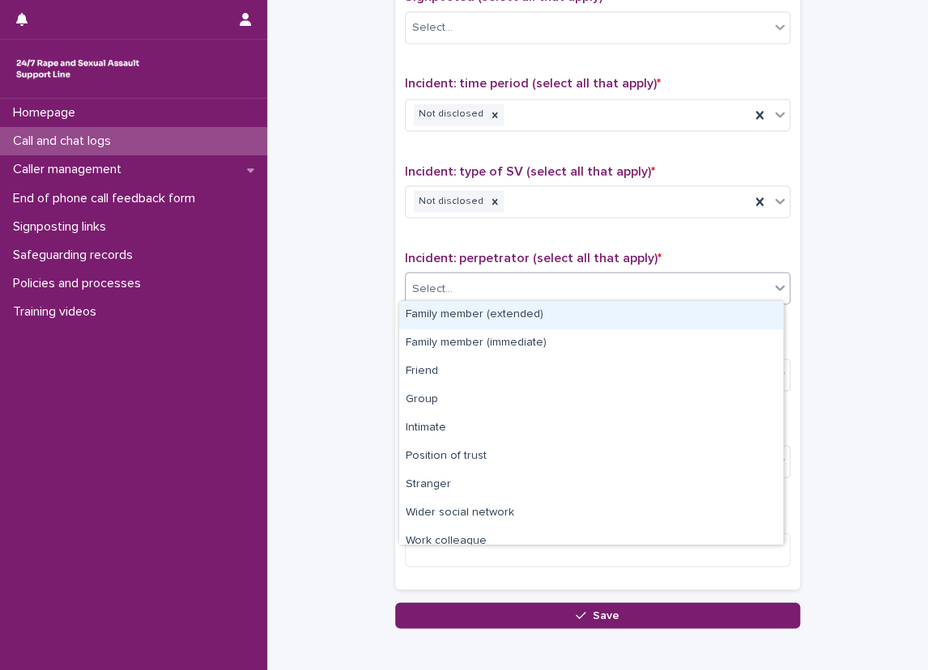
click at [481, 275] on div "Select..." at bounding box center [586, 288] width 363 height 27
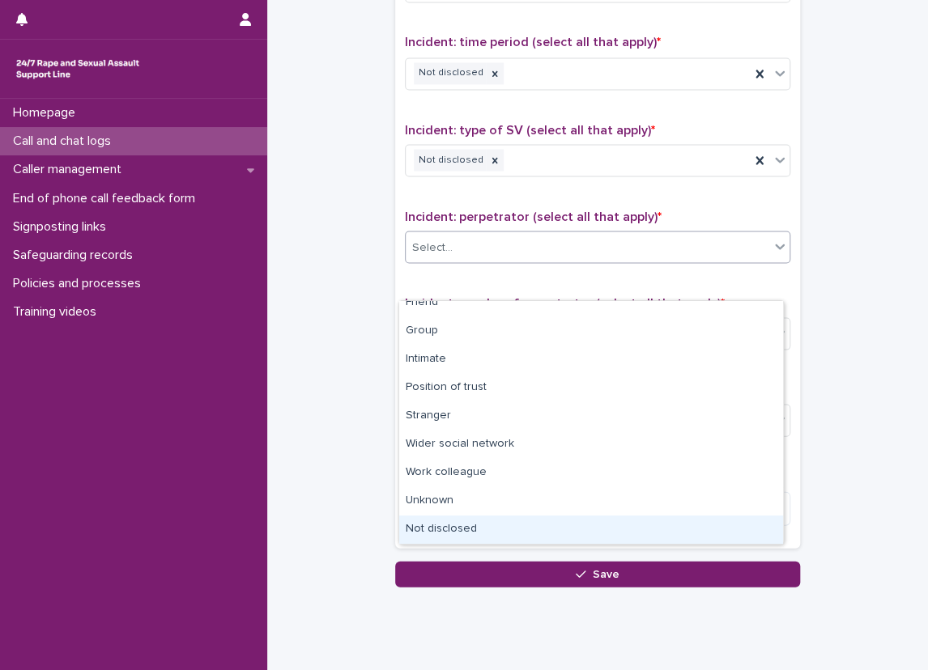
scroll to position [1117, 0]
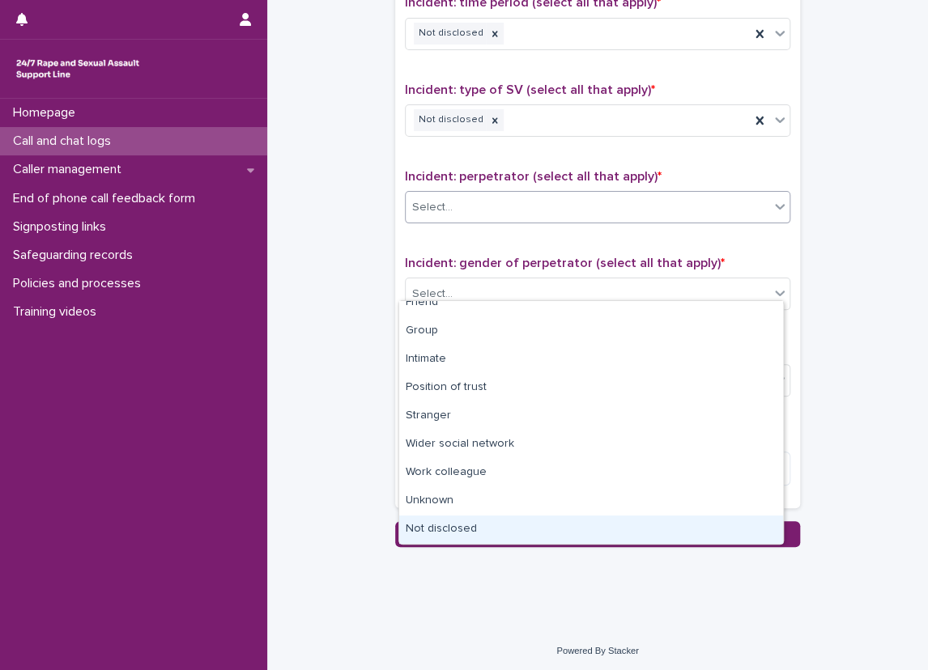
click at [442, 532] on div "Not disclosed" at bounding box center [591, 530] width 384 height 28
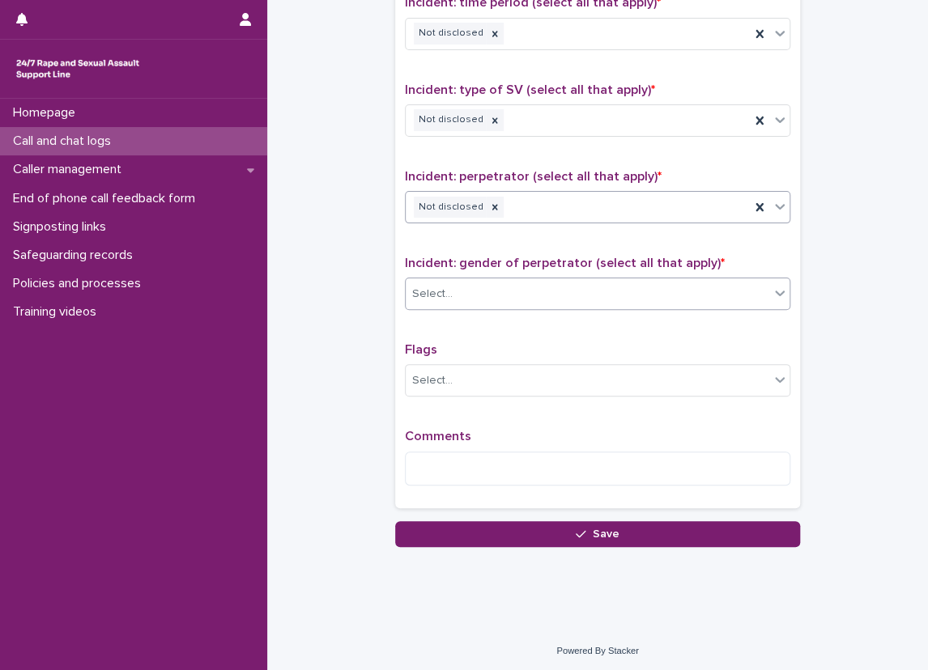
click at [442, 287] on div "Select..." at bounding box center [432, 294] width 40 height 17
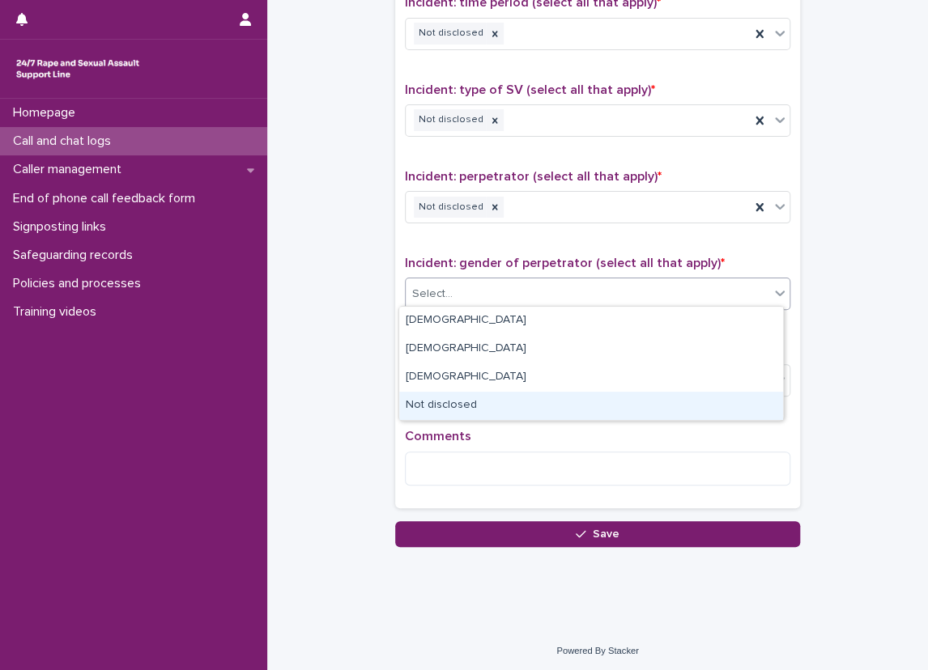
click at [428, 416] on div "Not disclosed" at bounding box center [591, 406] width 384 height 28
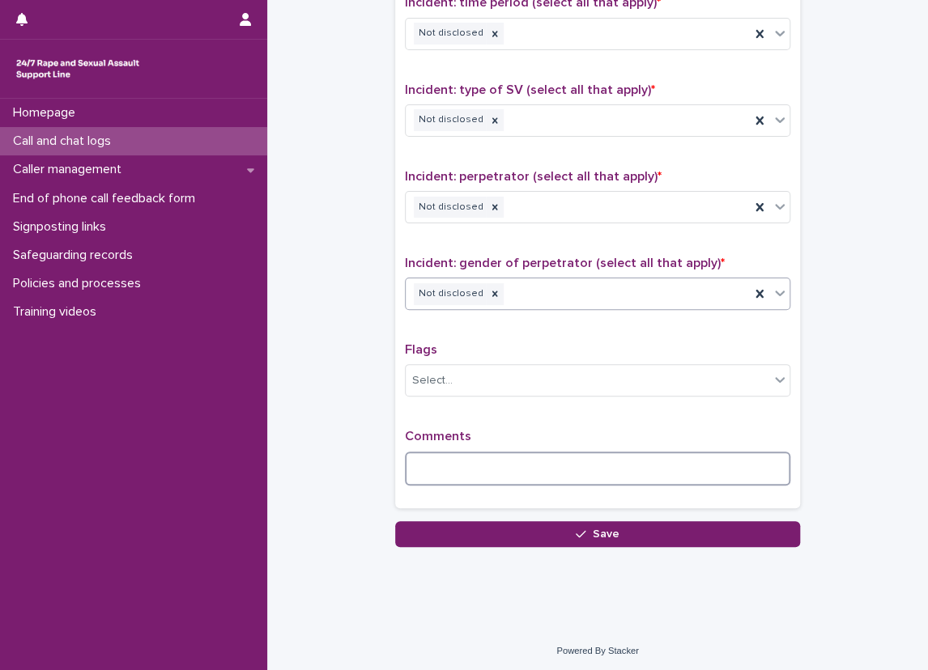
click at [429, 452] on textarea at bounding box center [597, 469] width 385 height 35
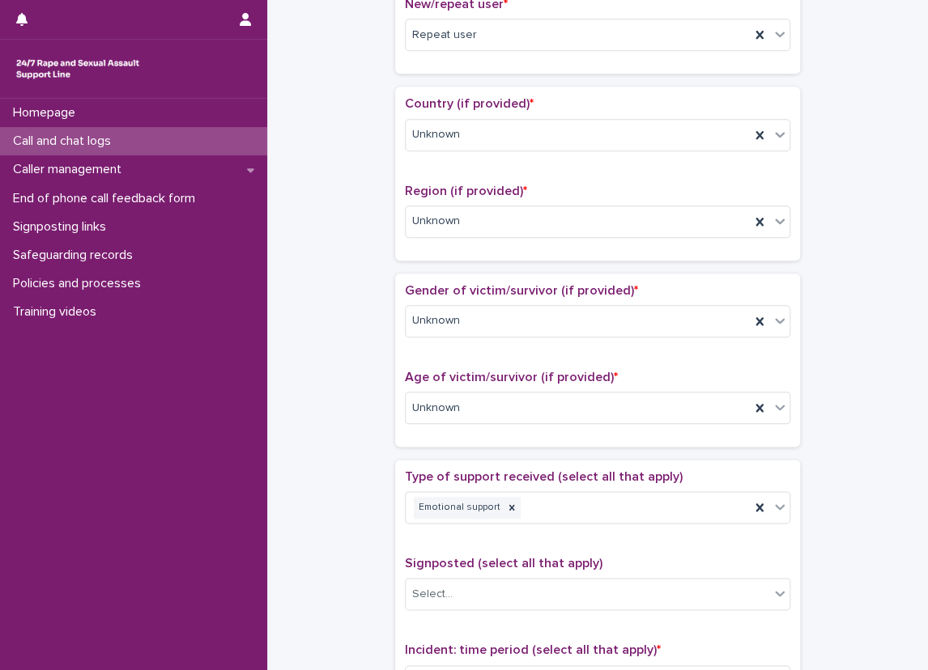
scroll to position [0, 0]
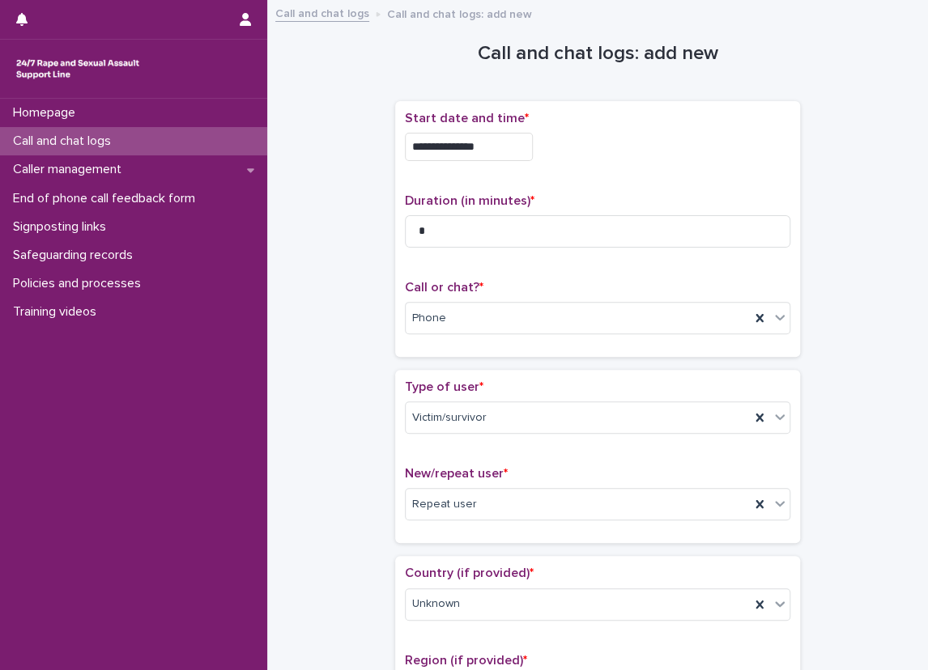
type textarea "**********"
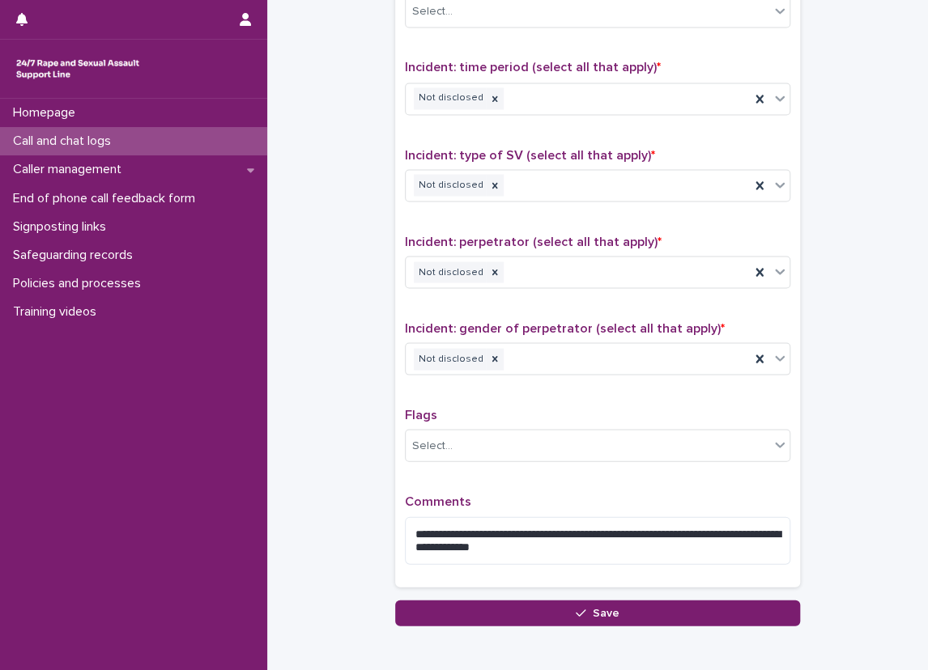
scroll to position [1131, 0]
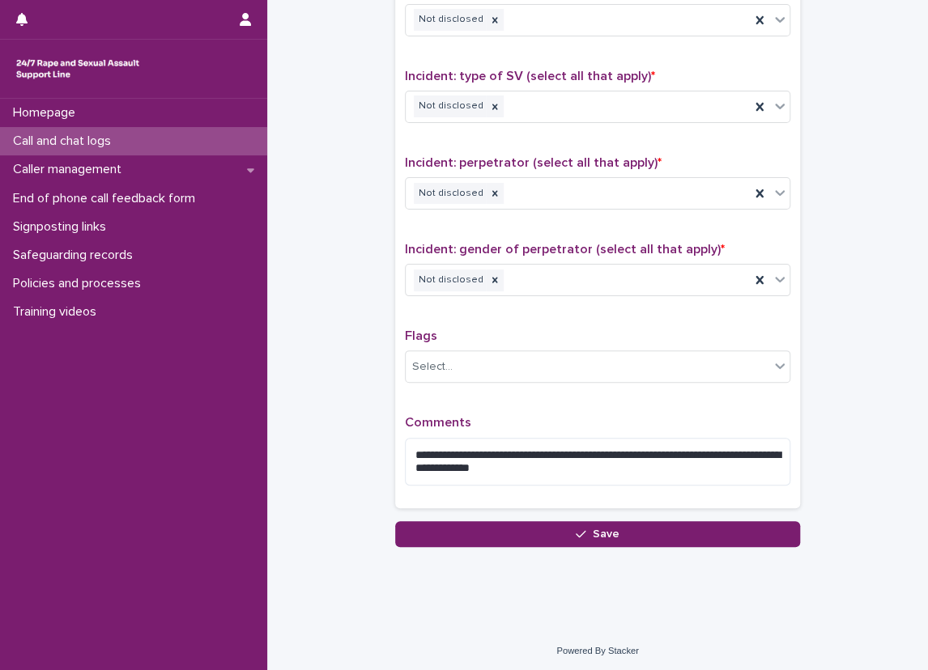
click at [609, 415] on p "Comments" at bounding box center [597, 422] width 385 height 15
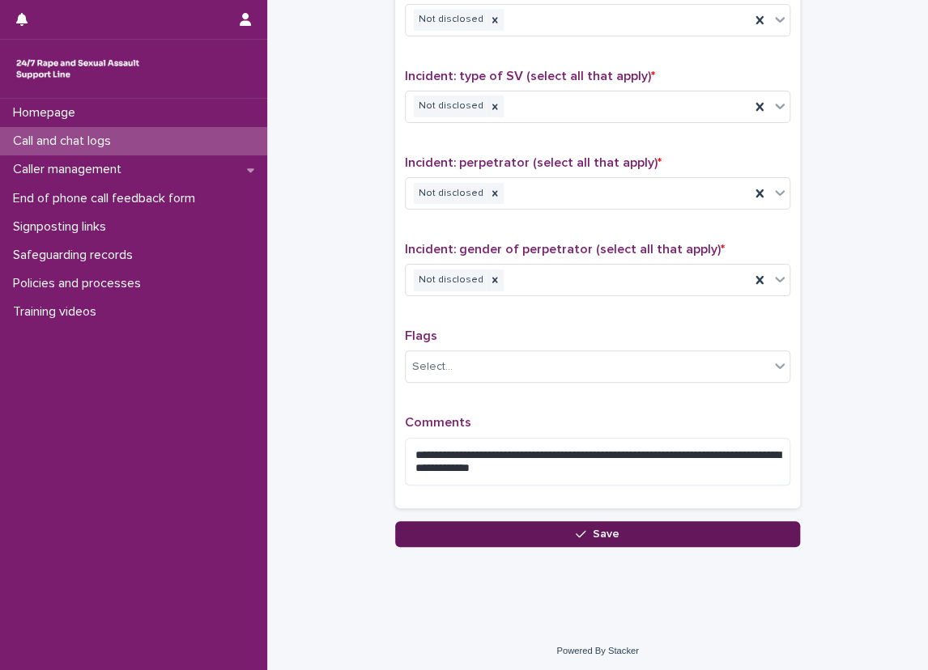
click at [526, 521] on button "Save" at bounding box center [597, 534] width 405 height 26
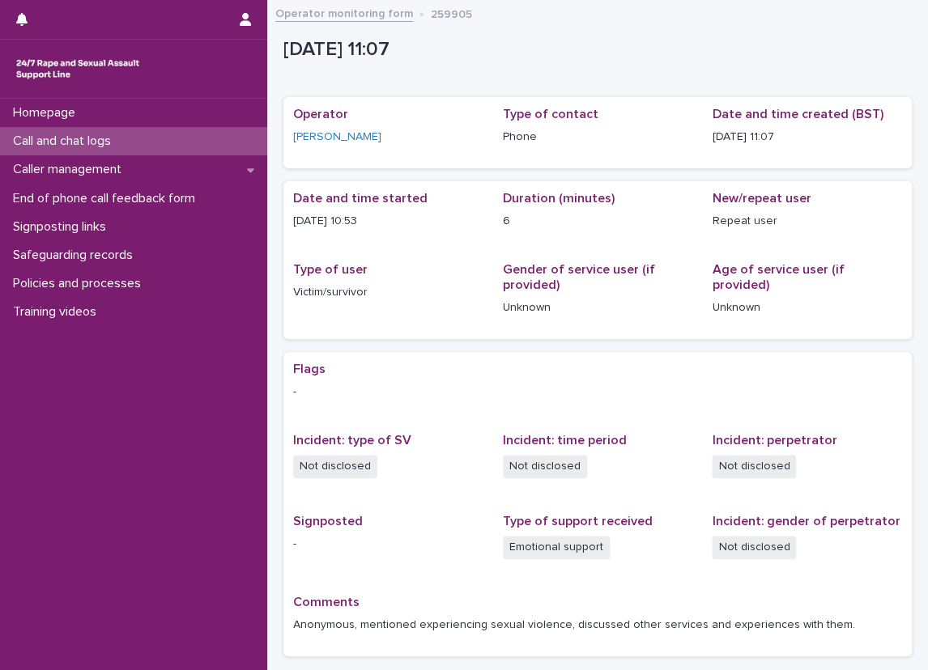
click at [465, 442] on p "Incident: type of SV" at bounding box center [388, 440] width 190 height 15
click at [112, 130] on div "Call and chat logs" at bounding box center [133, 141] width 267 height 28
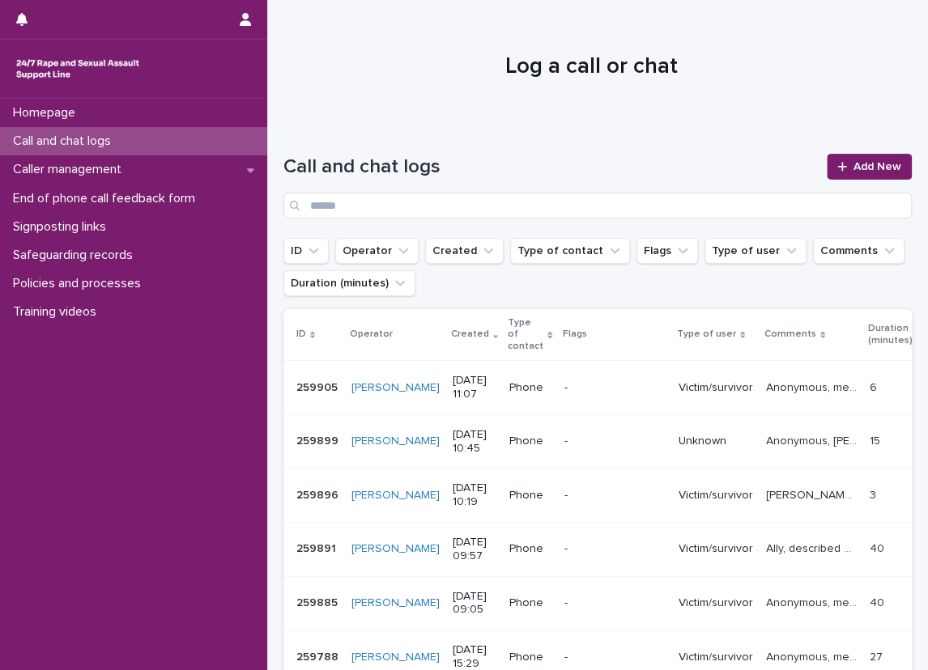
click at [809, 166] on div "Call and chat logs Add New" at bounding box center [597, 186] width 628 height 65
click at [837, 170] on icon at bounding box center [842, 166] width 10 height 11
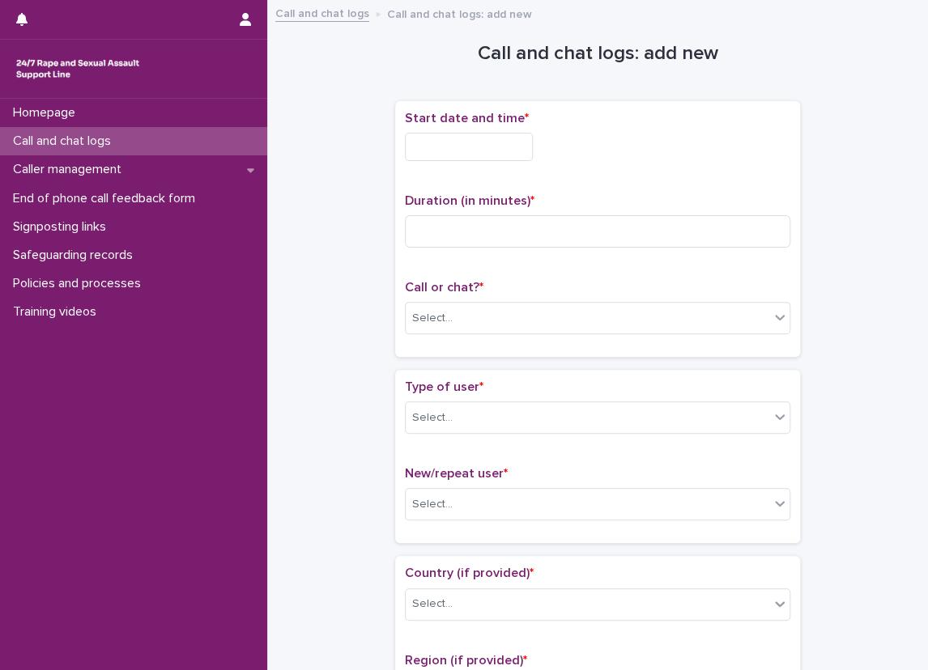
click at [455, 126] on div "Start date and time *" at bounding box center [597, 142] width 385 height 63
click at [454, 155] on input "text" at bounding box center [469, 147] width 128 height 28
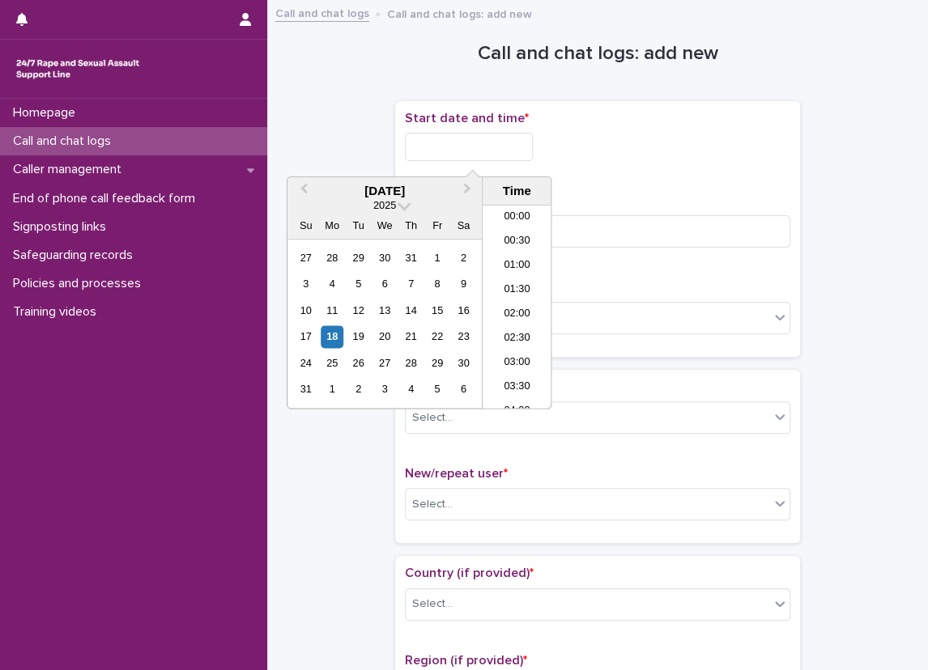
scroll to position [445, 0]
click at [506, 301] on li "11:00" at bounding box center [516, 307] width 69 height 24
click at [506, 142] on input "**********" at bounding box center [469, 147] width 128 height 28
type input "**********"
click at [717, 211] on div "Duration (in minutes) *" at bounding box center [597, 226] width 385 height 67
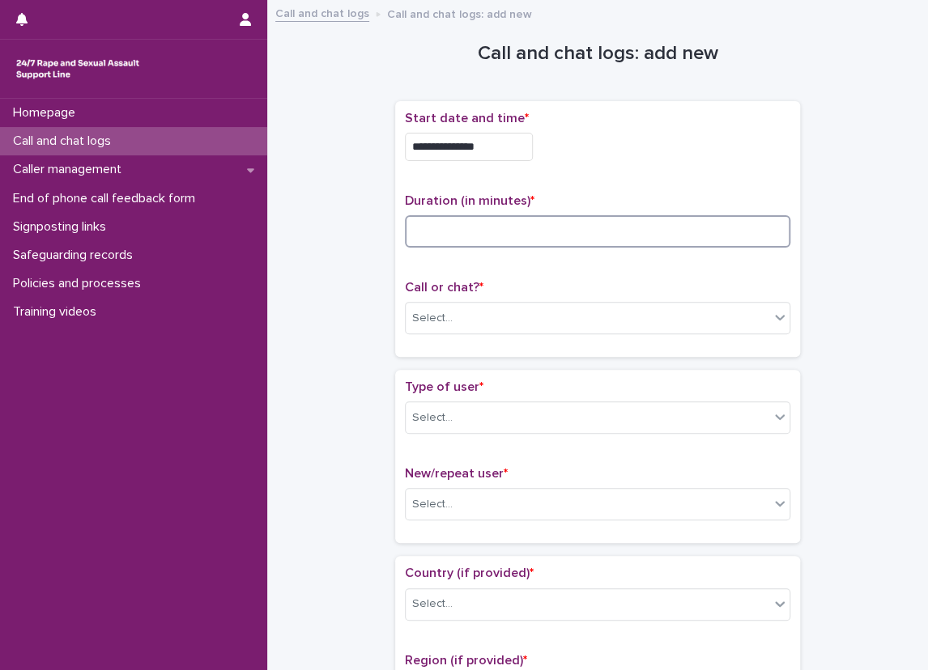
click at [719, 215] on input at bounding box center [597, 231] width 385 height 32
type input "*"
drag, startPoint x: 551, startPoint y: 309, endPoint x: 526, endPoint y: 329, distance: 31.7
click at [548, 311] on div "Select..." at bounding box center [586, 318] width 363 height 27
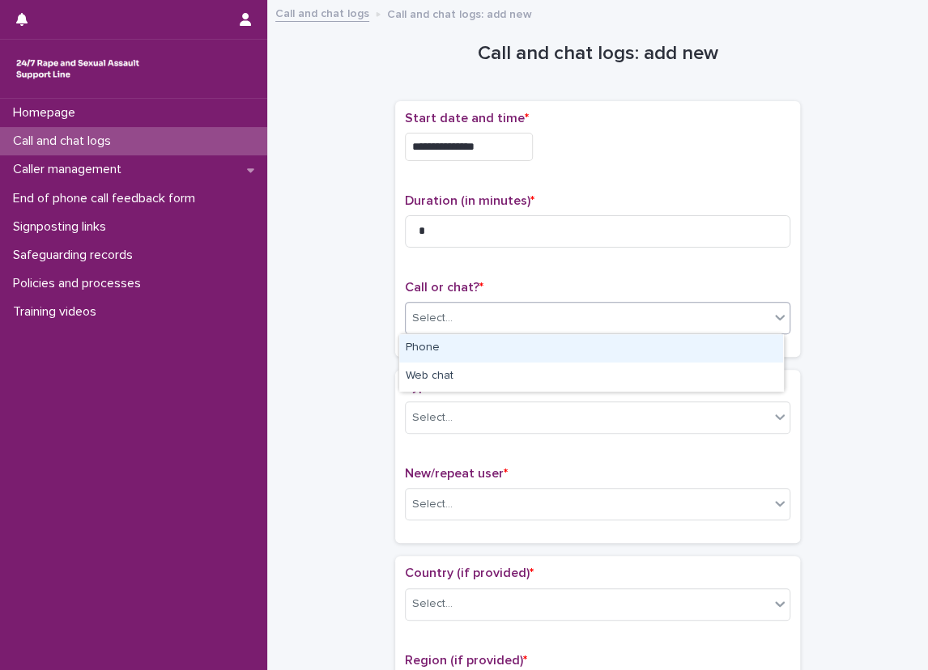
click at [496, 344] on div "Phone" at bounding box center [591, 348] width 384 height 28
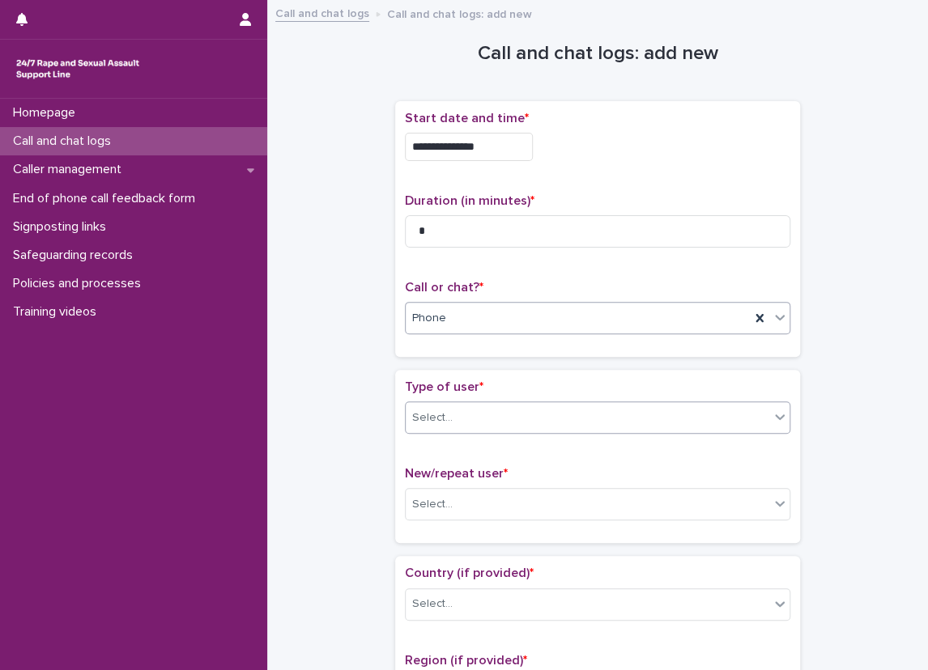
click at [470, 418] on div "Select..." at bounding box center [586, 418] width 363 height 27
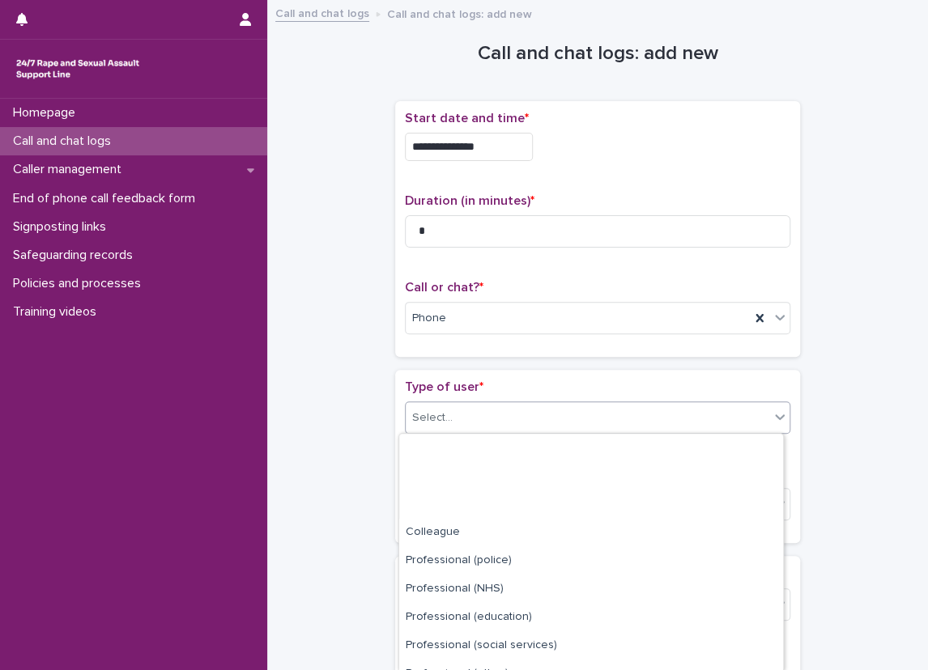
scroll to position [188, 0]
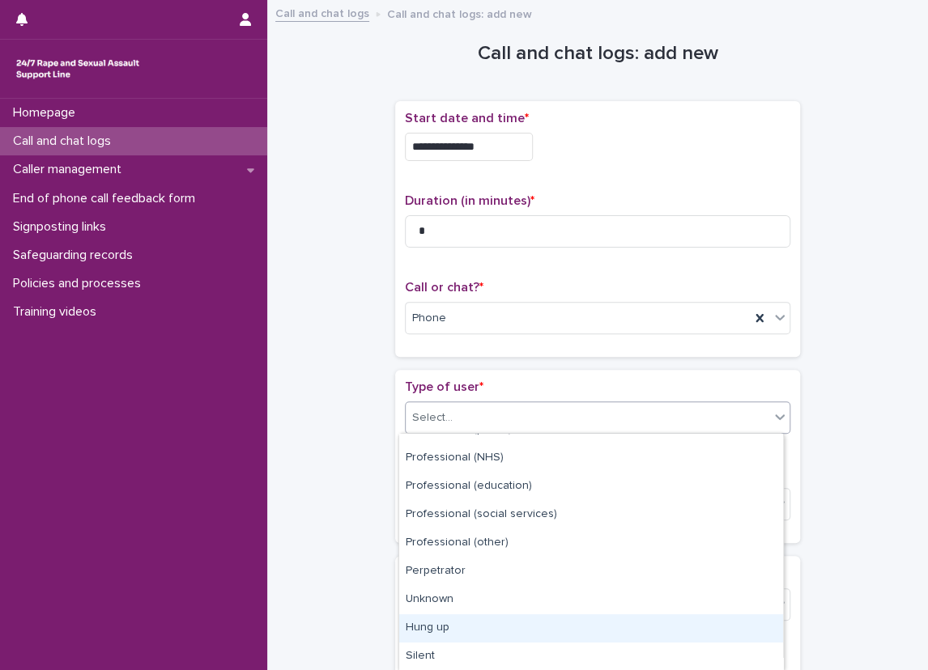
click at [445, 626] on div "Hung up" at bounding box center [591, 628] width 384 height 28
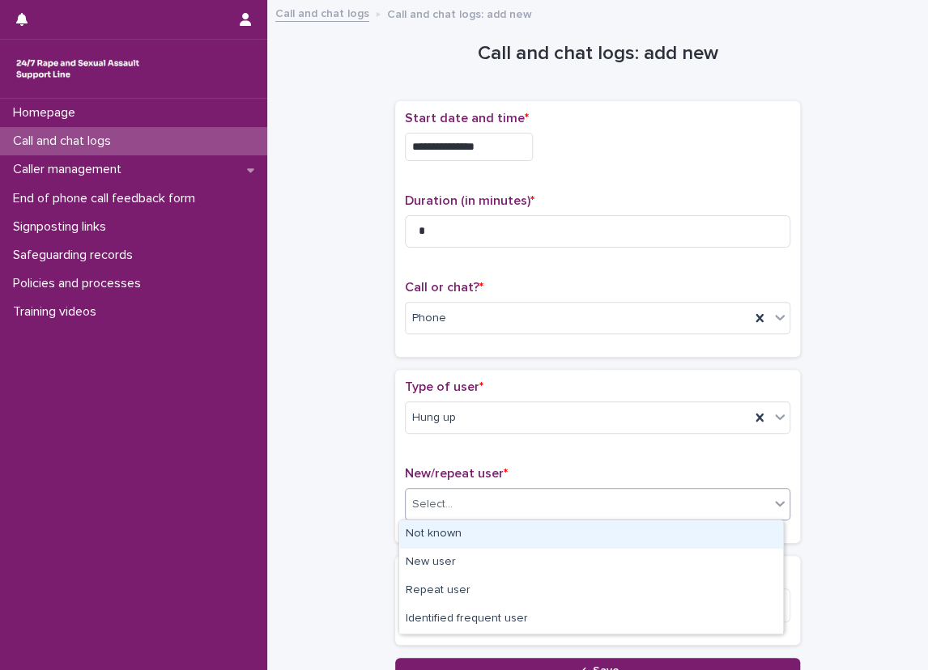
click at [443, 507] on div "Select..." at bounding box center [432, 504] width 40 height 17
click at [428, 524] on div "Not known" at bounding box center [591, 534] width 384 height 28
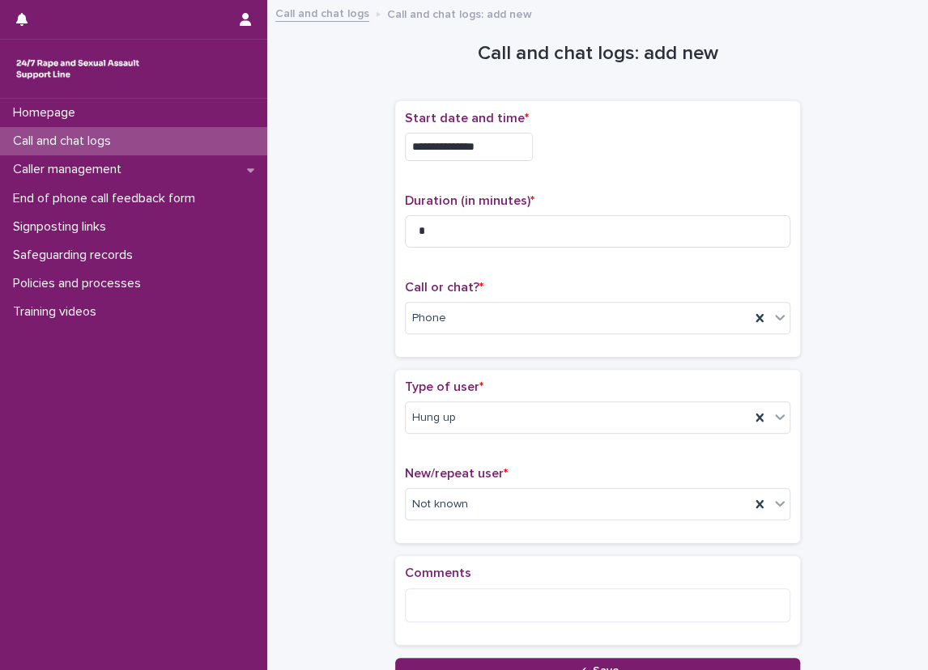
click at [374, 538] on div "**********" at bounding box center [597, 347] width 628 height 674
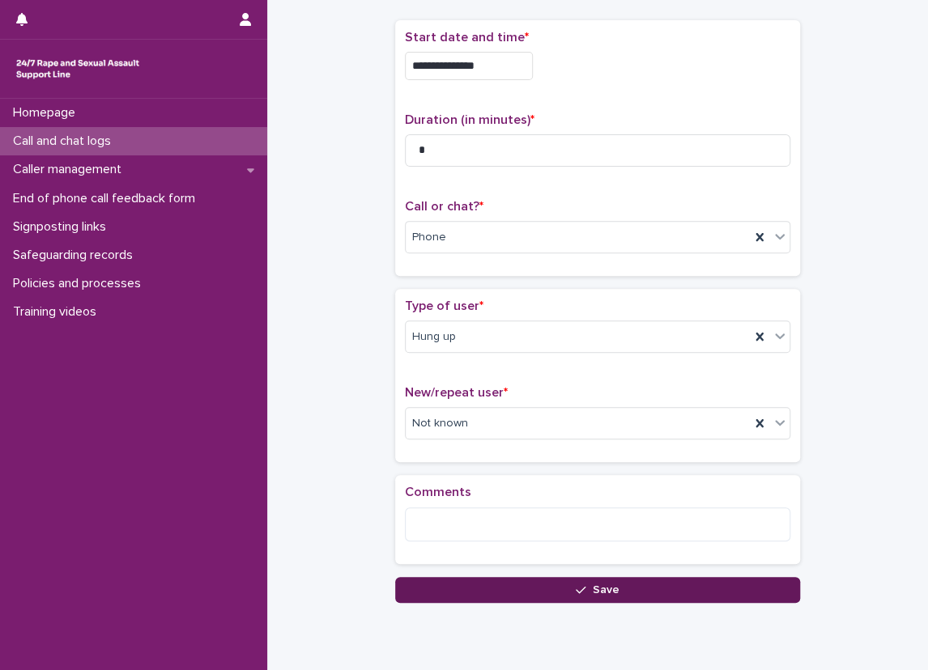
click at [476, 578] on button "Save" at bounding box center [597, 590] width 405 height 26
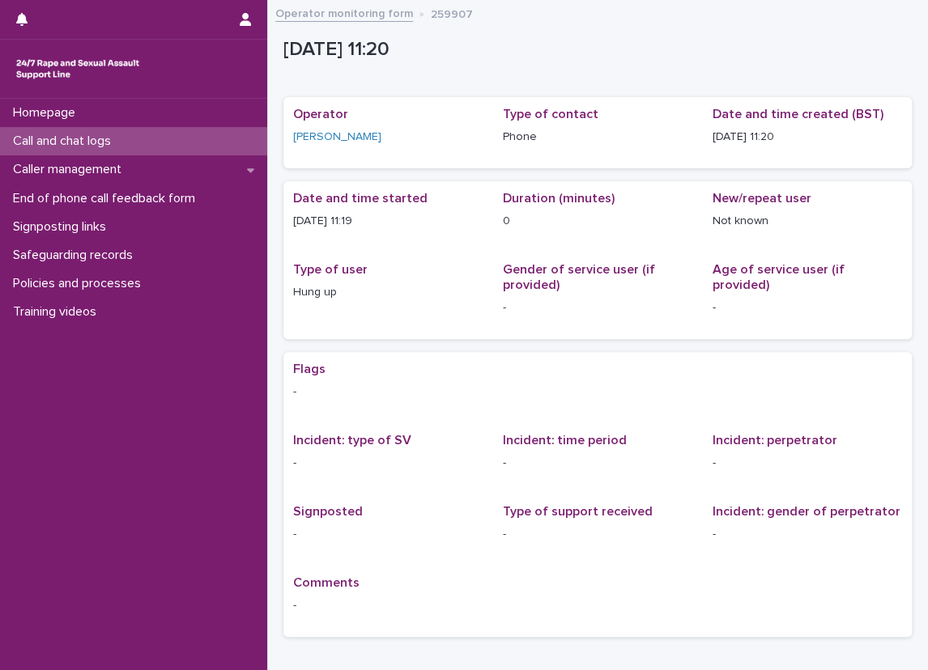
click at [235, 137] on div "Call and chat logs" at bounding box center [133, 141] width 267 height 28
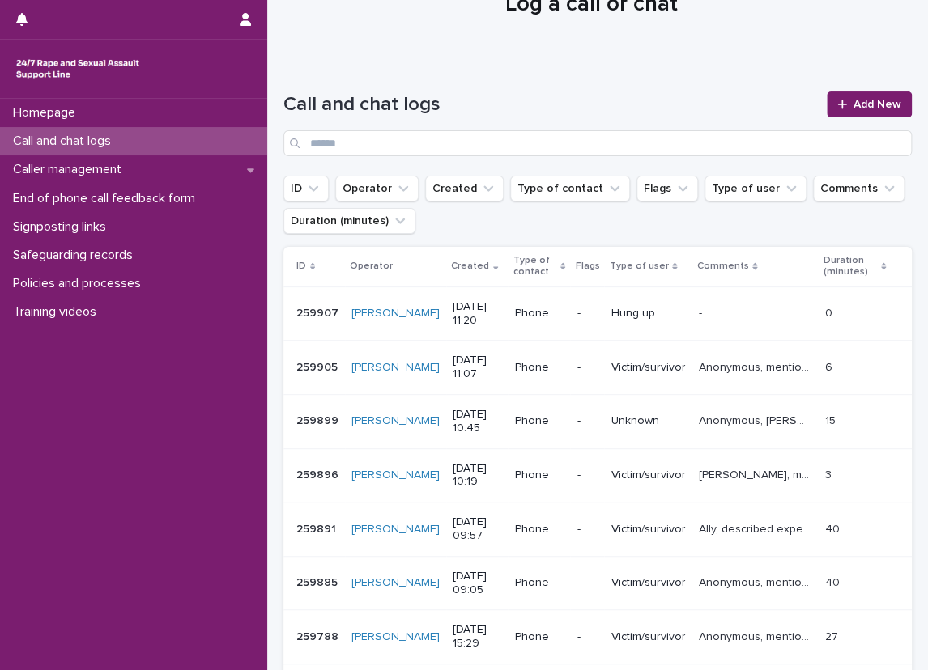
scroll to position [81, 0]
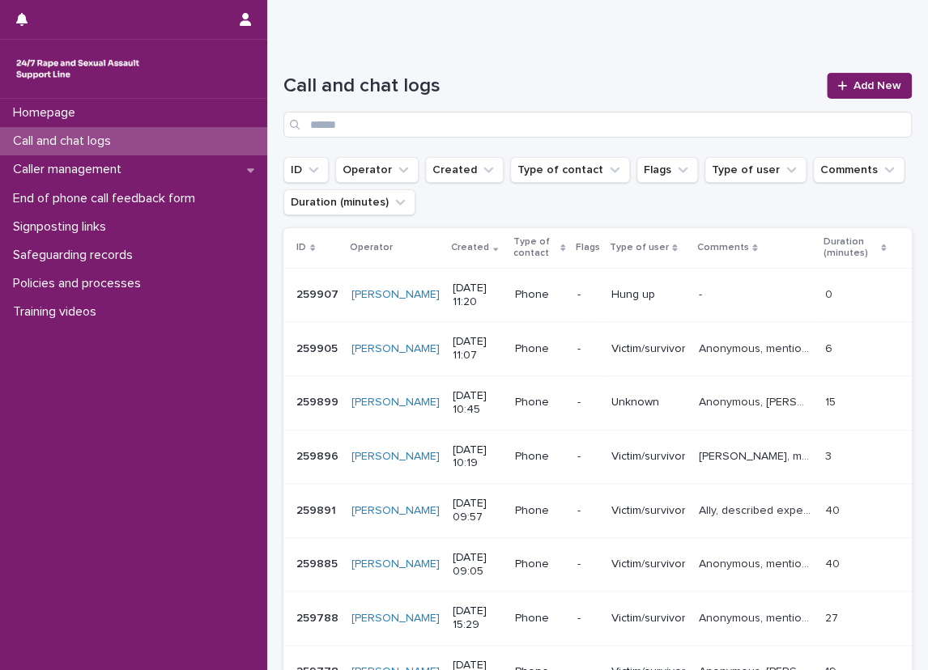
click at [270, 264] on div "Loading... Saving… Loading... Saving… Call and chat logs Add New ID Operator Cr…" at bounding box center [597, 492] width 660 height 905
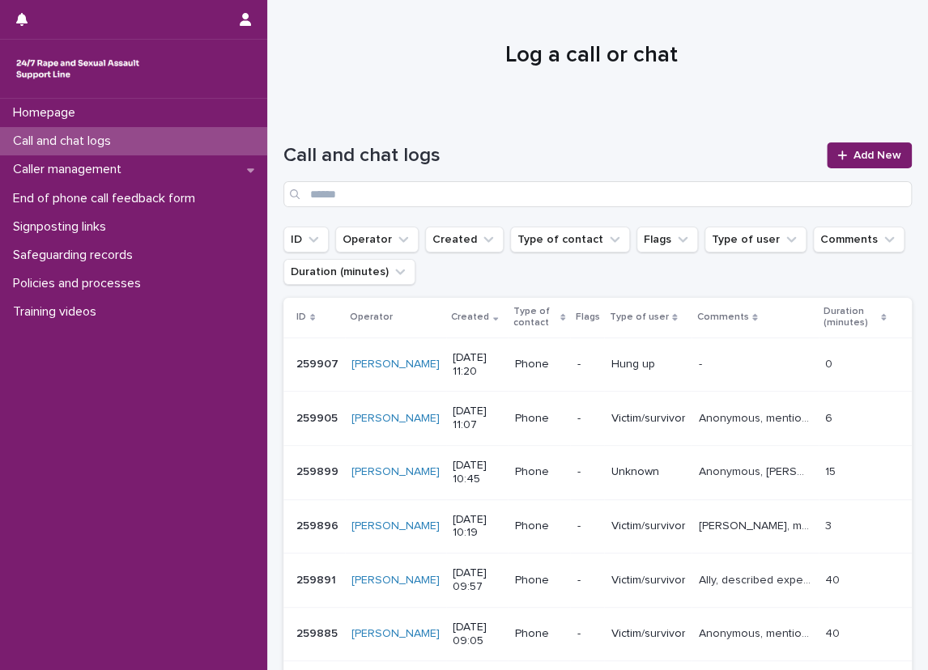
scroll to position [0, 0]
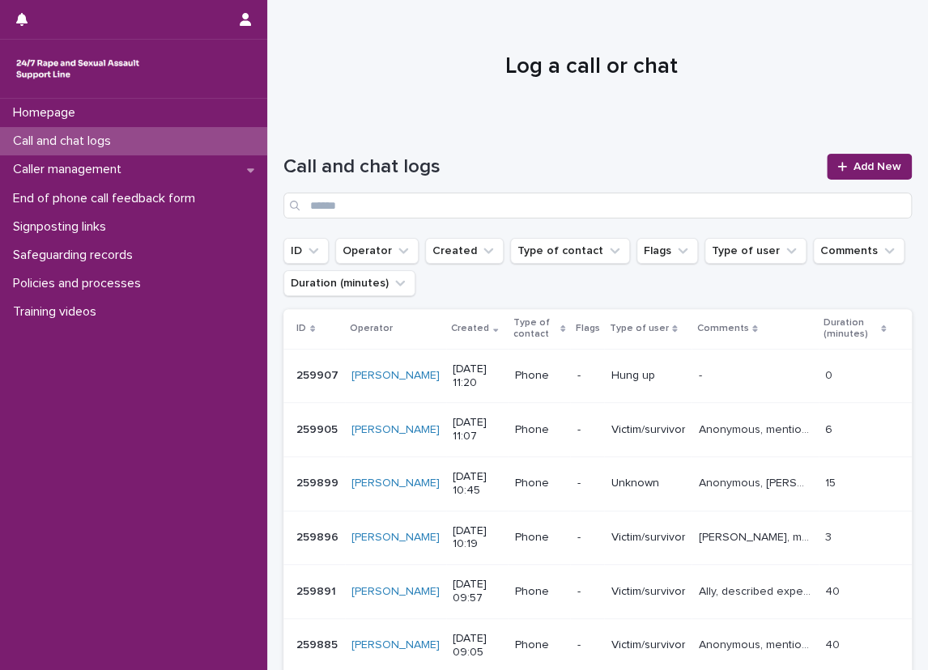
click at [419, 100] on div at bounding box center [591, 59] width 648 height 121
click at [837, 163] on icon at bounding box center [842, 166] width 10 height 11
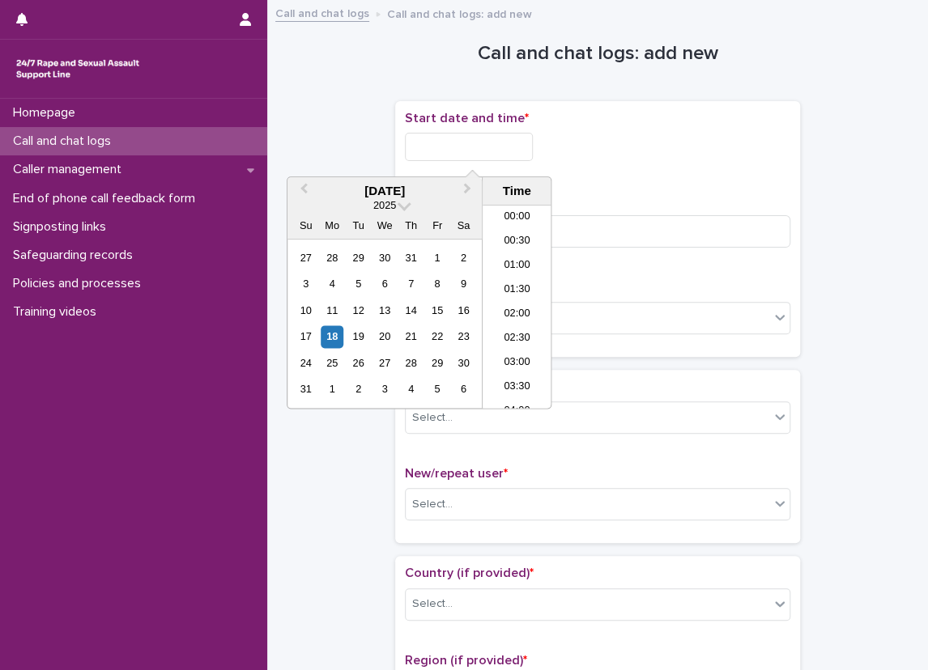
click at [491, 159] on input "text" at bounding box center [469, 147] width 128 height 28
click at [501, 308] on li "11:00" at bounding box center [516, 307] width 69 height 24
click at [511, 145] on input "**********" at bounding box center [469, 147] width 128 height 28
type input "**********"
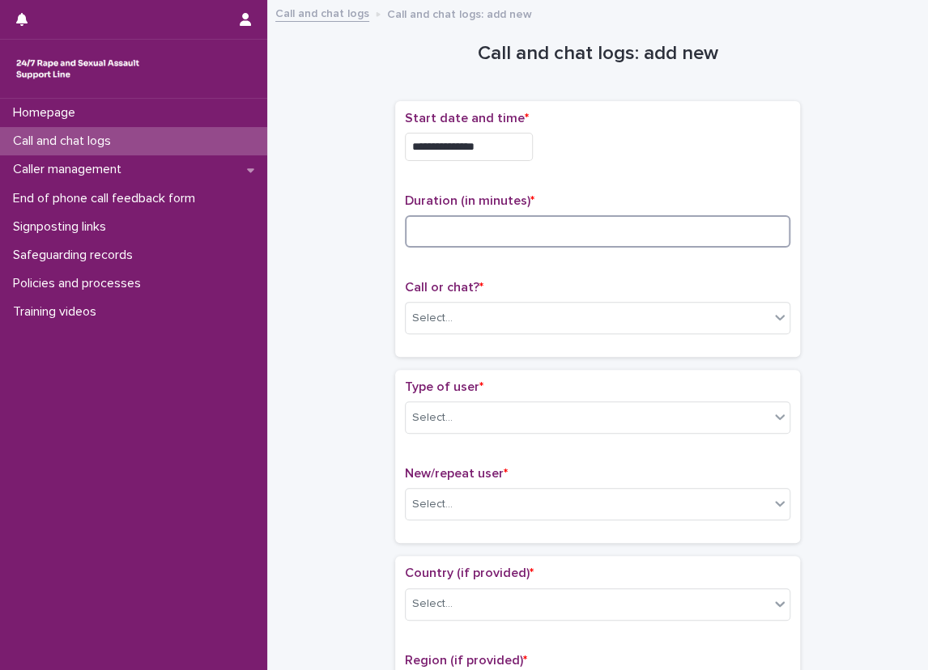
click at [655, 226] on input at bounding box center [597, 231] width 385 height 32
type input "*"
click at [453, 312] on div "Select..." at bounding box center [586, 318] width 363 height 27
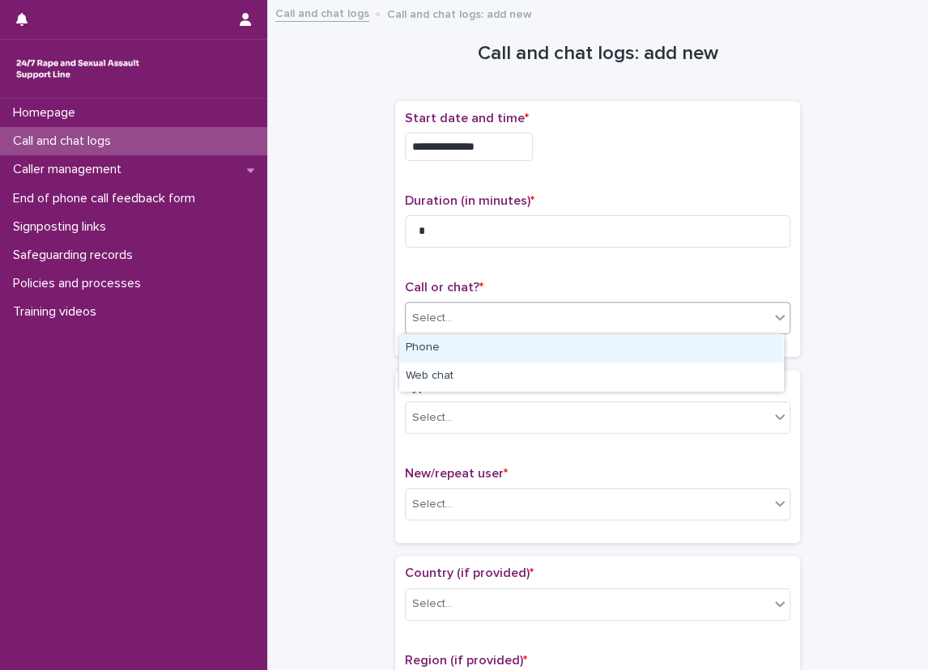
click at [446, 346] on div "Phone" at bounding box center [591, 348] width 384 height 28
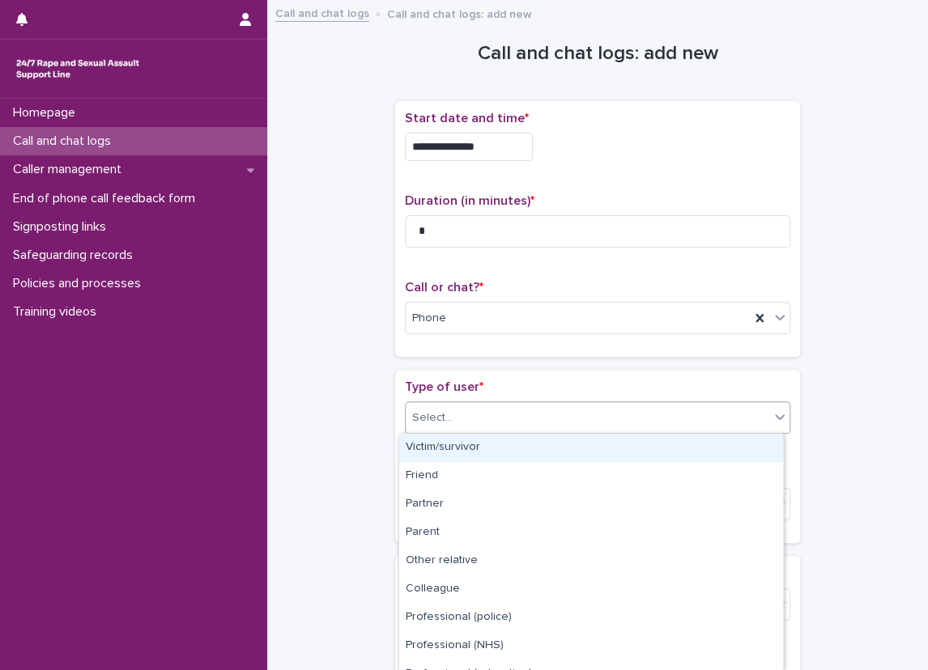
click at [427, 428] on div "Select..." at bounding box center [586, 418] width 363 height 27
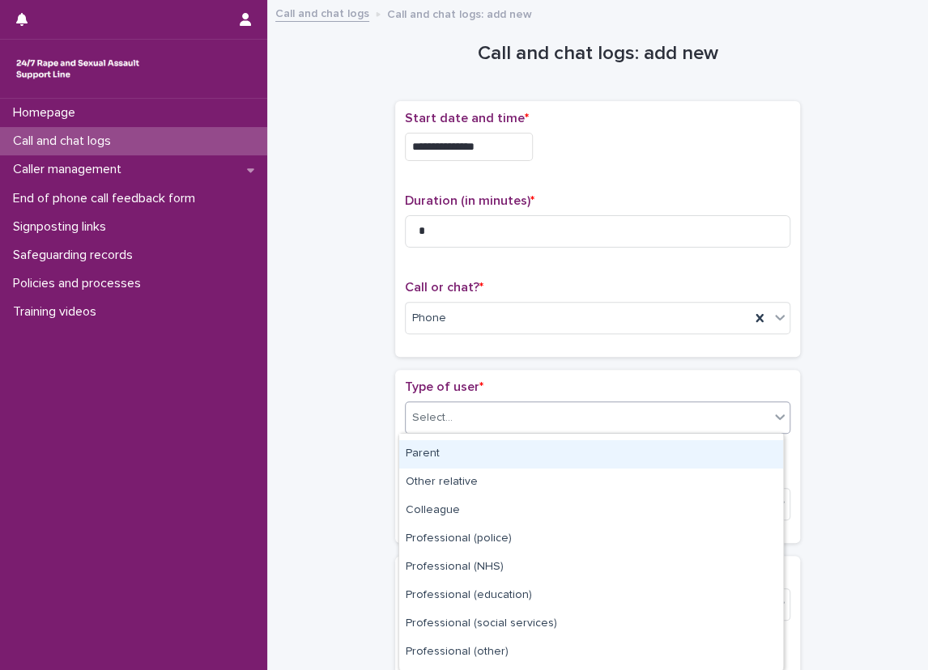
scroll to position [188, 0]
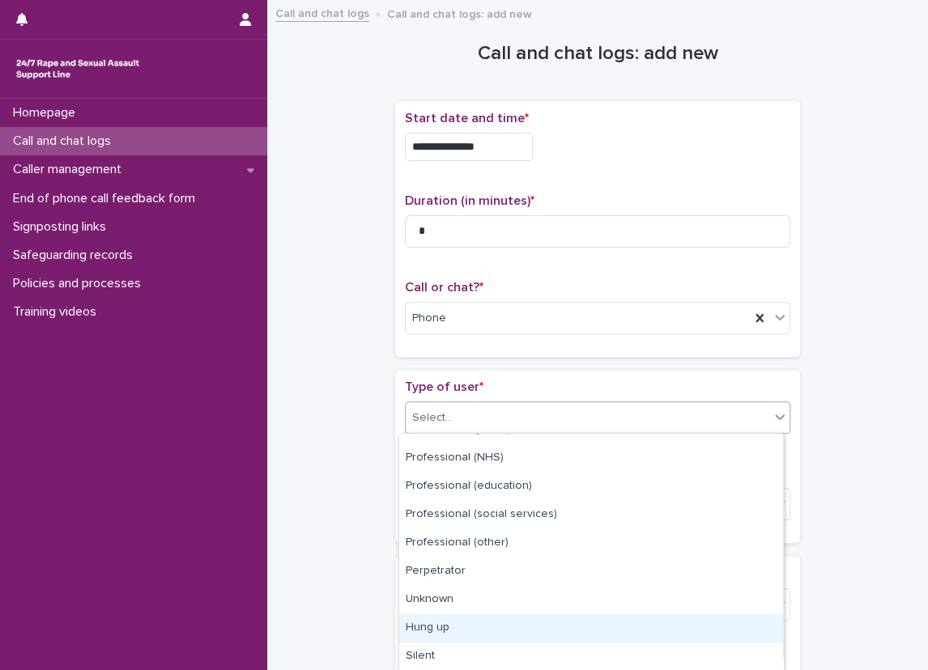
click at [435, 614] on div "Hung up" at bounding box center [591, 628] width 384 height 28
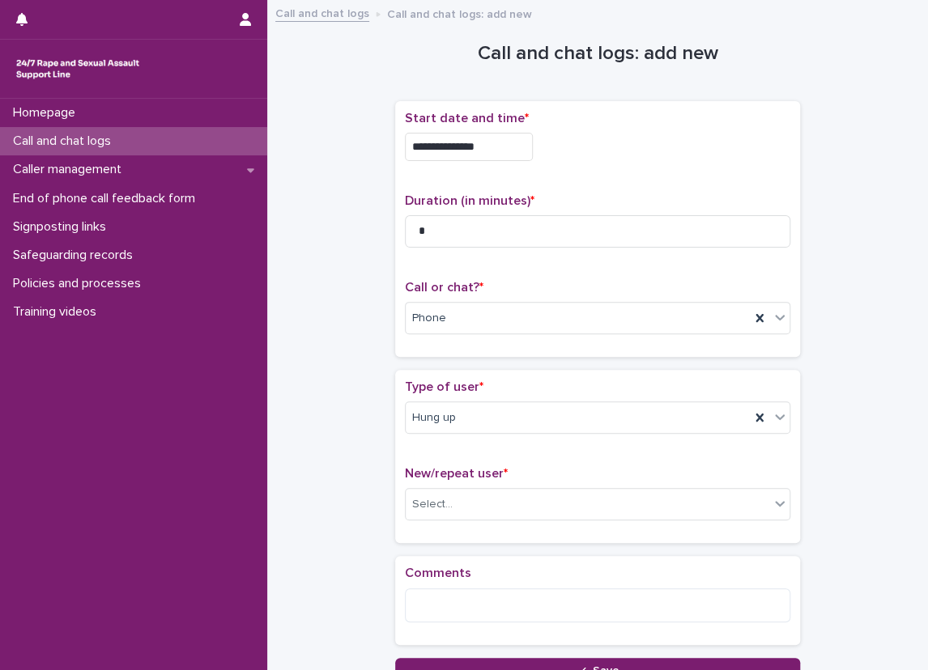
click at [317, 423] on div "**********" at bounding box center [597, 347] width 628 height 674
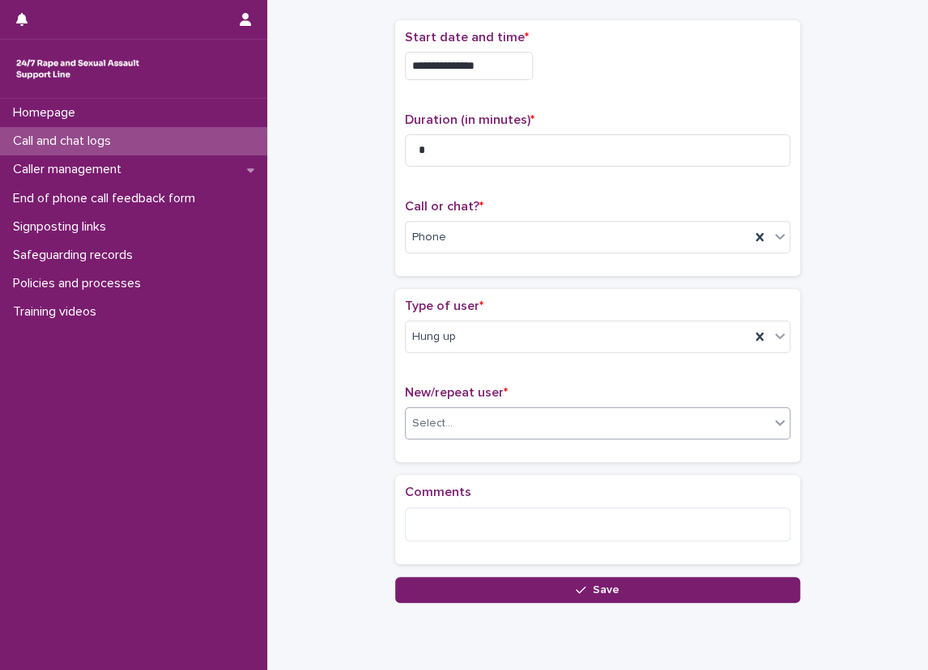
click at [535, 423] on div "Select..." at bounding box center [586, 423] width 363 height 27
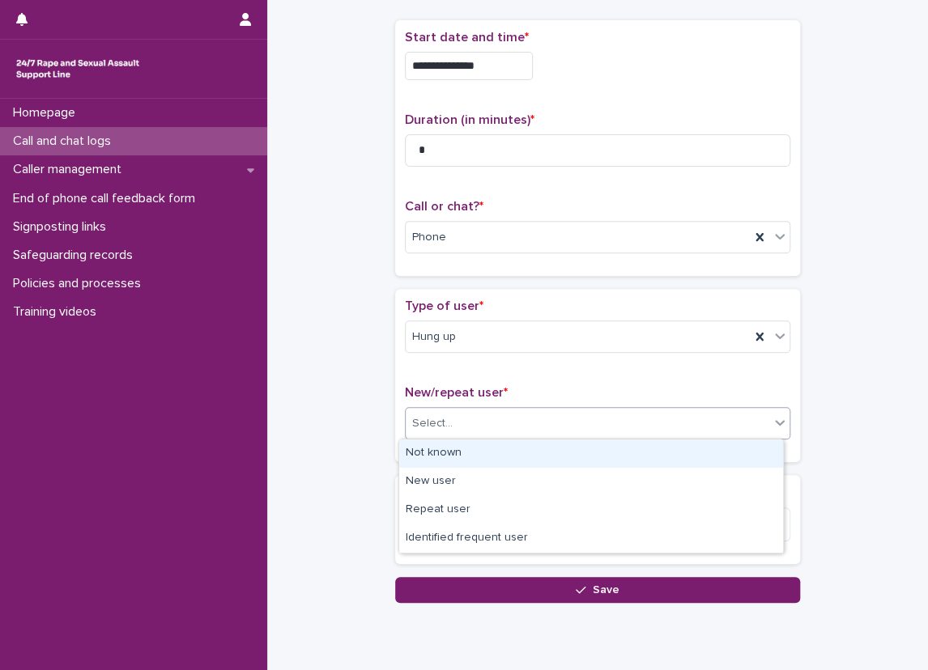
click at [505, 443] on div "Not known" at bounding box center [591, 453] width 384 height 28
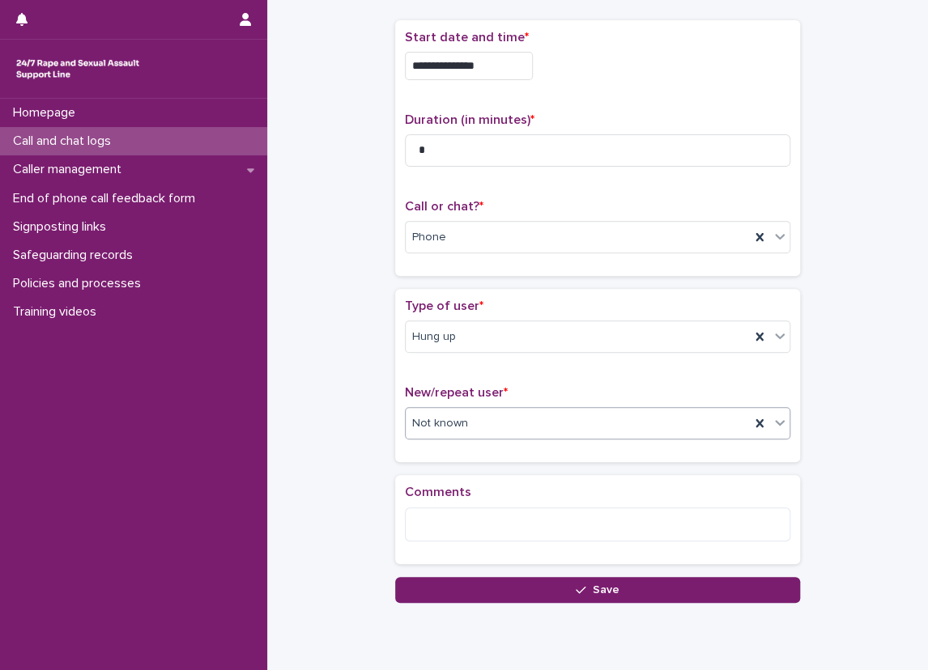
click at [453, 452] on div "Type of user * Hung up New/repeat user * option Not known, selected. 0 results …" at bounding box center [597, 375] width 405 height 173
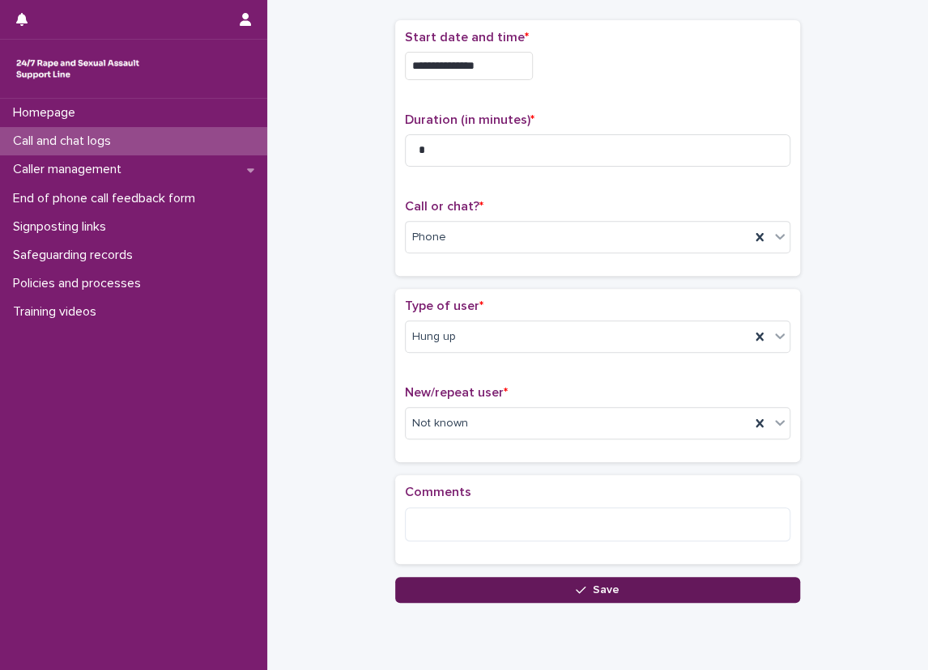
click at [449, 590] on button "Save" at bounding box center [597, 590] width 405 height 26
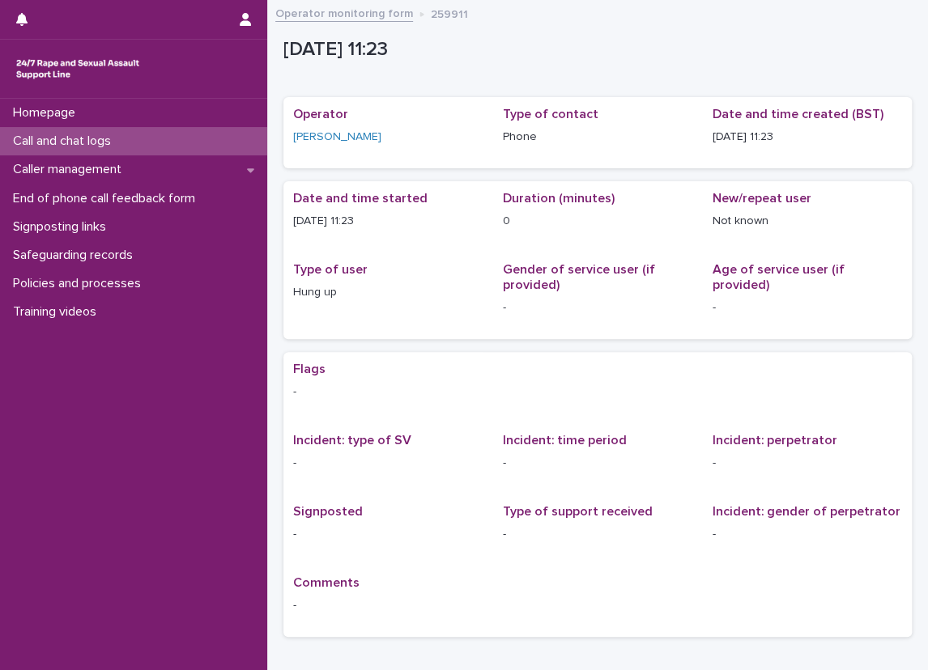
click at [182, 136] on div "Call and chat logs" at bounding box center [133, 141] width 267 height 28
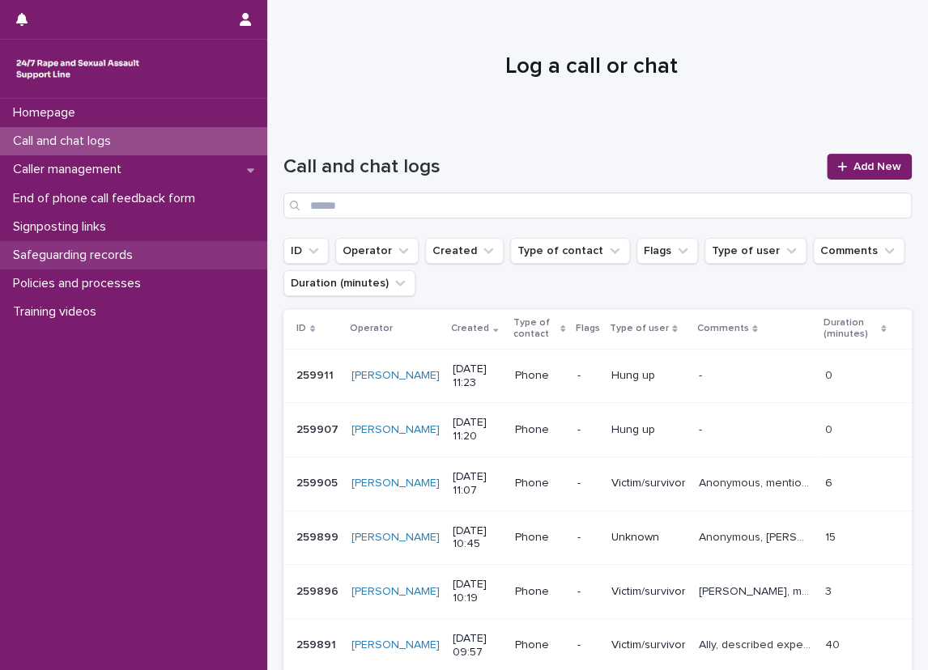
click at [187, 261] on div "Safeguarding records" at bounding box center [133, 255] width 267 height 28
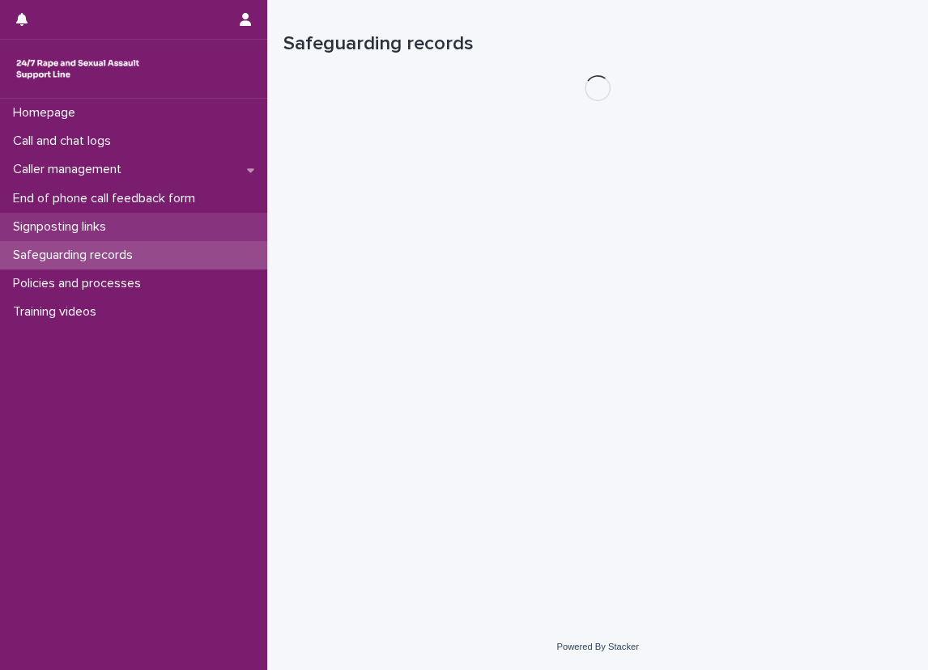
click at [187, 225] on div "Signposting links" at bounding box center [133, 227] width 267 height 28
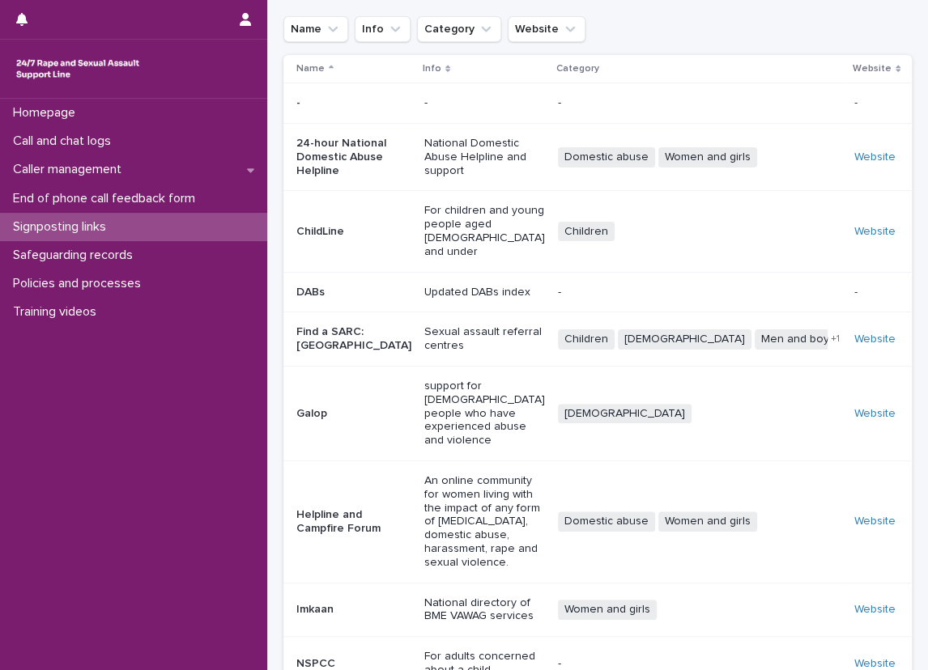
scroll to position [97, 0]
drag, startPoint x: 843, startPoint y: 318, endPoint x: 845, endPoint y: 310, distance: 8.3
click at [170, 149] on div "Call and chat logs" at bounding box center [133, 141] width 267 height 28
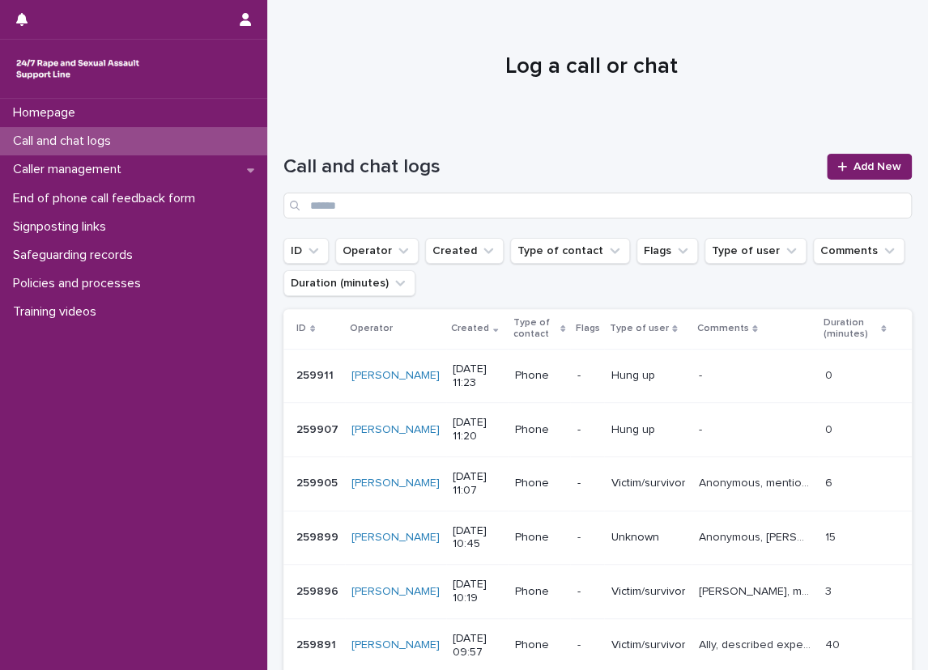
click at [248, 131] on div "Call and chat logs" at bounding box center [133, 141] width 267 height 28
click at [728, 159] on h1 "Call and chat logs" at bounding box center [549, 166] width 533 height 23
click at [846, 154] on link "Add New" at bounding box center [868, 167] width 85 height 26
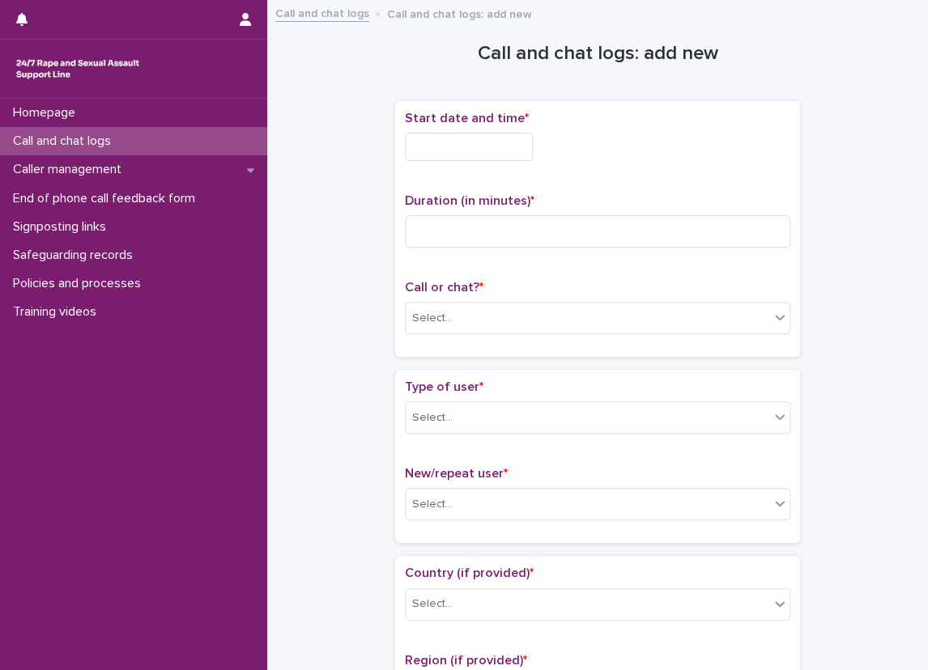
click at [472, 142] on input "text" at bounding box center [469, 147] width 128 height 28
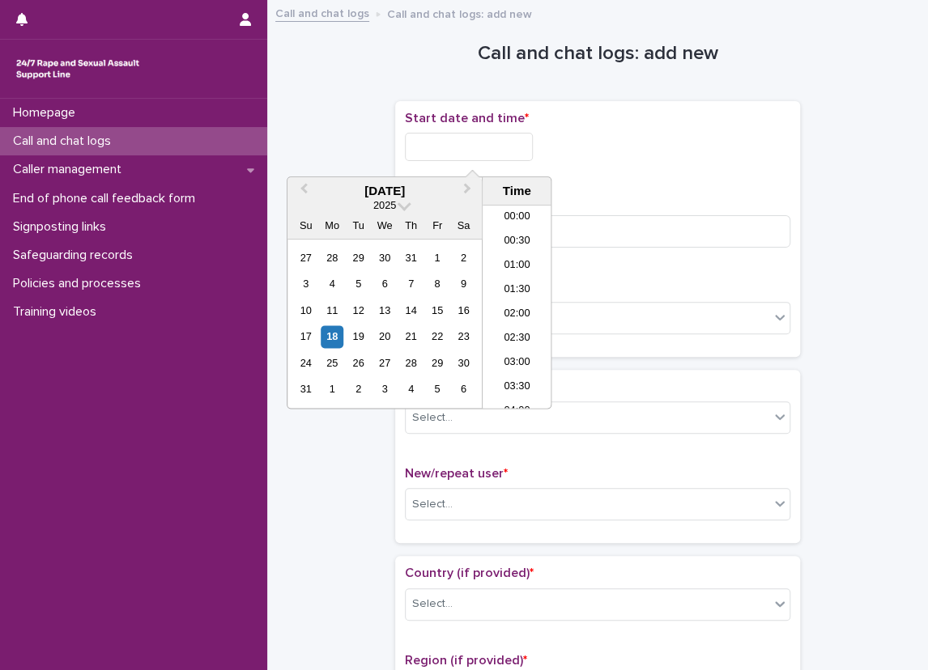
scroll to position [469, 0]
click at [516, 282] on li "11:00" at bounding box center [516, 283] width 69 height 24
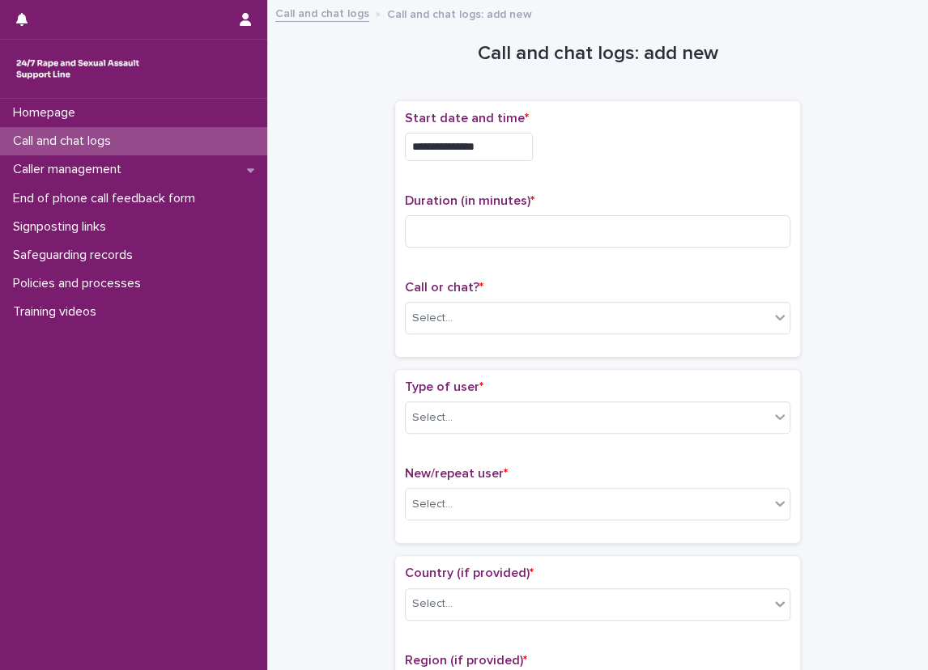
click at [511, 164] on div "**********" at bounding box center [597, 142] width 385 height 63
click at [505, 154] on input "**********" at bounding box center [469, 147] width 128 height 28
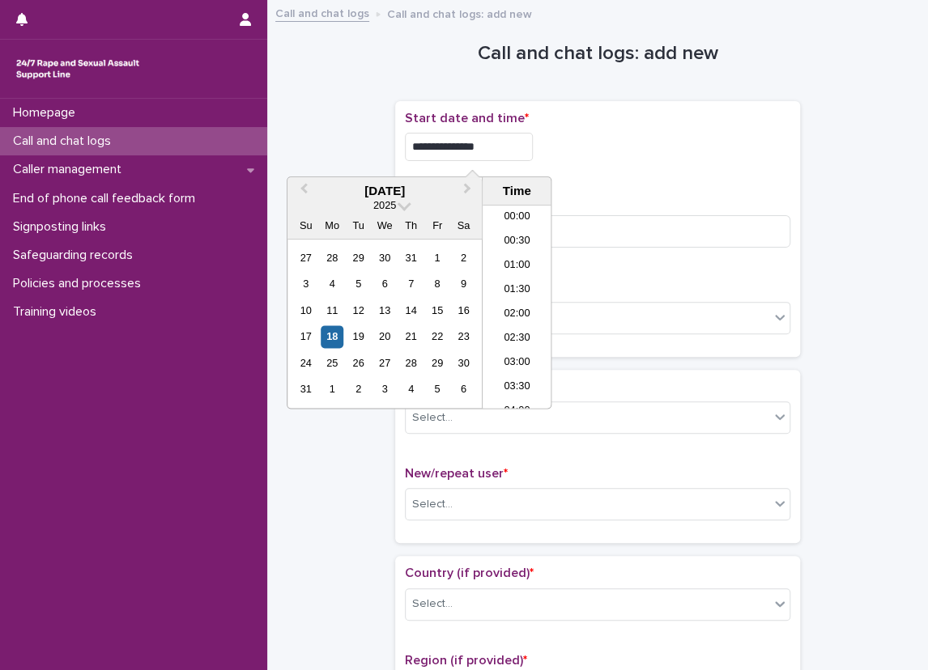
scroll to position [445, 0]
type input "**********"
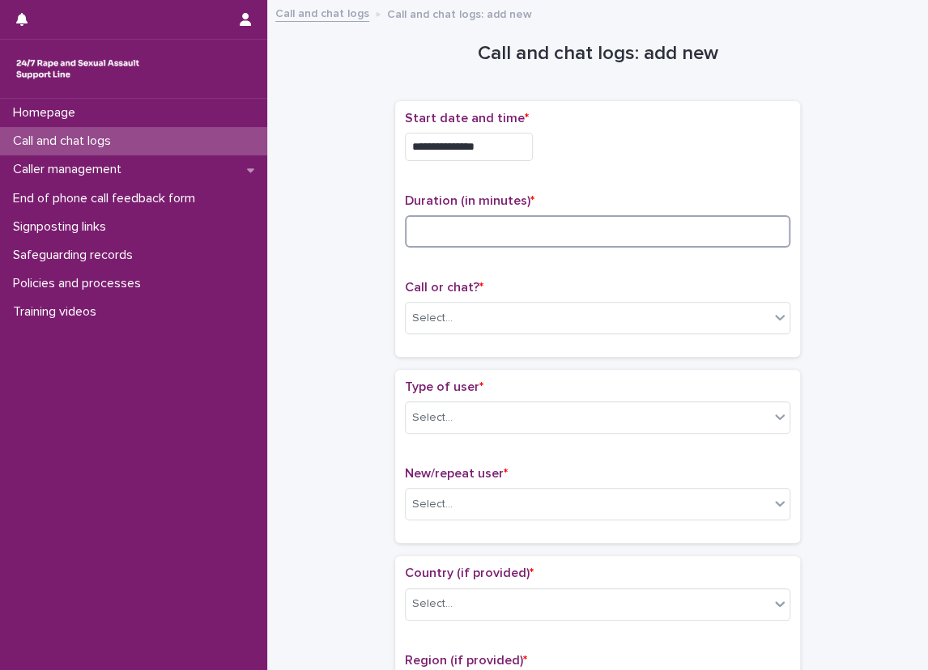
click at [554, 224] on input at bounding box center [597, 231] width 385 height 32
type input "*"
click at [542, 183] on div "**********" at bounding box center [597, 229] width 385 height 236
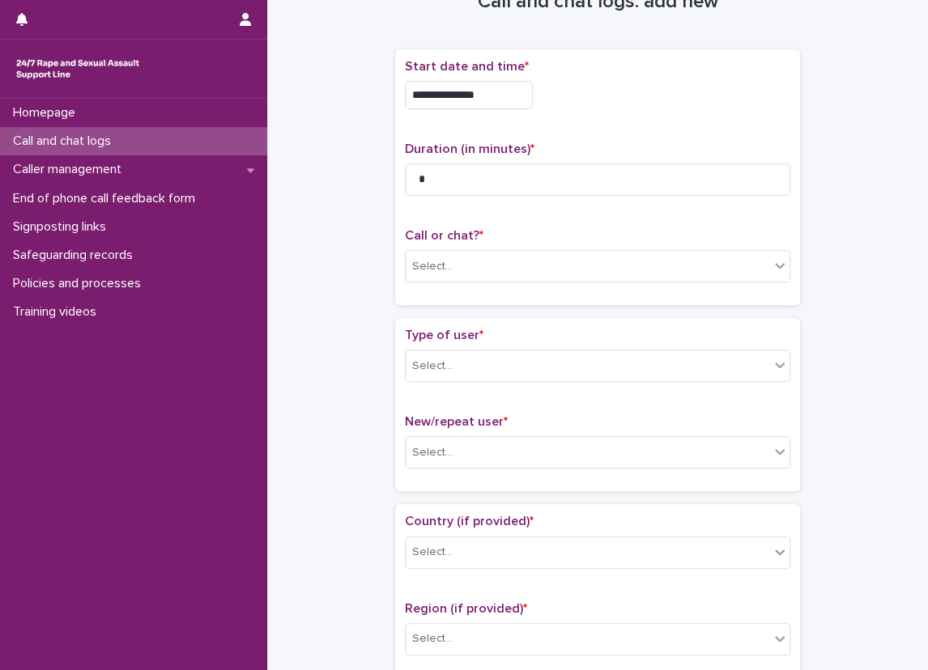
scroll to position [81, 0]
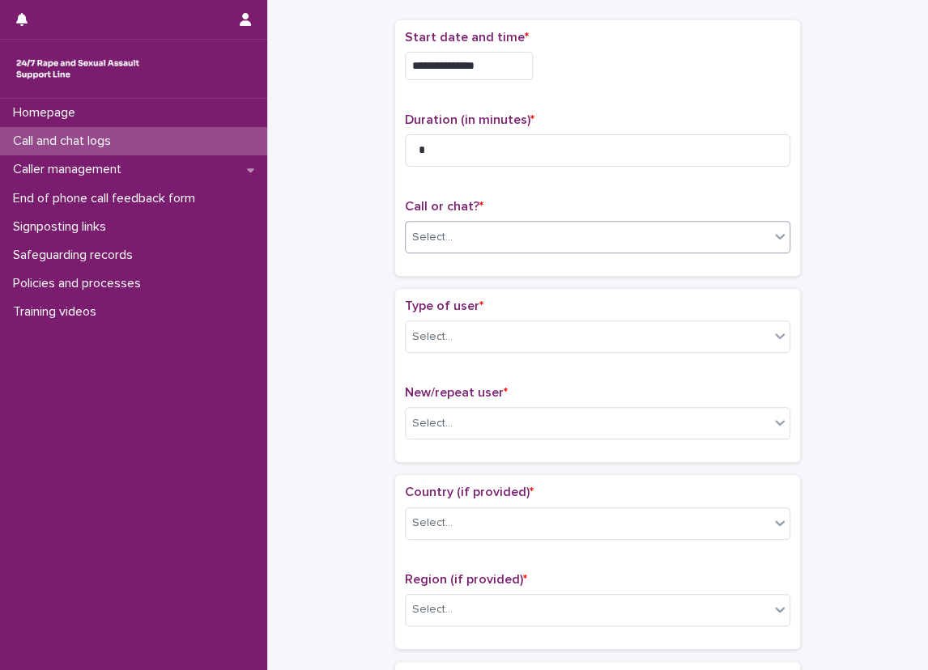
click at [532, 224] on div "Select..." at bounding box center [586, 237] width 363 height 27
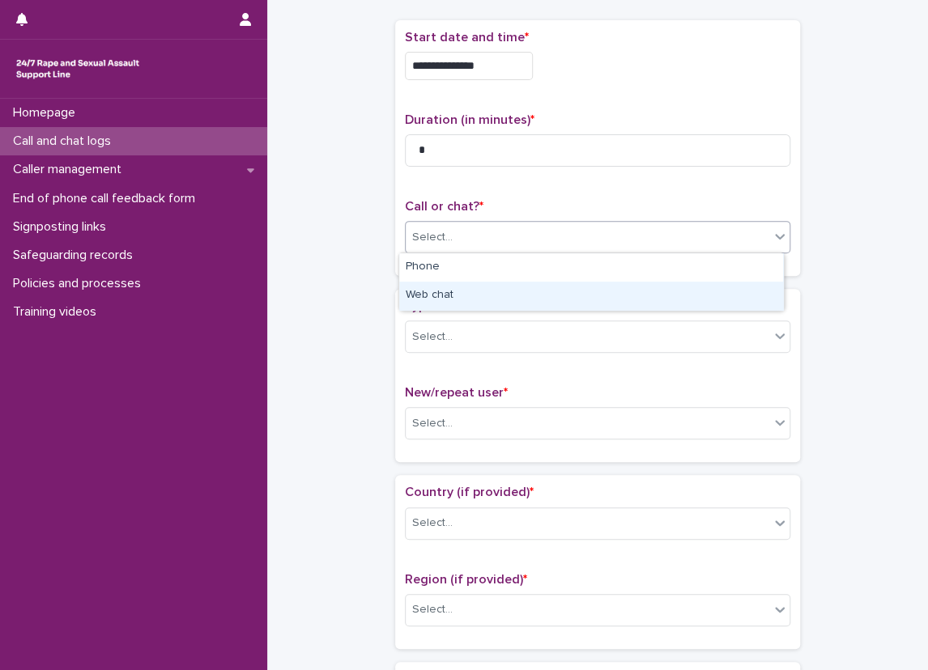
click at [426, 295] on div "Web chat" at bounding box center [591, 296] width 384 height 28
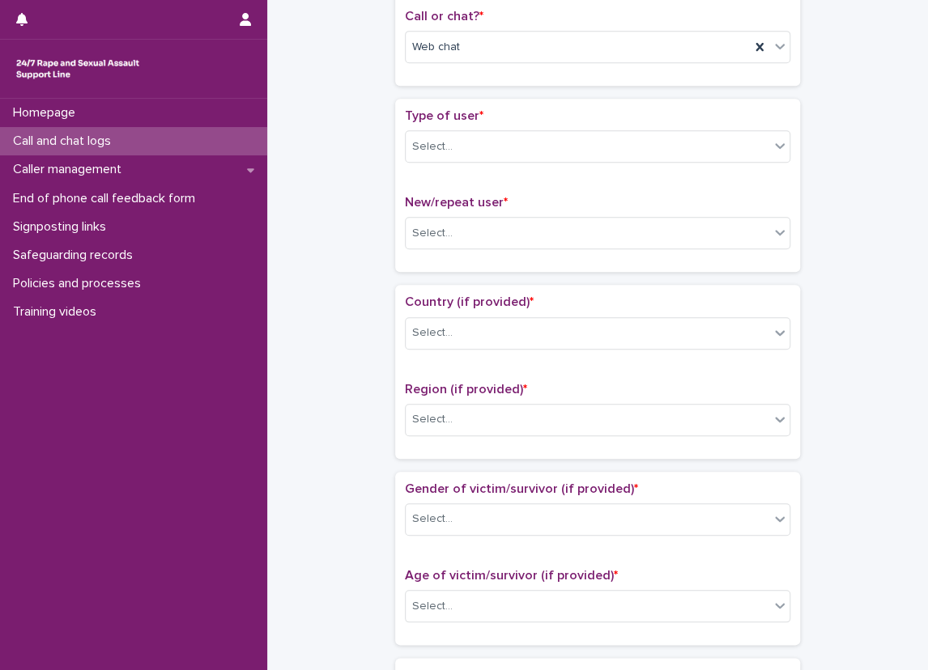
scroll to position [243, 0]
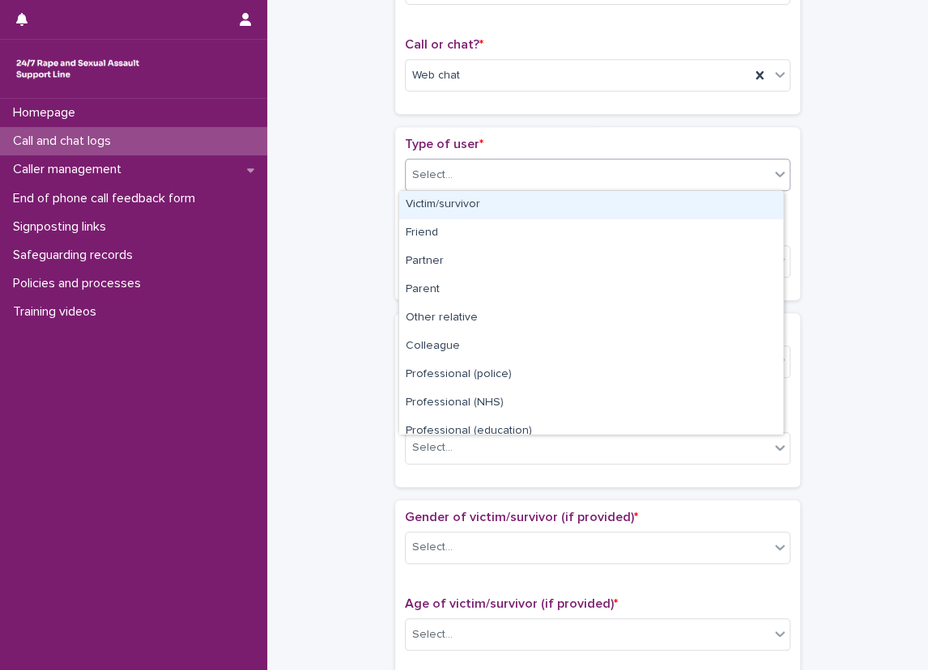
click at [462, 171] on div "Select..." at bounding box center [586, 175] width 363 height 27
click at [465, 191] on div "Victim/survivor" at bounding box center [591, 205] width 384 height 28
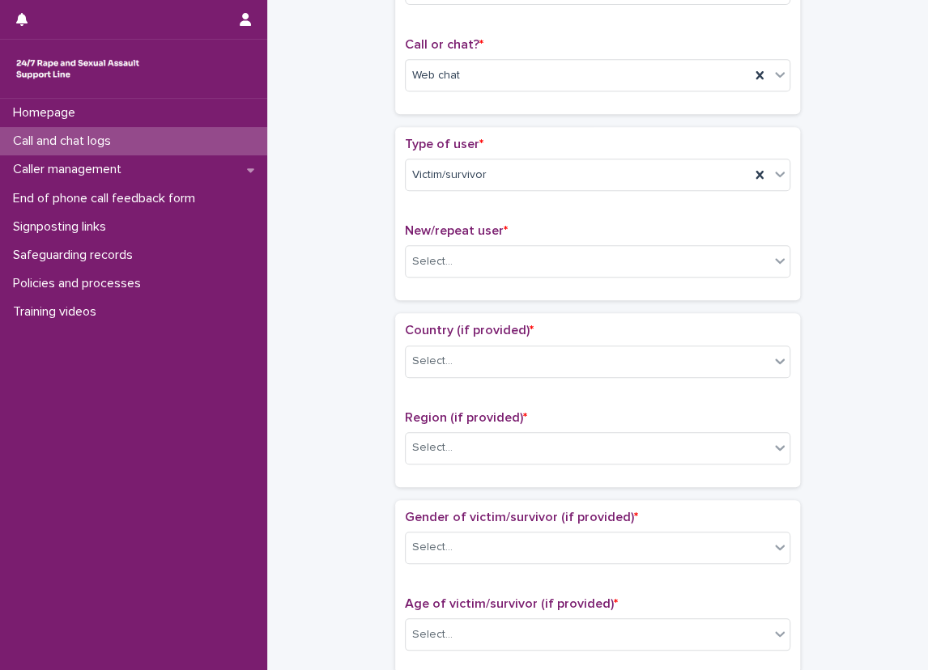
click at [482, 201] on div "Type of user * Victim/survivor" at bounding box center [597, 170] width 385 height 67
click at [496, 209] on div "Type of user * Victim/survivor New/repeat user * Select..." at bounding box center [597, 214] width 385 height 154
click at [413, 266] on div "Select..." at bounding box center [432, 261] width 40 height 17
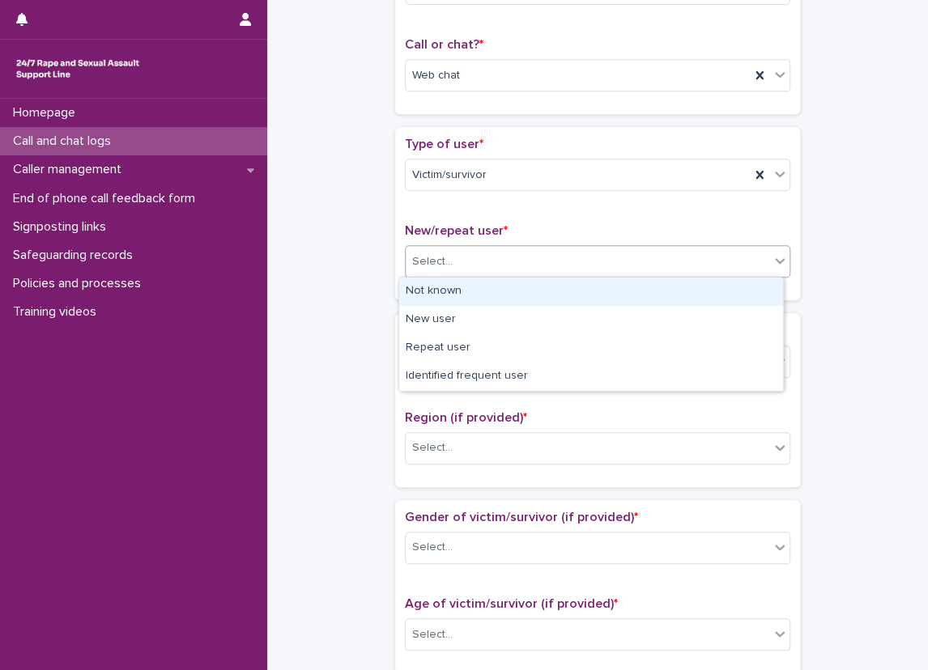
click at [418, 299] on div "Not known" at bounding box center [591, 292] width 384 height 28
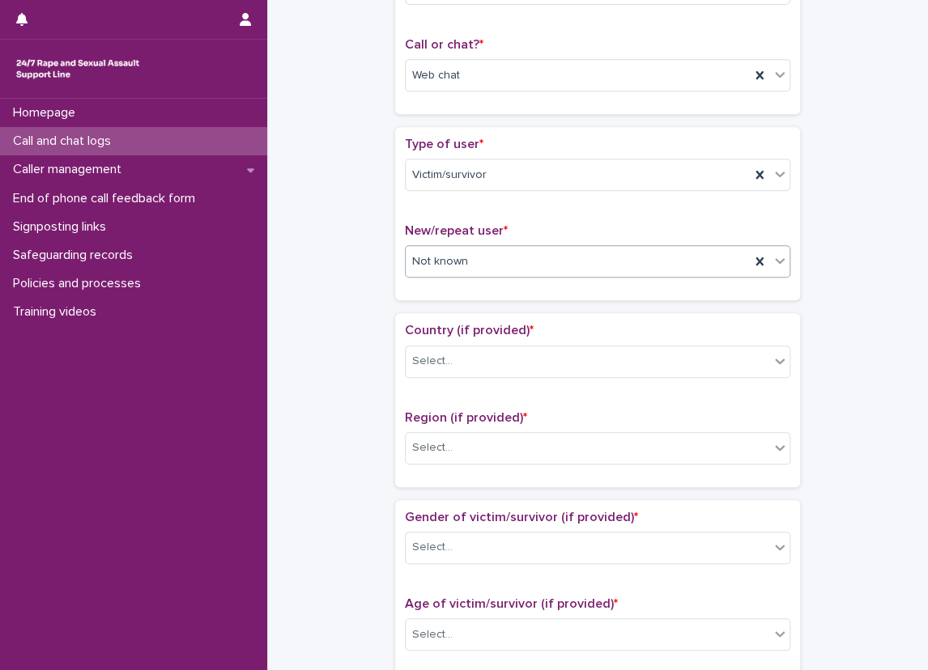
scroll to position [324, 0]
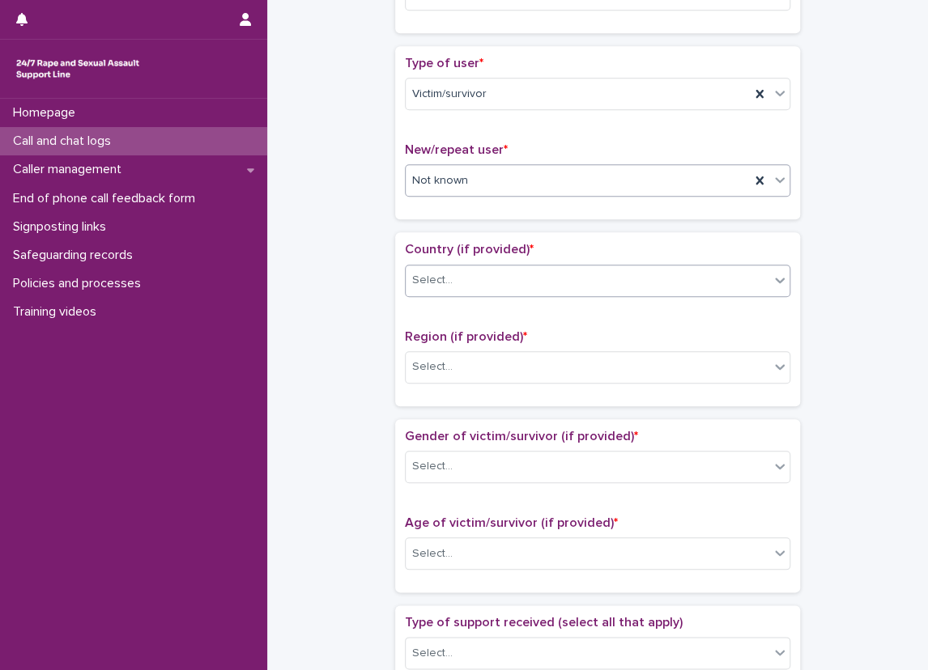
click at [440, 272] on div "Select..." at bounding box center [432, 280] width 40 height 17
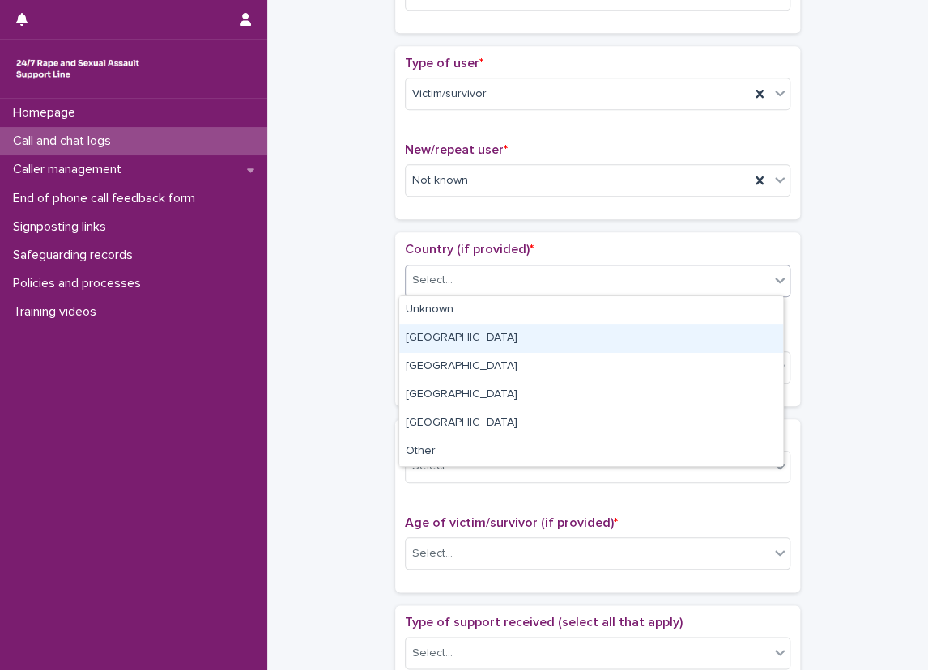
click at [448, 351] on div "[GEOGRAPHIC_DATA]" at bounding box center [591, 339] width 384 height 28
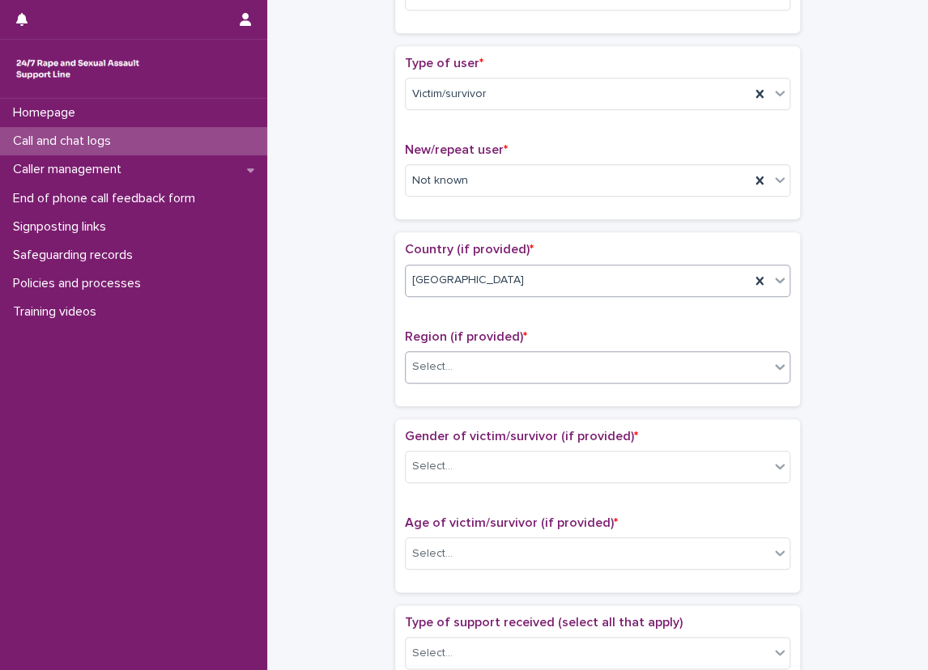
click at [504, 354] on div "Select..." at bounding box center [586, 367] width 363 height 27
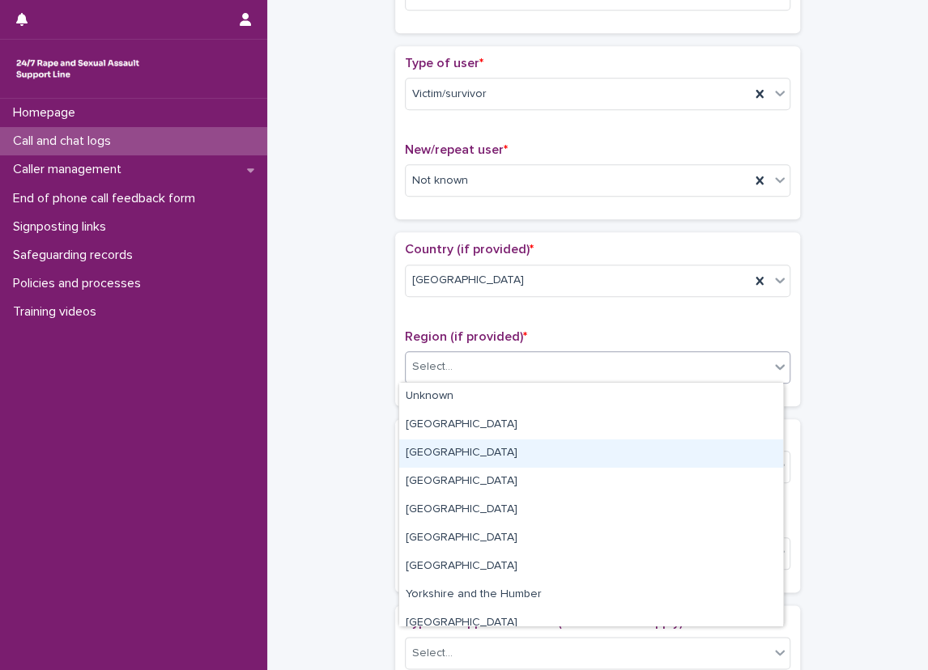
click at [515, 460] on div "[GEOGRAPHIC_DATA]" at bounding box center [591, 453] width 384 height 28
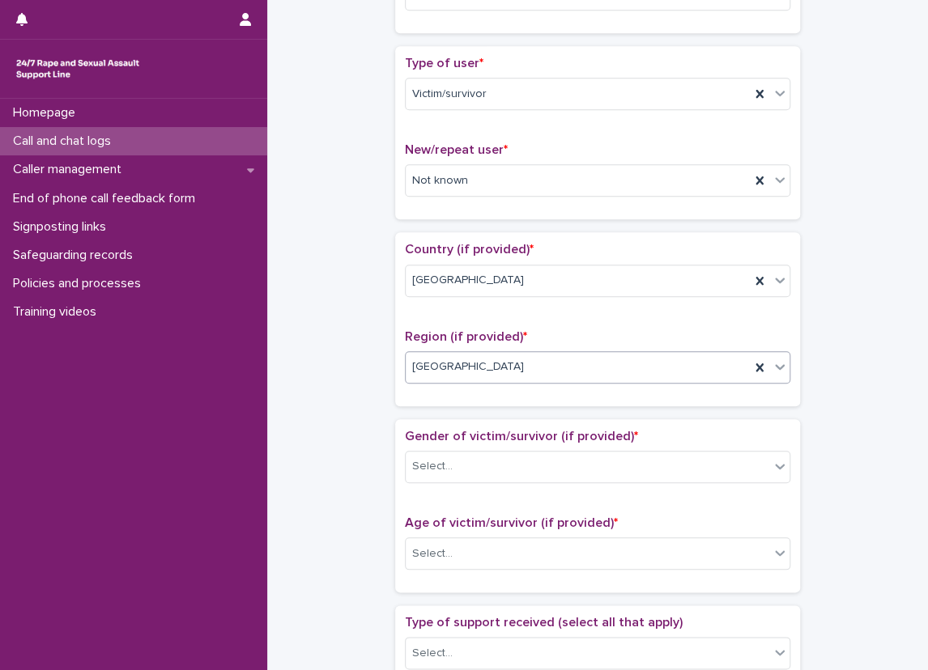
click at [560, 332] on p "Region (if provided) *" at bounding box center [597, 336] width 385 height 15
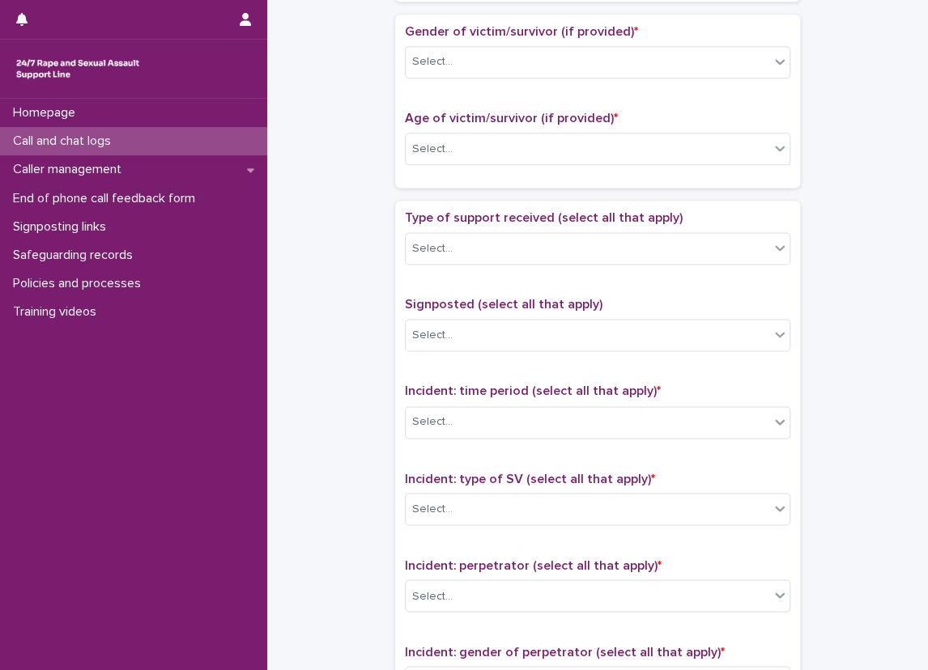
scroll to position [647, 0]
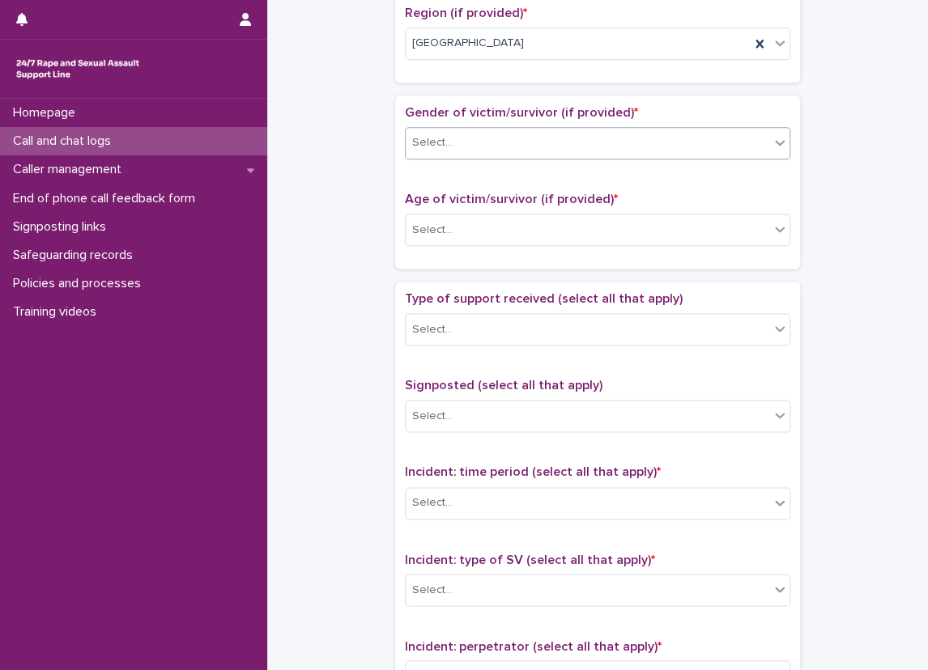
click at [470, 154] on div "Select..." at bounding box center [586, 142] width 363 height 27
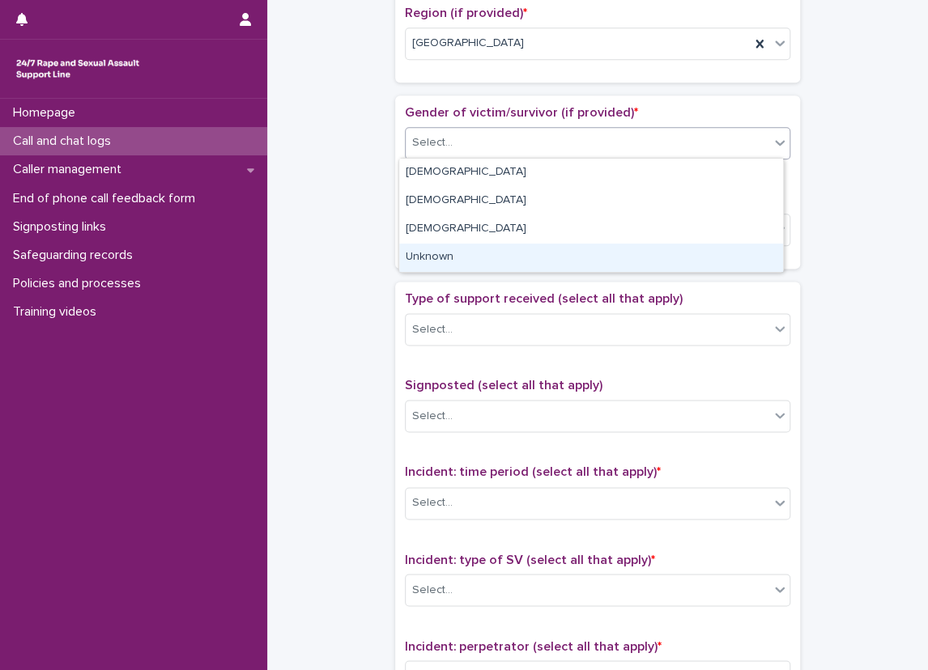
click at [470, 257] on div "Unknown" at bounding box center [591, 258] width 384 height 28
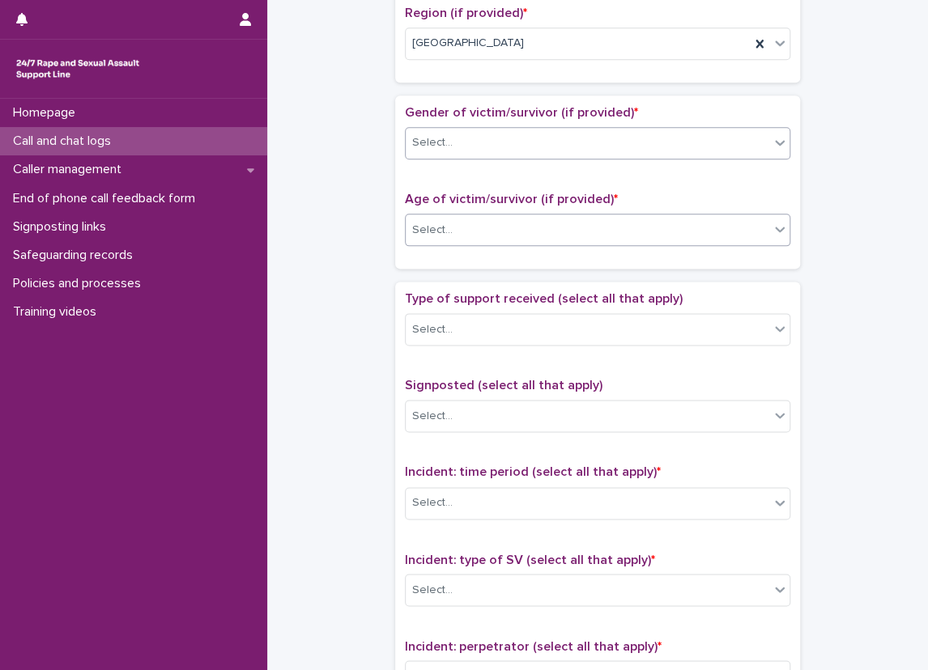
click at [467, 242] on div "Select..." at bounding box center [597, 230] width 385 height 32
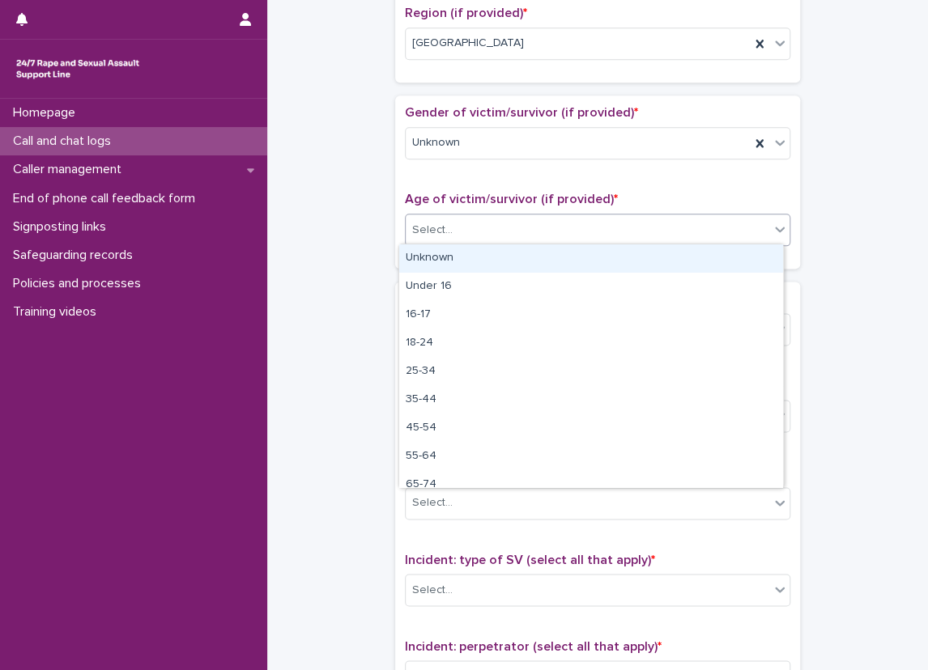
click at [465, 253] on div "Unknown" at bounding box center [591, 258] width 384 height 28
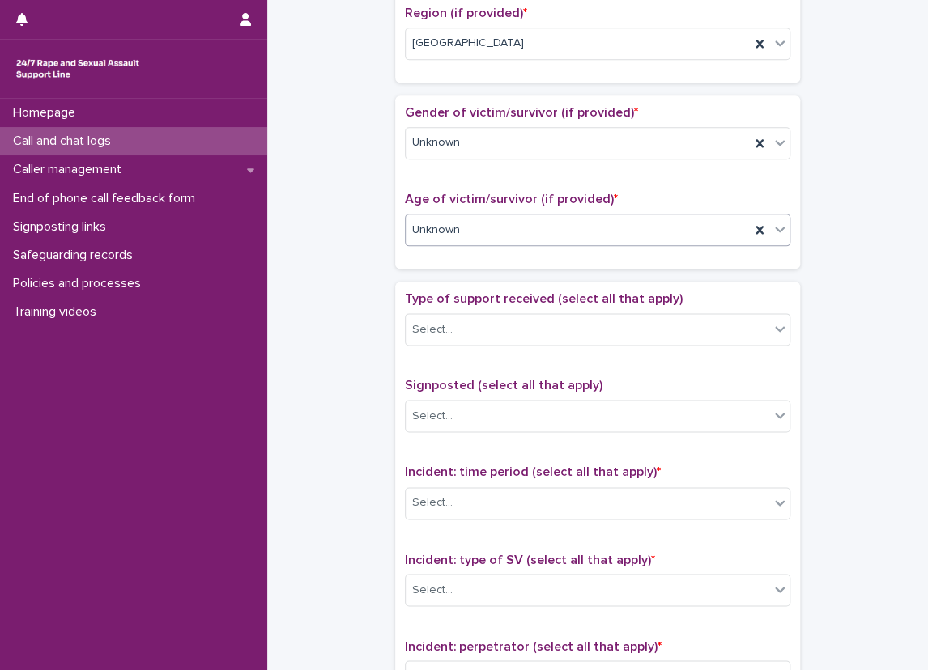
click at [380, 269] on div "**********" at bounding box center [597, 189] width 628 height 1655
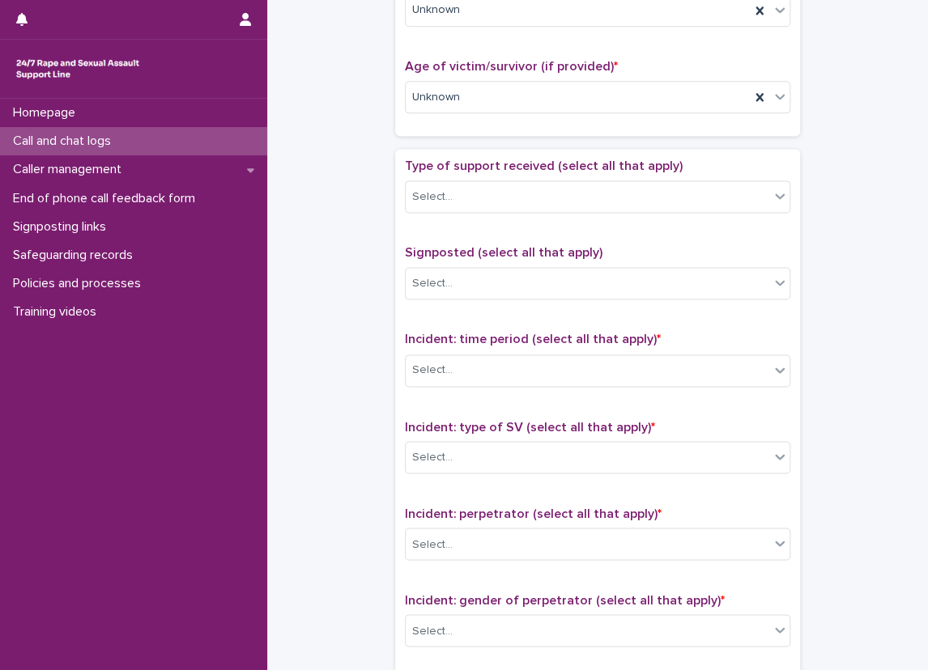
scroll to position [890, 0]
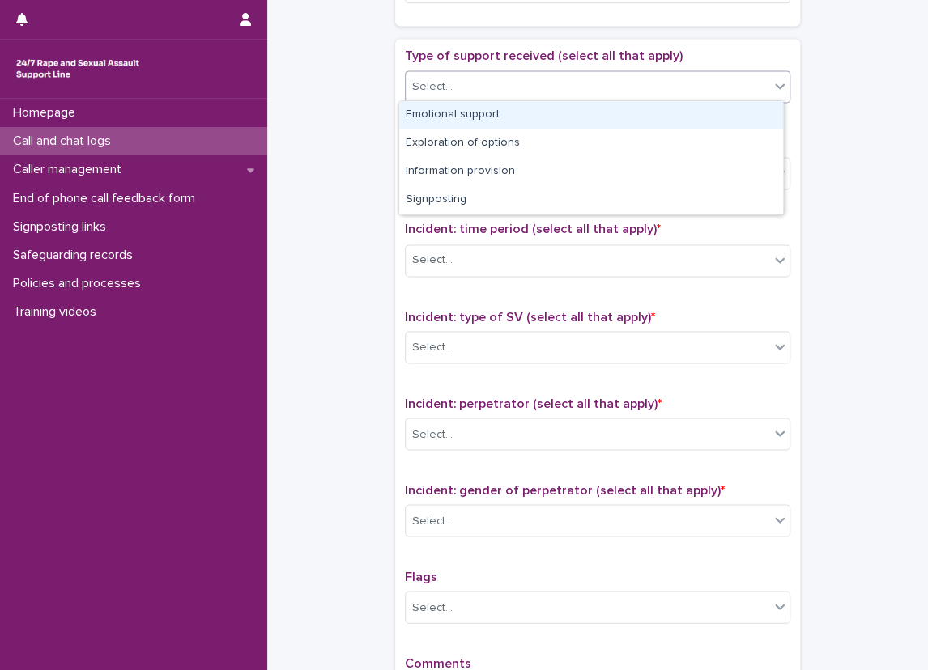
click at [483, 80] on div "Select..." at bounding box center [586, 87] width 363 height 27
click at [499, 114] on div "Emotional support" at bounding box center [591, 115] width 384 height 28
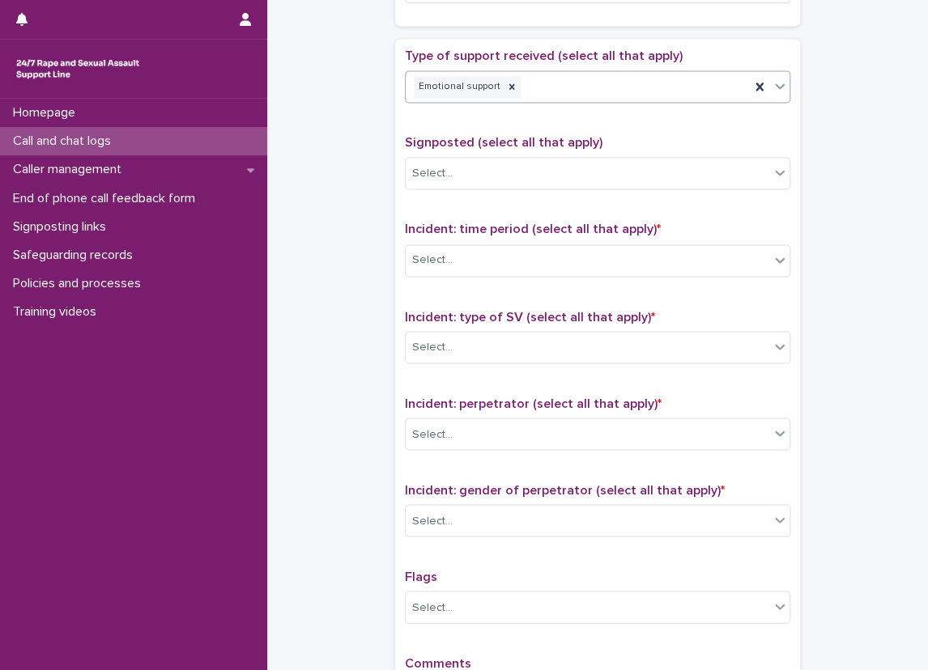
click at [573, 91] on div "Emotional support" at bounding box center [577, 87] width 344 height 28
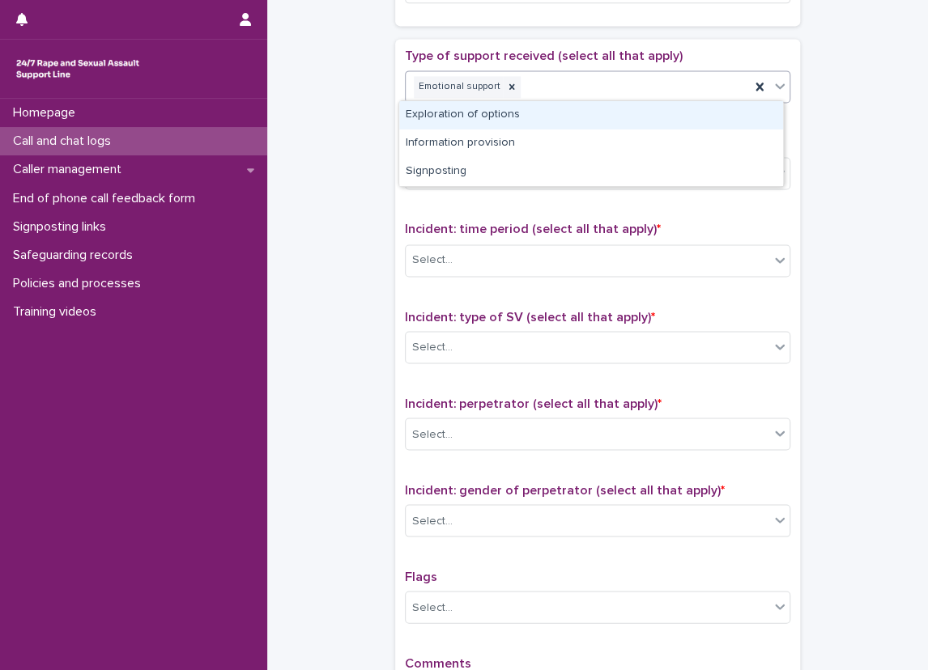
click at [573, 119] on div "Exploration of options" at bounding box center [591, 115] width 384 height 28
click at [643, 94] on div "Emotional support Exploration of options" at bounding box center [577, 87] width 344 height 28
click at [639, 113] on div "Information provision" at bounding box center [591, 115] width 384 height 28
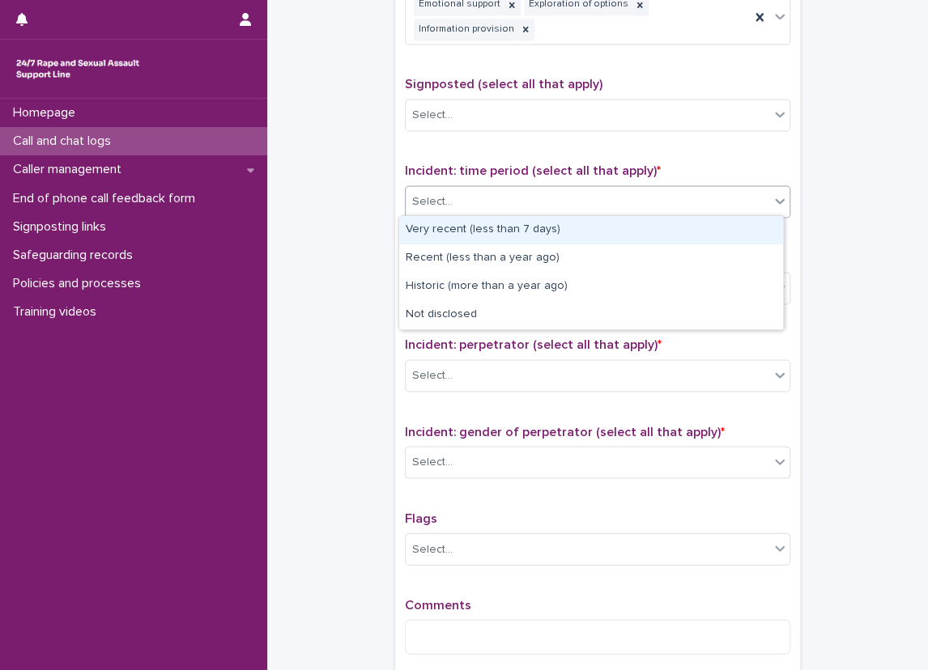
click at [456, 204] on div "Select..." at bounding box center [586, 202] width 363 height 27
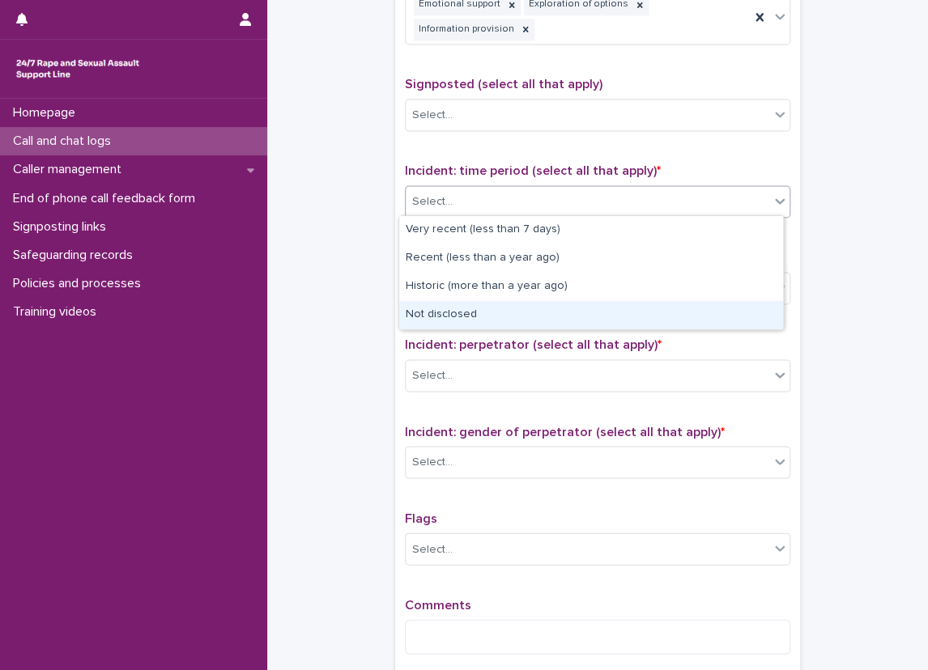
click at [435, 304] on div "Not disclosed" at bounding box center [591, 315] width 384 height 28
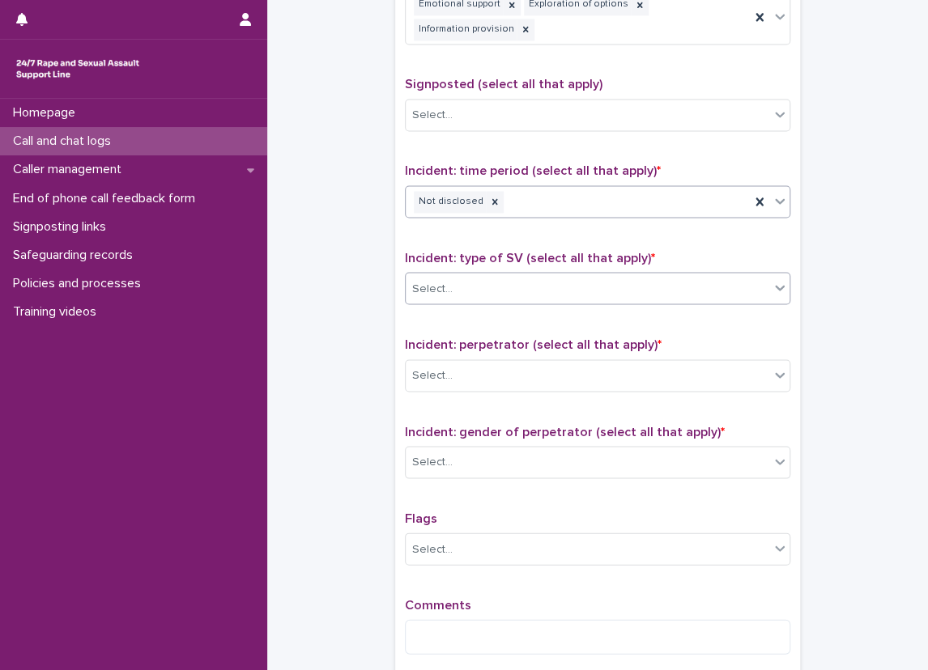
click at [450, 278] on div "Select..." at bounding box center [586, 288] width 363 height 27
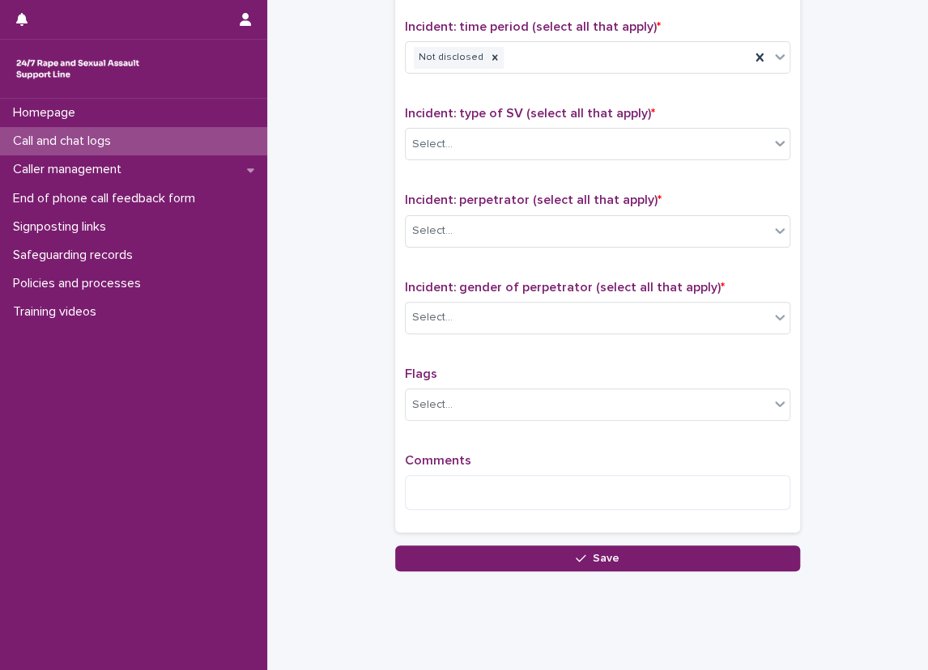
scroll to position [1121, 0]
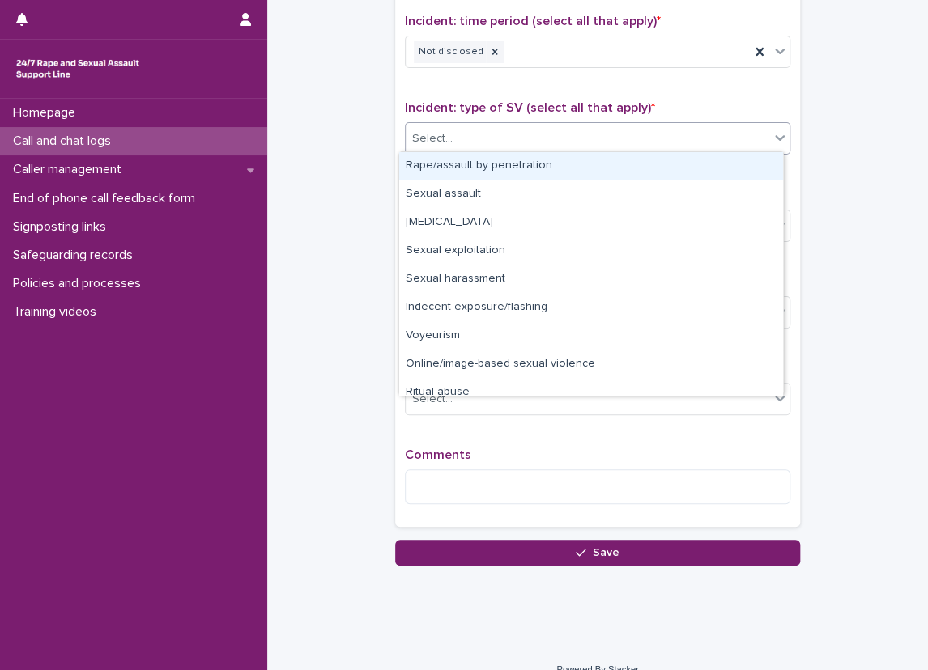
click at [517, 139] on div "Select..." at bounding box center [586, 138] width 363 height 27
click at [470, 177] on div "Rape/assault by penetration" at bounding box center [591, 166] width 384 height 28
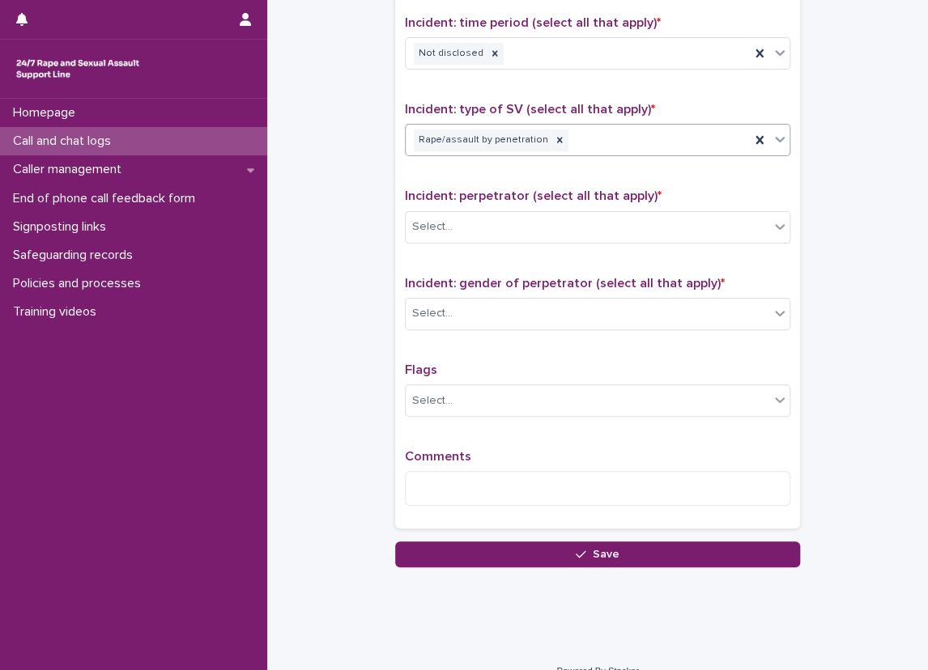
scroll to position [1125, 0]
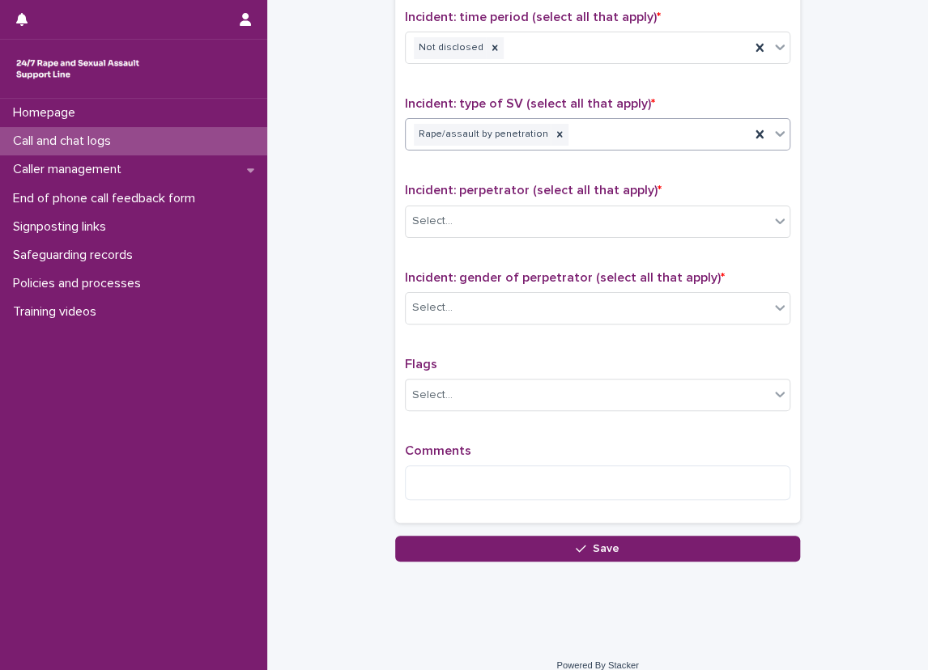
click at [537, 168] on div "Type of support received (select all that apply) Emotional support Exploration …" at bounding box center [597, 163] width 385 height 699
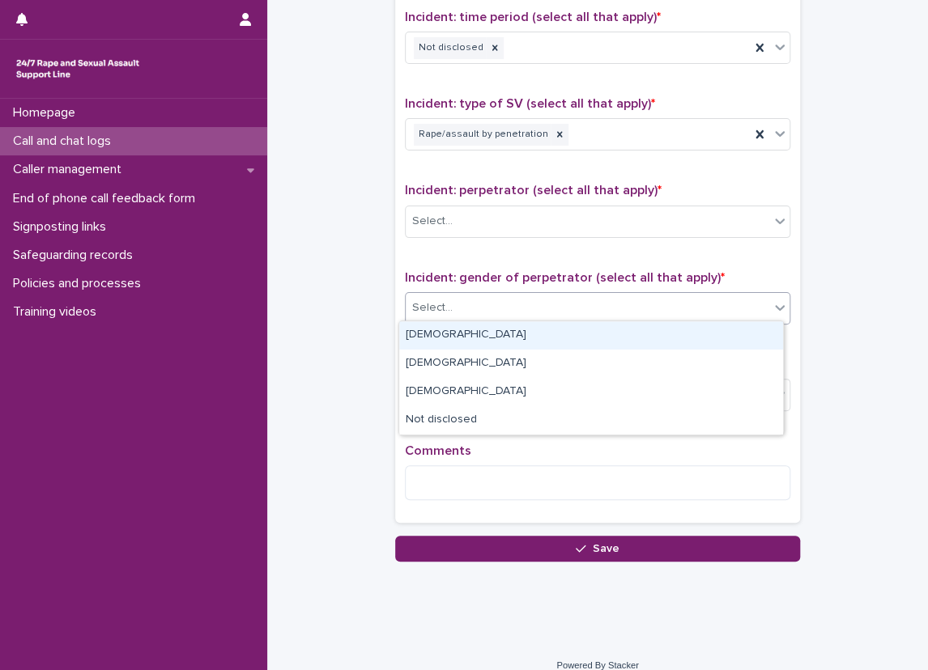
click at [475, 299] on div "Select..." at bounding box center [586, 308] width 363 height 27
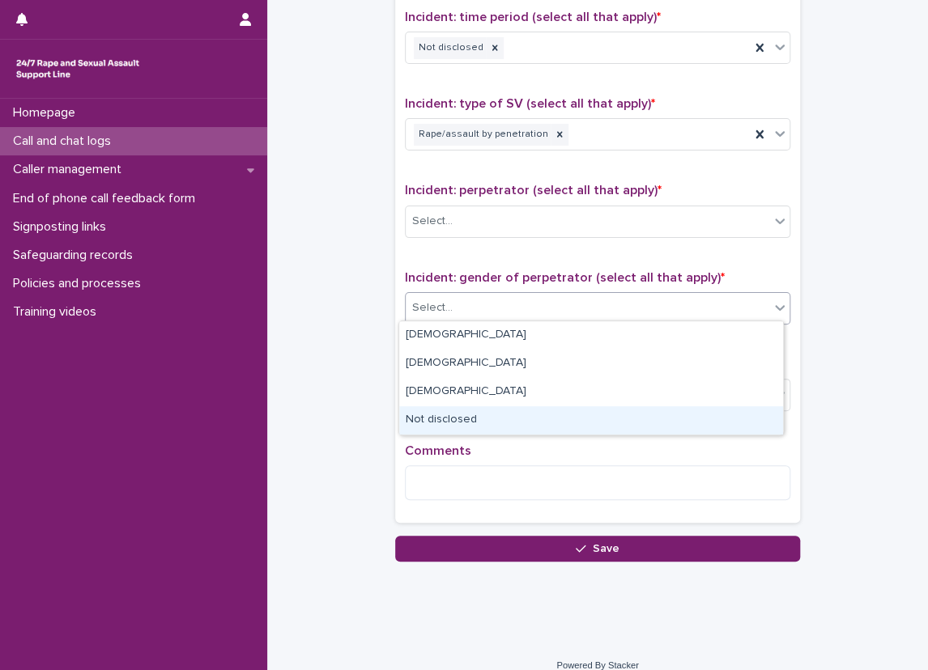
click at [452, 414] on div "Not disclosed" at bounding box center [591, 420] width 384 height 28
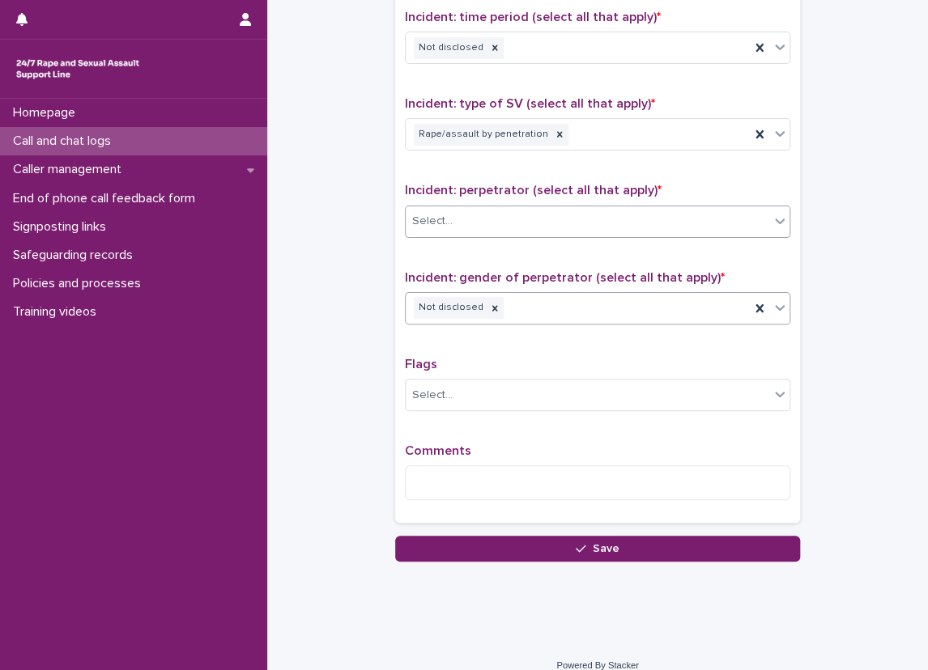
click at [456, 216] on div "Select..." at bounding box center [586, 221] width 363 height 27
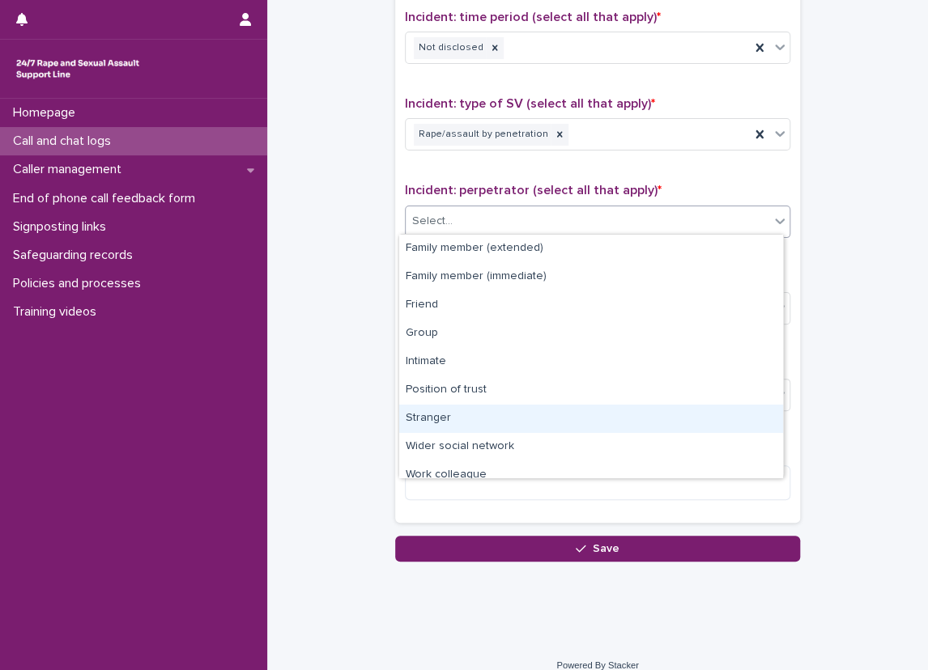
scroll to position [69, 0]
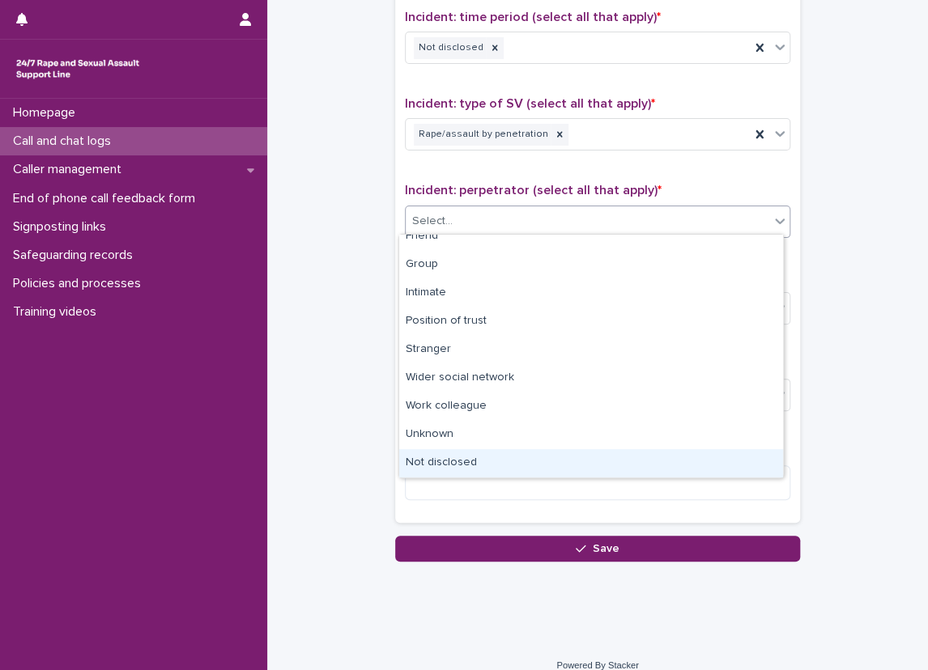
click at [457, 460] on div "Not disclosed" at bounding box center [591, 463] width 384 height 28
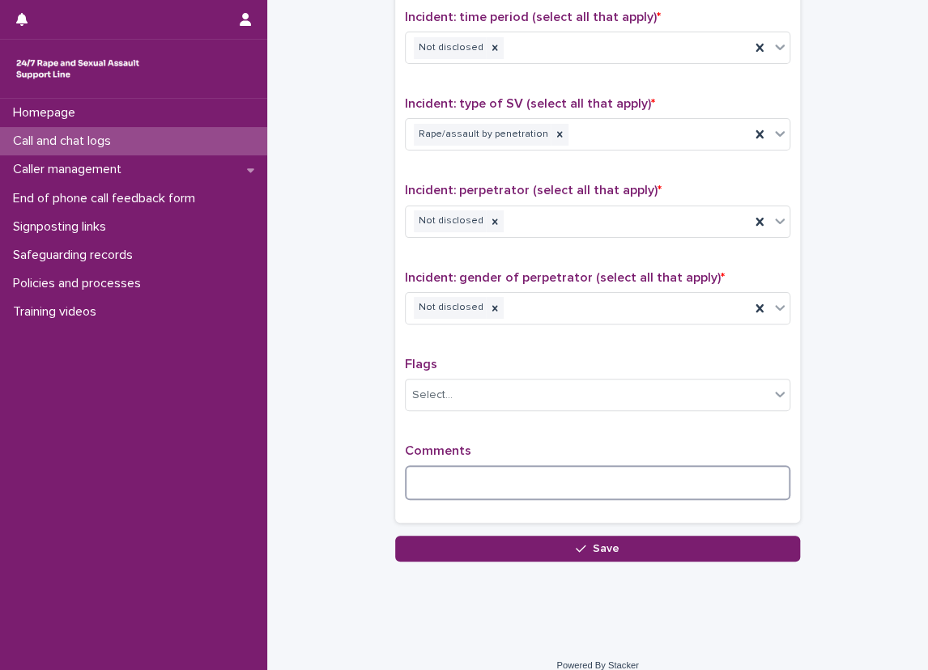
click at [451, 479] on textarea at bounding box center [597, 482] width 385 height 35
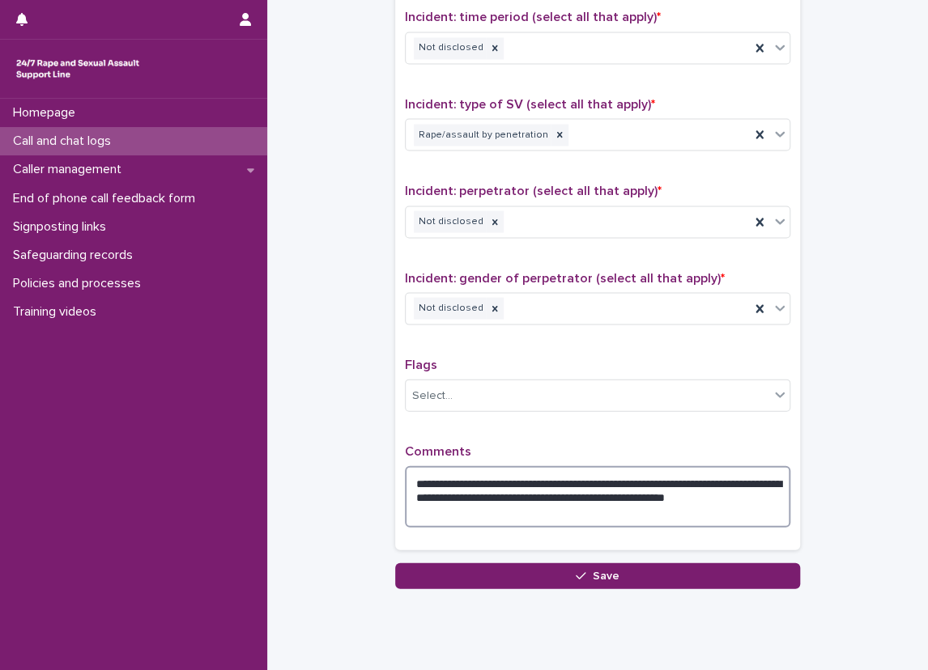
type textarea "**********"
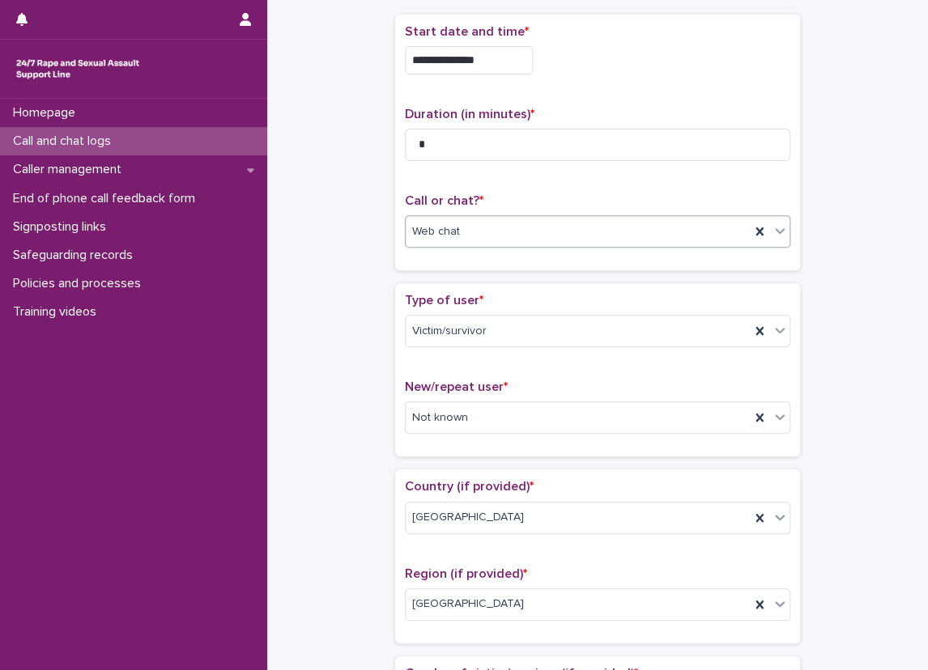
scroll to position [0, 0]
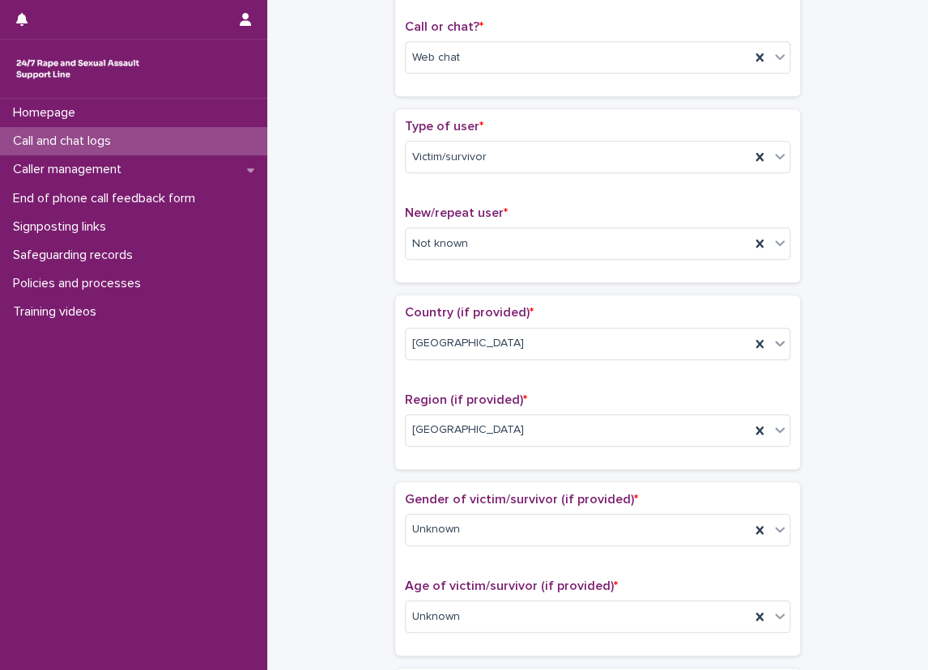
scroll to position [162, 0]
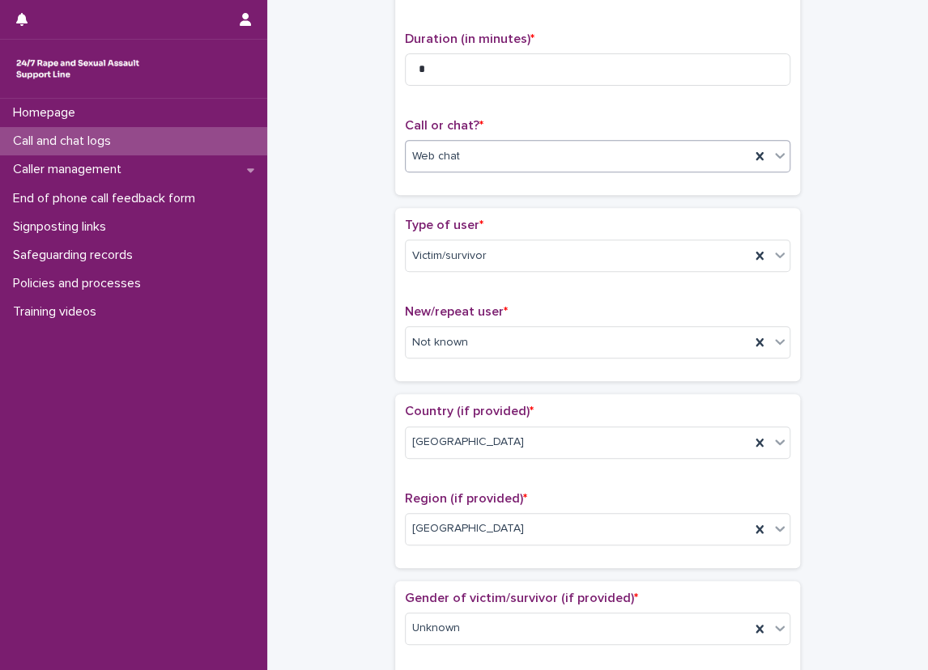
click at [491, 171] on div "Web chat" at bounding box center [597, 156] width 385 height 32
click at [480, 190] on div "Phone" at bounding box center [591, 186] width 384 height 28
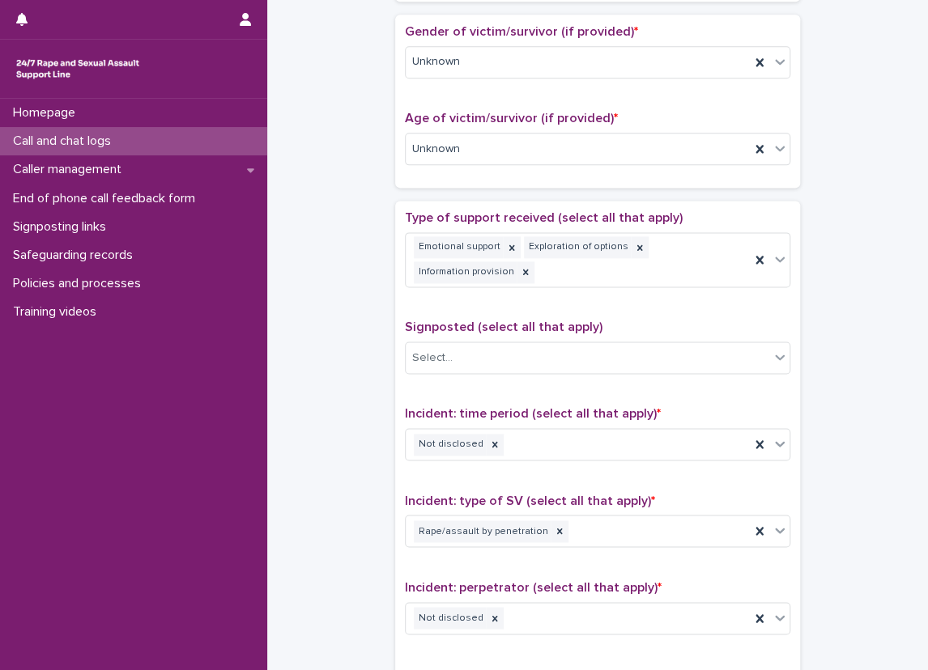
scroll to position [809, 0]
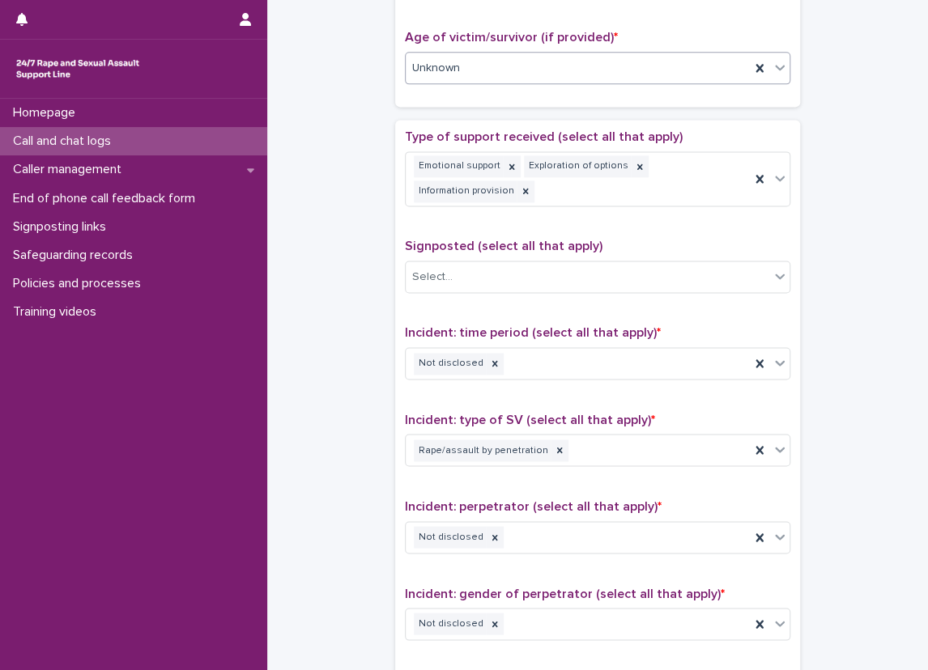
click at [482, 73] on div "Unknown" at bounding box center [577, 68] width 344 height 27
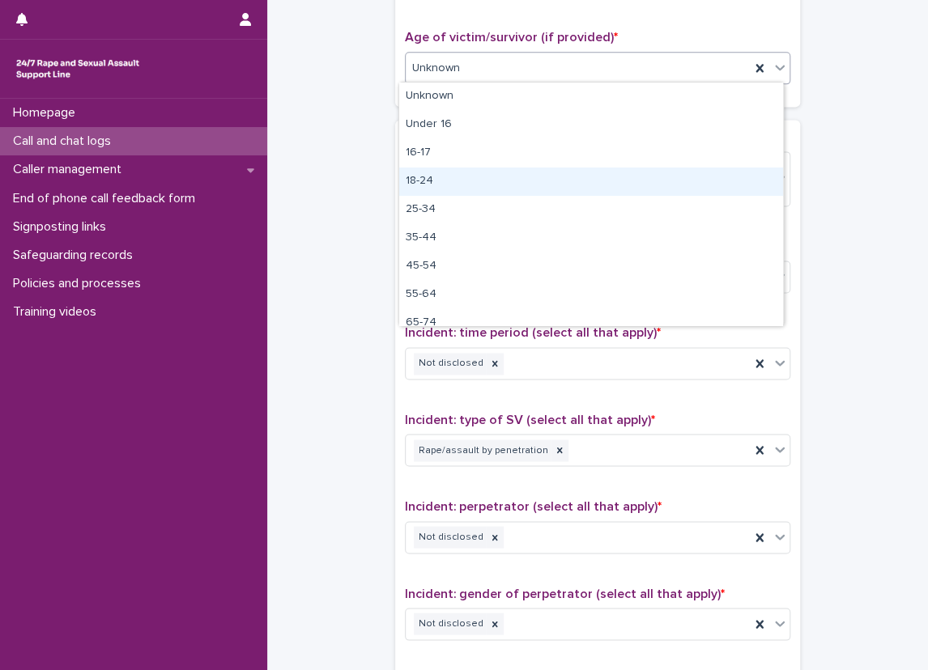
click at [468, 168] on div "18-24" at bounding box center [591, 182] width 384 height 28
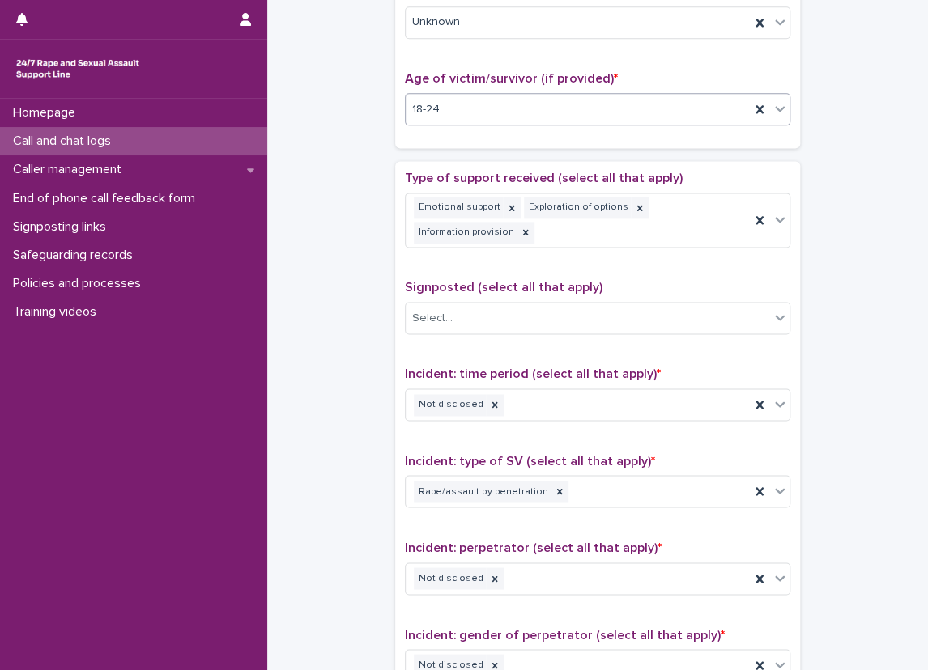
scroll to position [728, 0]
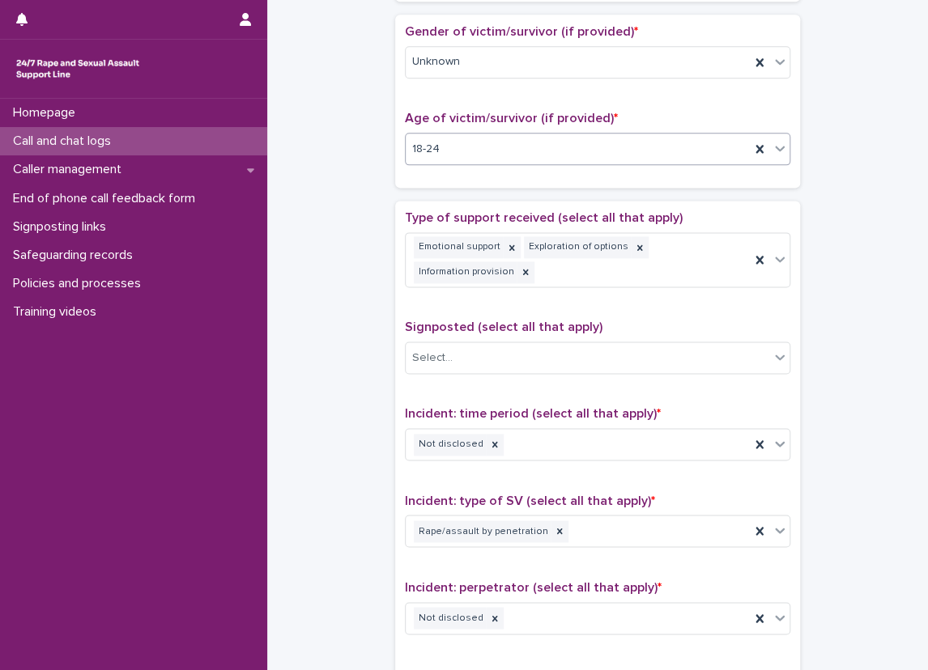
click at [459, 77] on div "Gender of victim/survivor (if provided) * Unknown" at bounding box center [597, 57] width 385 height 67
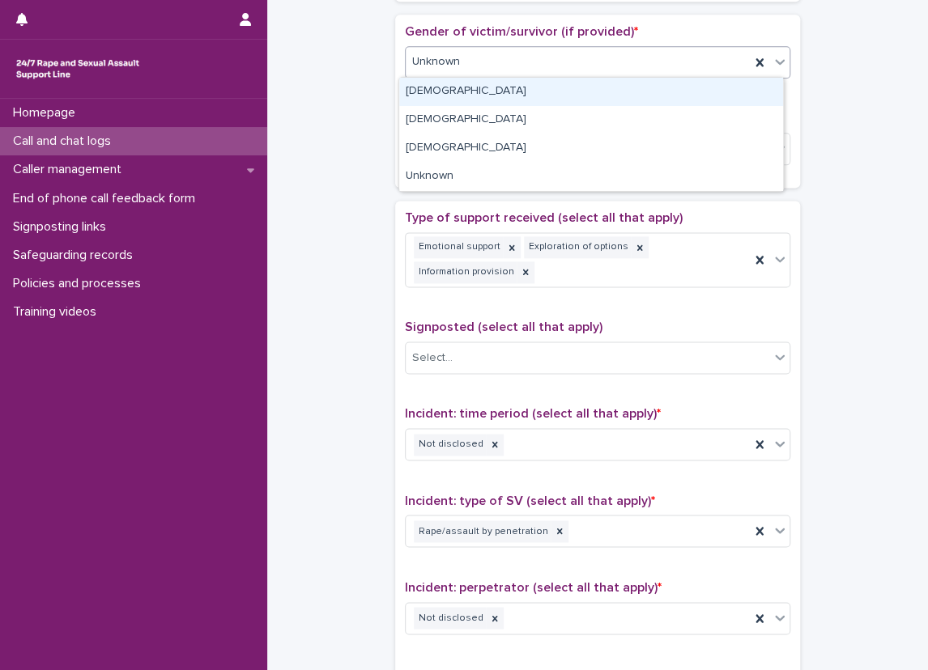
click at [459, 62] on div "Unknown" at bounding box center [577, 62] width 344 height 27
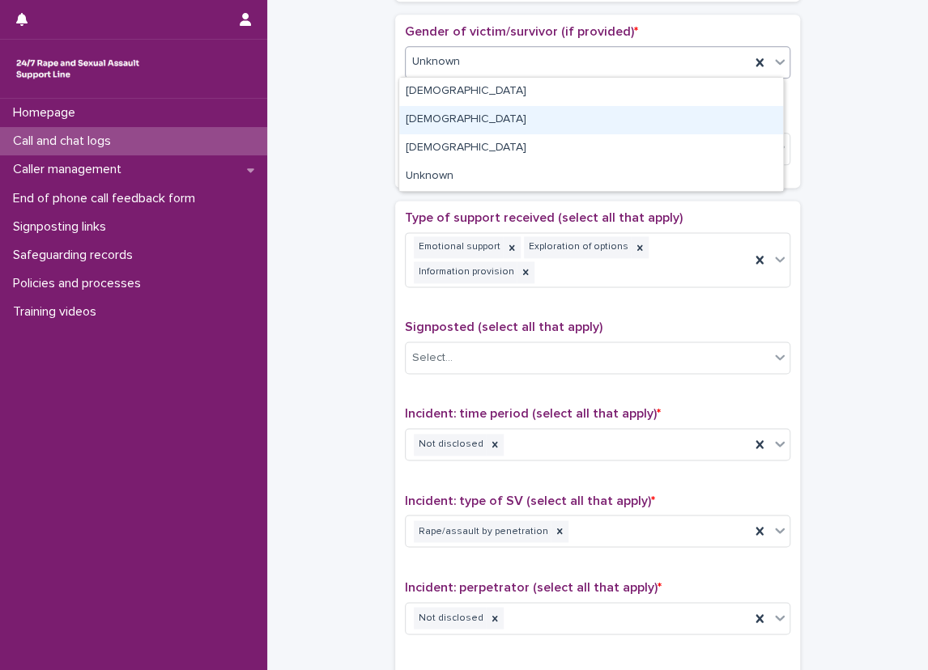
click at [439, 120] on div "[DEMOGRAPHIC_DATA]" at bounding box center [591, 120] width 384 height 28
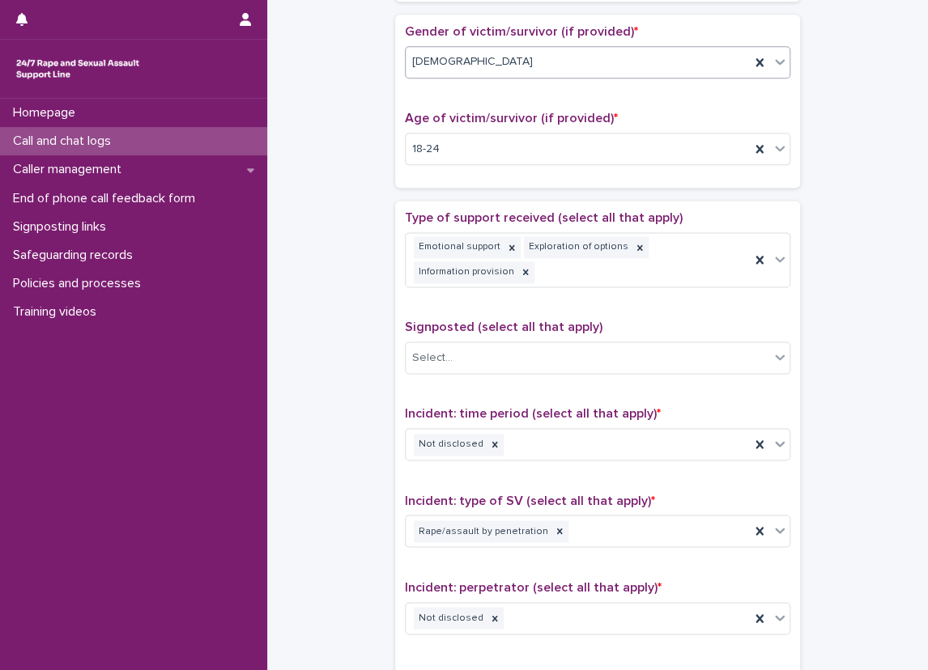
click at [350, 107] on div "**********" at bounding box center [597, 133] width 628 height 1704
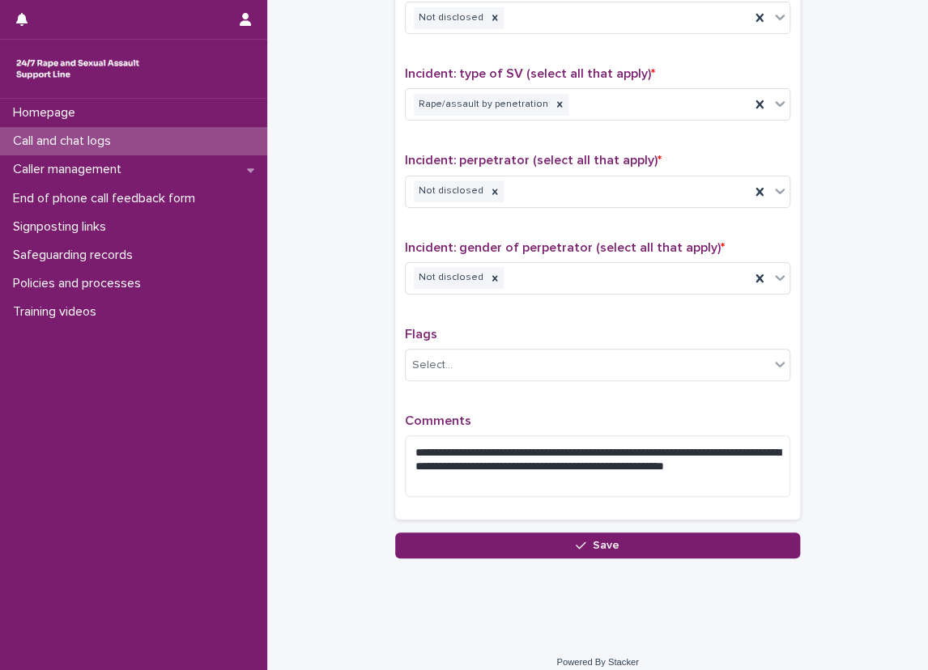
scroll to position [1166, 0]
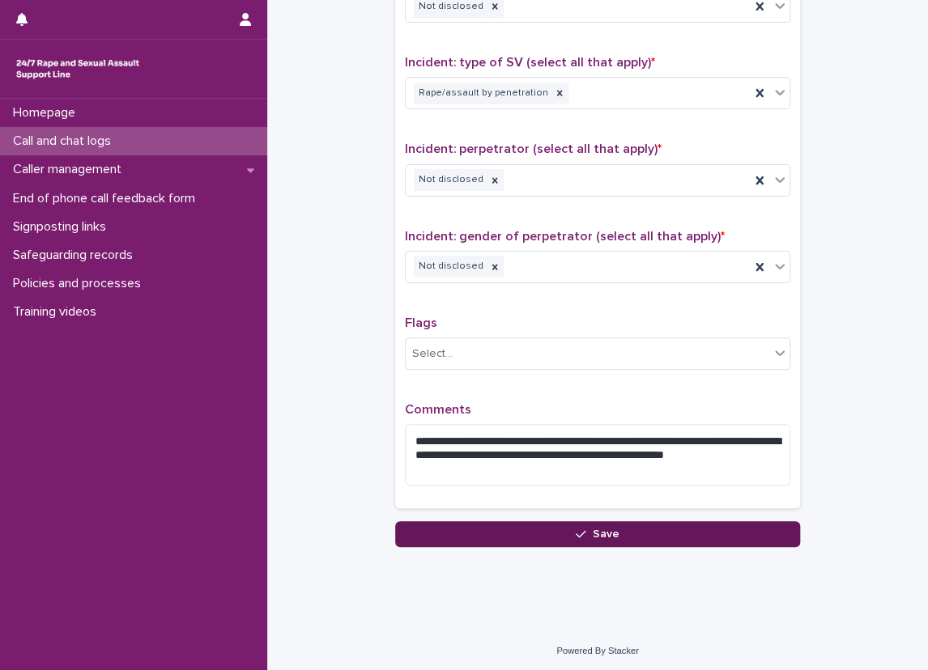
click at [496, 526] on button "Save" at bounding box center [597, 534] width 405 height 26
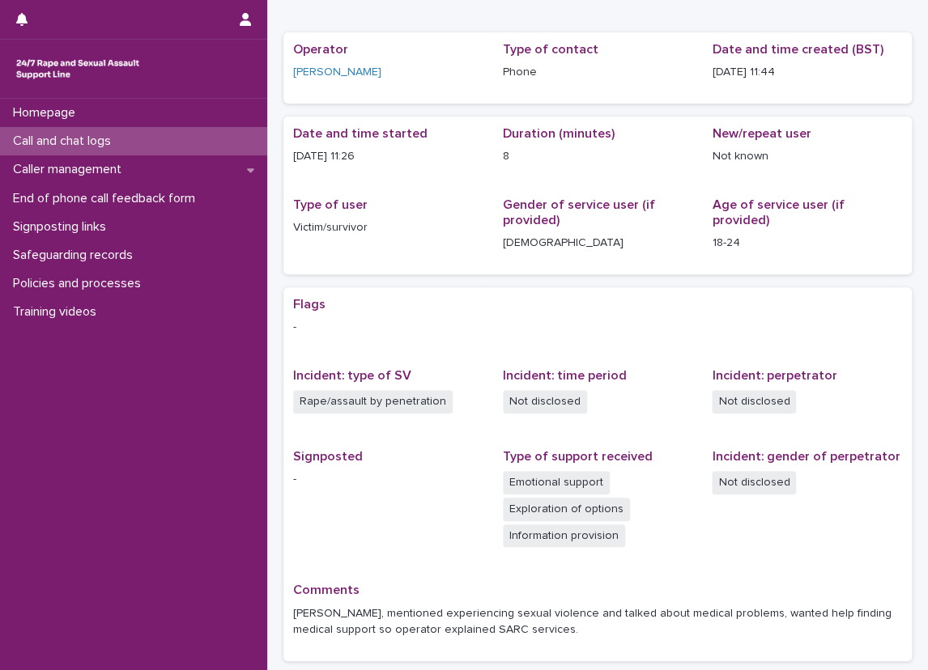
scroll to position [68, 0]
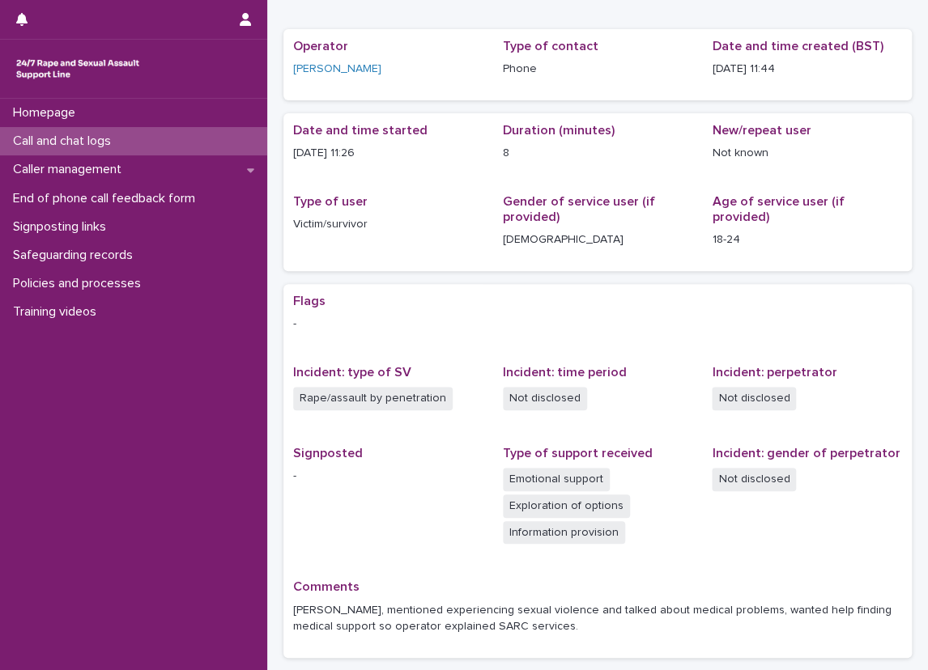
click at [468, 335] on div "Flags -" at bounding box center [597, 320] width 609 height 52
click at [166, 150] on div "Call and chat logs" at bounding box center [133, 141] width 267 height 28
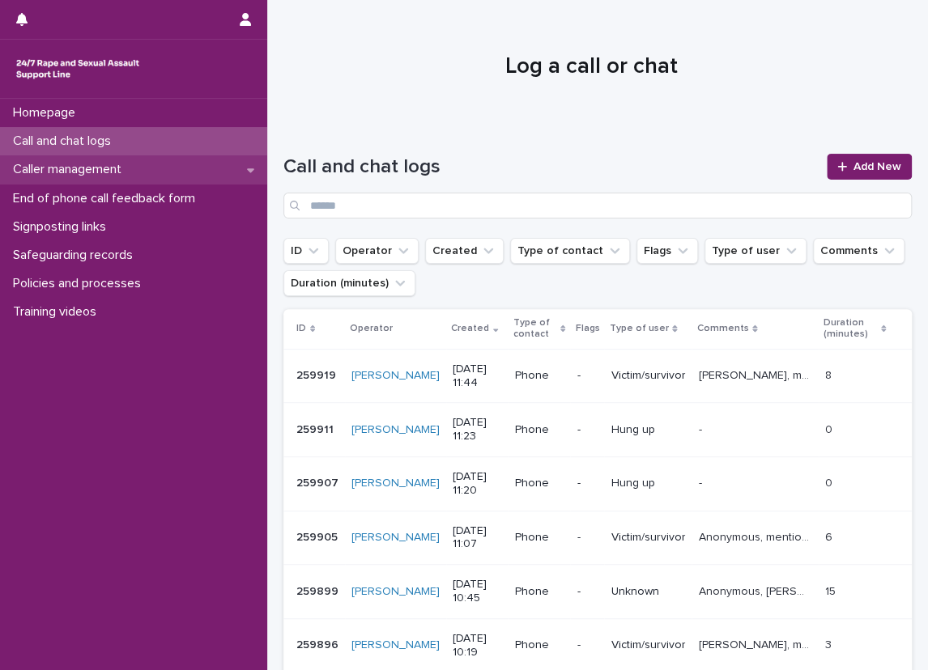
click at [104, 173] on p "Caller management" at bounding box center [70, 169] width 128 height 15
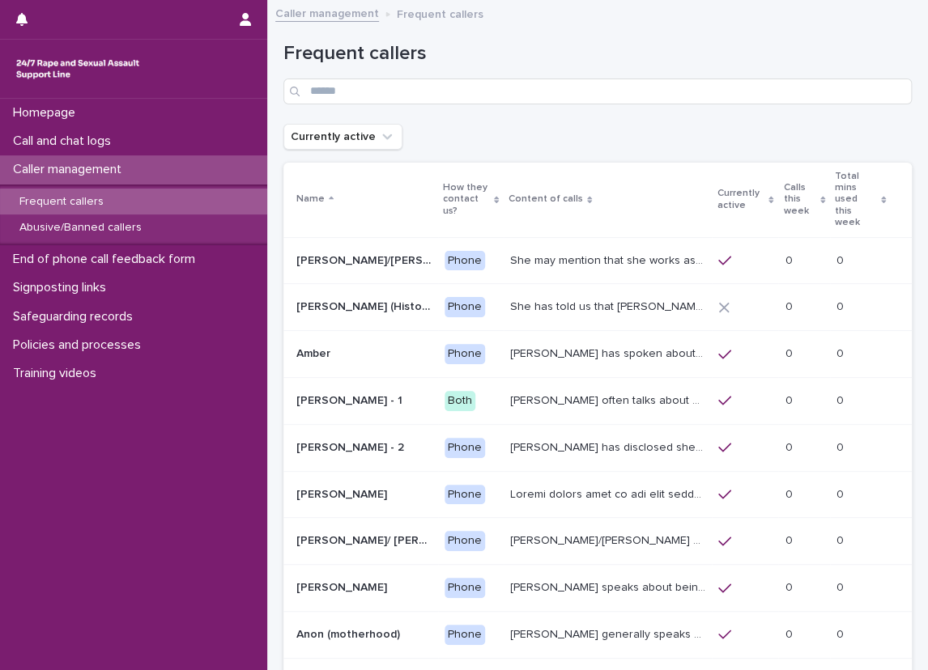
click at [406, 121] on div "Frequent callers" at bounding box center [597, 67] width 628 height 114
click at [216, 224] on div "Abusive/Banned callers" at bounding box center [133, 227] width 267 height 27
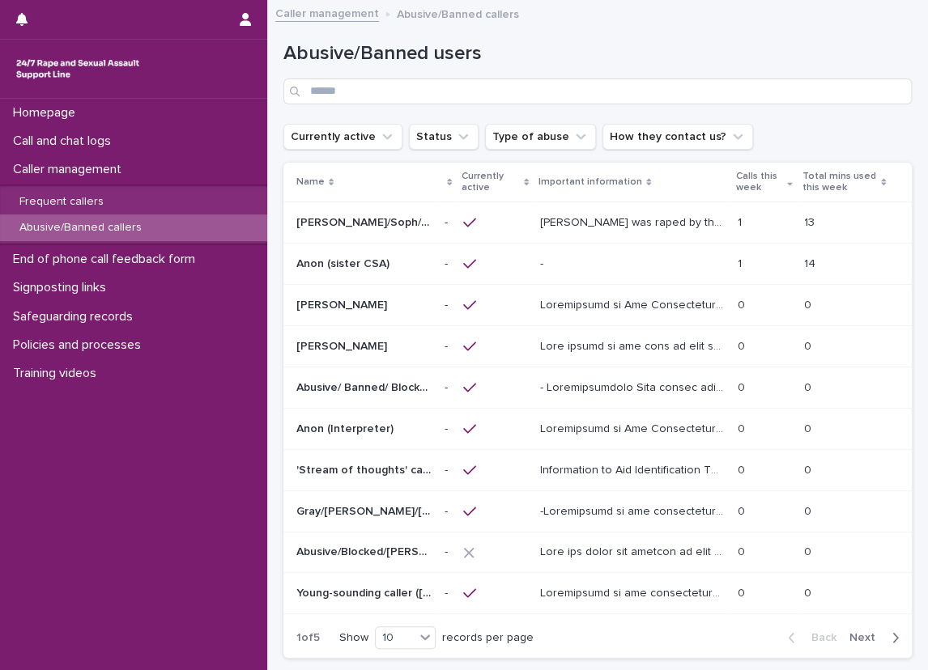
click at [417, 104] on div "Abusive/Banned users" at bounding box center [597, 67] width 628 height 114
click at [270, 104] on div "Loading... Saving… Loading... Saving… Abusive/Banned users Currently active Sta…" at bounding box center [597, 381] width 660 height 742
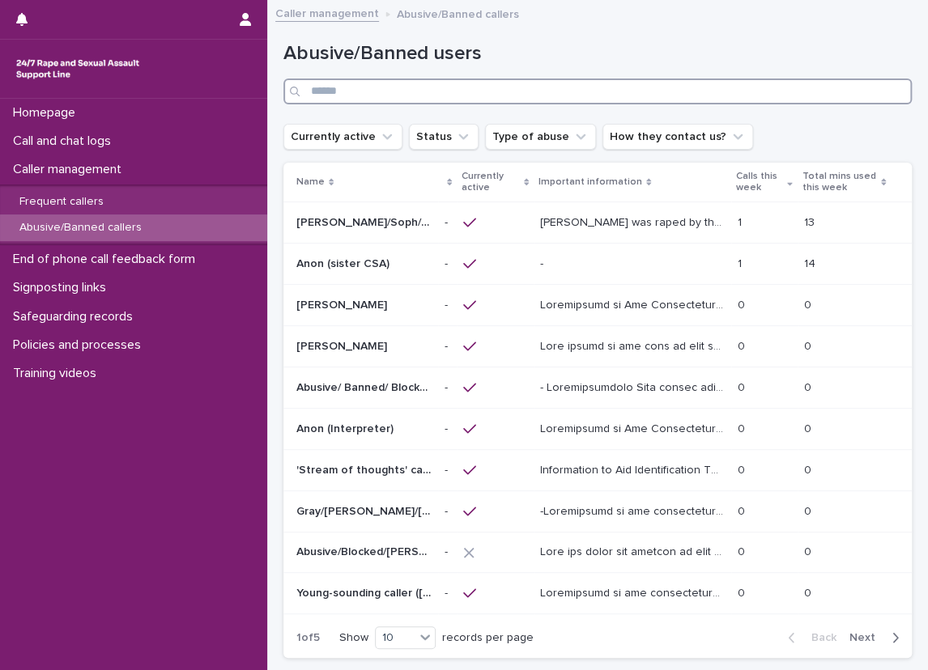
click at [329, 88] on input "Search" at bounding box center [597, 92] width 628 height 26
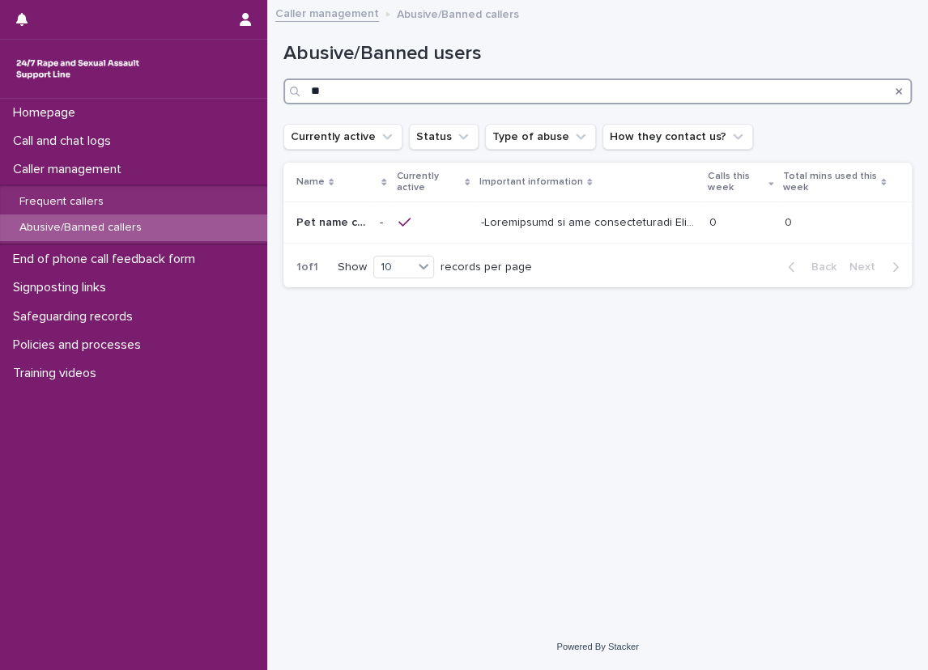
type input "*"
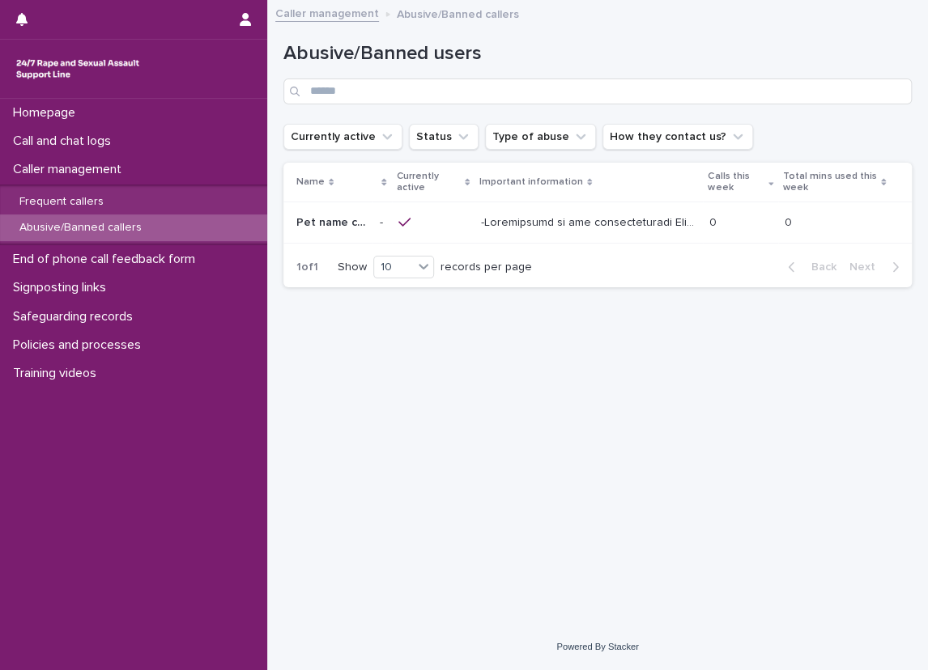
click at [482, 62] on h1 "Abusive/Banned users" at bounding box center [597, 53] width 628 height 23
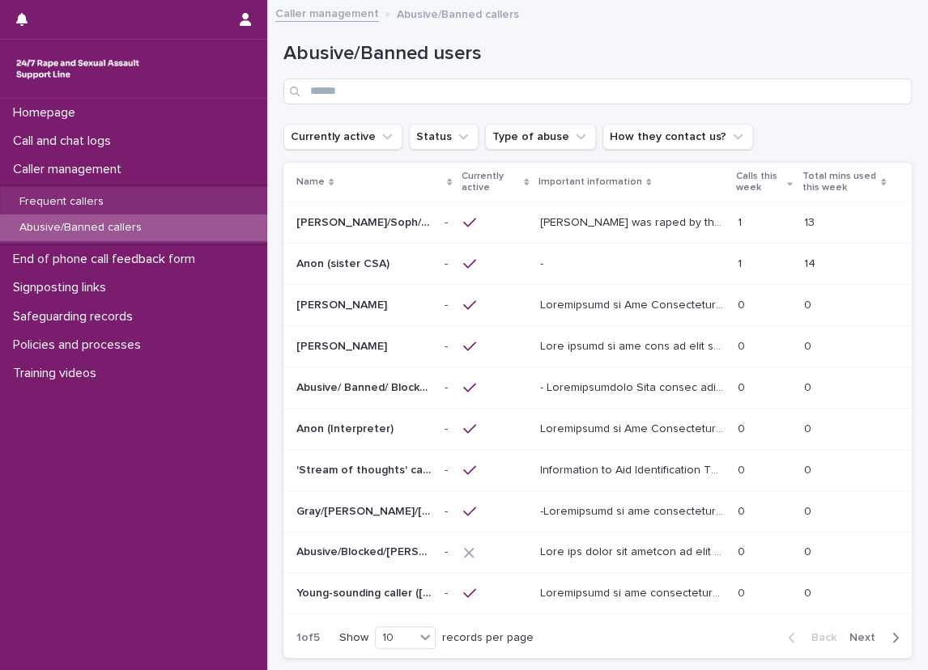
click at [270, 108] on div "Loading... Saving… Loading... Saving… Abusive/Banned users Currently active Sta…" at bounding box center [597, 381] width 660 height 742
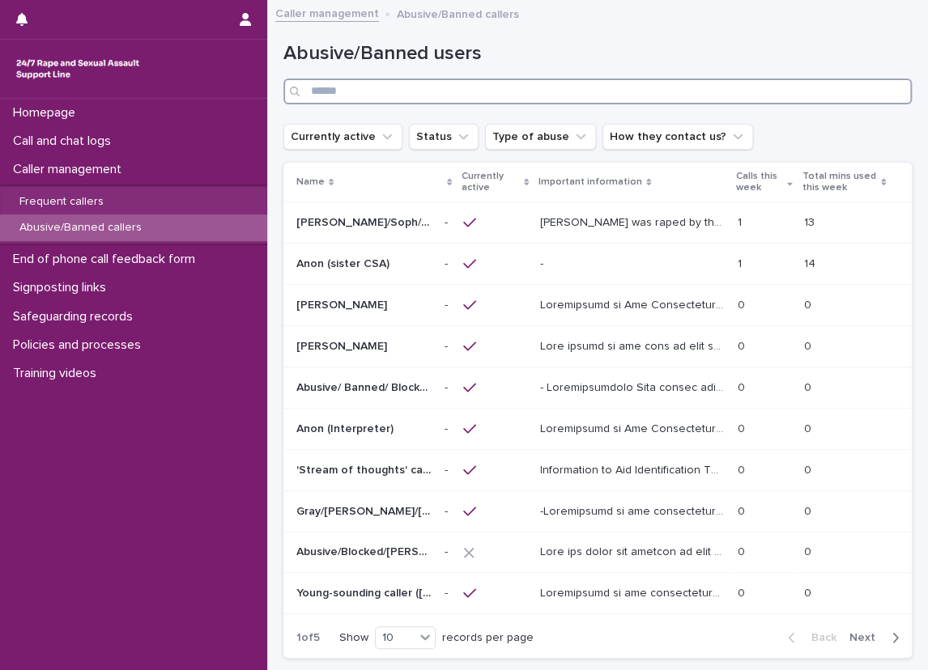
click at [314, 83] on input "Search" at bounding box center [597, 92] width 628 height 26
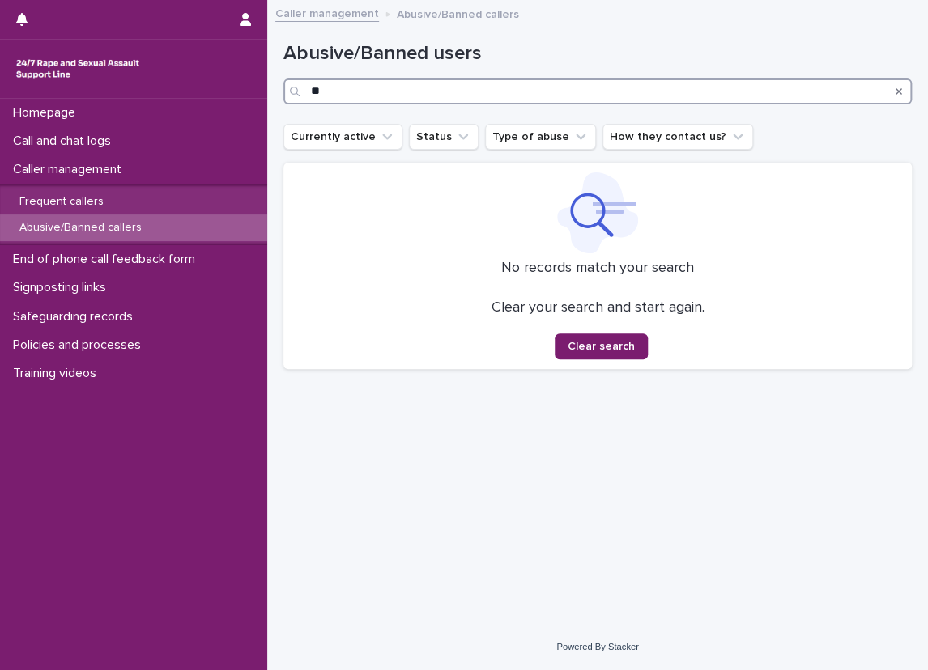
type input "*"
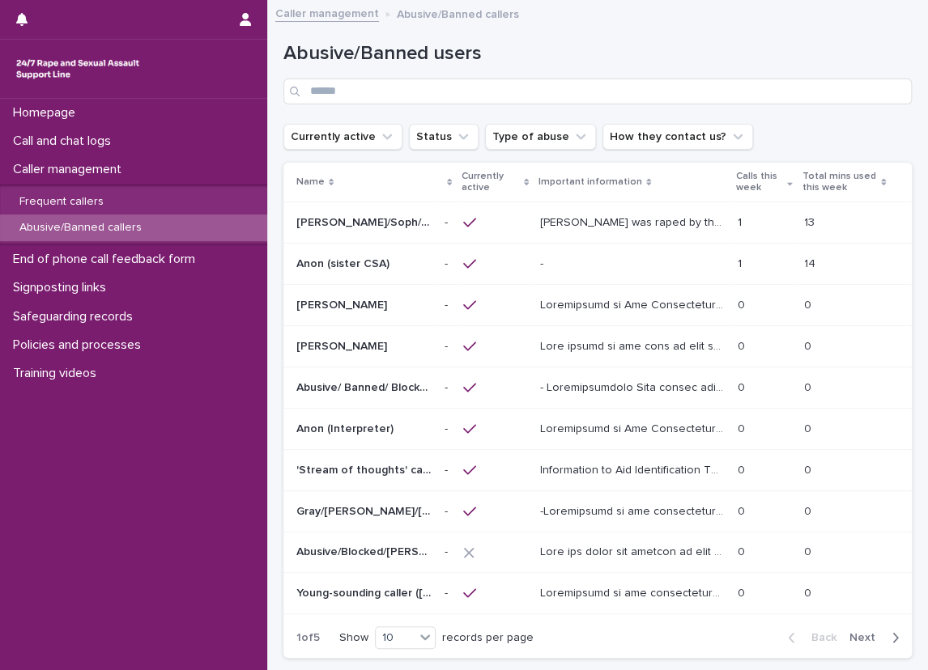
click at [273, 103] on div "Loading... Saving… Loading... Saving… Abusive/Banned users Currently active Sta…" at bounding box center [597, 381] width 660 height 742
click at [273, 106] on div "Loading... Saving… Loading... Saving… Abusive/Banned users Currently active Sta…" at bounding box center [597, 381] width 660 height 742
click at [187, 148] on div "Call and chat logs" at bounding box center [133, 141] width 267 height 28
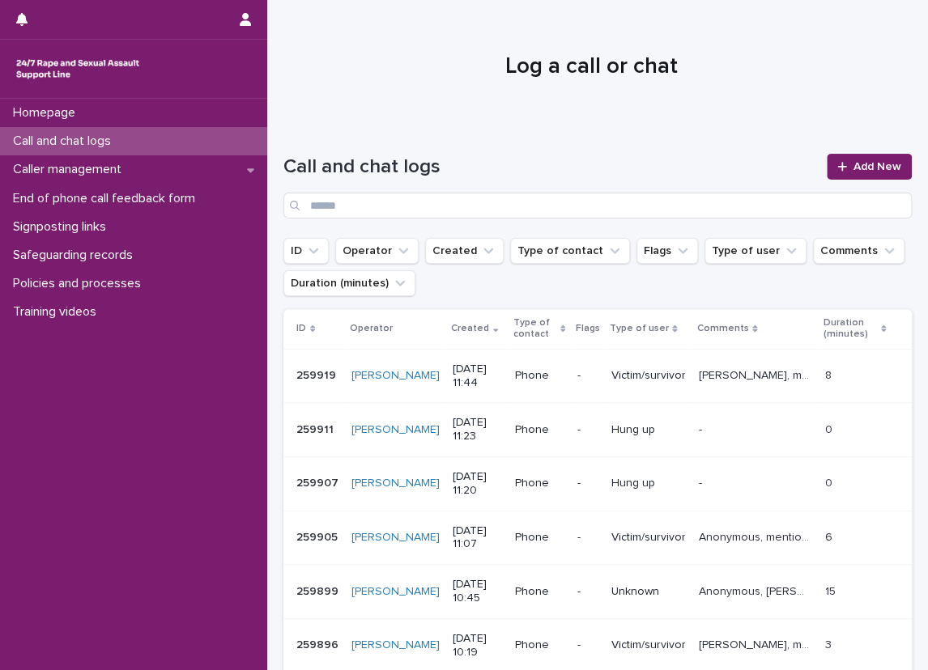
click at [270, 178] on div "Loading... Saving… Loading... Saving… Call and chat logs Add New ID Operator Cr…" at bounding box center [597, 573] width 660 height 905
click at [230, 163] on div "Caller management" at bounding box center [133, 169] width 267 height 28
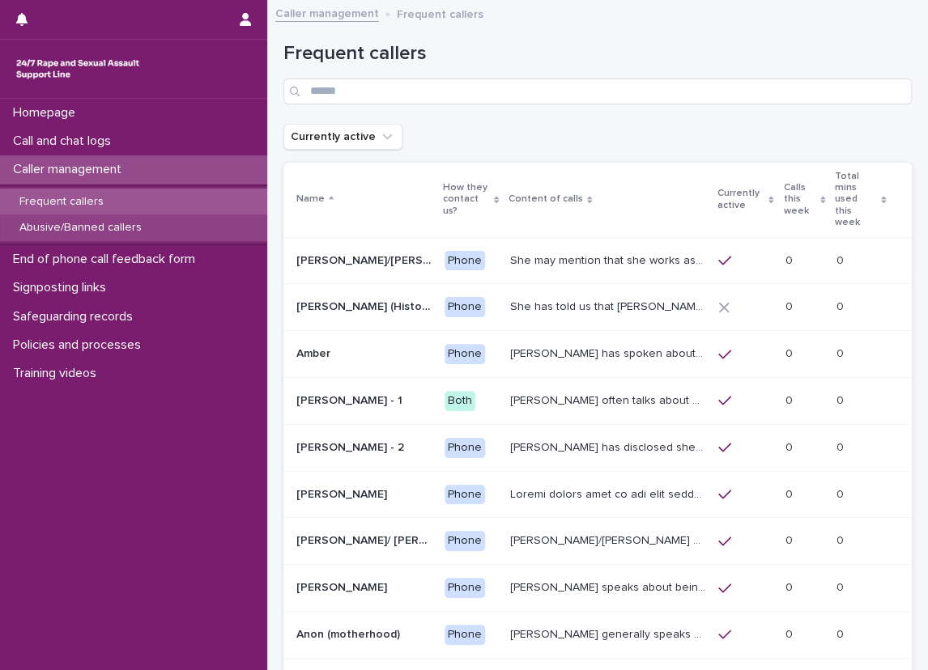
click at [219, 221] on div "Abusive/Banned callers" at bounding box center [133, 227] width 267 height 27
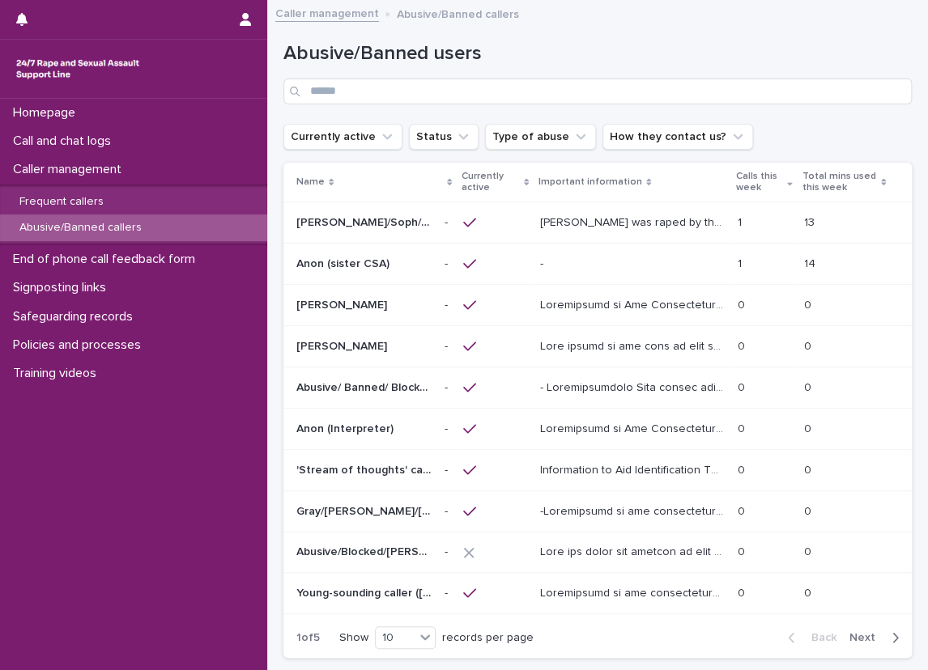
click at [268, 188] on div "Loading... Saving… Loading... Saving… Abusive/Banned users Currently active Sta…" at bounding box center [597, 381] width 660 height 742
click at [273, 147] on div "Loading... Saving… Loading... Saving… Abusive/Banned users Currently active Sta…" at bounding box center [597, 381] width 660 height 742
click at [273, 148] on div "Loading... Saving… Loading... Saving… Abusive/Banned users Currently active Sta…" at bounding box center [597, 381] width 660 height 742
click at [270, 139] on div "Loading... Saving… Loading... Saving… Abusive/Banned users Currently active Sta…" at bounding box center [597, 381] width 660 height 742
click at [213, 142] on div "Call and chat logs" at bounding box center [133, 141] width 267 height 28
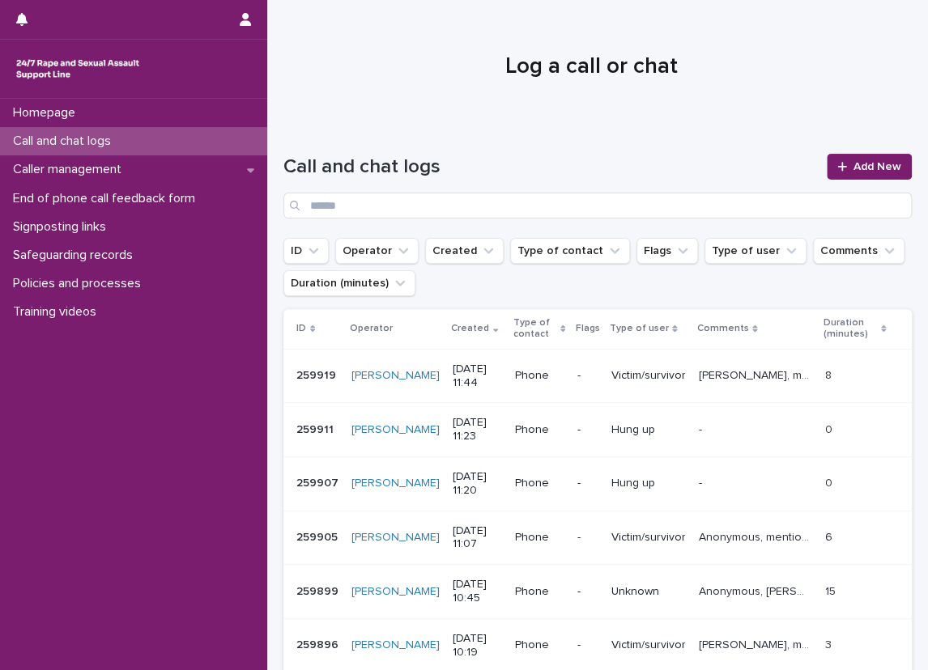
click at [357, 189] on div "Call and chat logs Add New" at bounding box center [597, 186] width 628 height 65
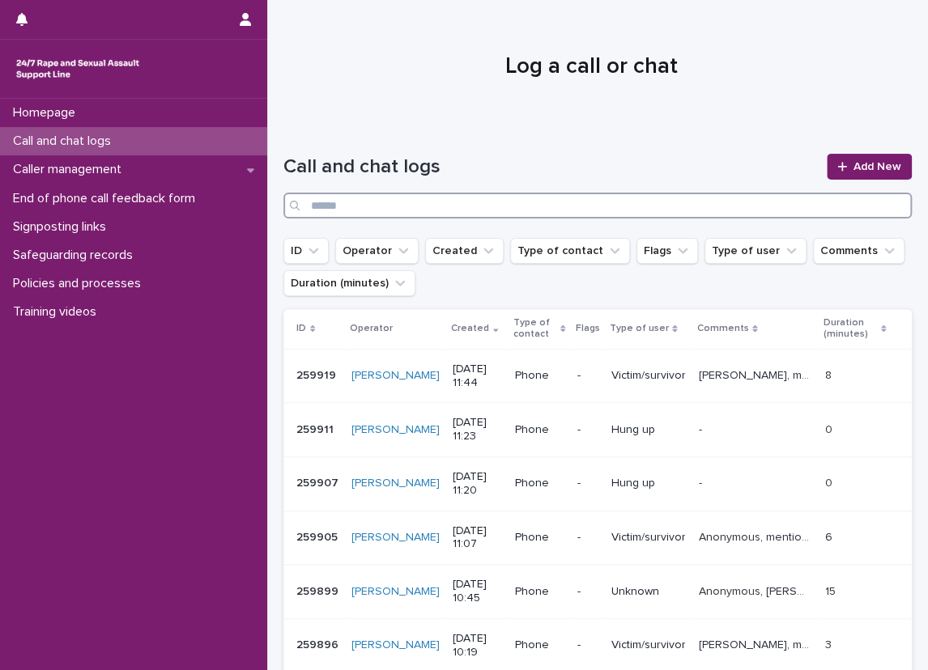
click at [363, 194] on input "Search" at bounding box center [597, 206] width 628 height 26
type input "*"
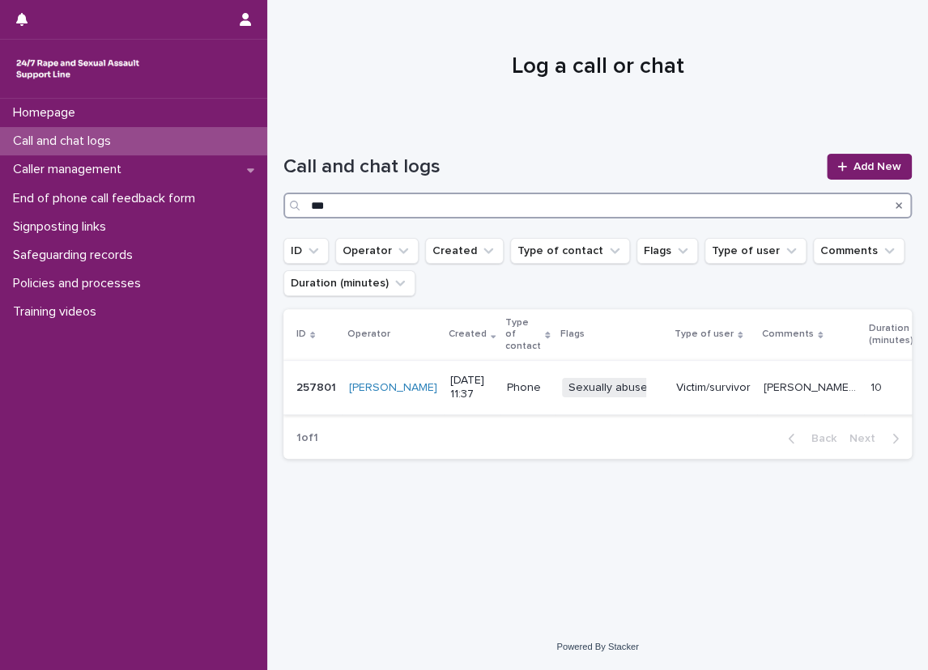
type input "***"
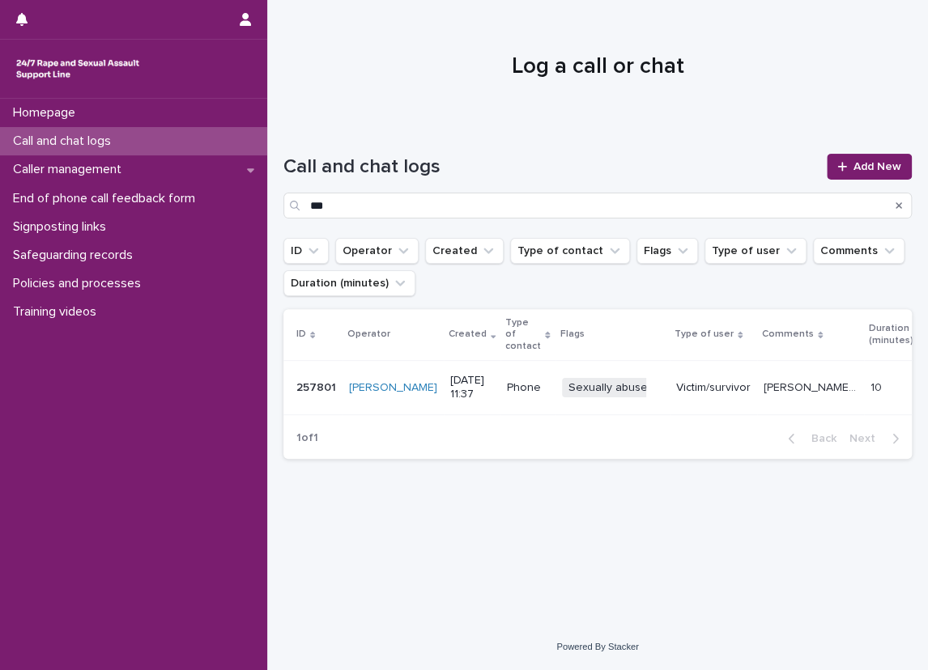
click at [687, 361] on td "Victim/survivor" at bounding box center [712, 388] width 87 height 54
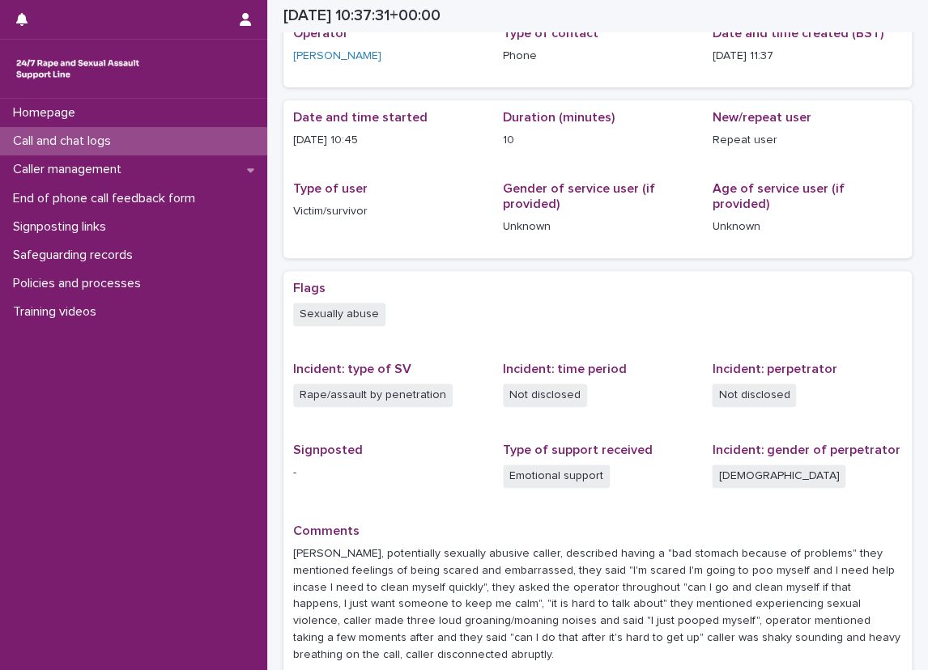
click at [499, 306] on div "Sexually abuse" at bounding box center [597, 316] width 609 height 27
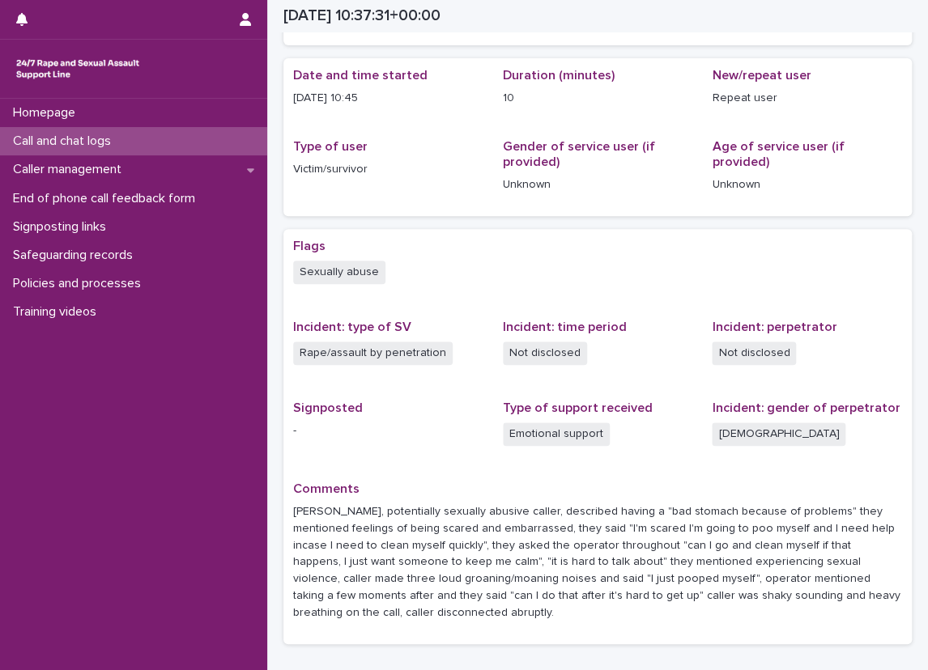
scroll to position [162, 0]
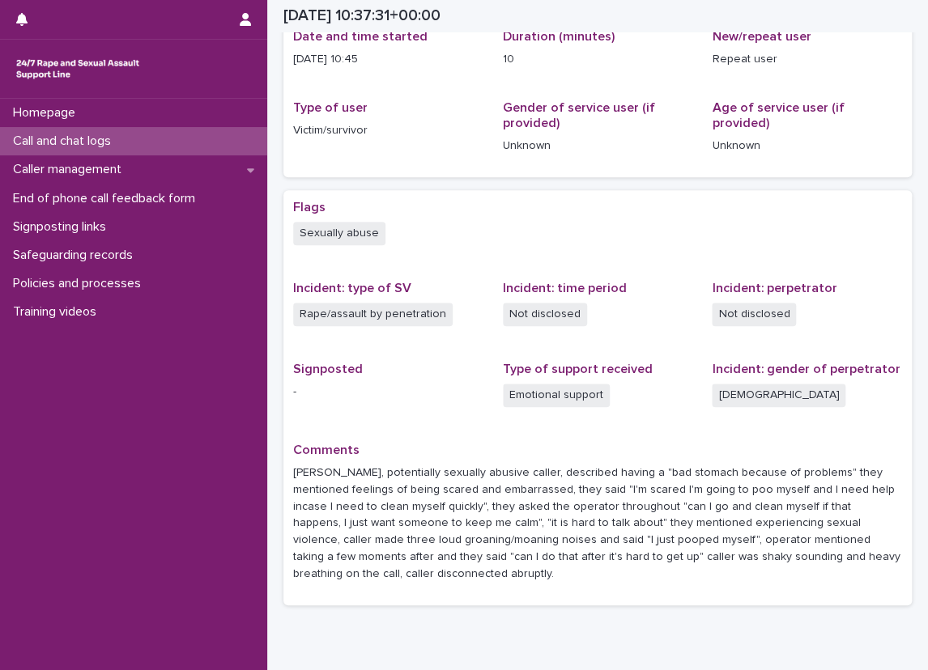
click at [472, 316] on div "Rape/assault by penetration" at bounding box center [388, 316] width 190 height 27
click at [467, 316] on div "Rape/assault by penetration" at bounding box center [388, 316] width 190 height 27
click at [465, 304] on div "Rape/assault by penetration" at bounding box center [388, 316] width 190 height 27
click at [223, 129] on div "Call and chat logs" at bounding box center [133, 141] width 267 height 28
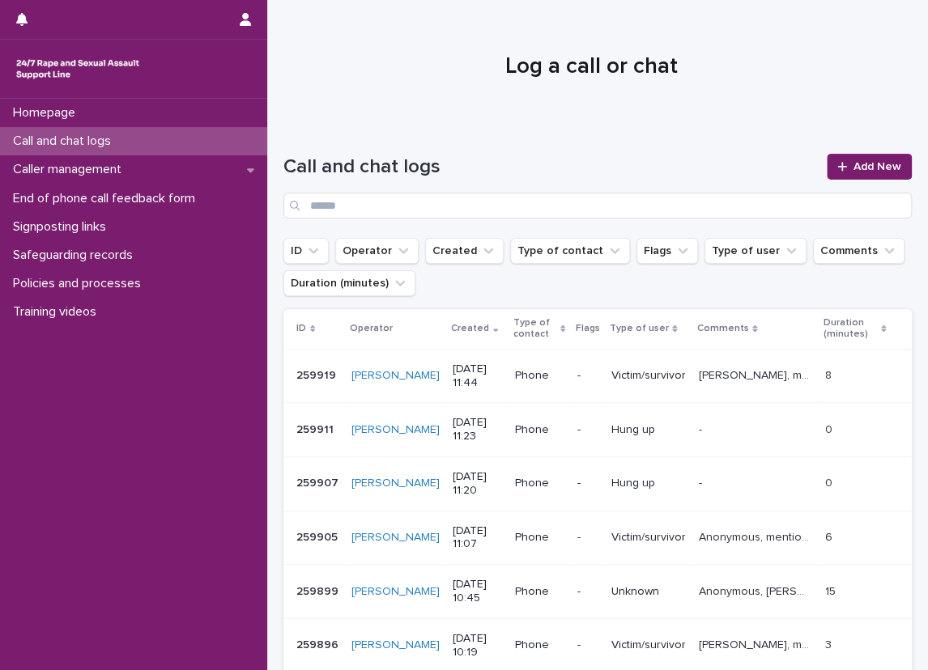
click at [908, 171] on div "Loading... Saving… Loading... Saving… Call and chat logs Add New ID Operator Cr…" at bounding box center [597, 573] width 660 height 905
click at [853, 167] on span "Add New" at bounding box center [877, 166] width 48 height 11
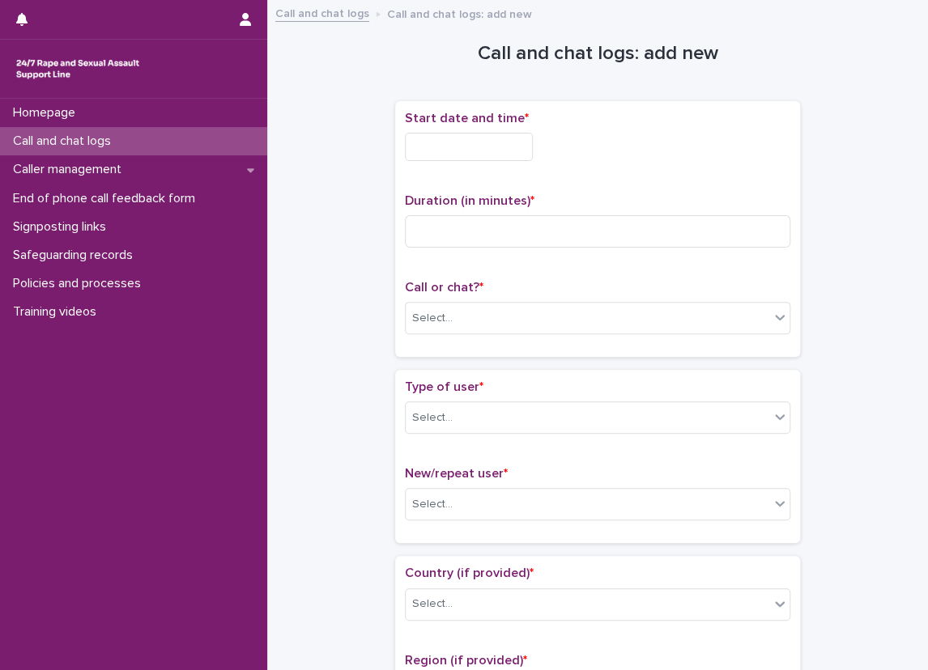
click at [106, 134] on p "Call and chat logs" at bounding box center [64, 141] width 117 height 15
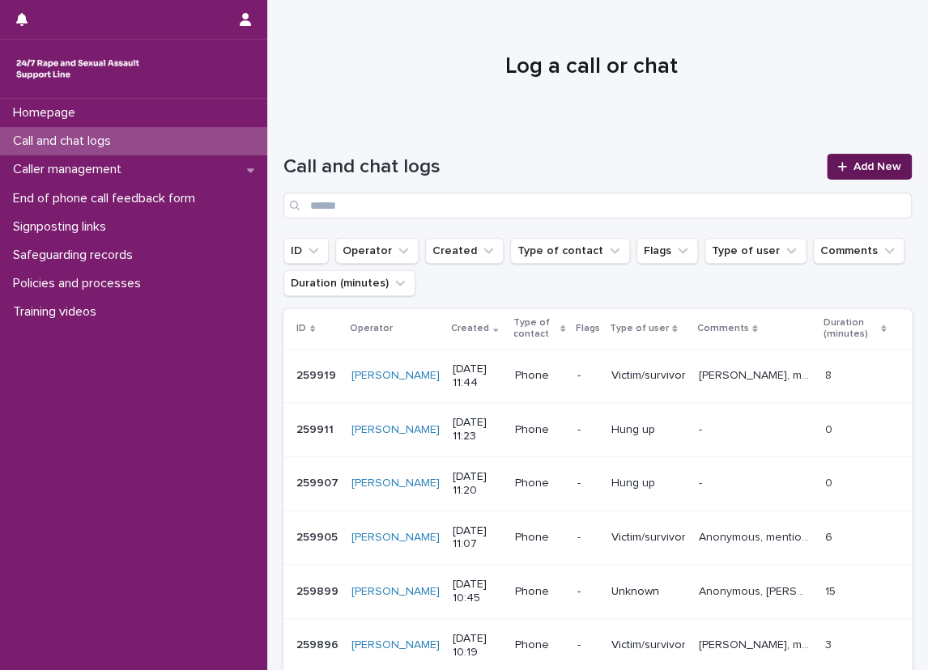
click at [868, 161] on span "Add New" at bounding box center [877, 166] width 48 height 11
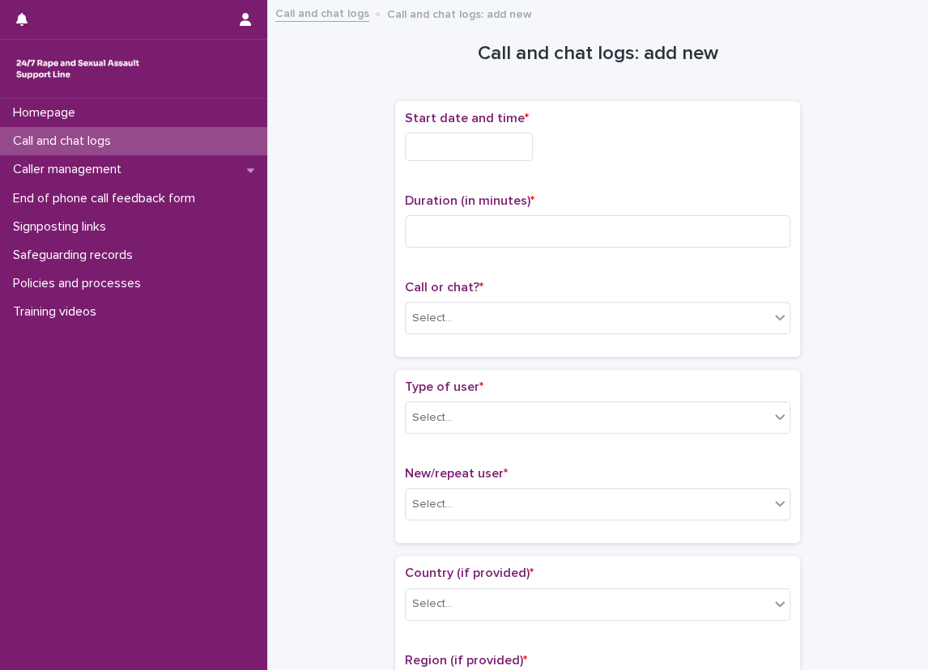
click at [454, 139] on input "text" at bounding box center [469, 147] width 128 height 28
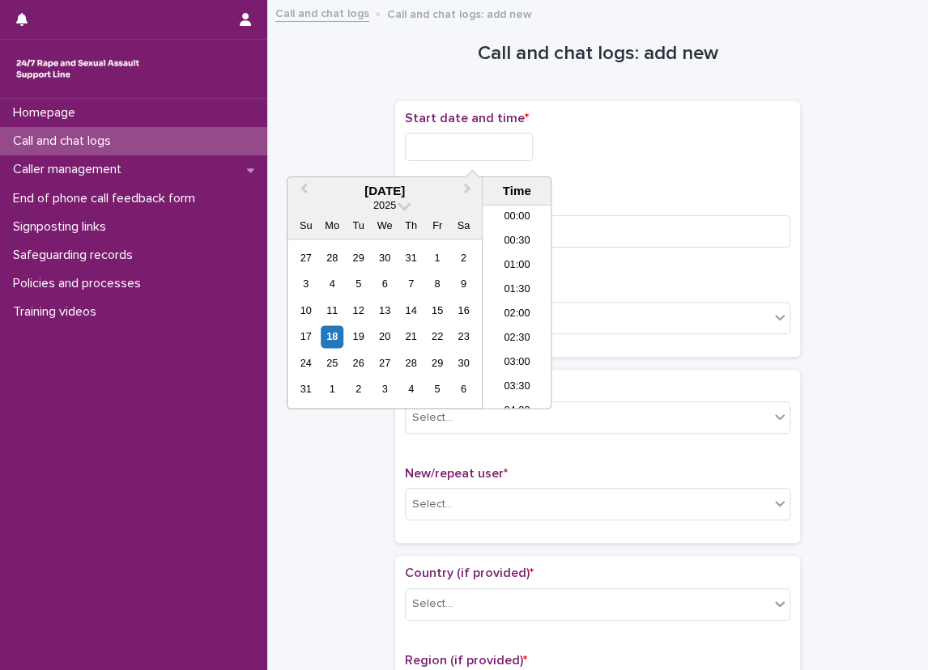
scroll to position [493, 0]
click at [527, 261] on li "11:00" at bounding box center [516, 259] width 69 height 24
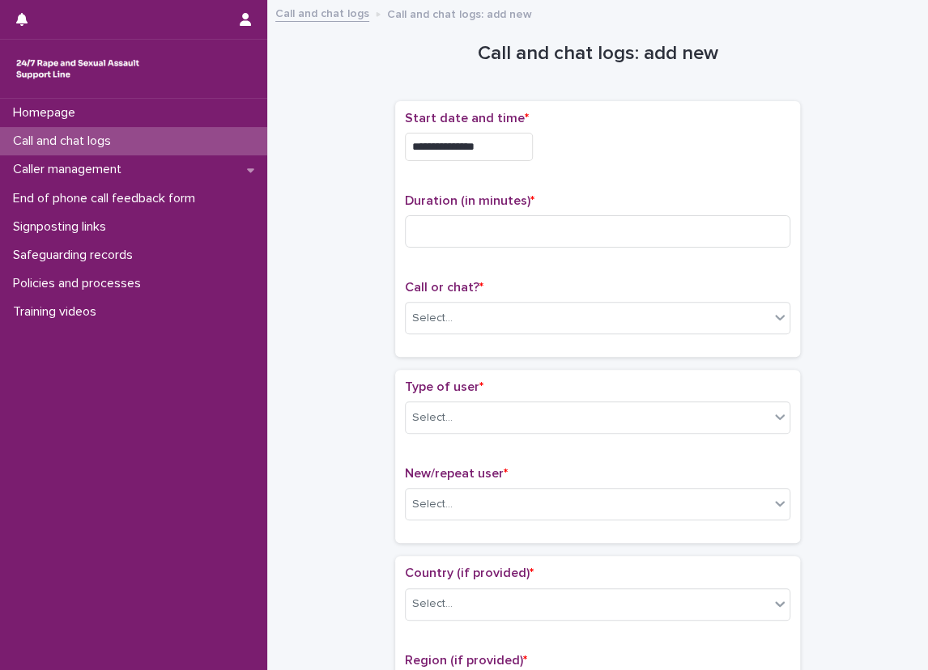
click at [482, 139] on input "**********" at bounding box center [469, 147] width 128 height 28
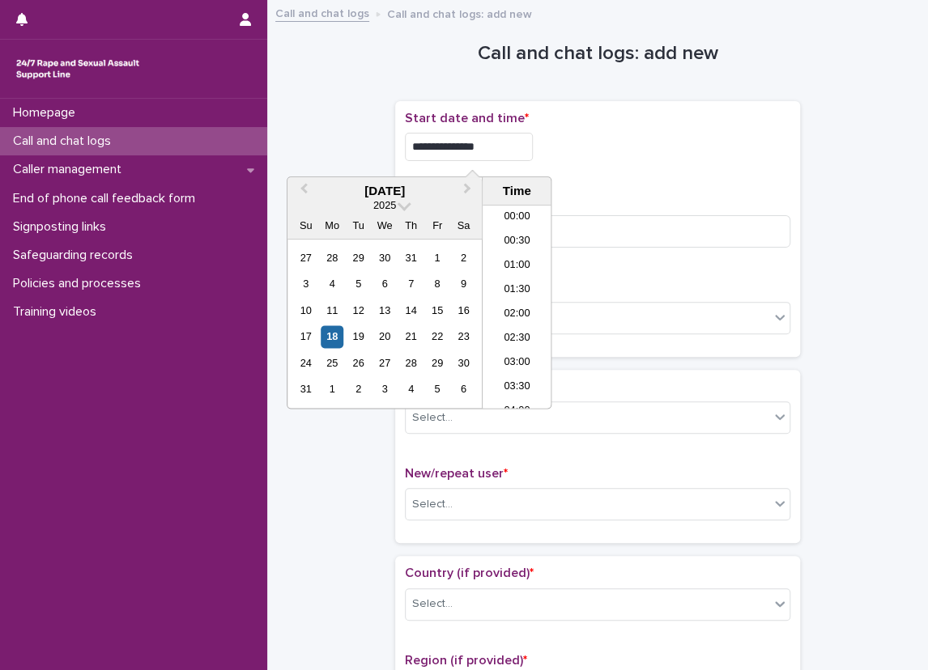
scroll to position [445, 0]
type input "**********"
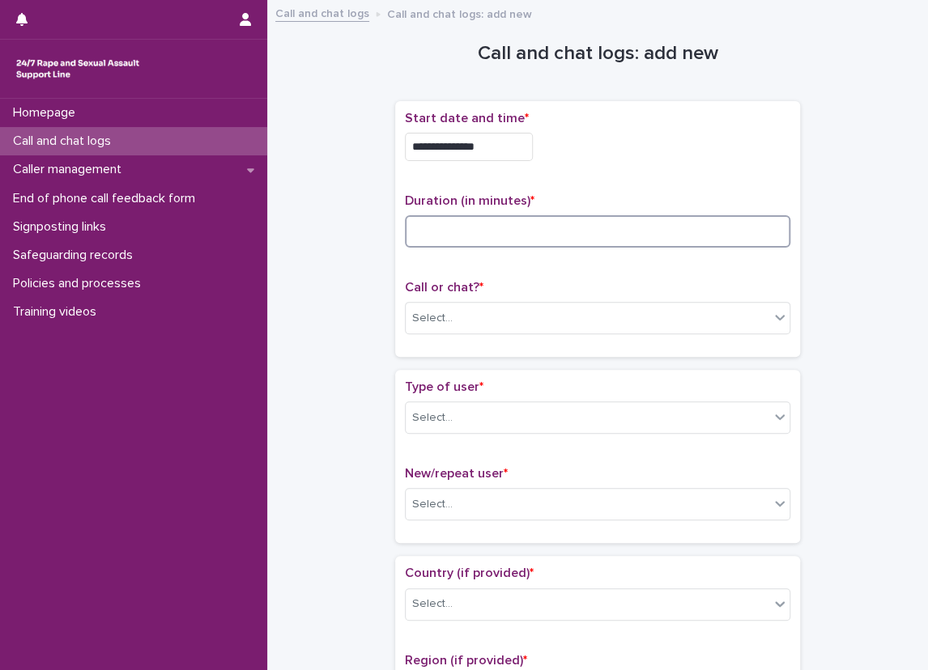
click at [575, 229] on input at bounding box center [597, 231] width 385 height 32
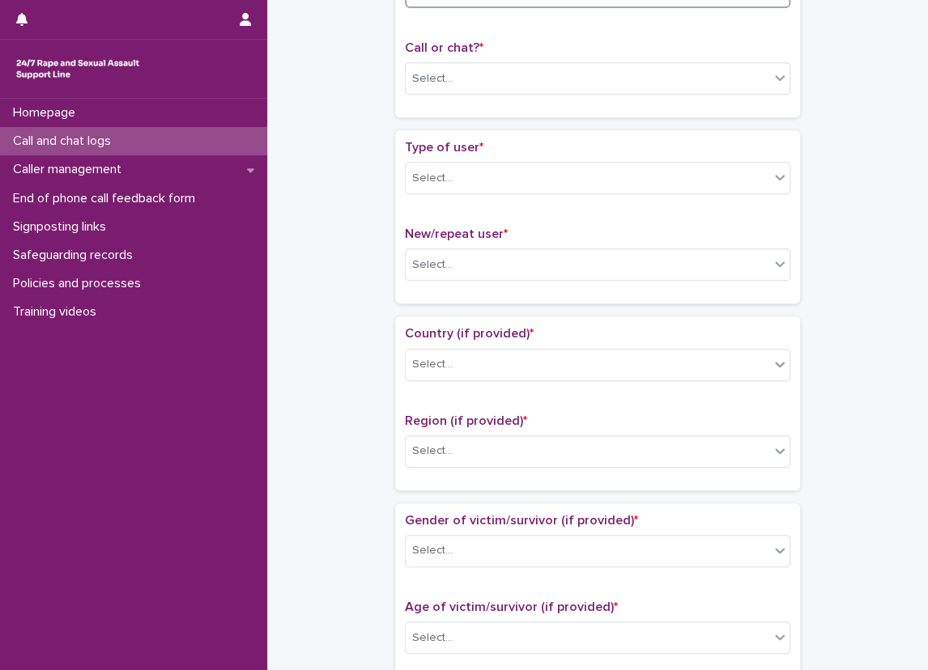
scroll to position [243, 0]
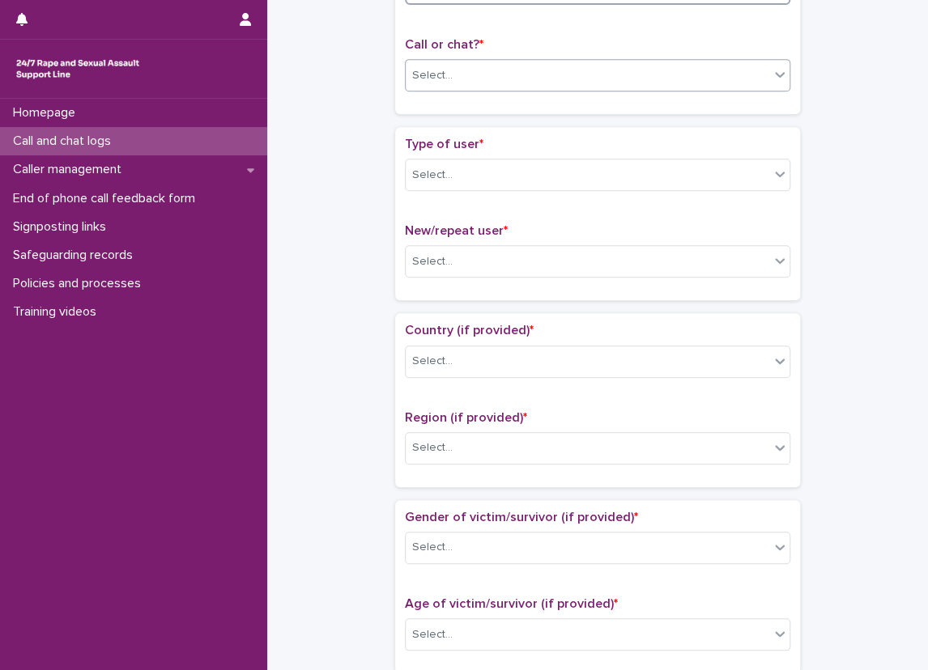
type input "**"
click at [494, 76] on div "Select..." at bounding box center [586, 75] width 363 height 27
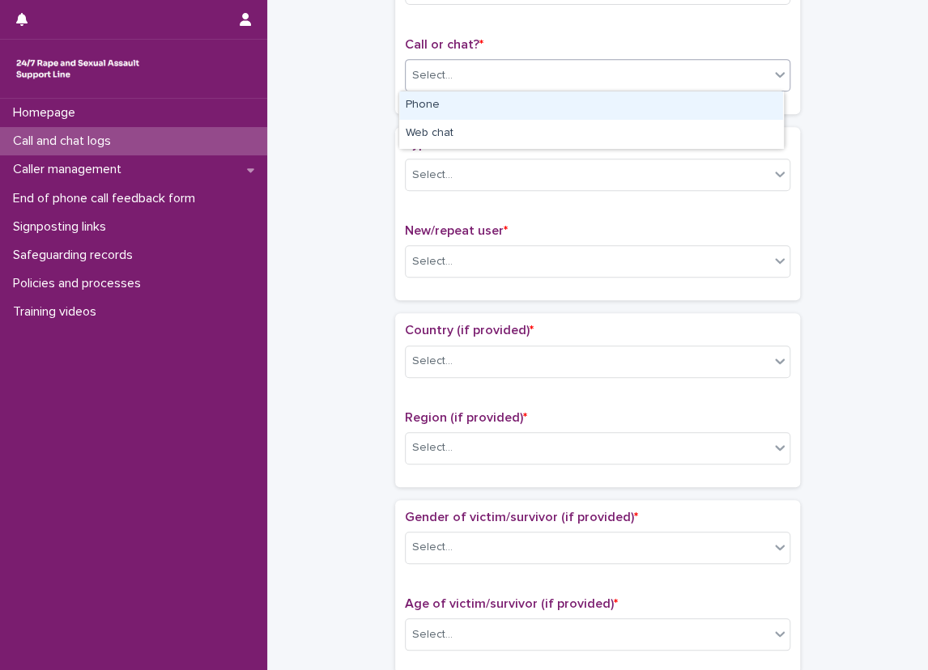
click at [497, 103] on div "Phone" at bounding box center [591, 105] width 384 height 28
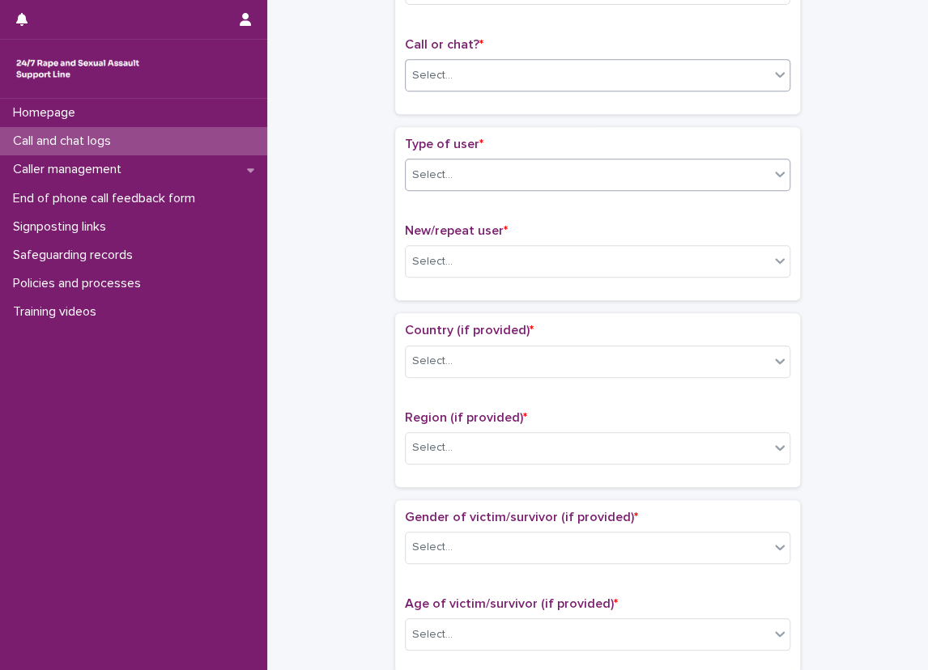
click at [499, 177] on div "Select..." at bounding box center [586, 175] width 363 height 27
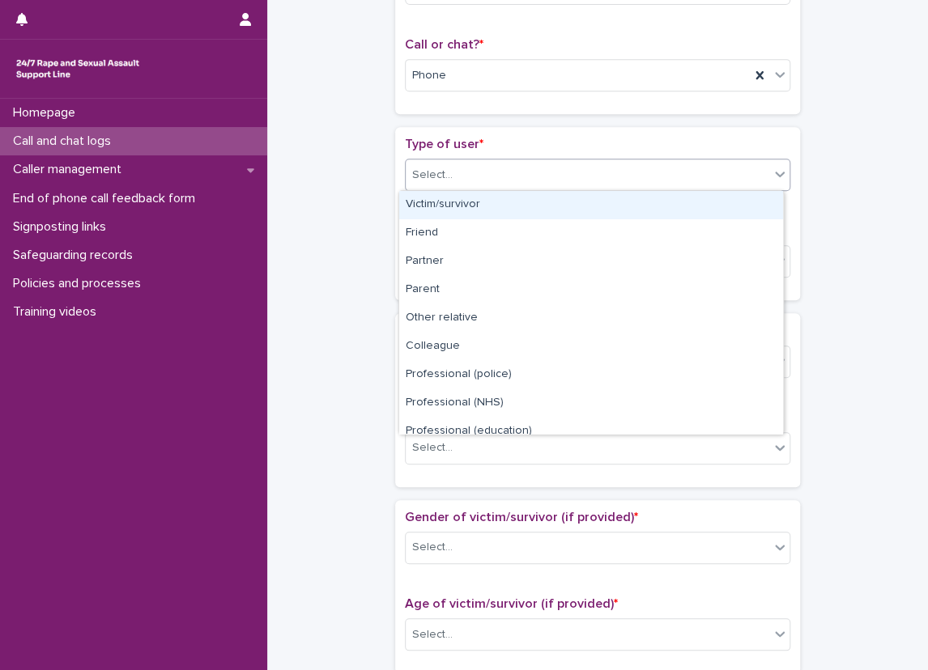
click at [495, 195] on div "Victim/survivor" at bounding box center [591, 205] width 384 height 28
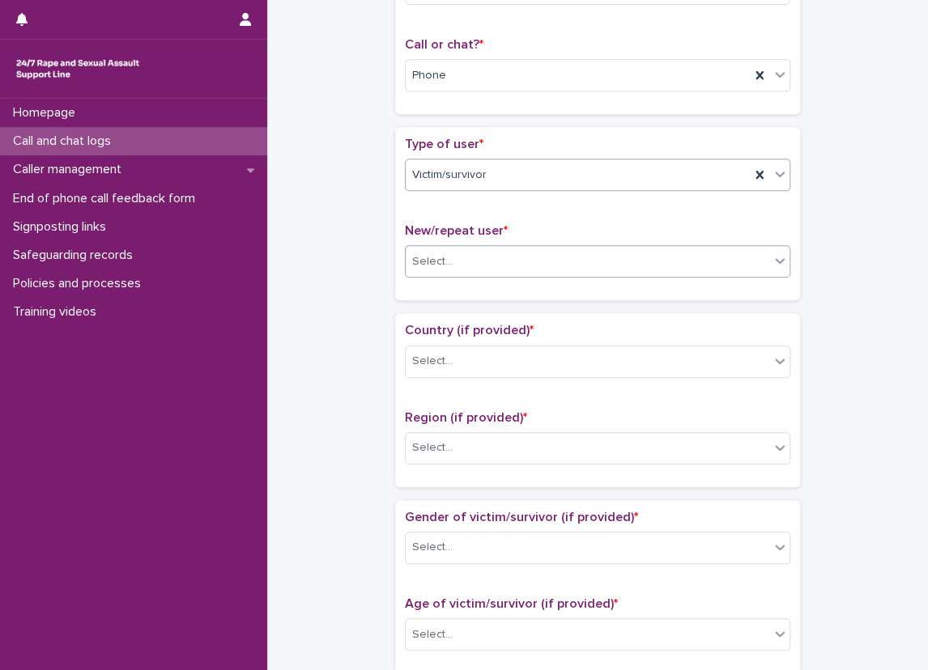
click at [486, 246] on div "Select..." at bounding box center [597, 261] width 385 height 32
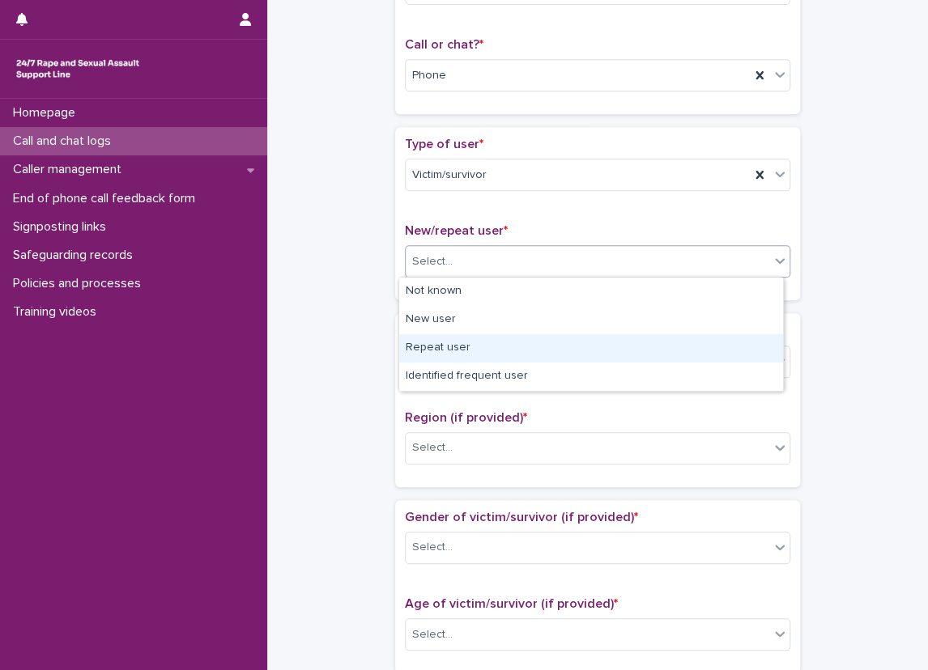
click at [469, 345] on div "Repeat user" at bounding box center [591, 348] width 384 height 28
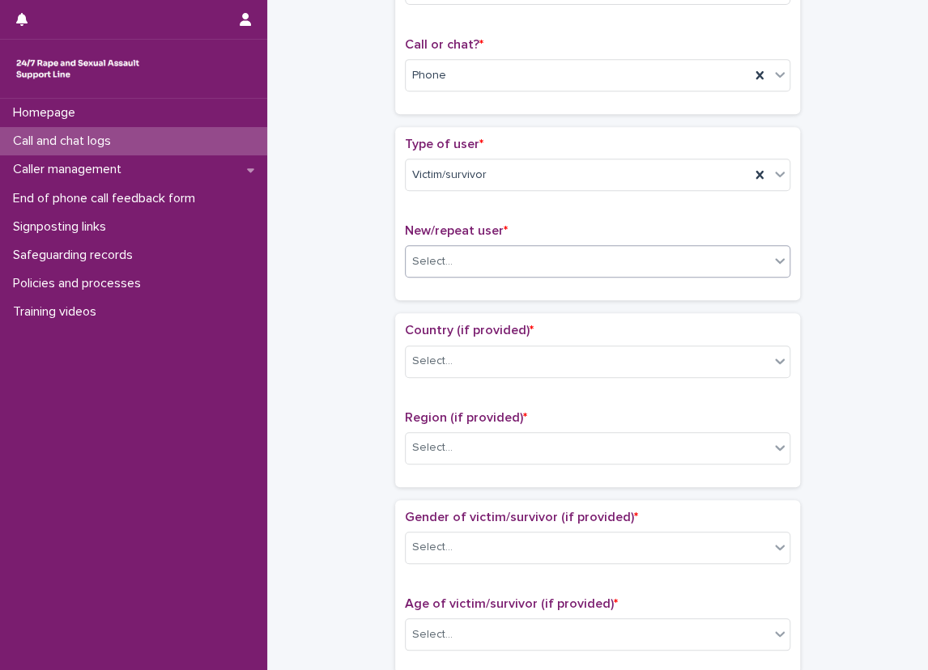
click at [362, 314] on div "**********" at bounding box center [597, 594] width 628 height 1655
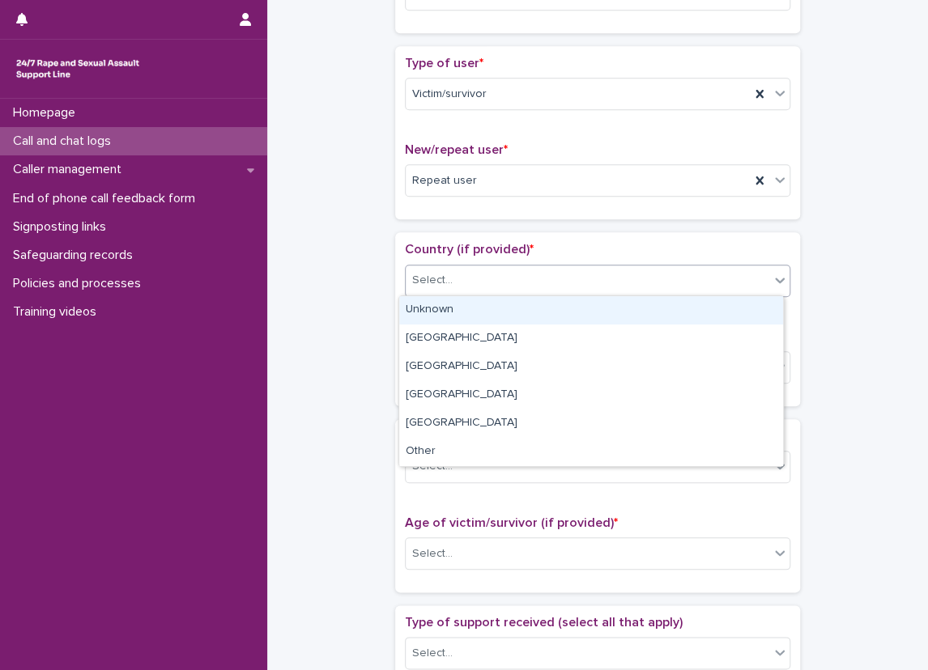
click at [483, 285] on div "Select..." at bounding box center [586, 280] width 363 height 27
click at [476, 311] on div "Unknown" at bounding box center [591, 310] width 384 height 28
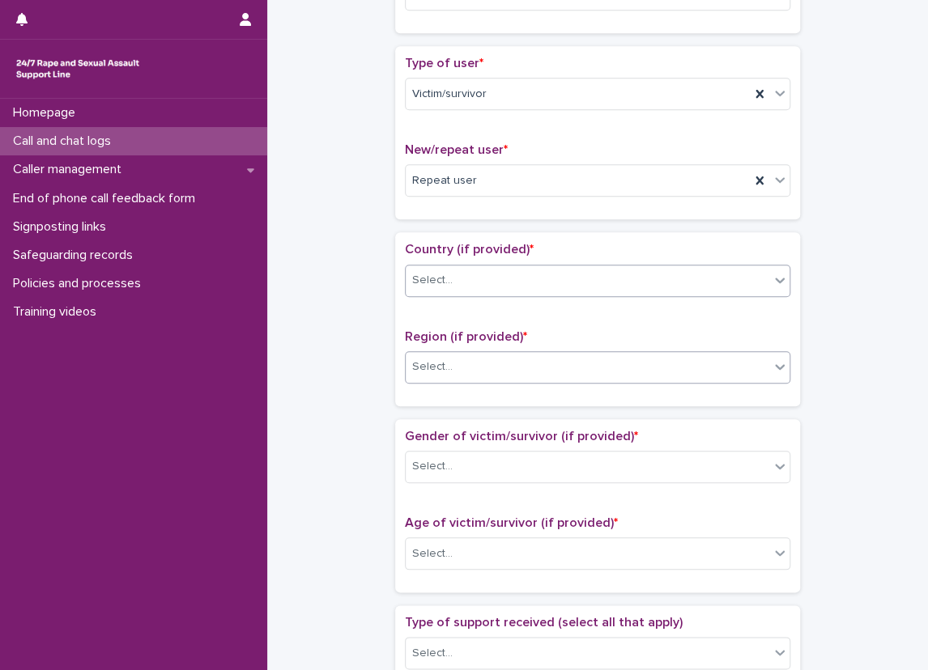
click at [465, 367] on div "Select..." at bounding box center [586, 367] width 363 height 27
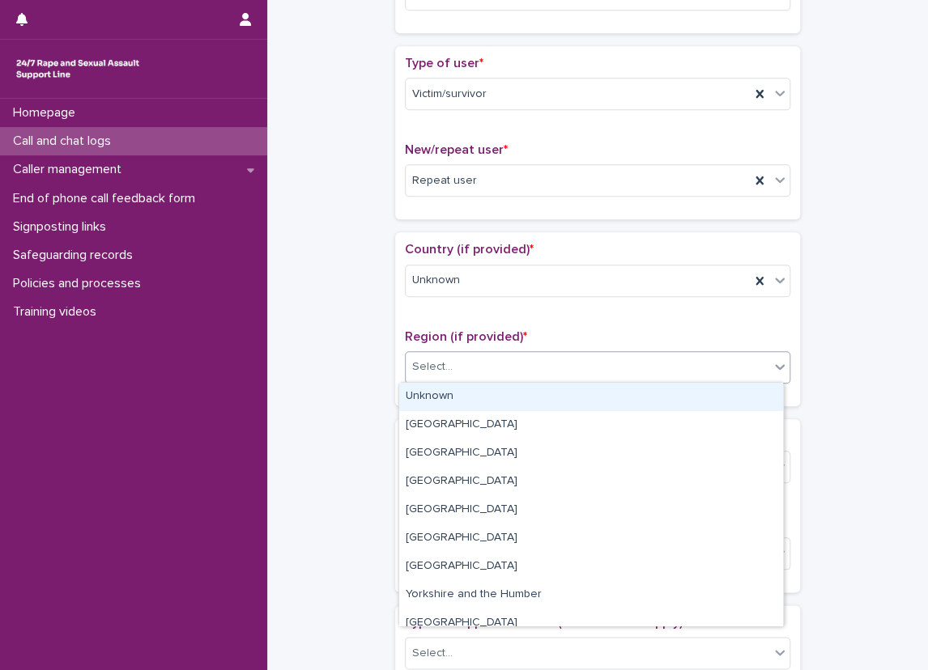
click at [462, 384] on div "Unknown" at bounding box center [591, 397] width 384 height 28
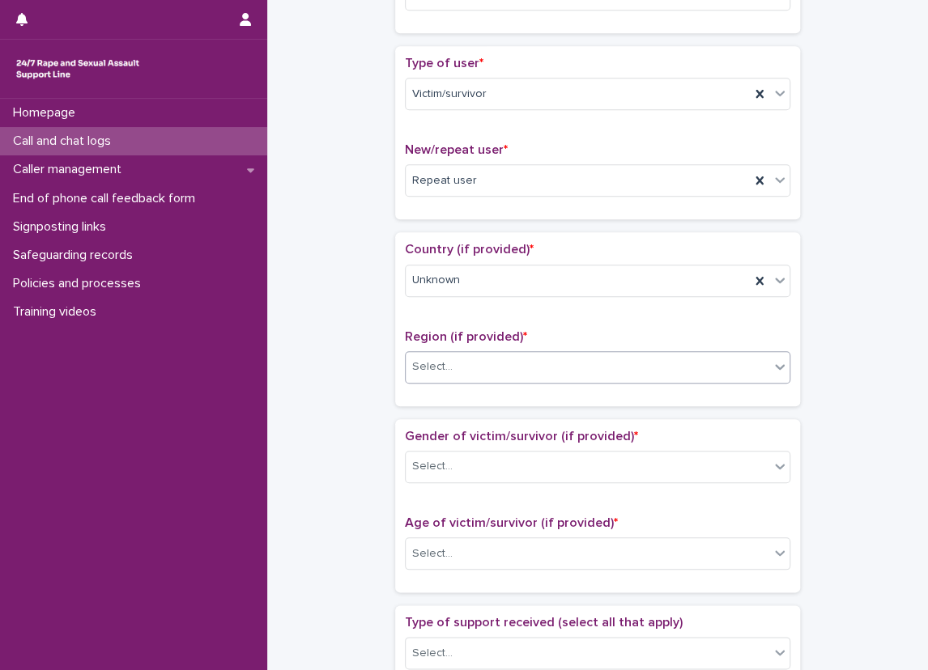
click at [332, 380] on div "**********" at bounding box center [597, 513] width 628 height 1655
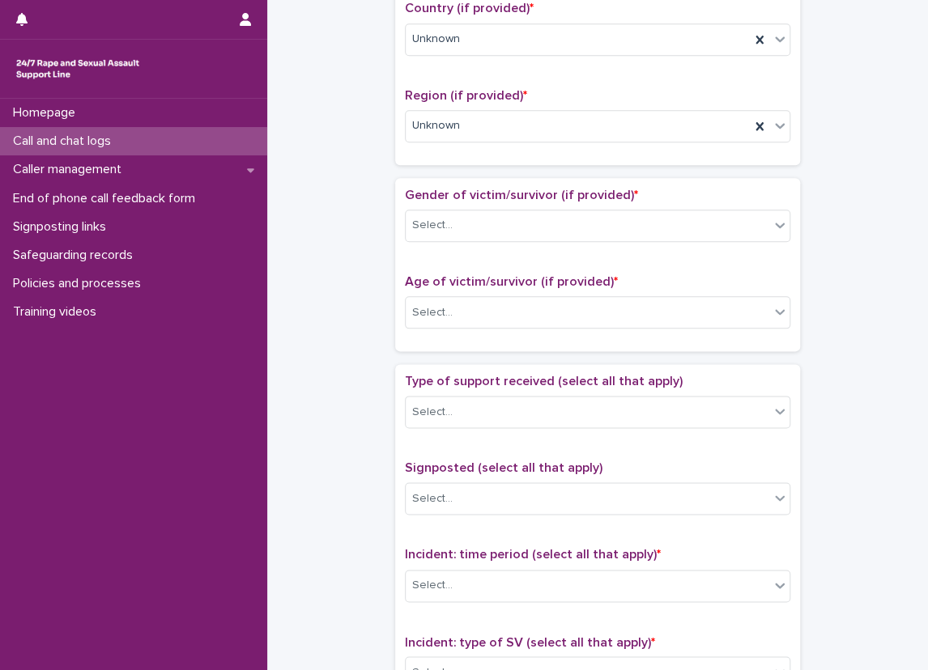
scroll to position [567, 0]
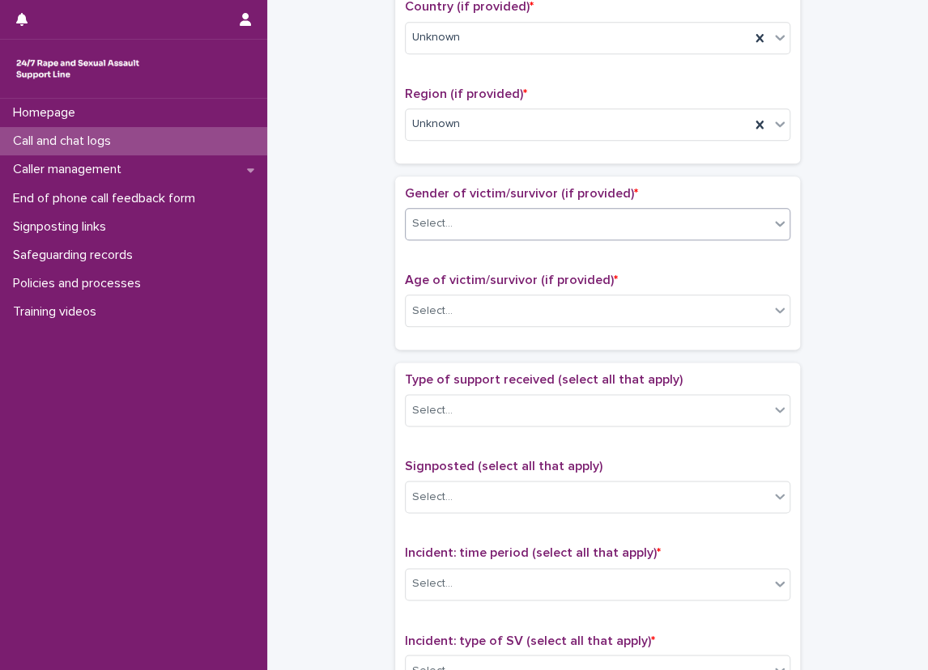
click at [428, 230] on div "Select..." at bounding box center [432, 223] width 40 height 17
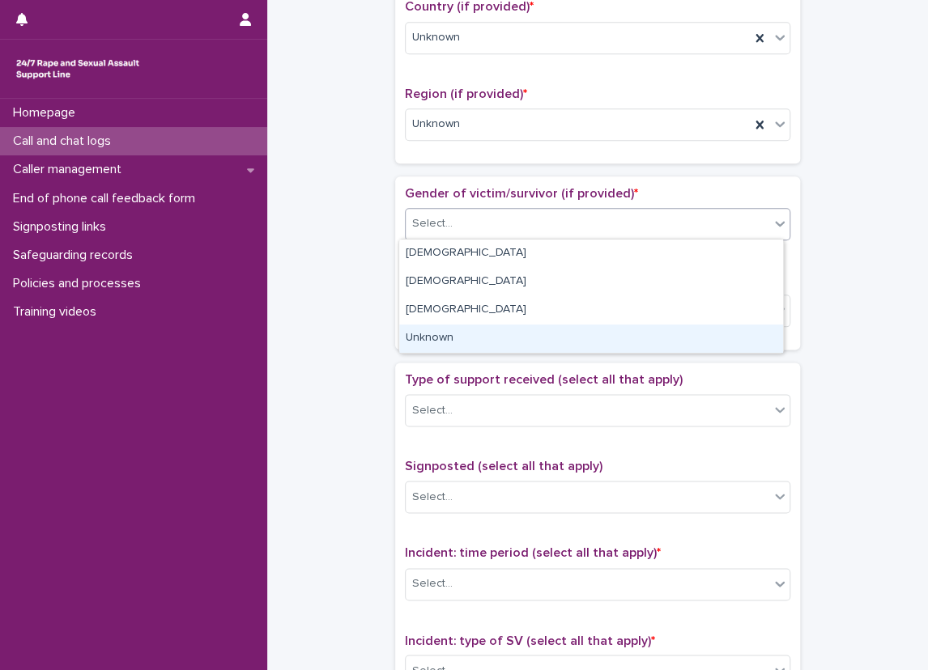
click at [446, 329] on div "Unknown" at bounding box center [591, 339] width 384 height 28
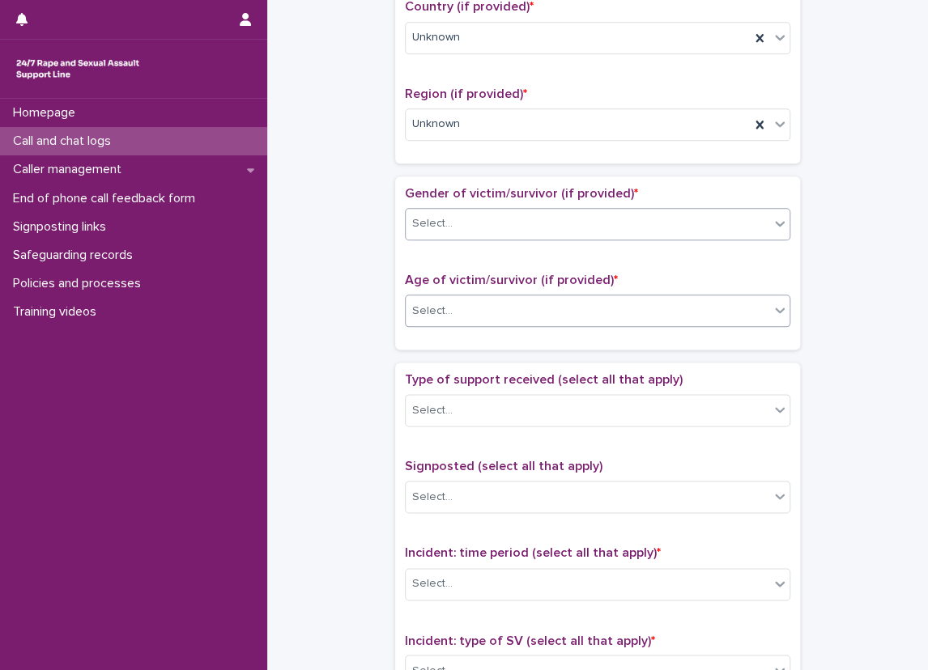
click at [446, 320] on div "Select..." at bounding box center [586, 311] width 363 height 27
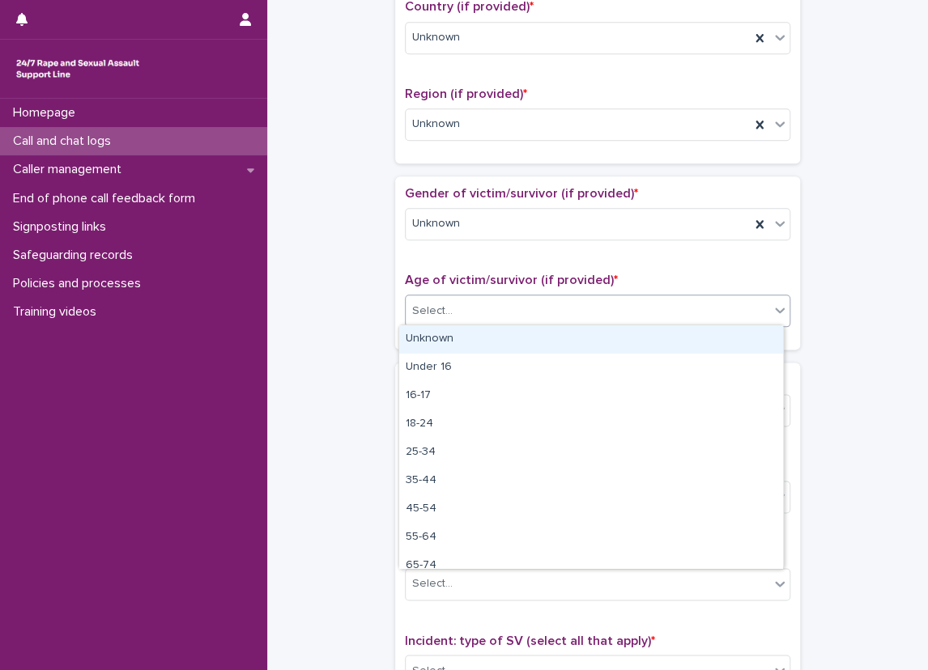
click at [441, 333] on div "Unknown" at bounding box center [591, 339] width 384 height 28
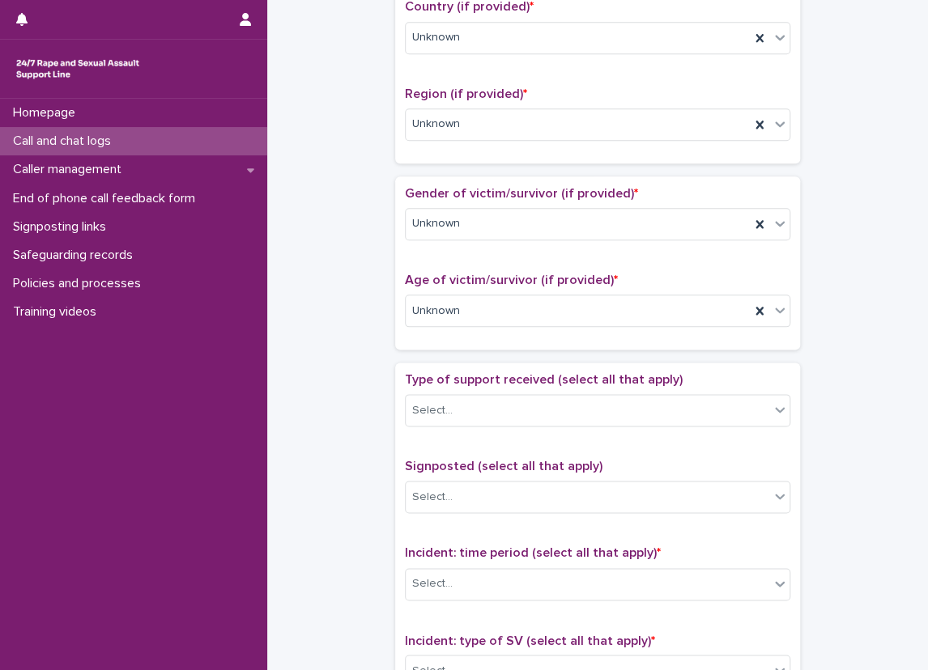
click at [361, 339] on div "**********" at bounding box center [597, 270] width 628 height 1655
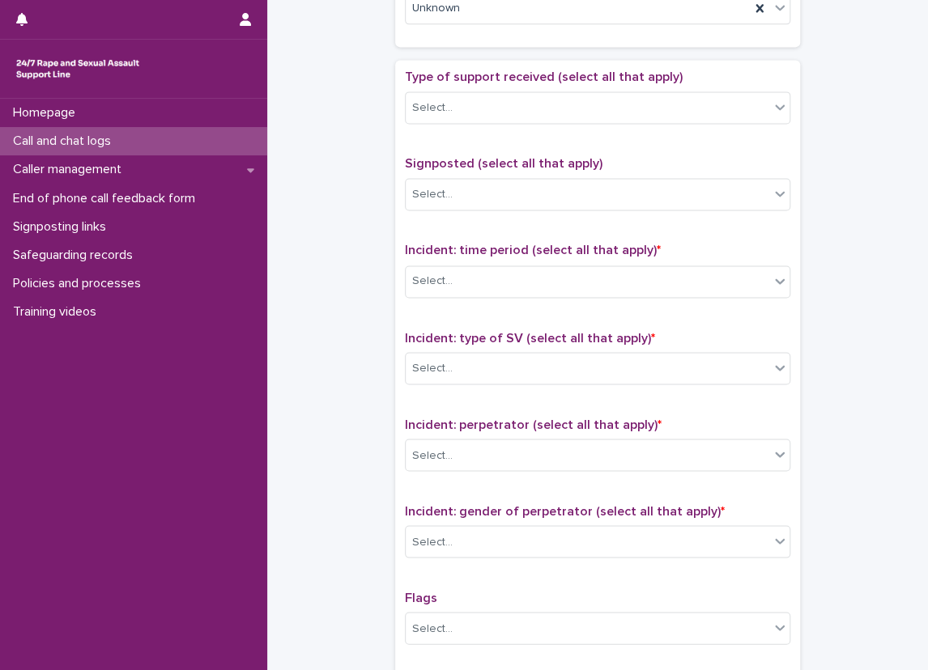
scroll to position [890, 0]
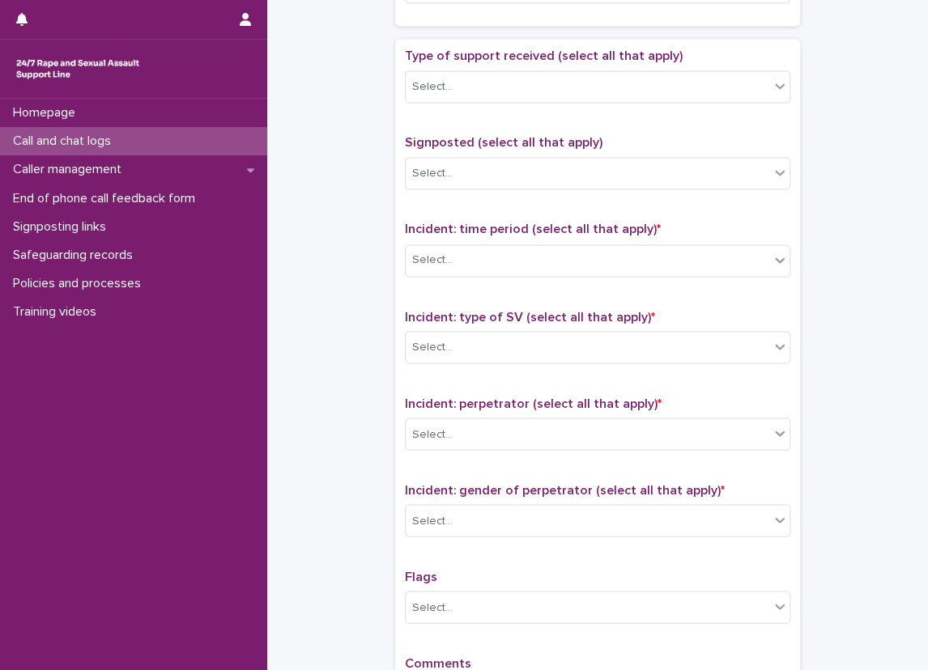
click at [476, 104] on div "Type of support received (select all that apply) Select..." at bounding box center [597, 82] width 385 height 67
drag, startPoint x: 478, startPoint y: 84, endPoint x: 478, endPoint y: 100, distance: 15.4
click at [478, 84] on div "Select..." at bounding box center [586, 87] width 363 height 27
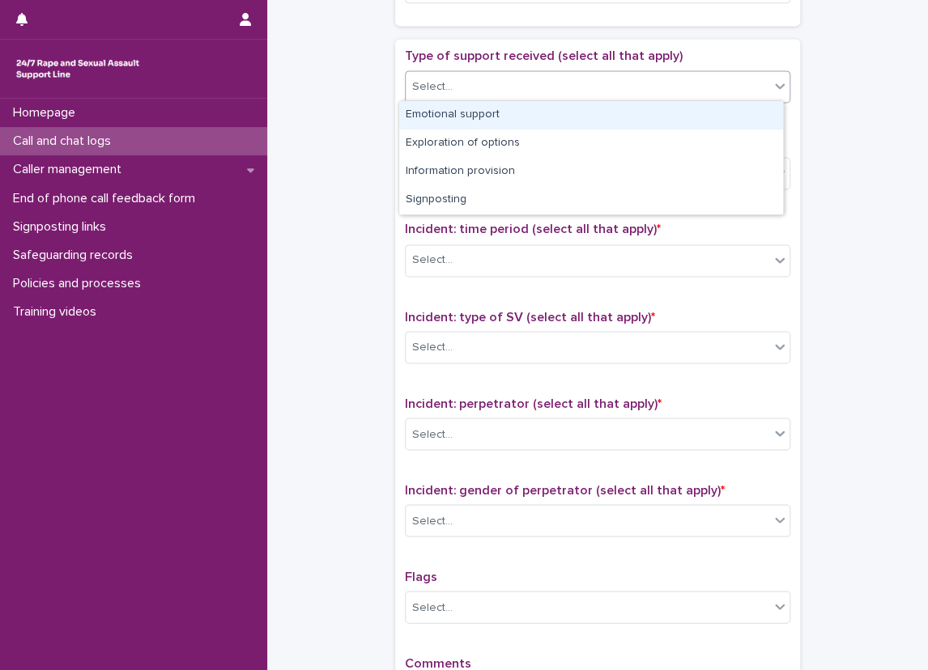
click at [477, 107] on div "Emotional support" at bounding box center [591, 115] width 384 height 28
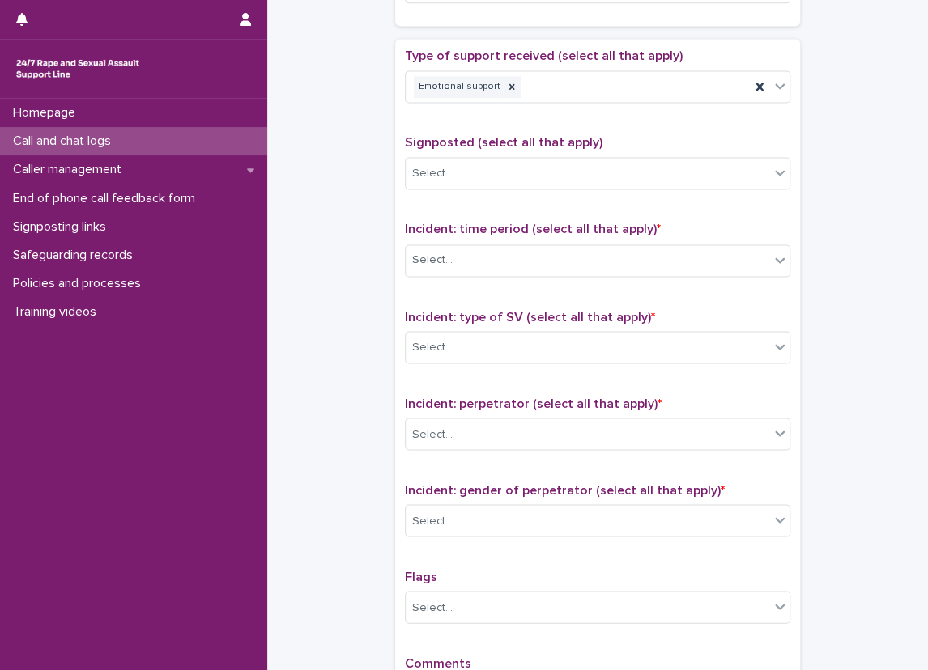
click at [477, 107] on div "Type of support received (select all that apply) Emotional support" at bounding box center [597, 82] width 385 height 67
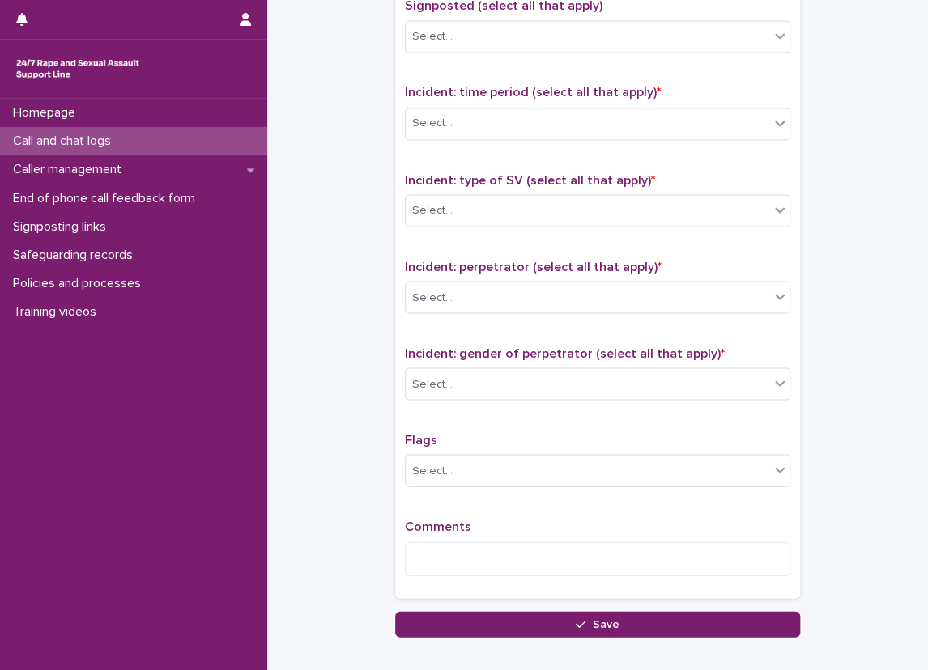
scroll to position [1052, 0]
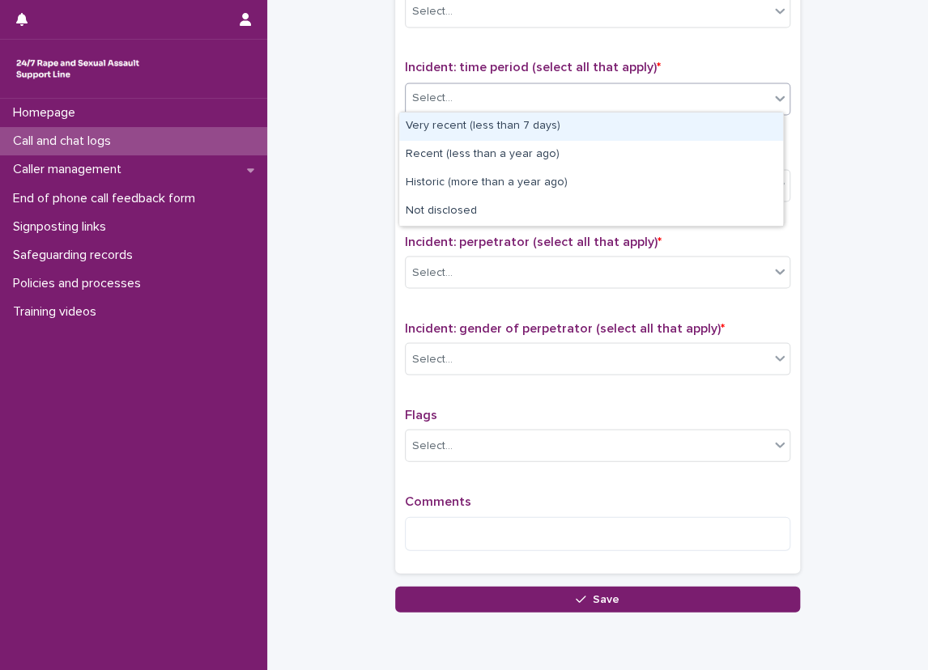
click at [464, 87] on div "Select..." at bounding box center [586, 98] width 363 height 27
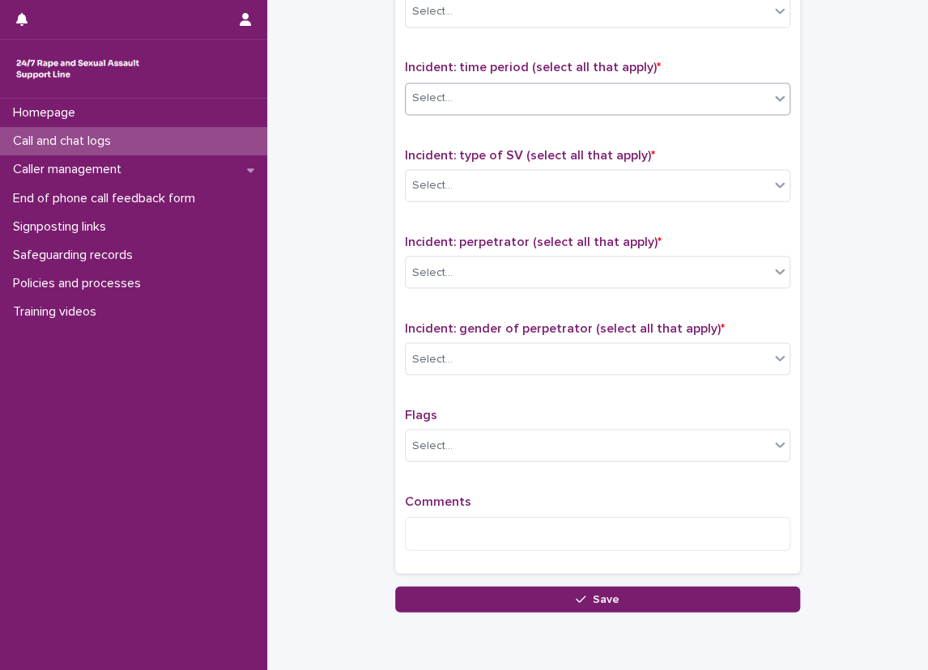
click at [518, 85] on div "Select..." at bounding box center [586, 98] width 363 height 27
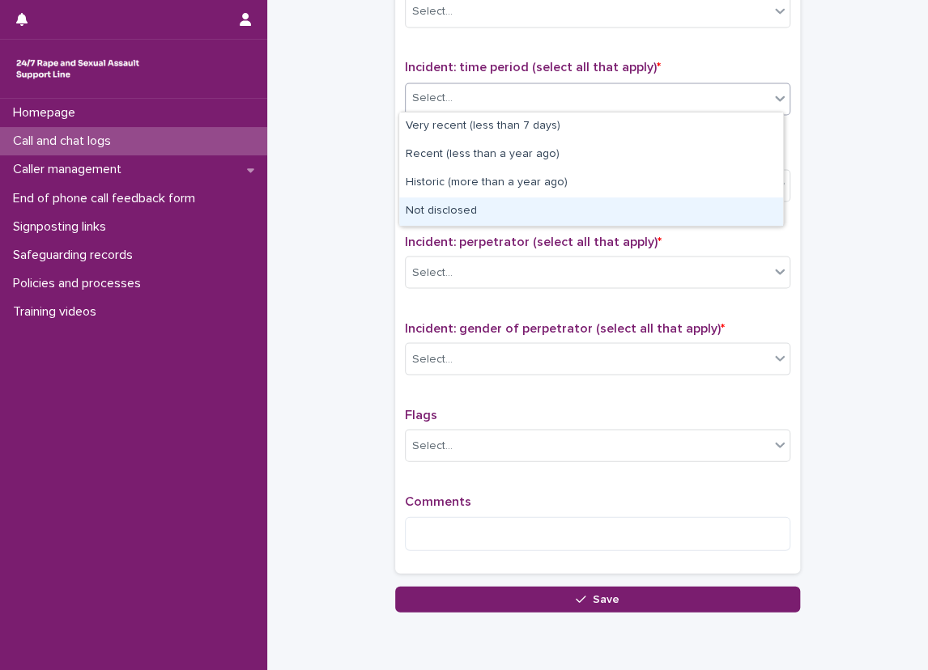
click at [505, 203] on div "Not disclosed" at bounding box center [591, 211] width 384 height 28
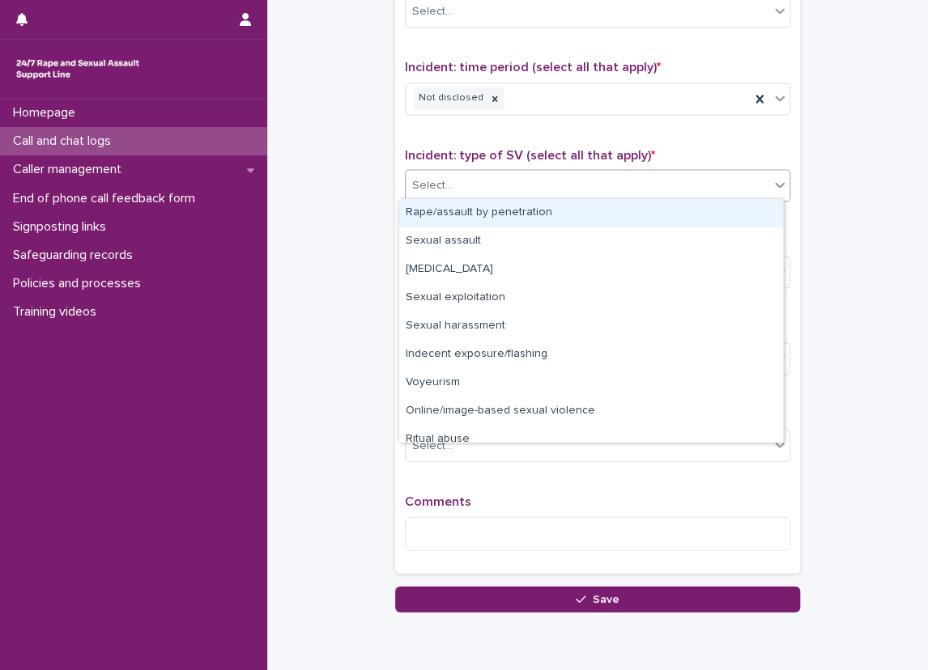
click at [485, 172] on div "Select..." at bounding box center [586, 185] width 363 height 27
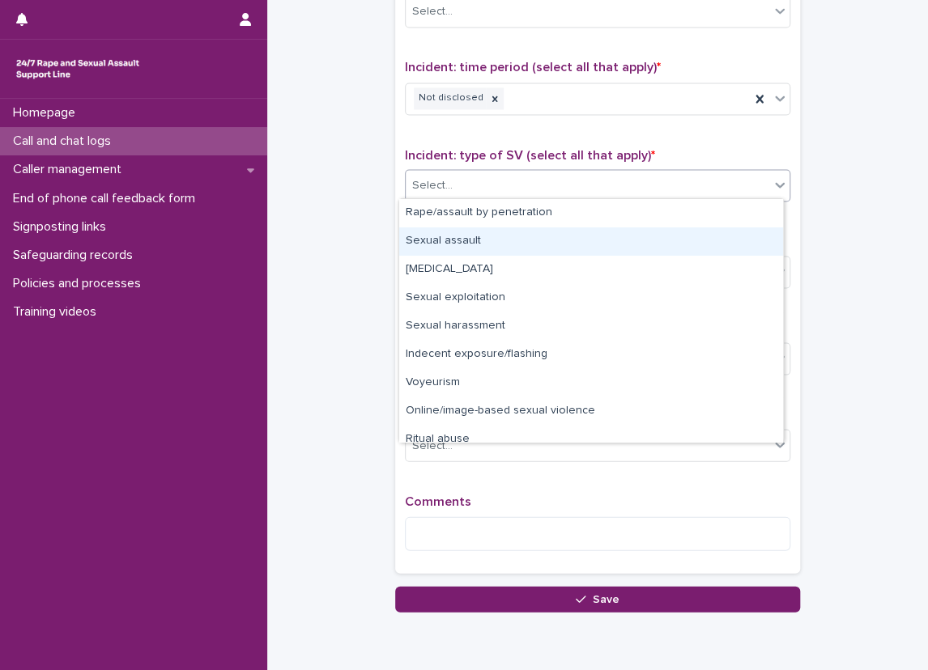
click at [486, 243] on div "Sexual assault" at bounding box center [591, 241] width 384 height 28
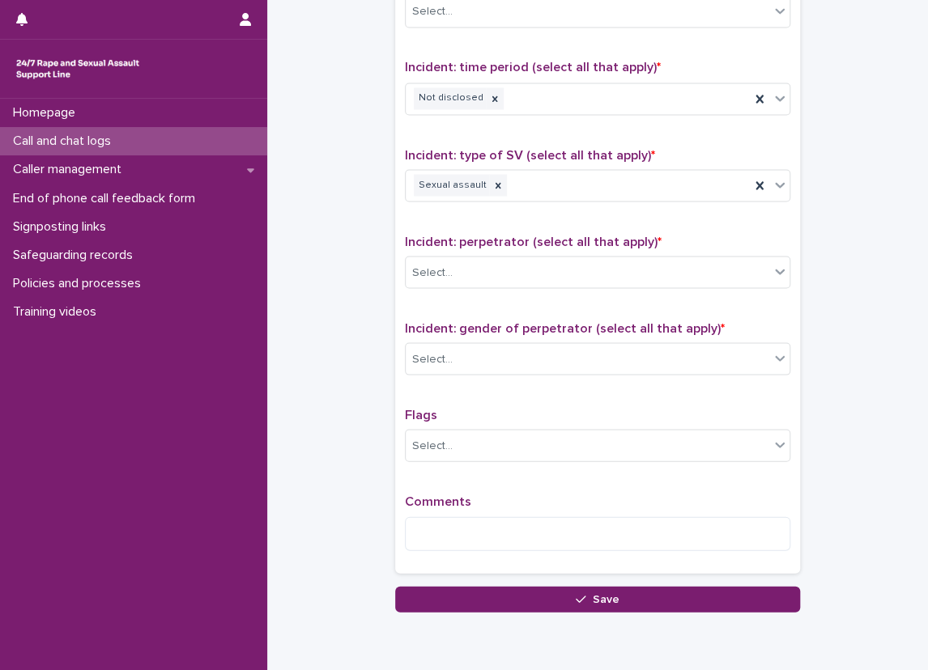
click at [482, 223] on div "Type of support received (select all that apply) Emotional support Signposted (…" at bounding box center [597, 225] width 385 height 677
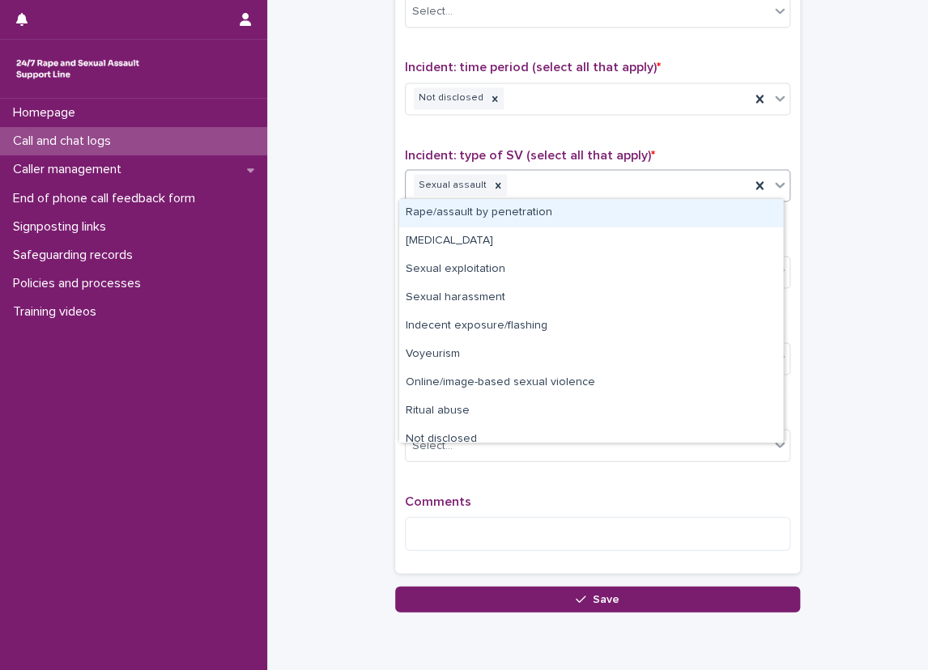
click at [526, 171] on div "Sexual assault" at bounding box center [577, 185] width 344 height 28
click at [527, 207] on div "Rape/assault by penetration" at bounding box center [591, 213] width 384 height 28
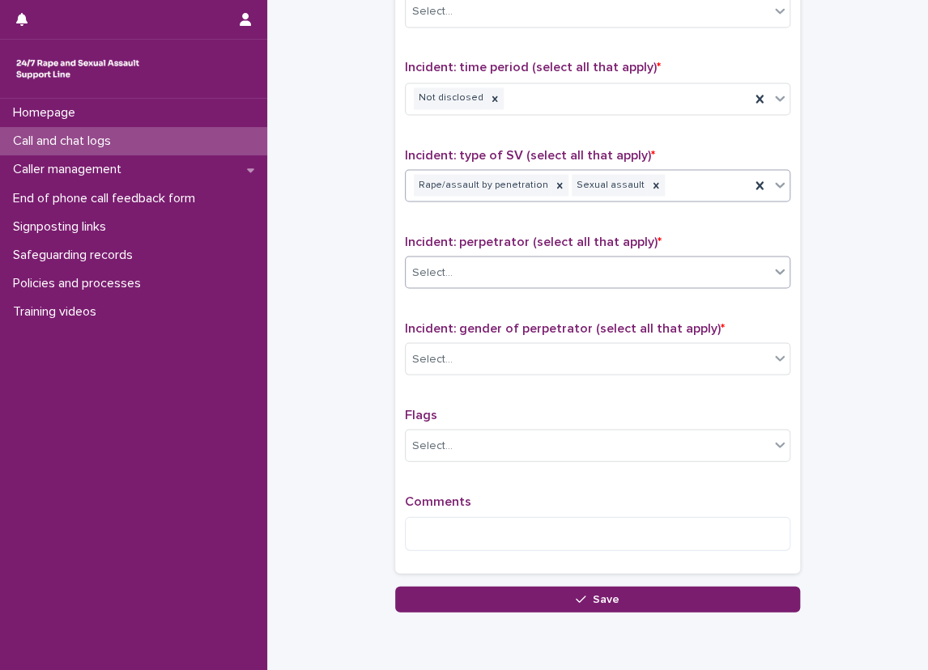
click at [488, 264] on div "Select..." at bounding box center [586, 272] width 363 height 27
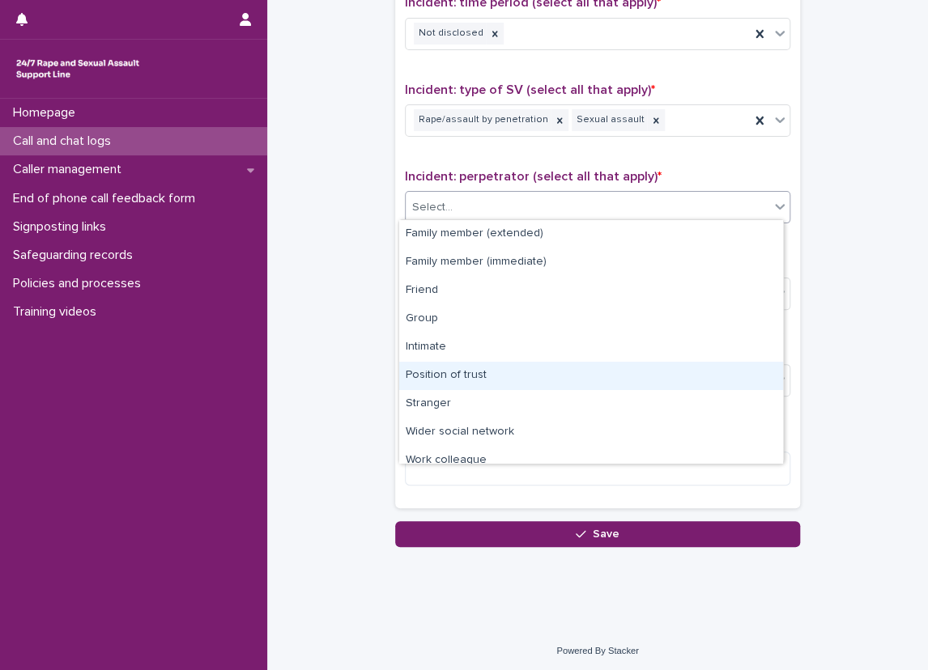
scroll to position [69, 0]
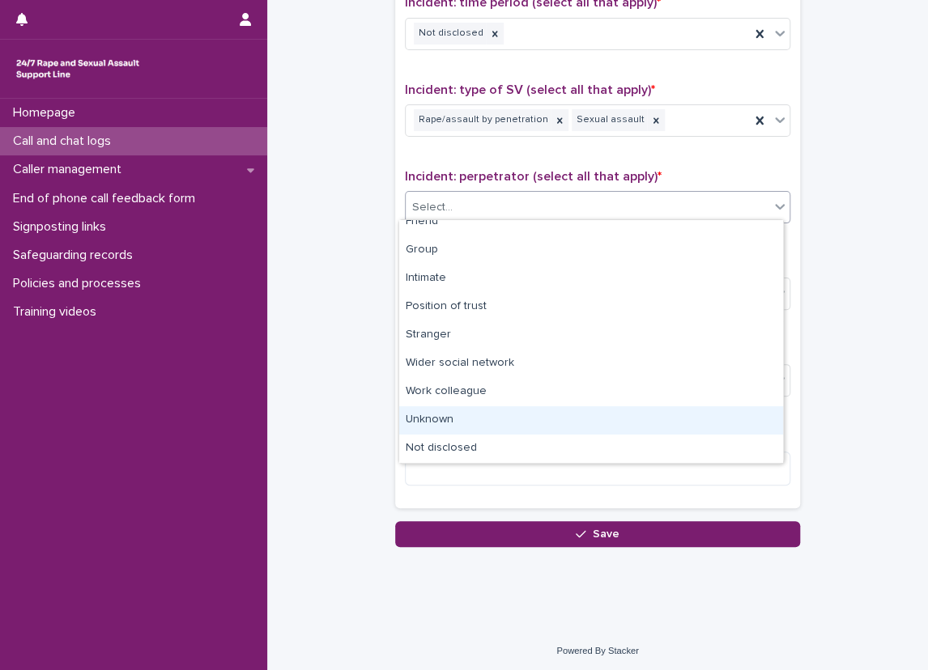
click at [458, 432] on div "Unknown" at bounding box center [591, 420] width 384 height 28
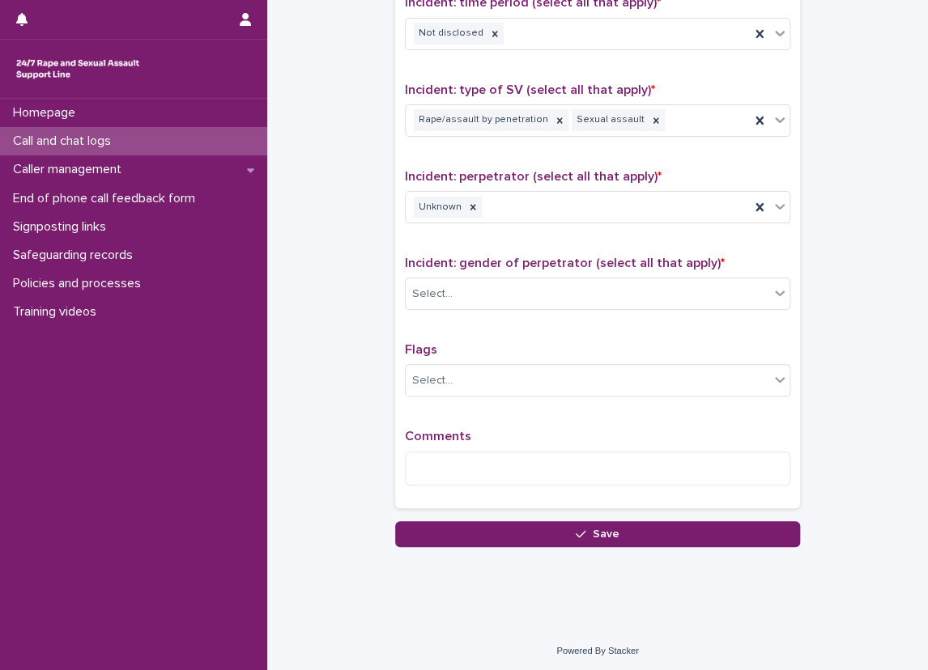
click at [459, 435] on span "Comments" at bounding box center [438, 436] width 66 height 13
click at [466, 210] on div at bounding box center [473, 208] width 18 height 22
click at [483, 206] on div "Select..." at bounding box center [586, 207] width 363 height 27
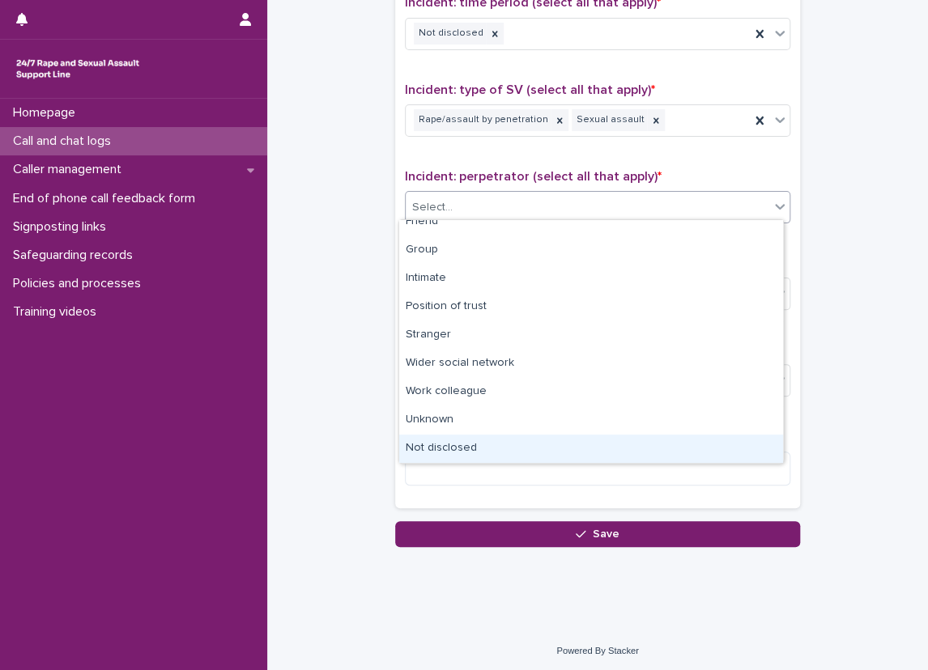
click at [486, 439] on div "Not disclosed" at bounding box center [591, 449] width 384 height 28
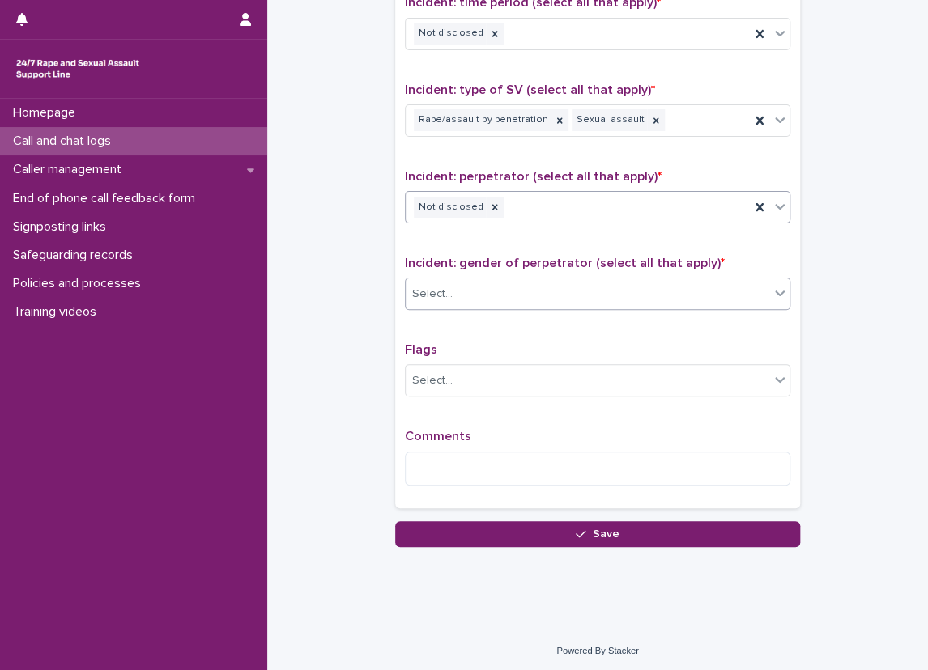
click at [453, 303] on div "Select..." at bounding box center [586, 294] width 363 height 27
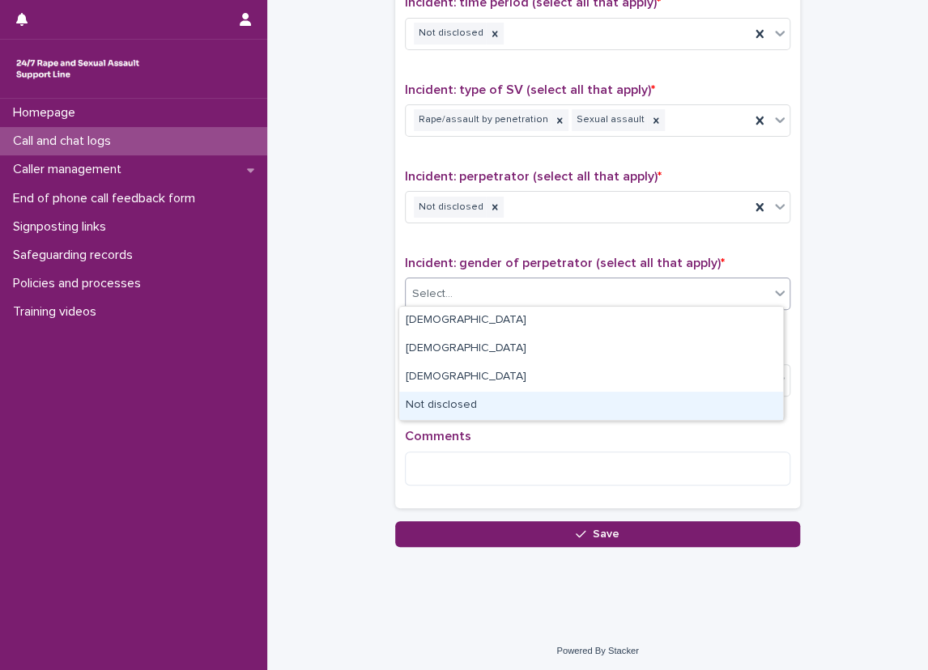
click at [466, 403] on div "Not disclosed" at bounding box center [591, 406] width 384 height 28
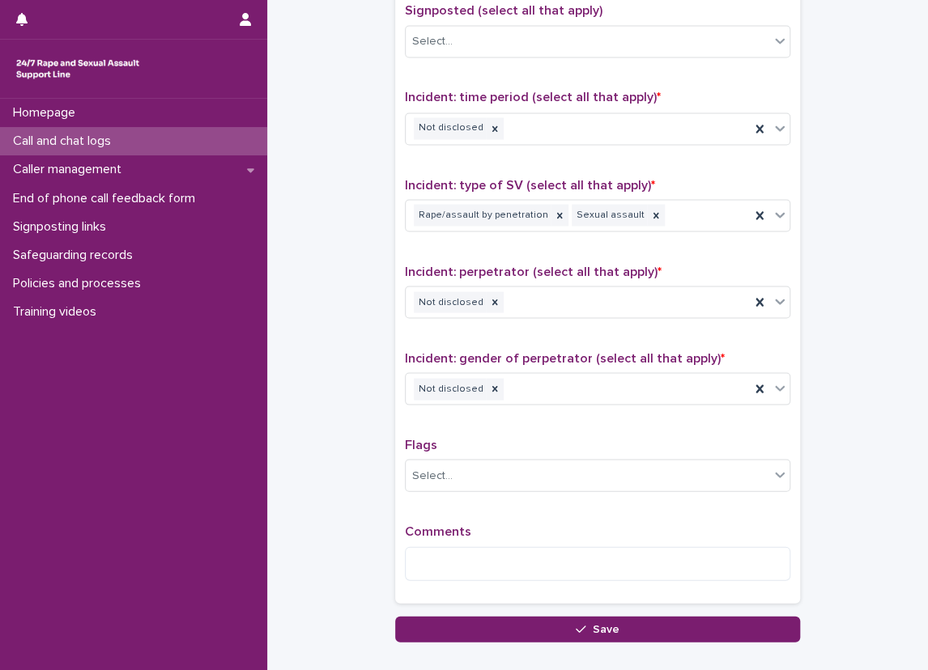
scroll to position [1013, 0]
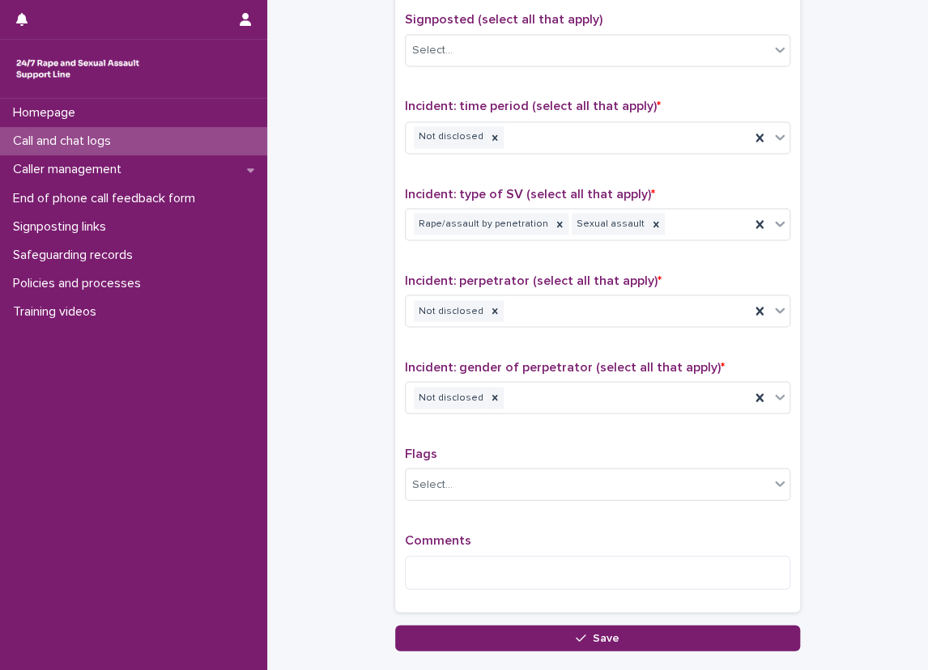
click at [424, 489] on div "Select..." at bounding box center [586, 484] width 363 height 27
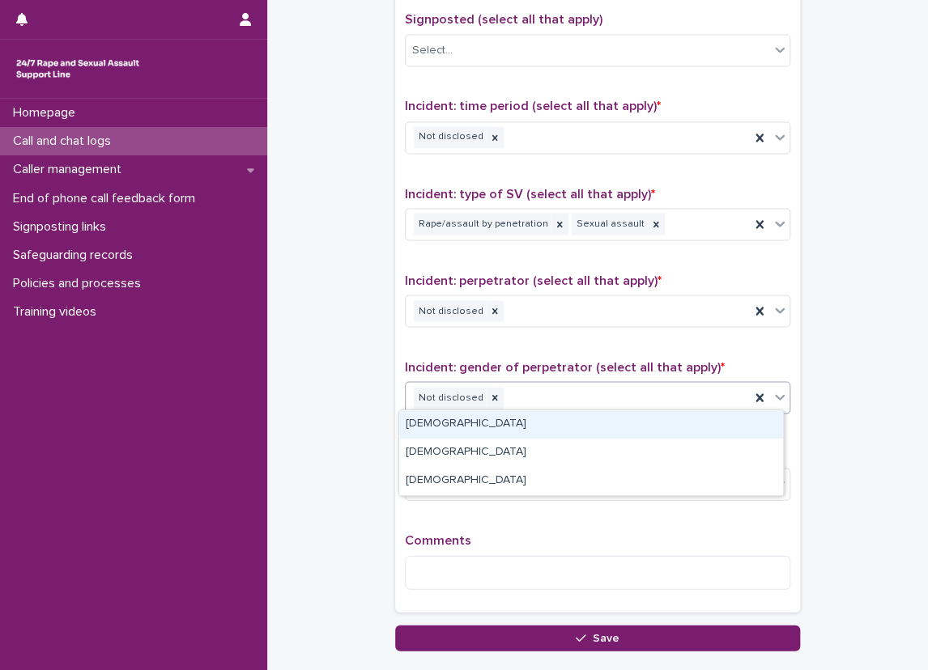
click at [448, 405] on div "Not disclosed" at bounding box center [577, 398] width 344 height 28
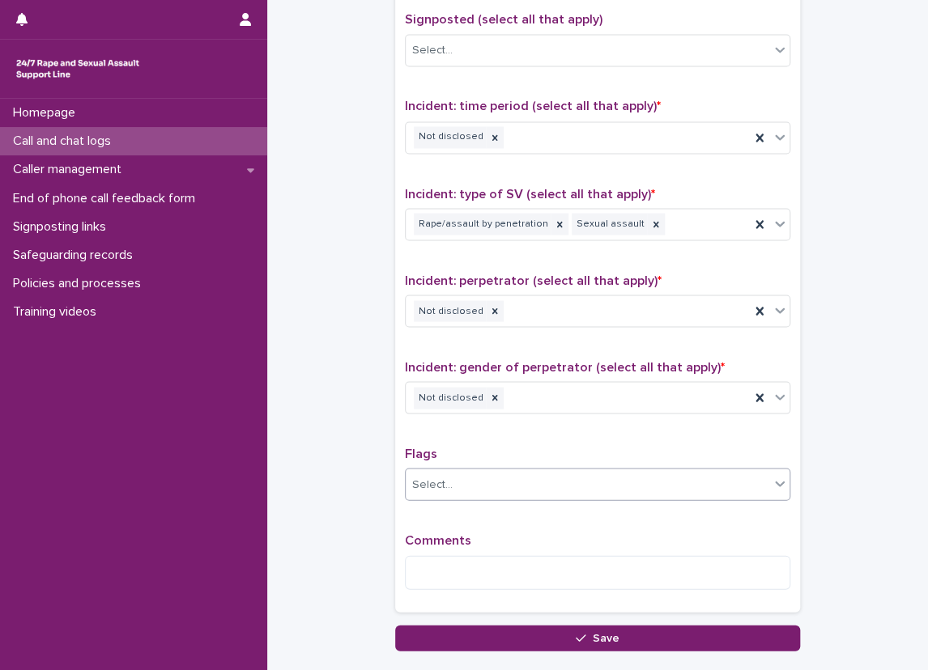
click at [482, 472] on div "Select..." at bounding box center [586, 484] width 363 height 27
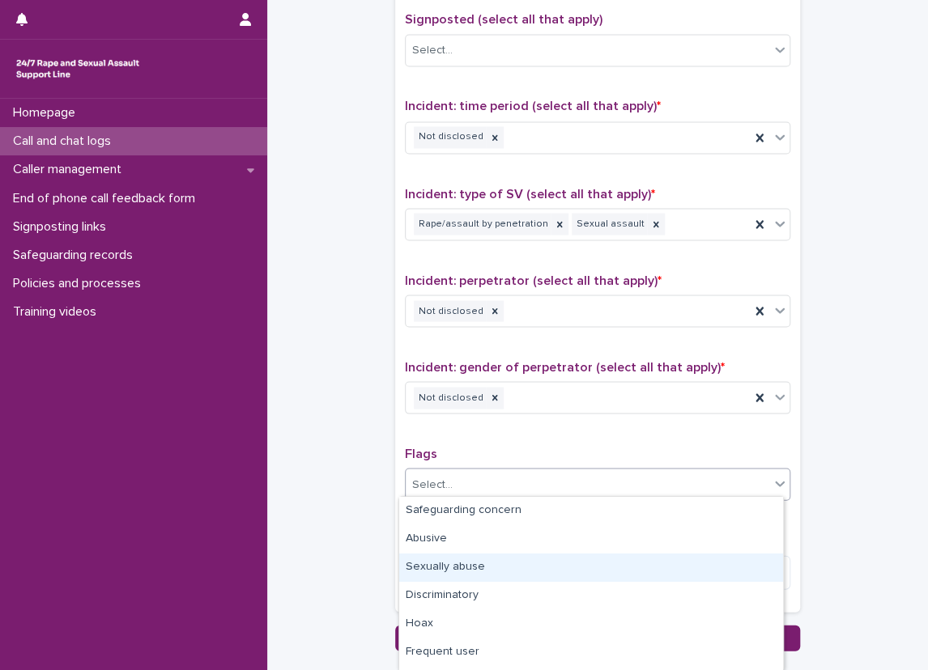
click at [486, 567] on div "Sexually abuse" at bounding box center [591, 568] width 384 height 28
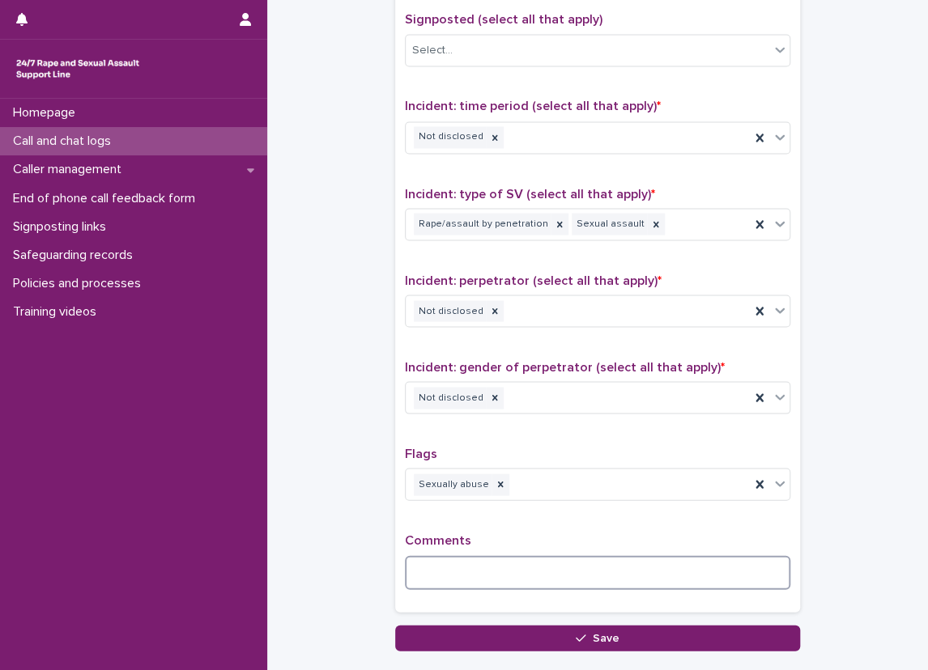
click at [465, 562] on textarea at bounding box center [597, 572] width 385 height 35
click at [567, 555] on textarea "**********" at bounding box center [597, 572] width 385 height 35
paste textarea "**********"
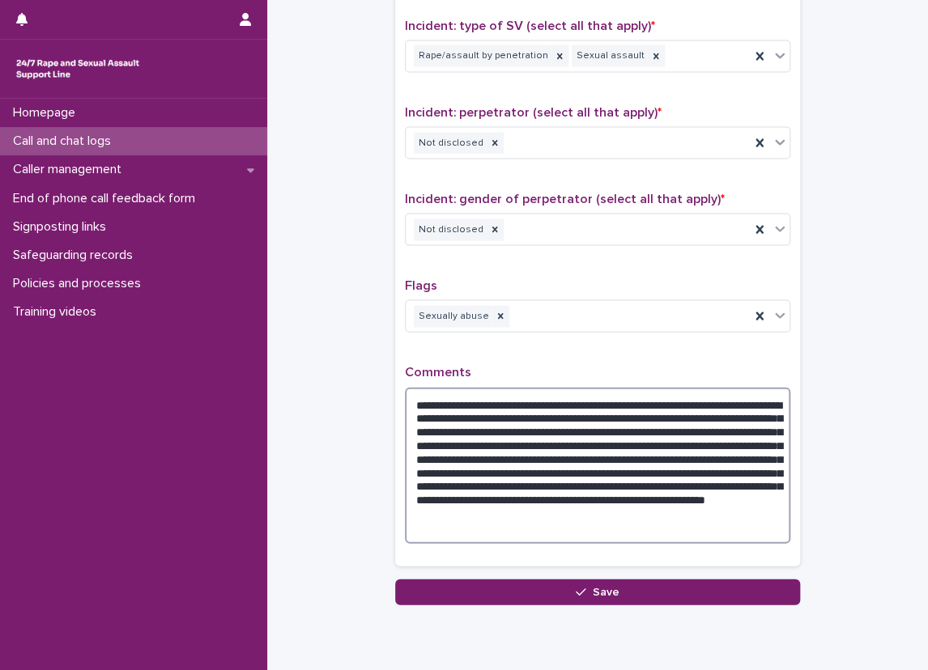
scroll to position [1202, 0]
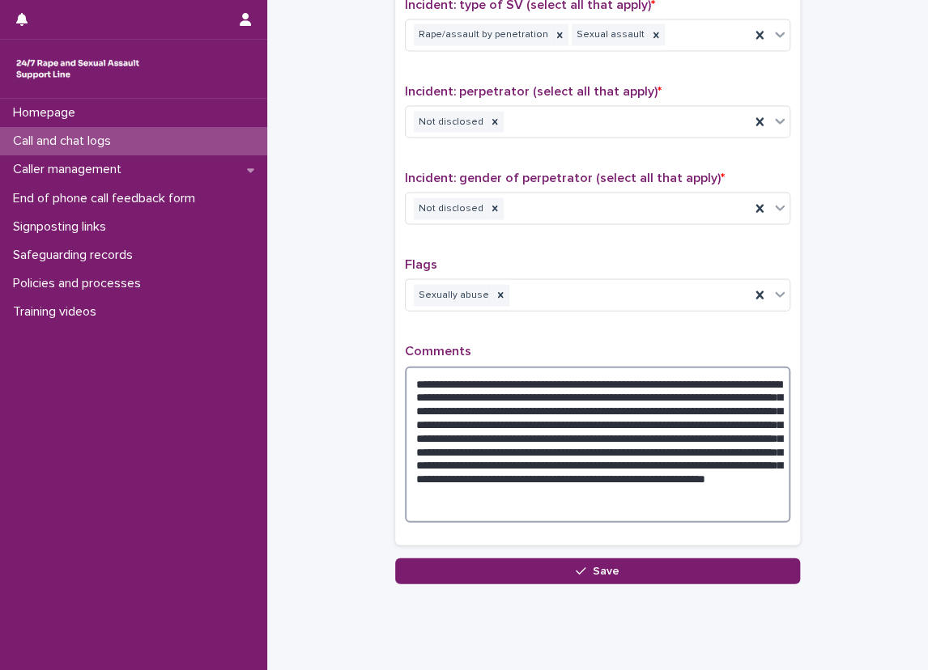
click at [555, 376] on textarea "**********" at bounding box center [597, 445] width 385 height 157
click at [552, 376] on textarea "**********" at bounding box center [597, 445] width 385 height 157
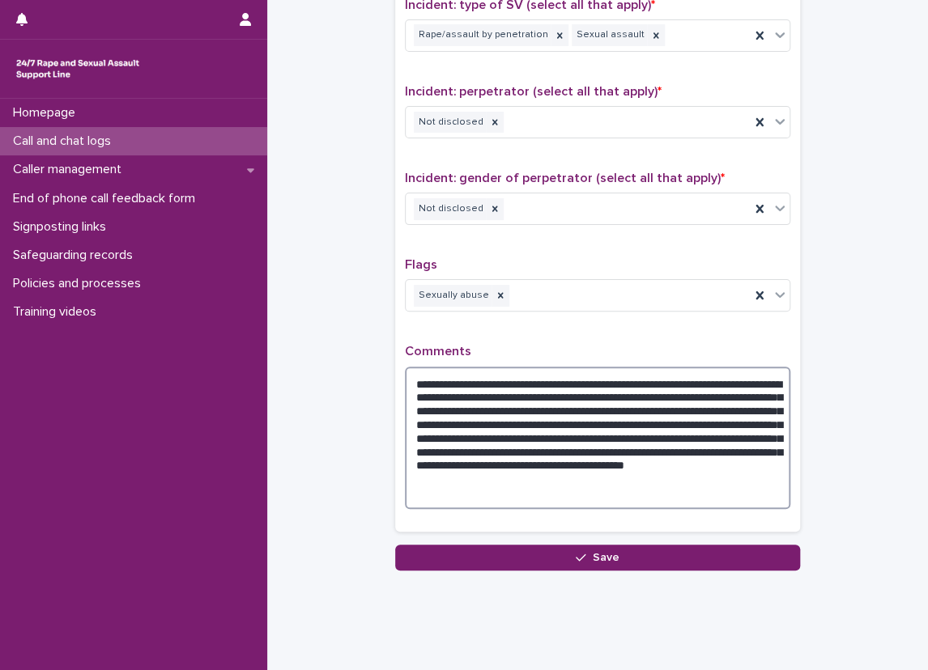
drag, startPoint x: 595, startPoint y: 448, endPoint x: 604, endPoint y: 492, distance: 44.6
click at [604, 492] on textarea "**********" at bounding box center [597, 438] width 385 height 143
click at [676, 472] on textarea "**********" at bounding box center [597, 438] width 385 height 143
drag, startPoint x: 676, startPoint y: 473, endPoint x: 600, endPoint y: 448, distance: 80.1
click at [600, 448] on textarea "**********" at bounding box center [597, 438] width 385 height 143
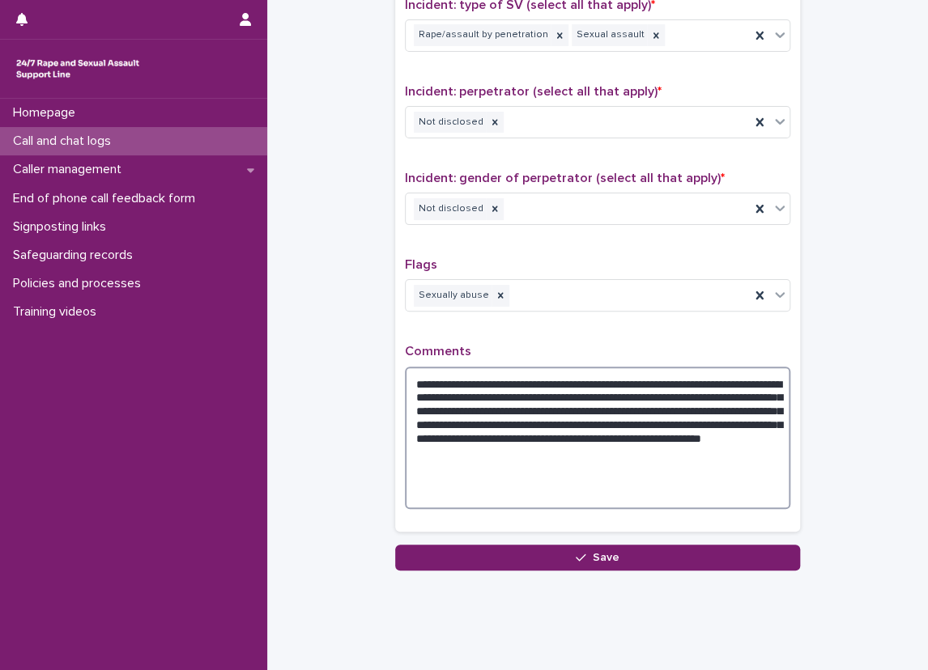
scroll to position [1185, 0]
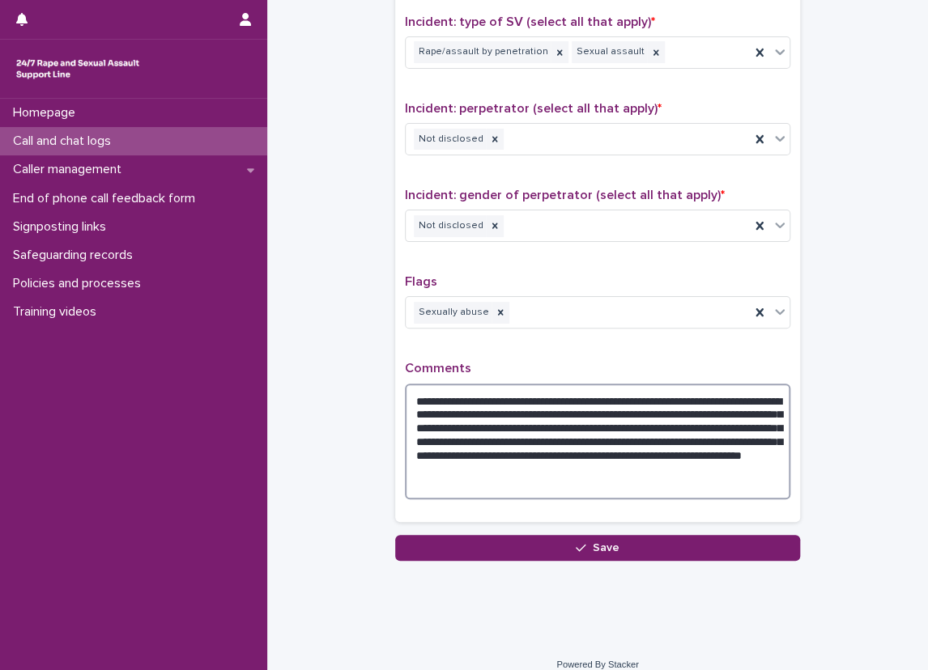
paste textarea "**********"
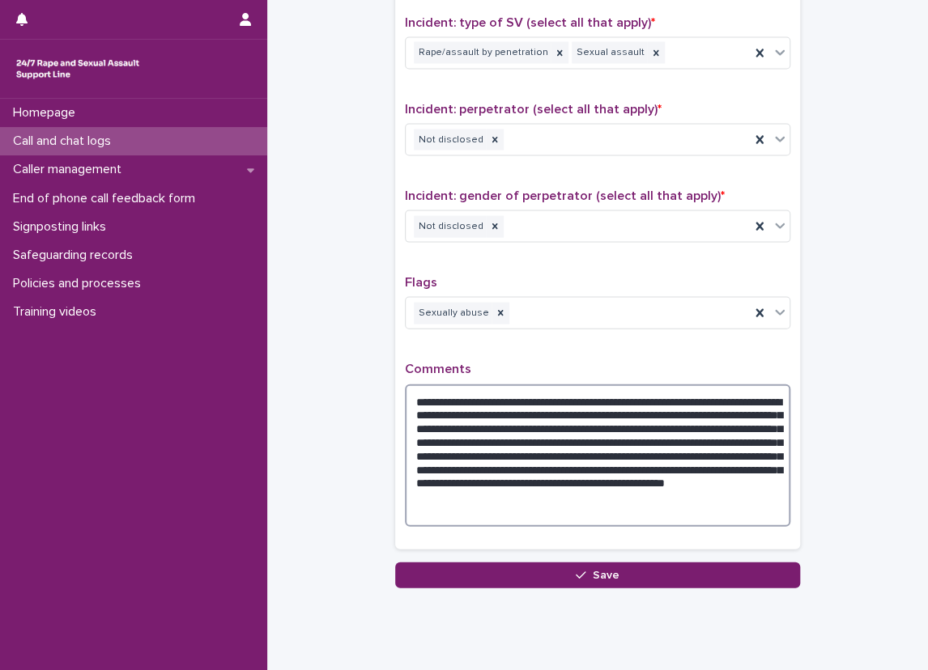
click at [437, 477] on textarea "**********" at bounding box center [597, 455] width 385 height 143
drag, startPoint x: 436, startPoint y: 478, endPoint x: 568, endPoint y: 491, distance: 132.6
click at [568, 491] on textarea "**********" at bounding box center [597, 455] width 385 height 143
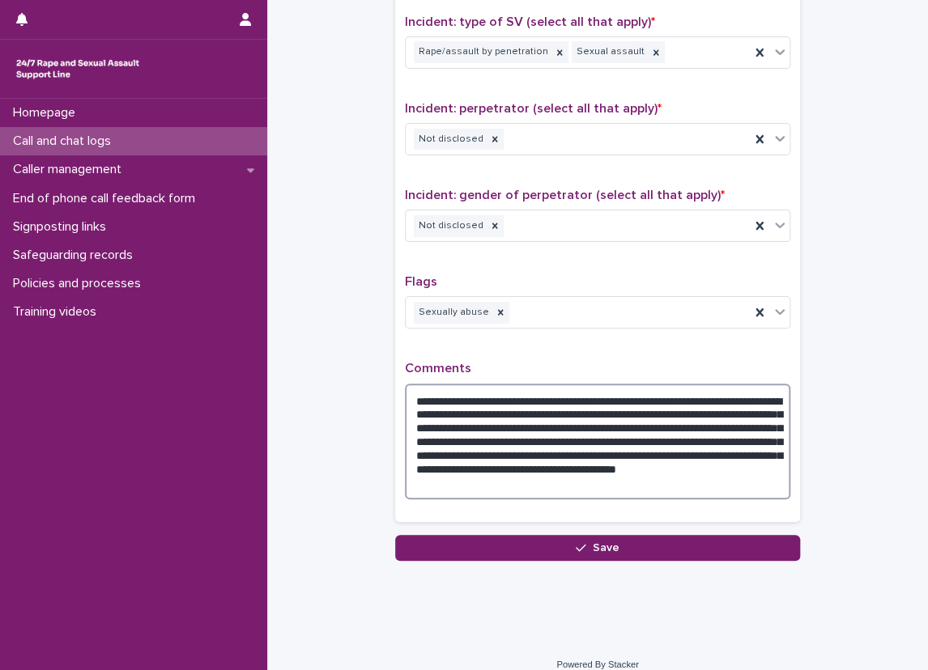
drag, startPoint x: 736, startPoint y: 481, endPoint x: 442, endPoint y: 483, distance: 293.8
click at [439, 486] on textarea "**********" at bounding box center [597, 442] width 385 height 117
drag, startPoint x: 439, startPoint y: 476, endPoint x: 767, endPoint y: 473, distance: 328.6
click at [767, 473] on textarea "**********" at bounding box center [597, 442] width 385 height 117
click at [550, 396] on textarea "**********" at bounding box center [597, 442] width 385 height 117
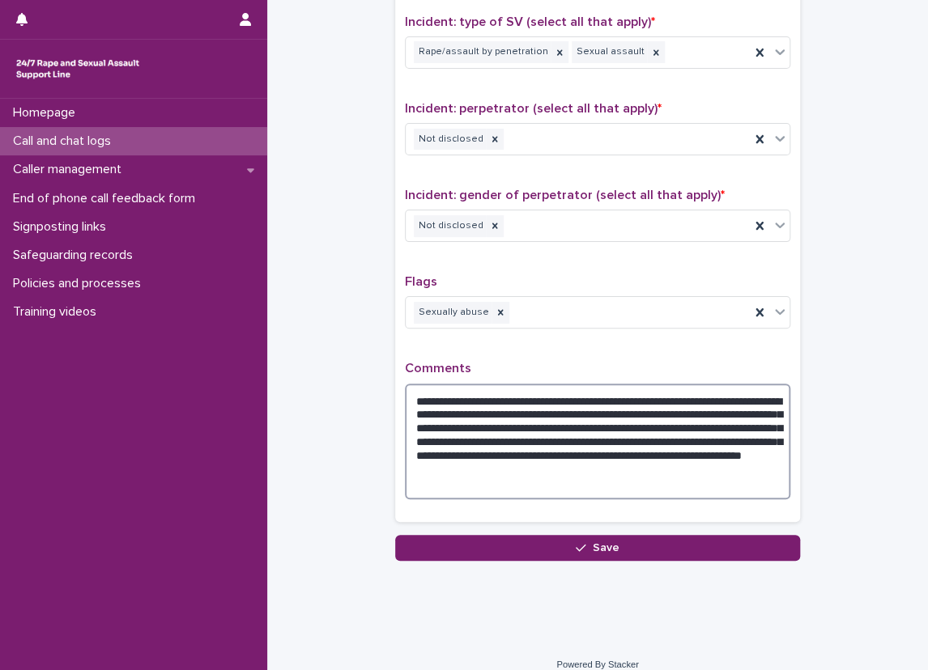
paste textarea "**********"
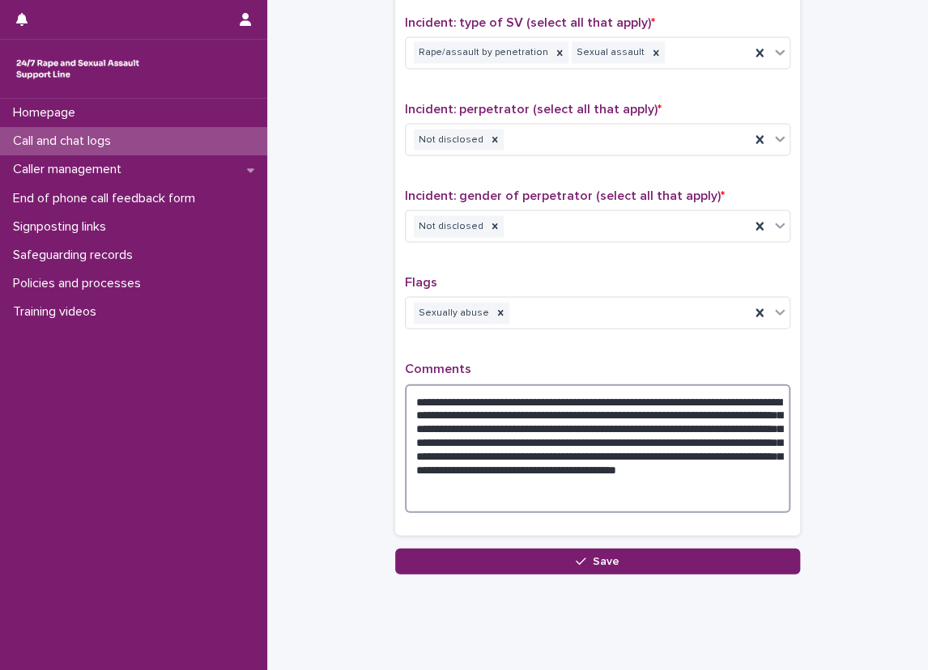
click at [505, 494] on textarea "**********" at bounding box center [597, 448] width 385 height 129
click at [732, 461] on textarea "**********" at bounding box center [597, 448] width 385 height 129
click at [737, 461] on textarea "**********" at bounding box center [597, 448] width 385 height 129
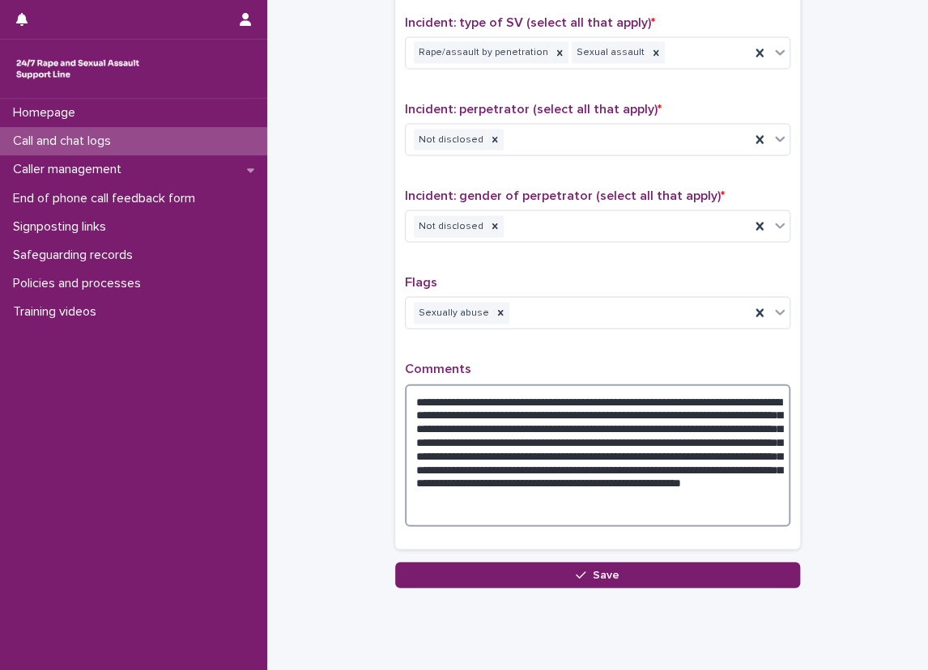
click at [740, 461] on textarea "**********" at bounding box center [597, 455] width 385 height 143
click at [561, 489] on textarea "**********" at bounding box center [597, 455] width 385 height 143
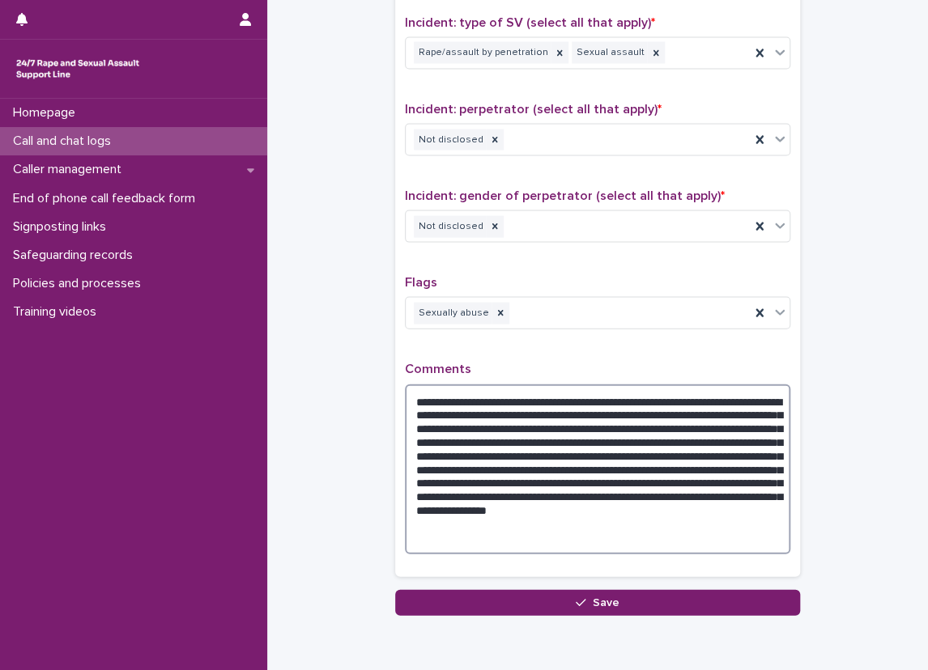
click at [558, 516] on textarea "**********" at bounding box center [597, 469] width 385 height 171
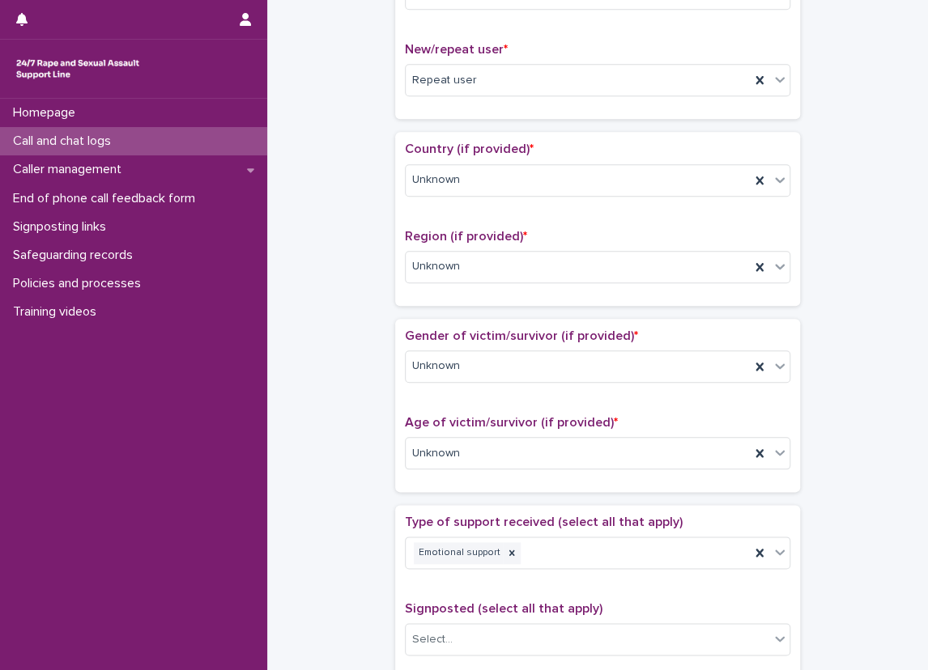
scroll to position [214, 0]
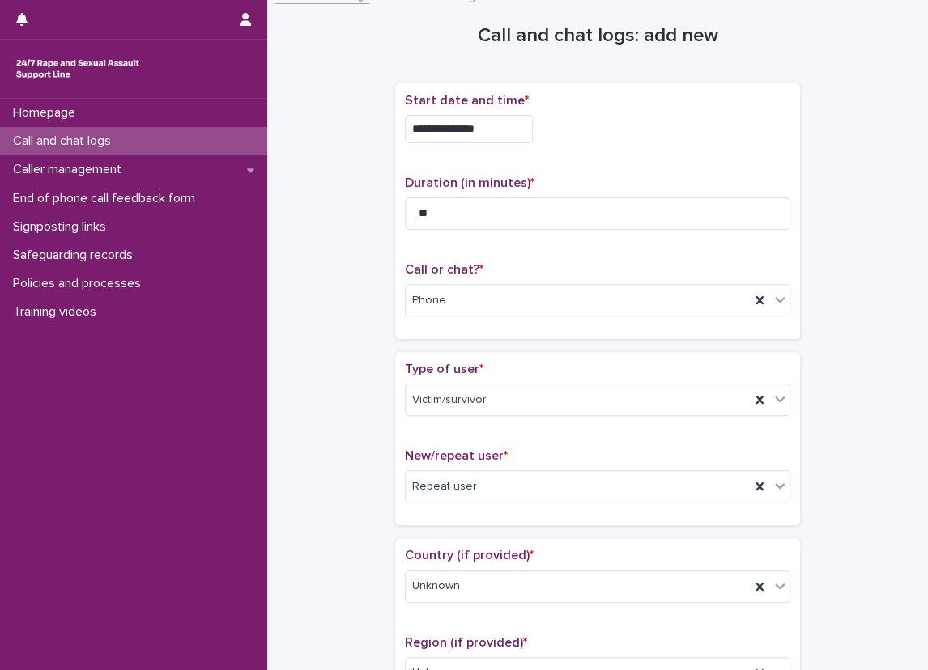
scroll to position [0, 0]
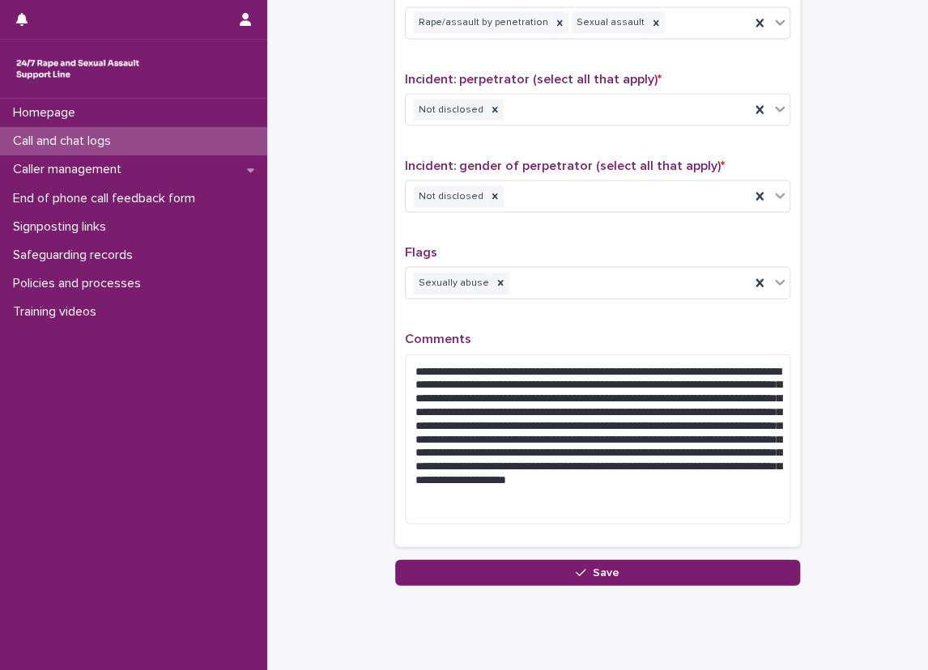
scroll to position [1253, 0]
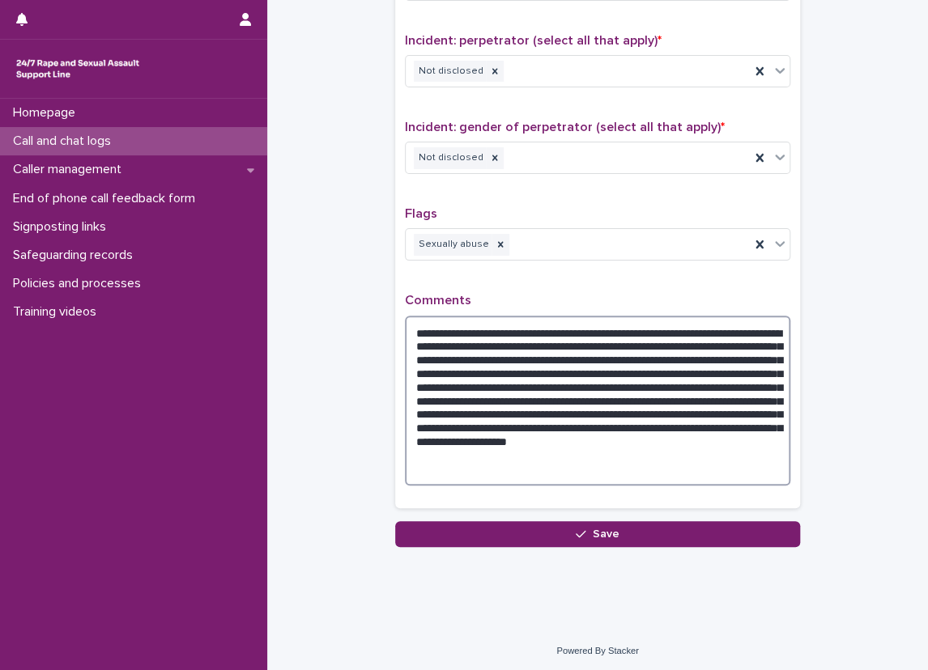
click at [458, 340] on textarea "**********" at bounding box center [597, 401] width 385 height 171
click at [463, 344] on textarea "**********" at bounding box center [597, 401] width 385 height 171
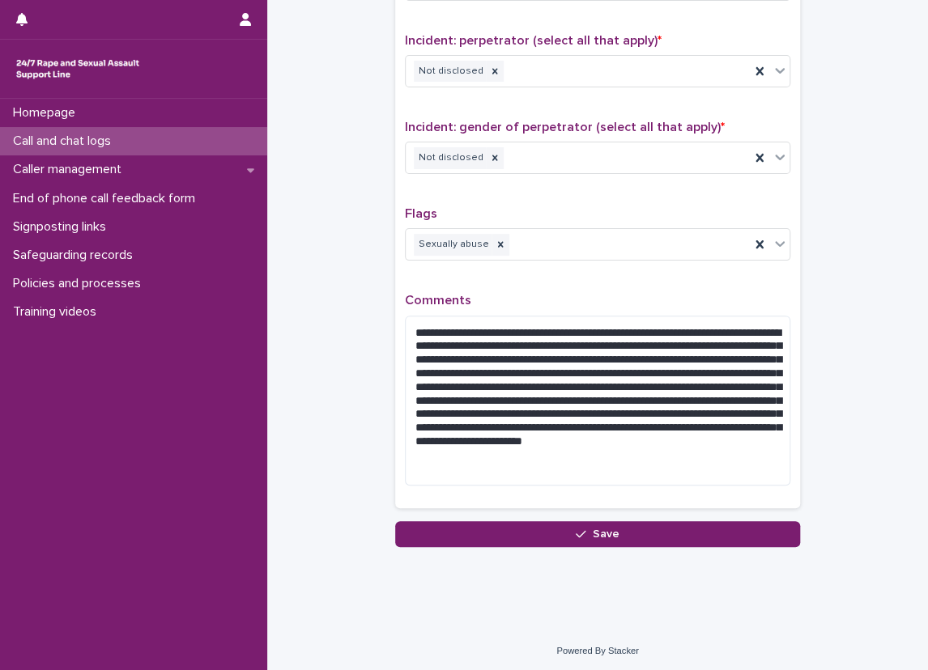
click at [609, 299] on p "Comments" at bounding box center [597, 300] width 385 height 15
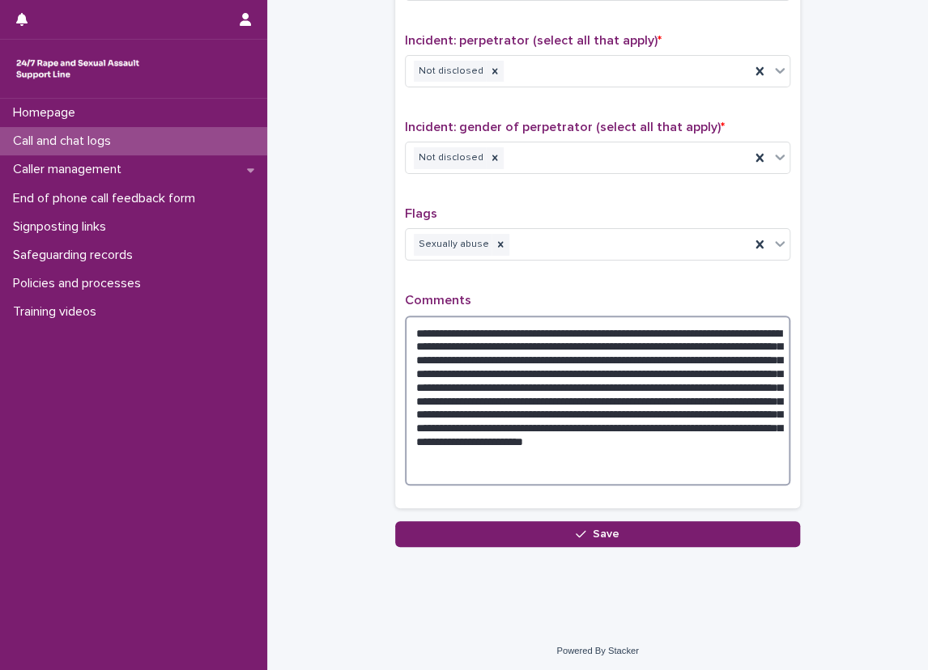
click at [478, 369] on textarea "**********" at bounding box center [597, 401] width 385 height 171
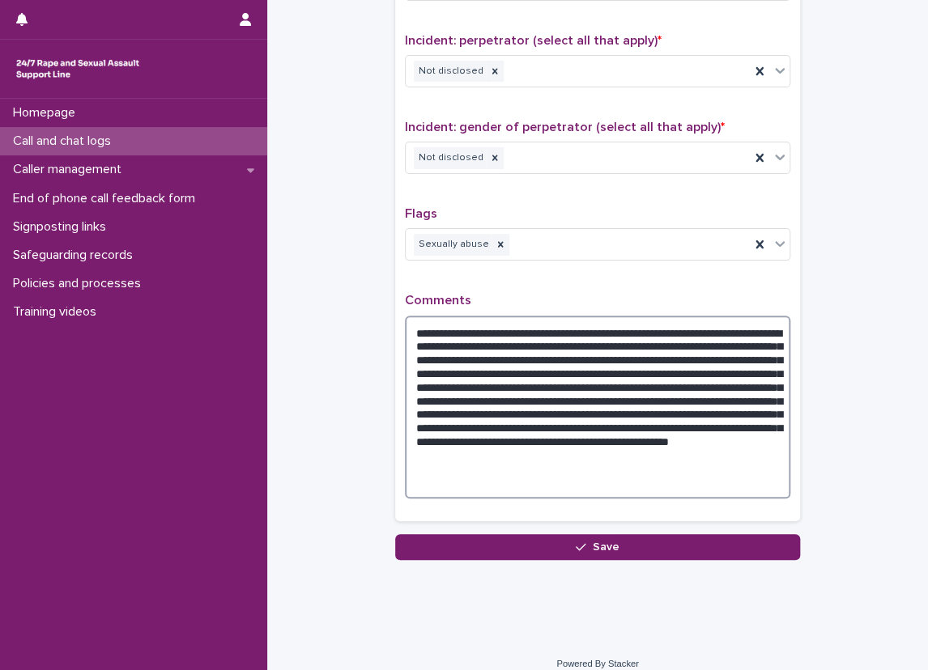
type textarea "**********"
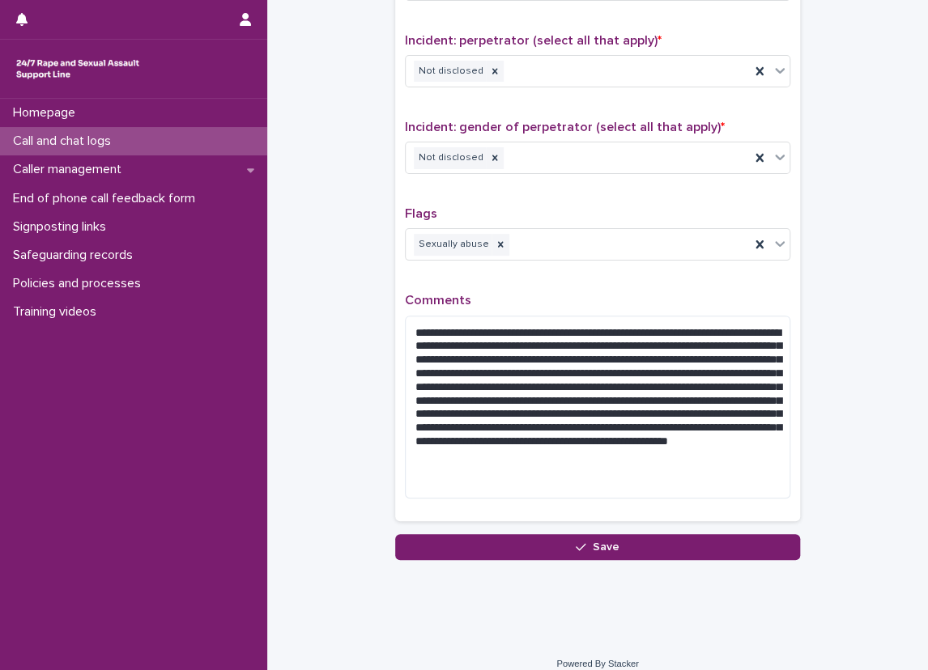
click at [395, 342] on div "Type of support received (select all that apply) Emotional support Signposted (…" at bounding box center [597, 98] width 405 height 845
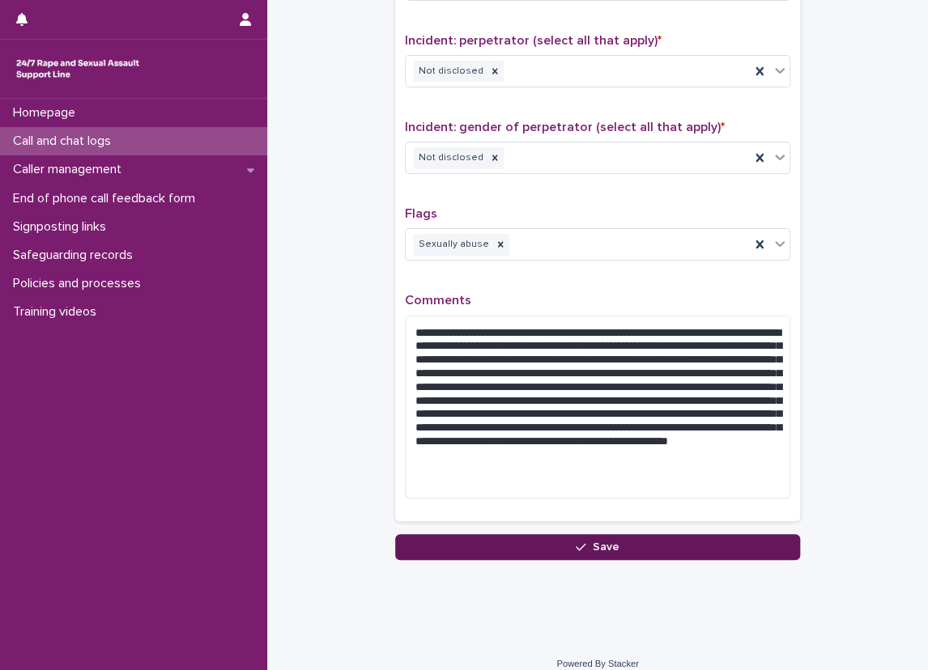
click at [681, 534] on button "Save" at bounding box center [597, 547] width 405 height 26
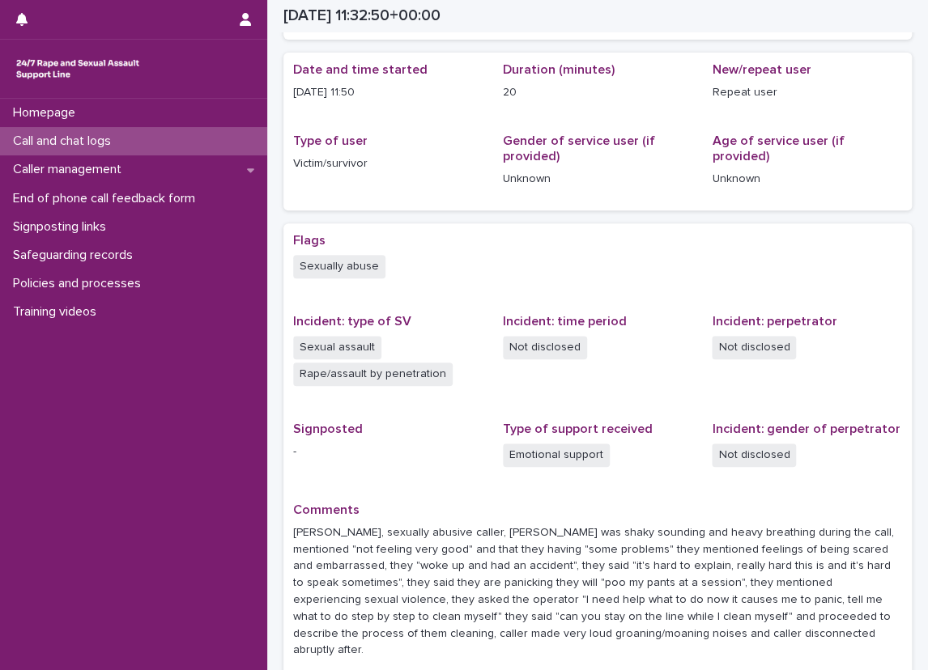
scroll to position [131, 0]
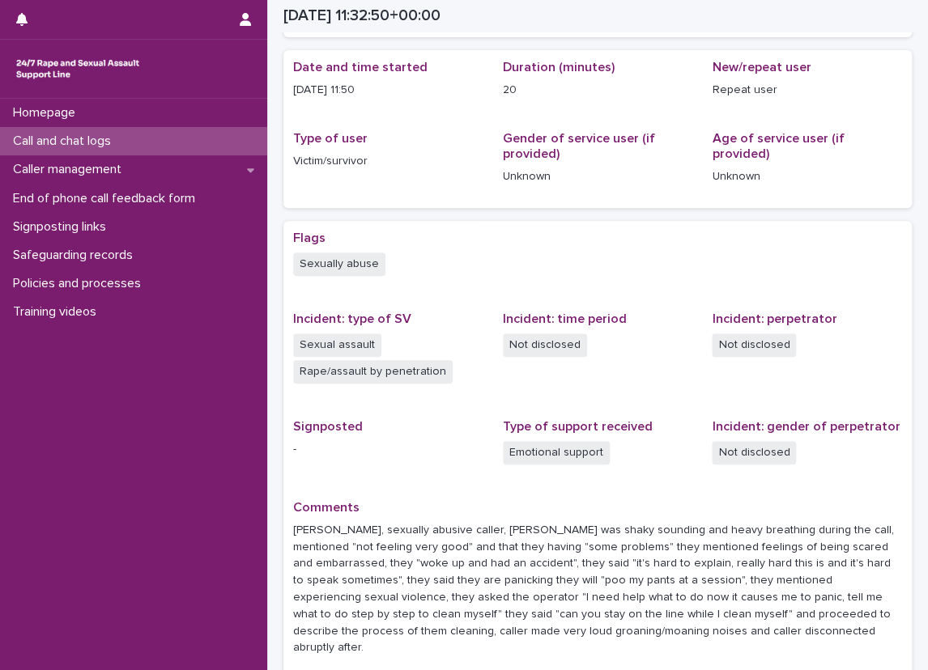
click at [613, 482] on div "Flags Sexually abuse Incident: type of SV Sexual assault Rape/assault by penetr…" at bounding box center [597, 450] width 609 height 439
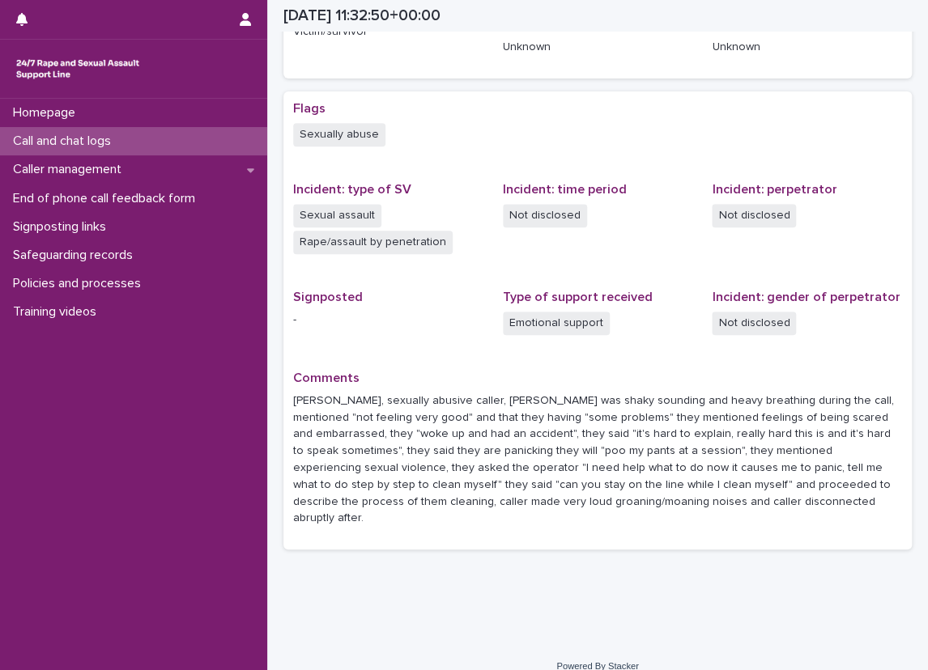
scroll to position [262, 0]
click at [732, 524] on div "Flags Sexually abuse Incident: type of SV Sexual assault Rape/assault by penetr…" at bounding box center [597, 319] width 628 height 458
click at [609, 521] on div "Flags Sexually abuse Incident: type of SV Sexual assault Rape/assault by penetr…" at bounding box center [597, 319] width 628 height 458
click at [620, 543] on div "Loading... Saving… Loading... Saving… [DATE] 11:32:50+00:00 [DATE] 12:32 Sorry,…" at bounding box center [597, 174] width 644 height 854
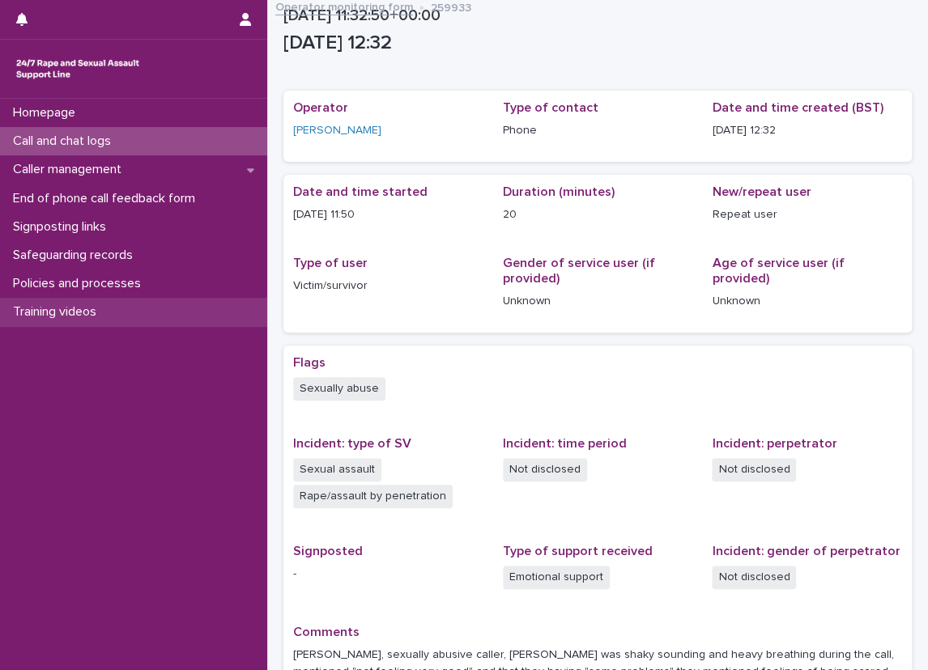
scroll to position [0, 0]
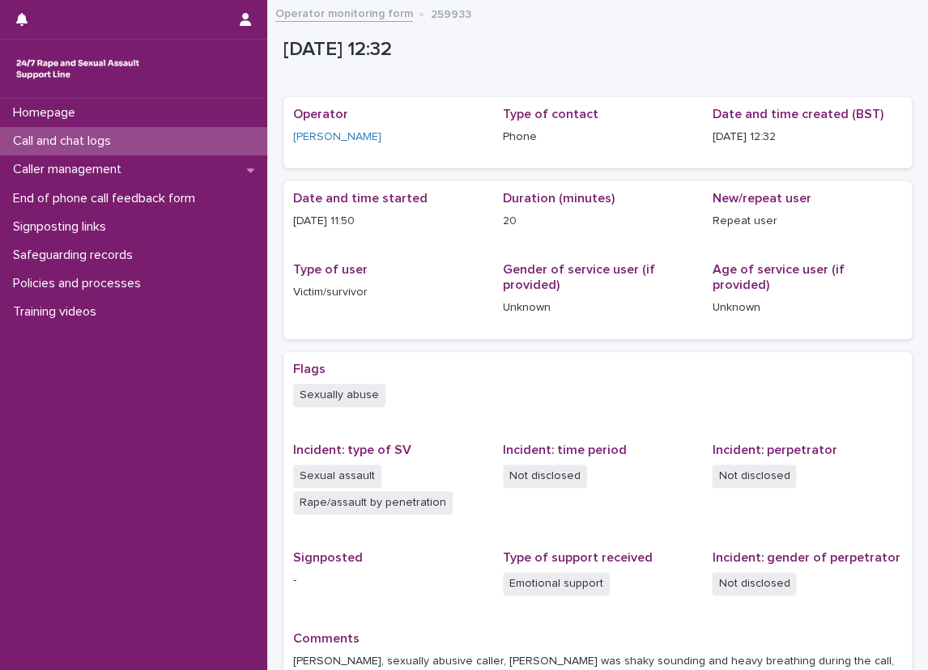
click at [174, 145] on div "Call and chat logs" at bounding box center [133, 141] width 267 height 28
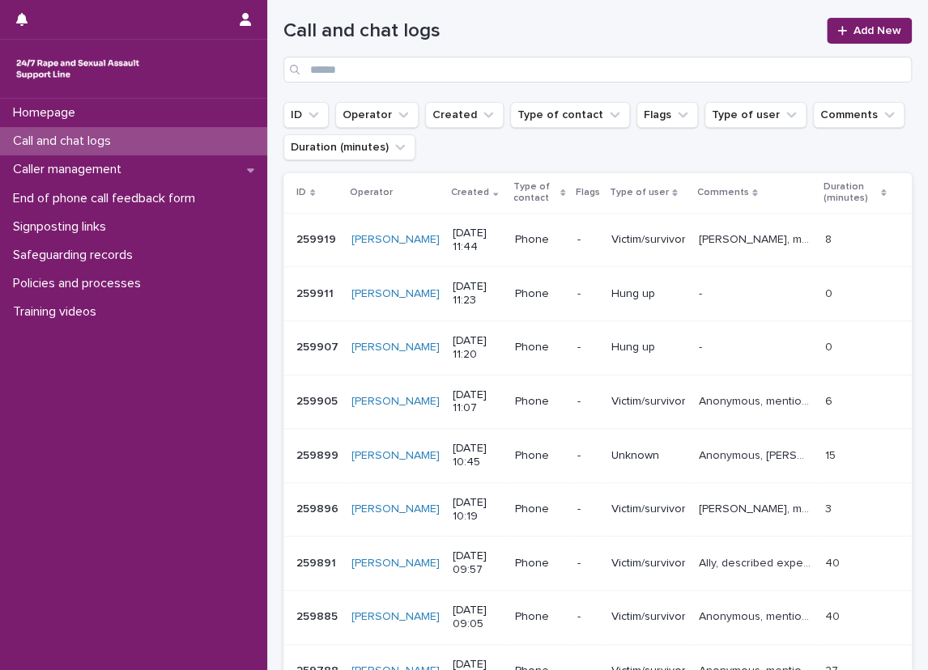
scroll to position [162, 0]
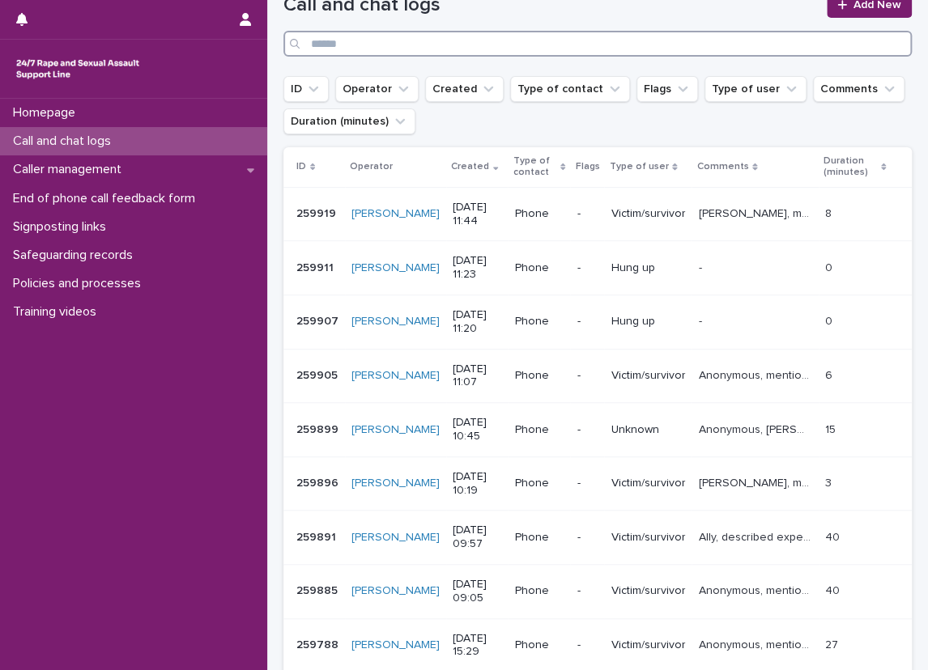
click at [594, 38] on input "Search" at bounding box center [597, 44] width 628 height 26
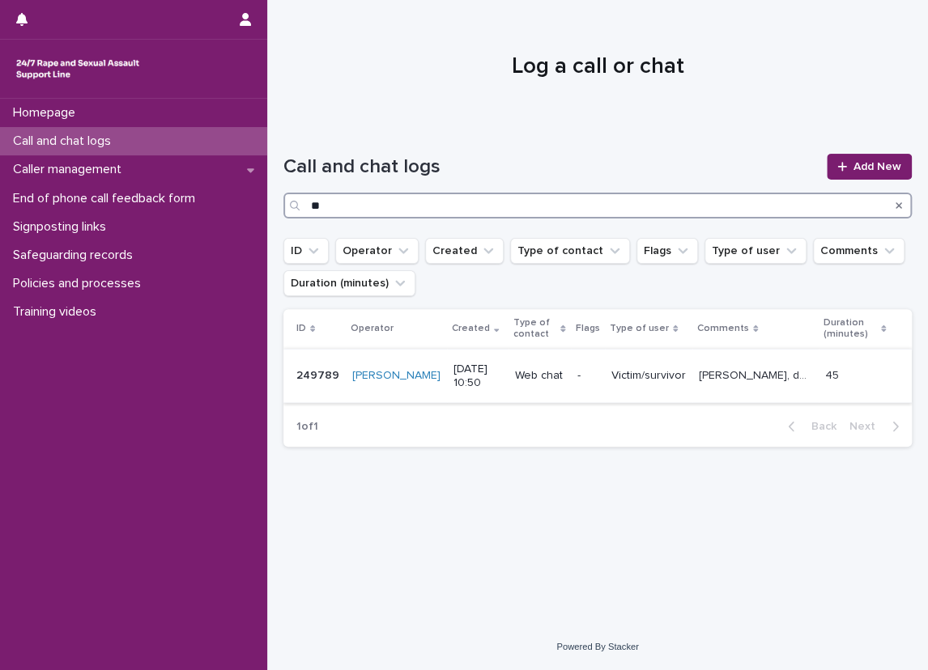
type input "*"
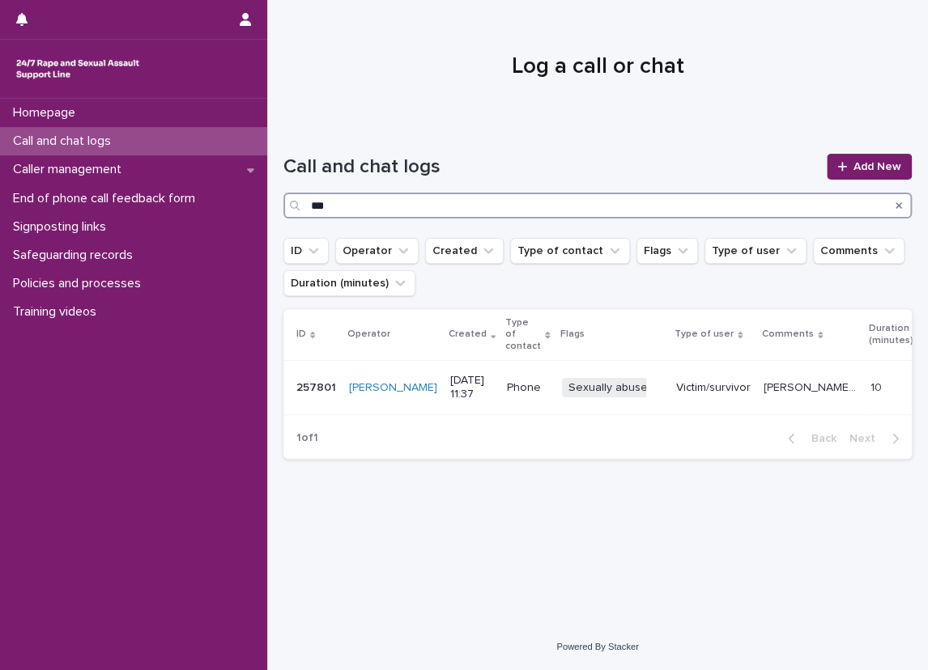
type input "***"
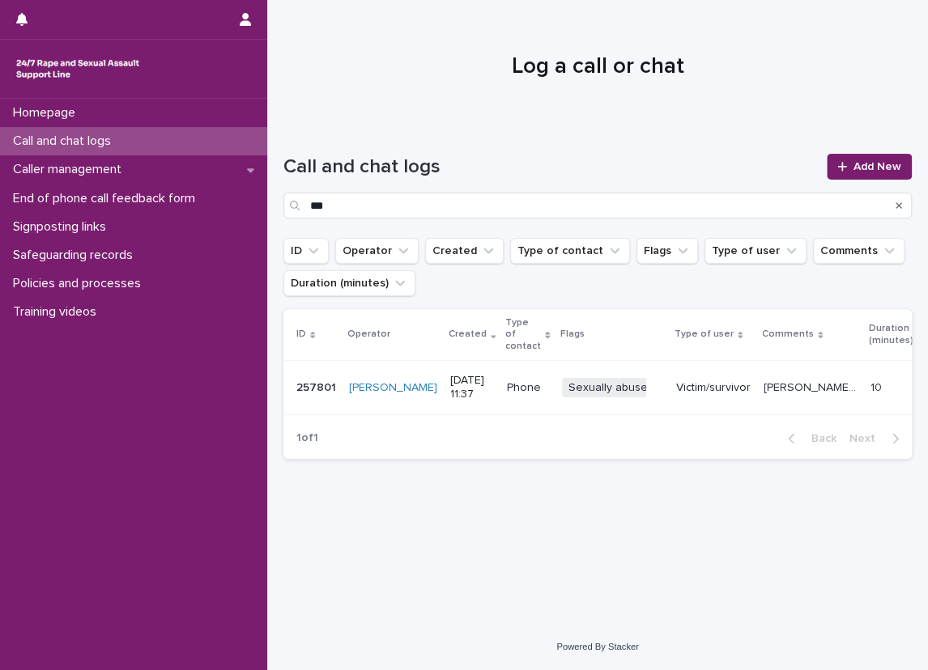
click at [696, 381] on p "Victim/survivor" at bounding box center [713, 388] width 74 height 14
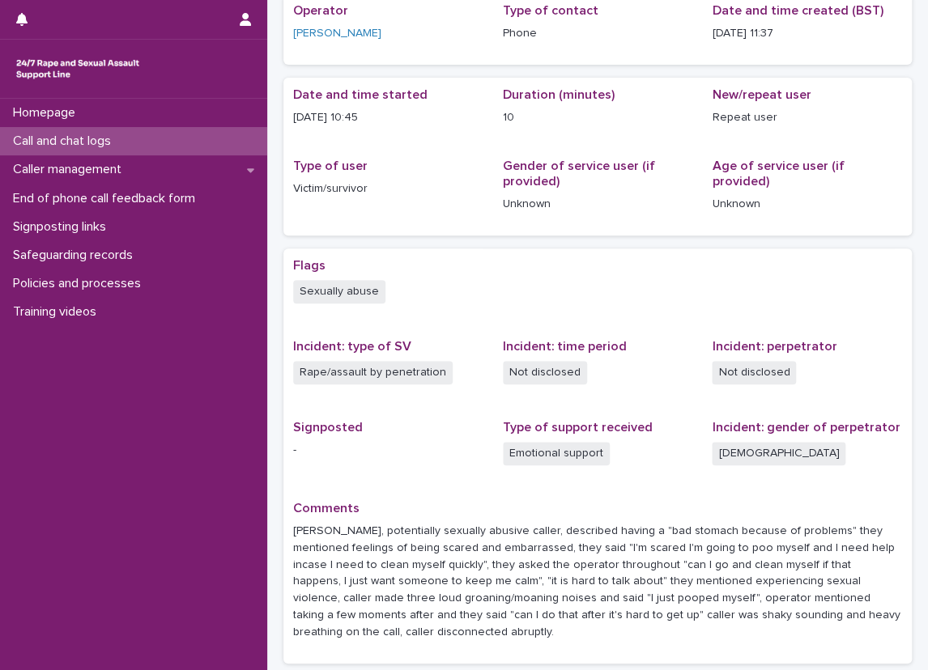
scroll to position [236, 0]
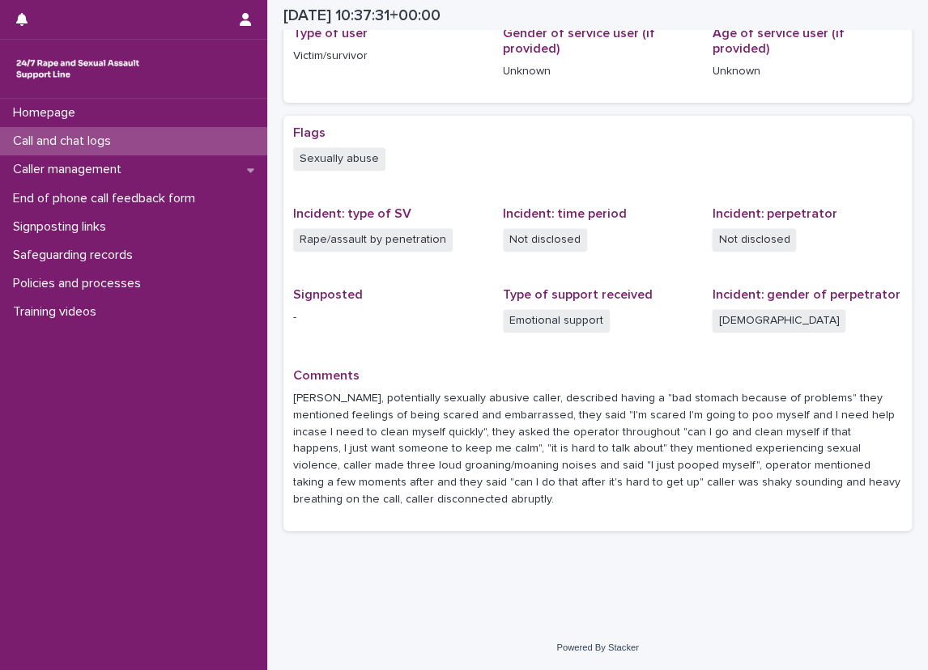
click at [482, 331] on div "Flags Sexually abuse Incident: type of SV Rape/assault by penetration Incident:…" at bounding box center [597, 323] width 609 height 396
click at [274, 100] on div "Loading... Saving… Loading... Saving… 2025-08-08 10:37:31+00:00 8/8/2025 11:37 …" at bounding box center [597, 198] width 660 height 851
click at [270, 98] on div "Loading... Saving… Loading... Saving… 2025-08-08 10:37:31+00:00 8/8/2025 11:37 …" at bounding box center [597, 198] width 660 height 851
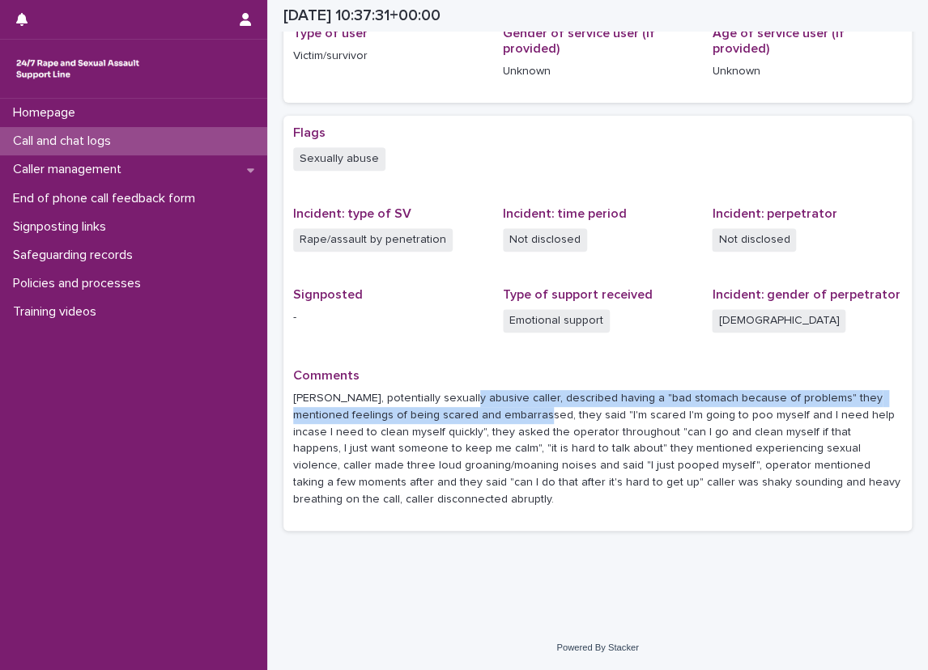
drag, startPoint x: 456, startPoint y: 396, endPoint x: 491, endPoint y: 410, distance: 38.5
click at [491, 410] on p "[PERSON_NAME], potentially sexually abusive caller, described having a "bad sto…" at bounding box center [597, 449] width 609 height 118
click at [493, 414] on p "[PERSON_NAME], potentially sexually abusive caller, described having a "bad sto…" at bounding box center [597, 449] width 609 height 118
click at [490, 402] on p "[PERSON_NAME], potentially sexually abusive caller, described having a "bad sto…" at bounding box center [597, 449] width 609 height 118
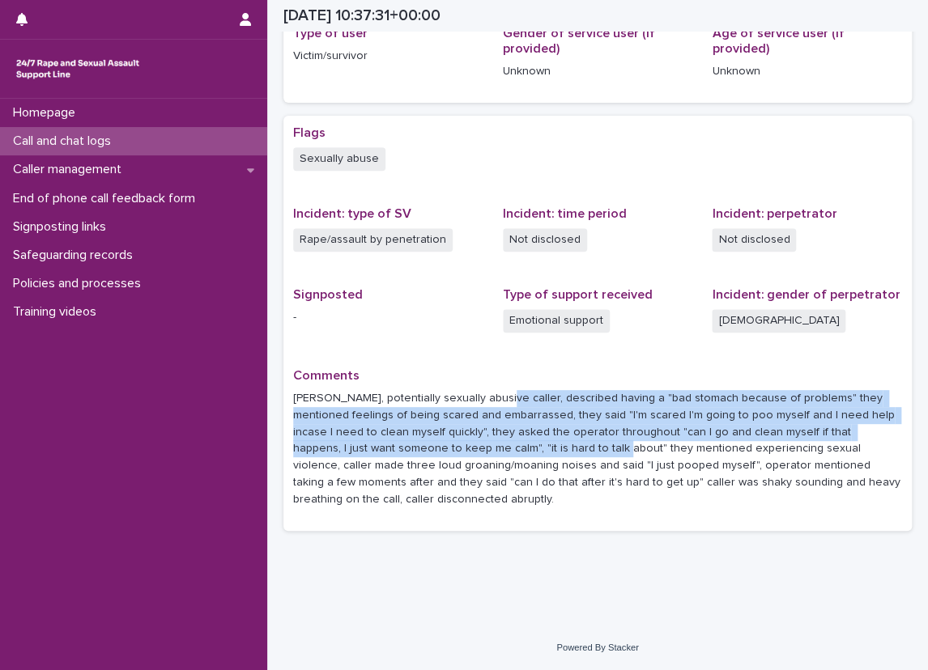
drag, startPoint x: 485, startPoint y: 393, endPoint x: 506, endPoint y: 444, distance: 54.4
click at [506, 444] on p "[PERSON_NAME], potentially sexually abusive caller, described having a "bad sto…" at bounding box center [597, 449] width 609 height 118
drag, startPoint x: 506, startPoint y: 444, endPoint x: 495, endPoint y: 414, distance: 32.0
click at [495, 414] on p "[PERSON_NAME], potentially sexually abusive caller, described having a "bad sto…" at bounding box center [597, 449] width 609 height 118
click at [491, 399] on p "[PERSON_NAME], potentially sexually abusive caller, described having a "bad sto…" at bounding box center [597, 449] width 609 height 118
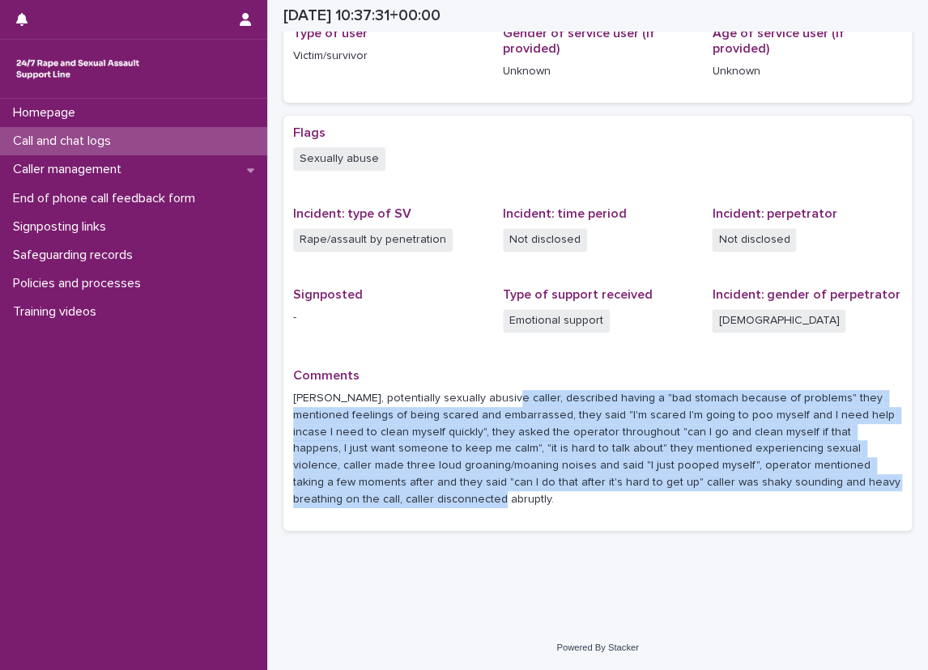
drag, startPoint x: 487, startPoint y: 395, endPoint x: 499, endPoint y: 500, distance: 105.9
click at [499, 500] on p "[PERSON_NAME], potentially sexually abusive caller, described having a "bad sto…" at bounding box center [597, 449] width 609 height 118
copy p "described having a "bad stomach because of problems" they mentioned feelings of…"
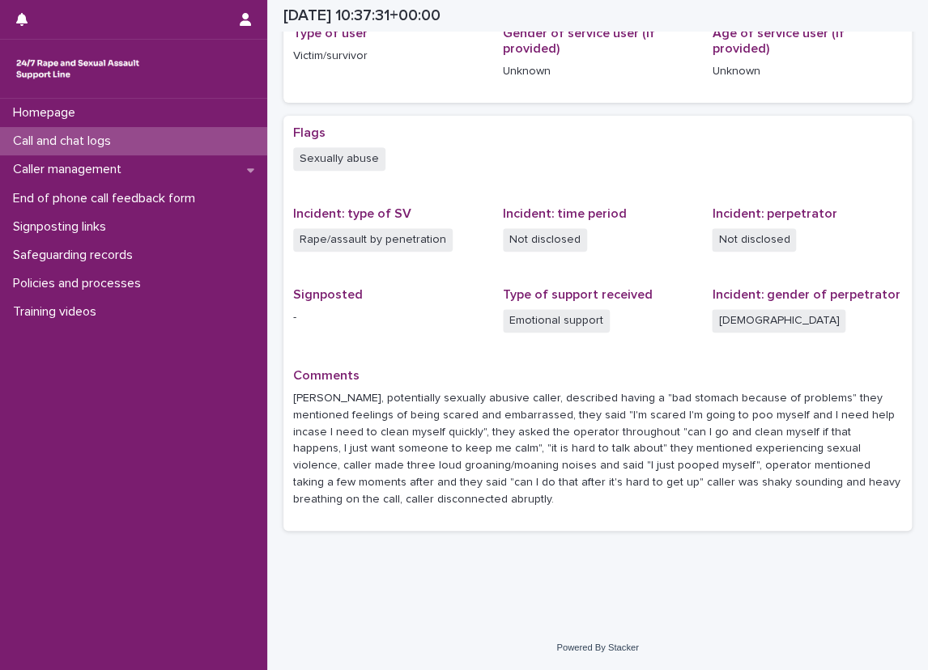
click at [457, 236] on div "Rape/assault by penetration" at bounding box center [388, 241] width 190 height 27
click at [206, 135] on div "Call and chat logs" at bounding box center [133, 141] width 267 height 28
